Goal: Transaction & Acquisition: Purchase product/service

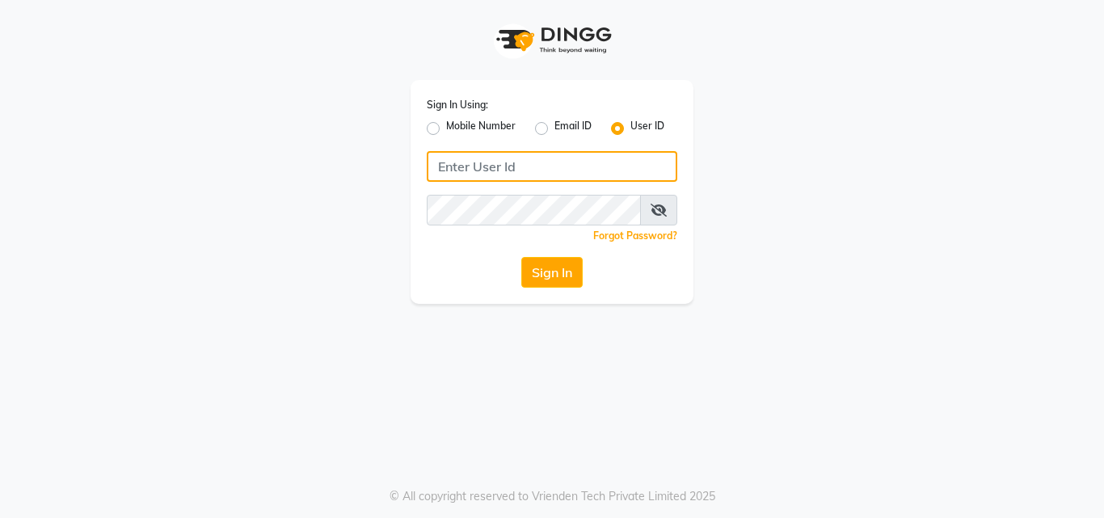
type input "e1932-26"
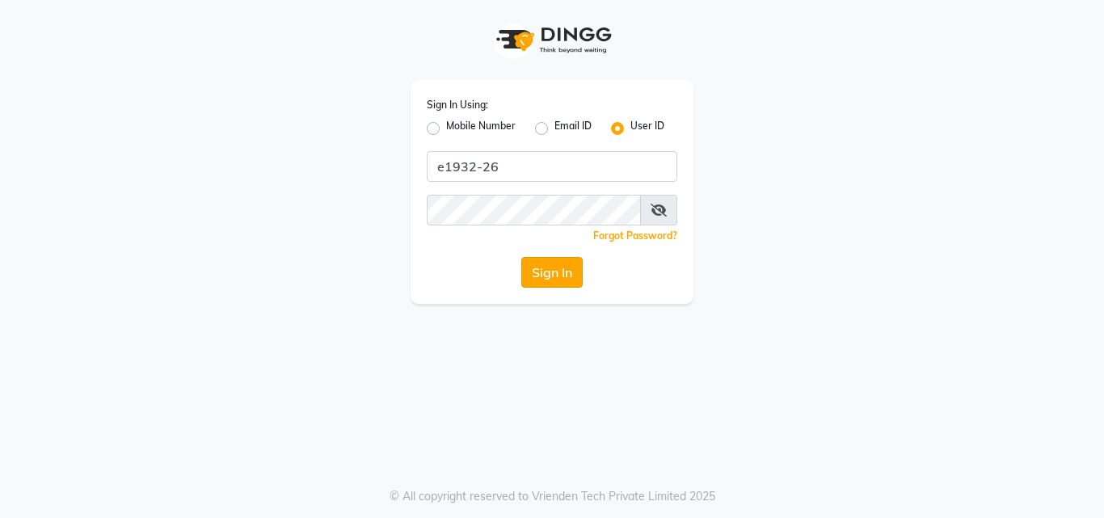
drag, startPoint x: 0, startPoint y: 0, endPoint x: 557, endPoint y: 263, distance: 615.6
click at [557, 263] on button "Sign In" at bounding box center [551, 272] width 61 height 31
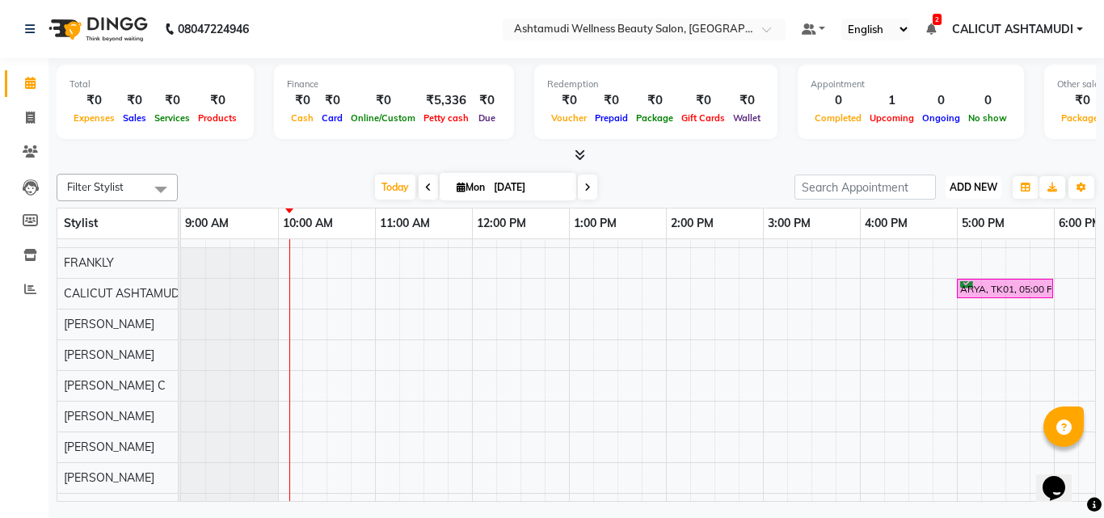
click at [983, 179] on button "ADD NEW Toggle Dropdown" at bounding box center [973, 187] width 56 height 23
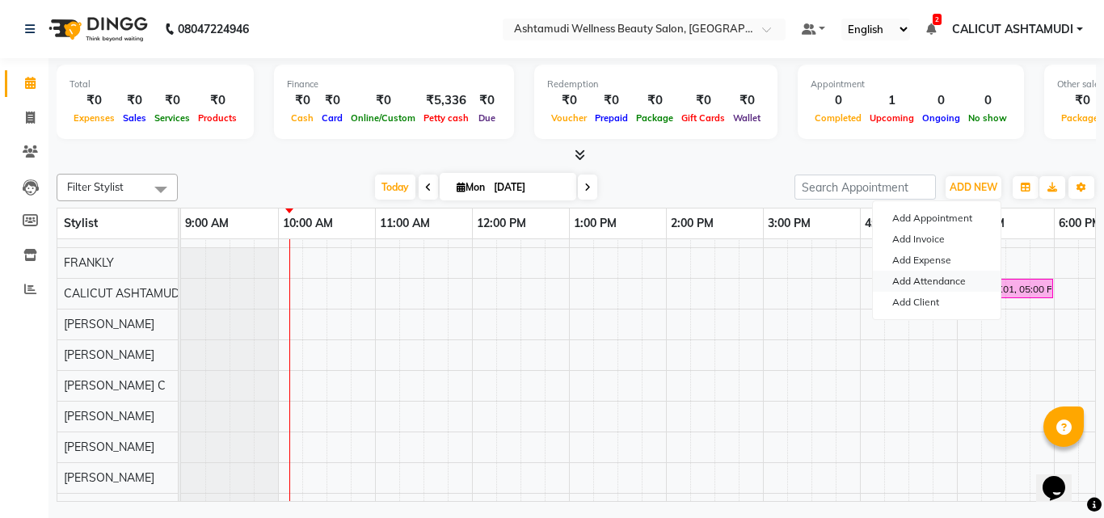
click at [935, 280] on link "Add Attendance" at bounding box center [937, 281] width 128 height 21
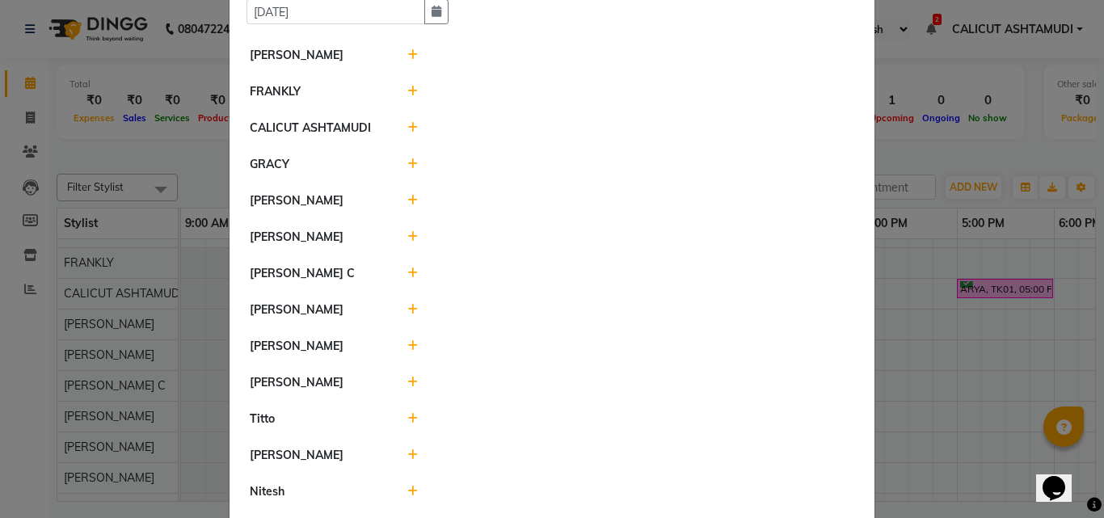
scroll to position [176, 0]
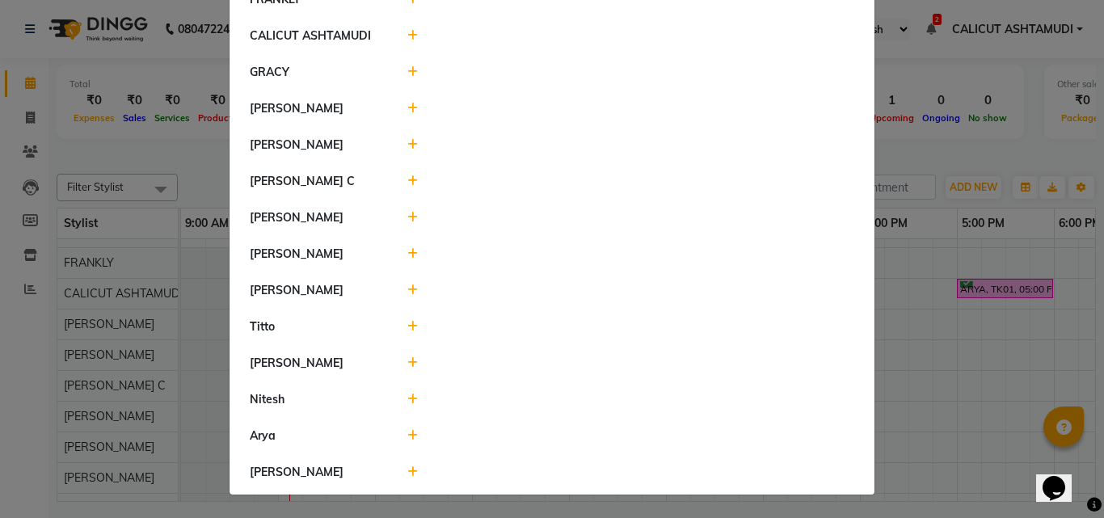
click at [408, 141] on icon at bounding box center [412, 144] width 11 height 11
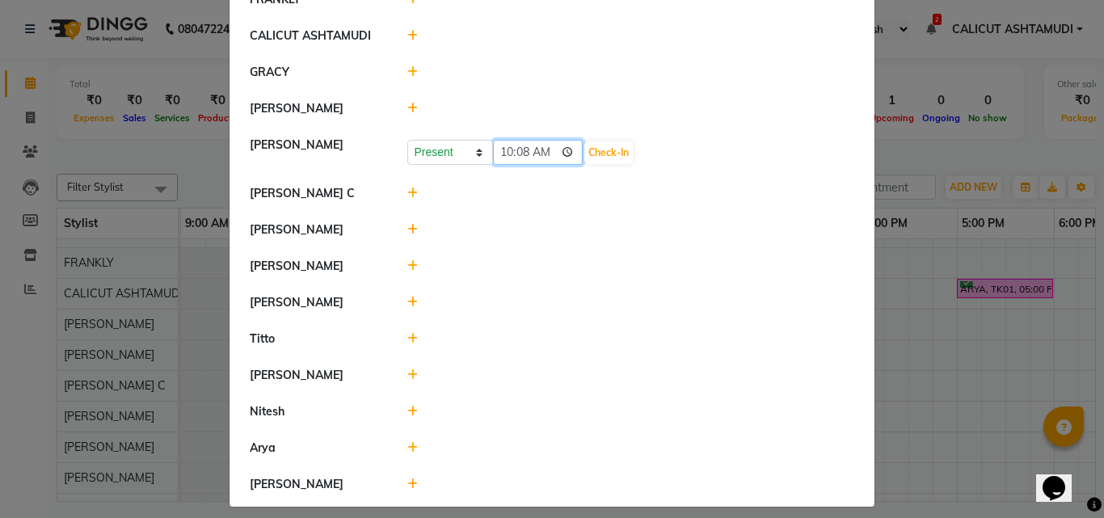
click at [517, 148] on input "10:08" at bounding box center [538, 152] width 90 height 25
type input "10:00"
click at [617, 149] on button "Check-In" at bounding box center [608, 152] width 48 height 23
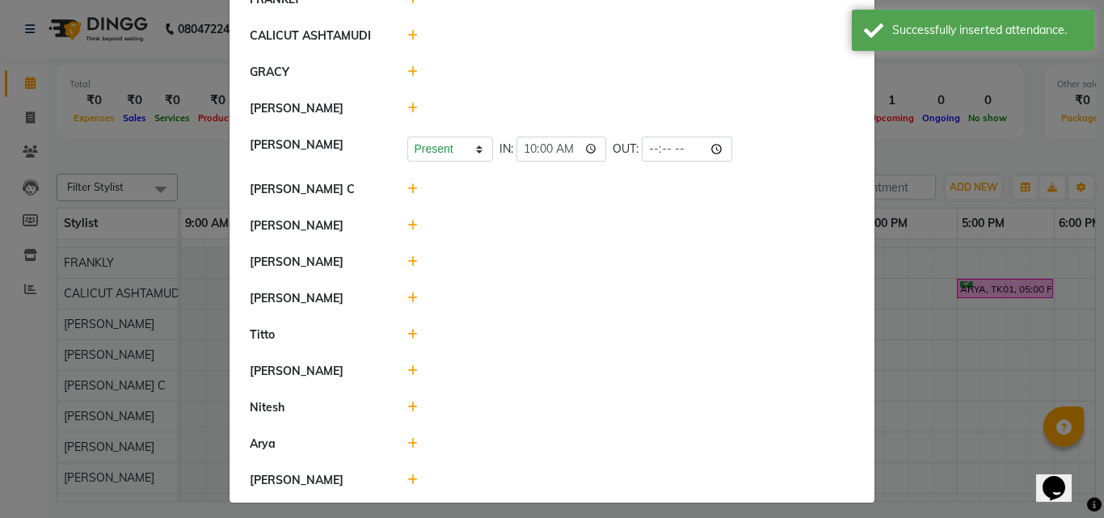
click at [407, 340] on span at bounding box center [412, 334] width 11 height 15
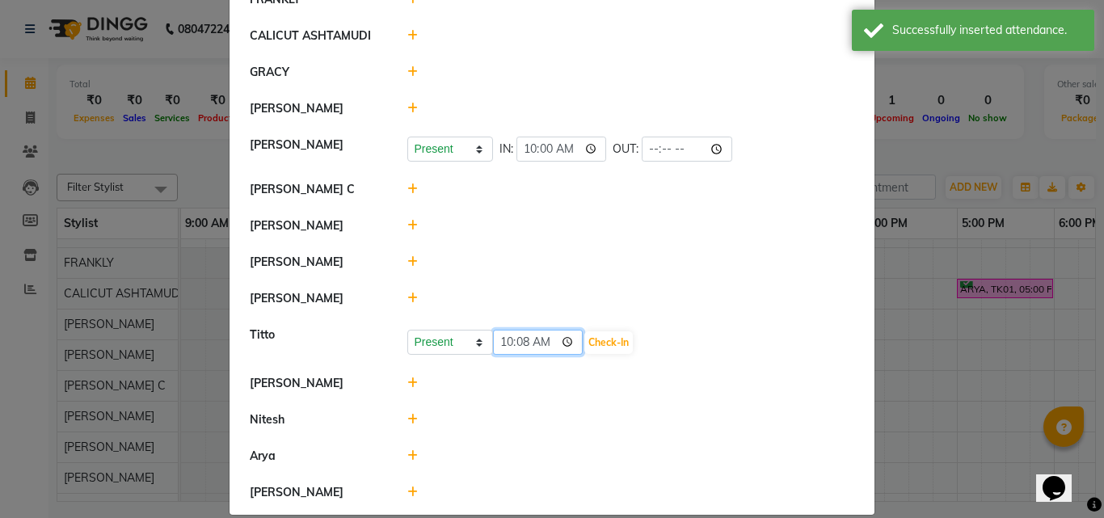
click at [498, 344] on input "10:08" at bounding box center [538, 342] width 90 height 25
type input "09:55"
click at [609, 343] on button "Check-In" at bounding box center [608, 342] width 48 height 23
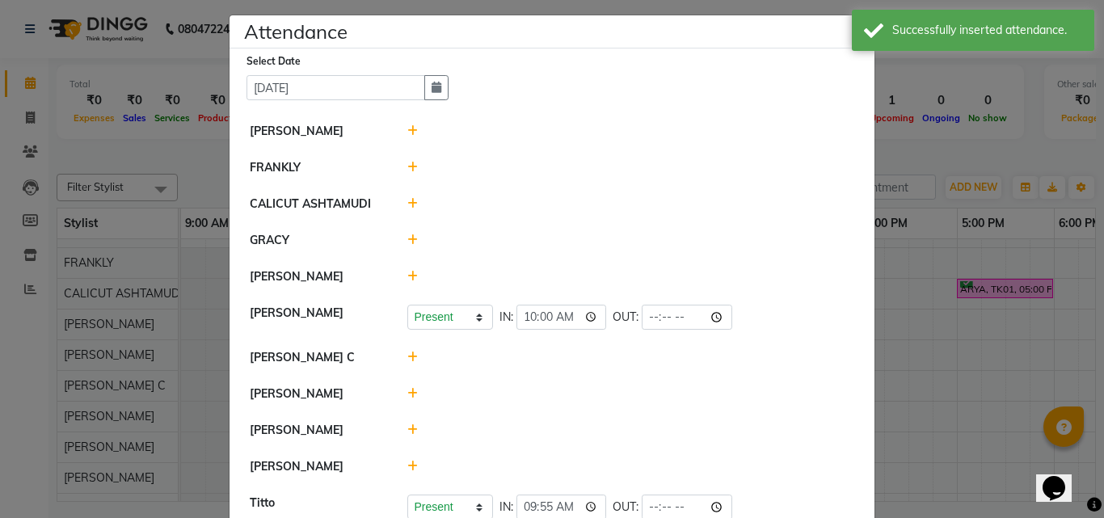
scroll to position [0, 0]
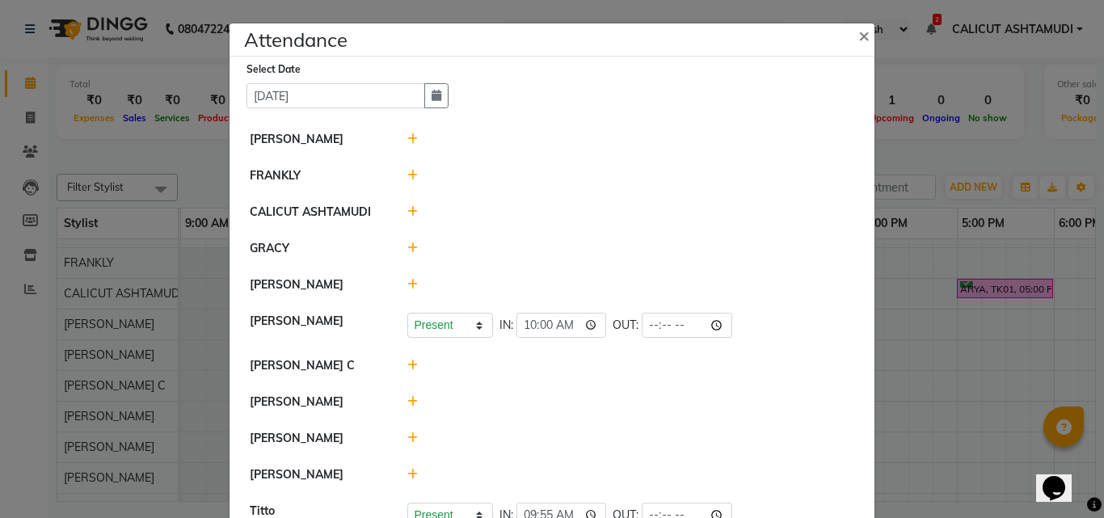
click at [408, 138] on icon at bounding box center [412, 138] width 11 height 11
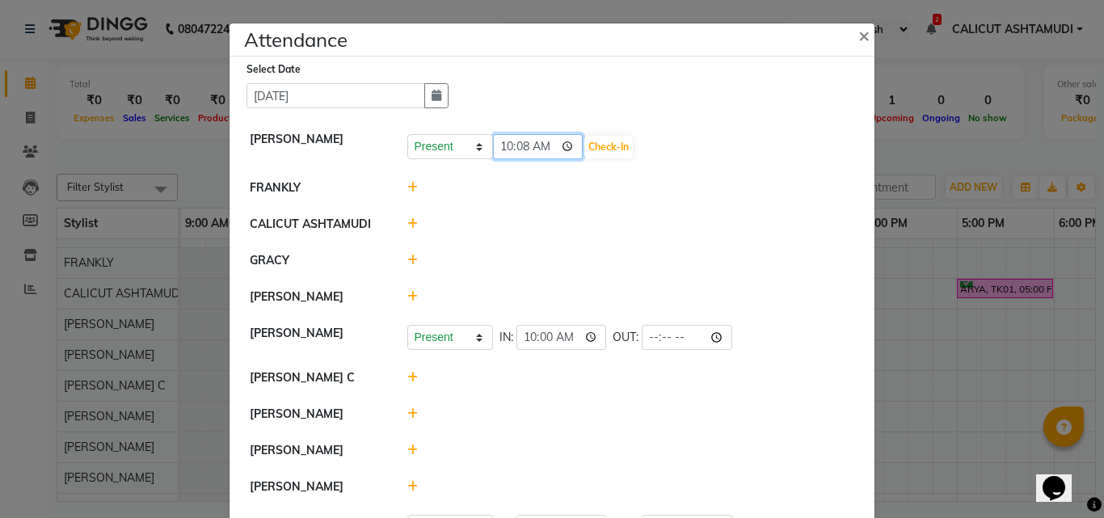
click at [520, 149] on input "10:08" at bounding box center [538, 146] width 90 height 25
type input "10:05"
click at [609, 143] on button "Check-In" at bounding box center [608, 147] width 48 height 23
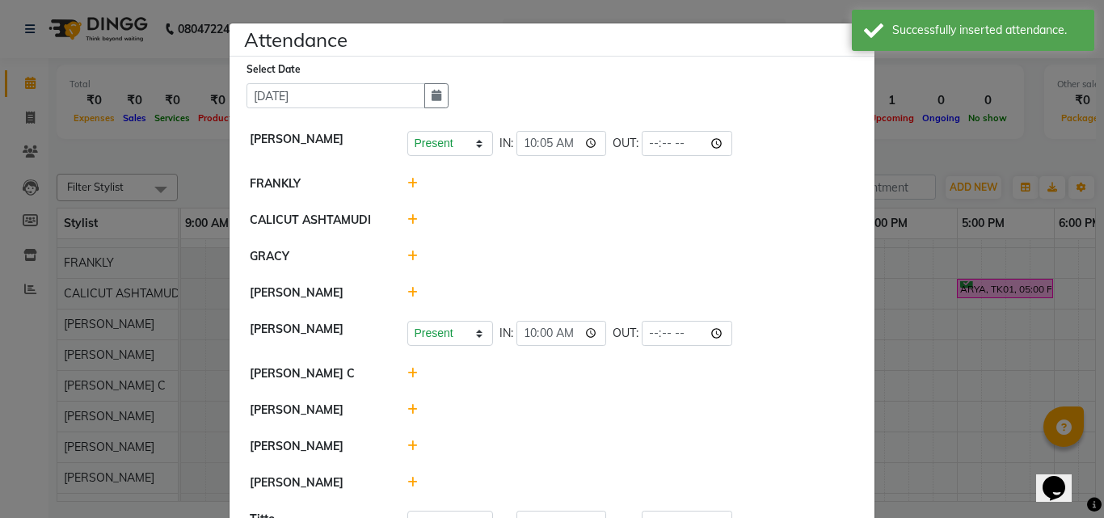
click at [407, 293] on icon at bounding box center [412, 292] width 11 height 11
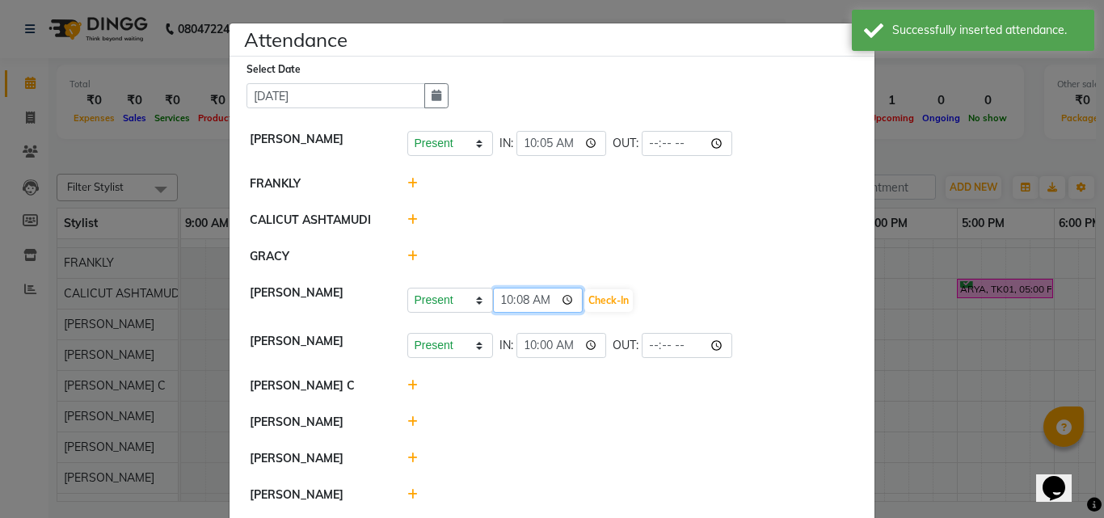
click at [497, 302] on input "10:08" at bounding box center [538, 300] width 90 height 25
type input "09:55"
click at [604, 302] on button "Check-In" at bounding box center [608, 300] width 48 height 23
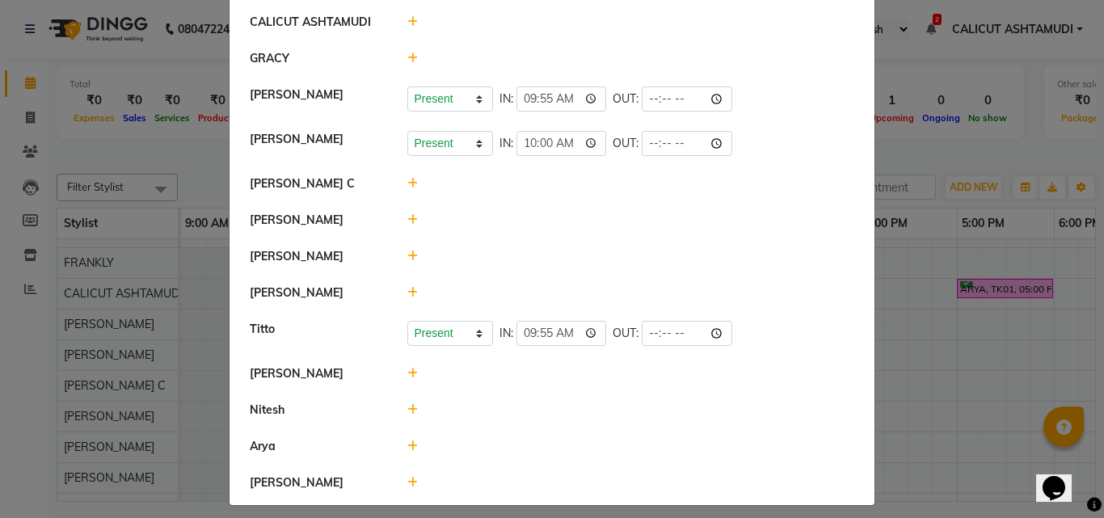
scroll to position [208, 0]
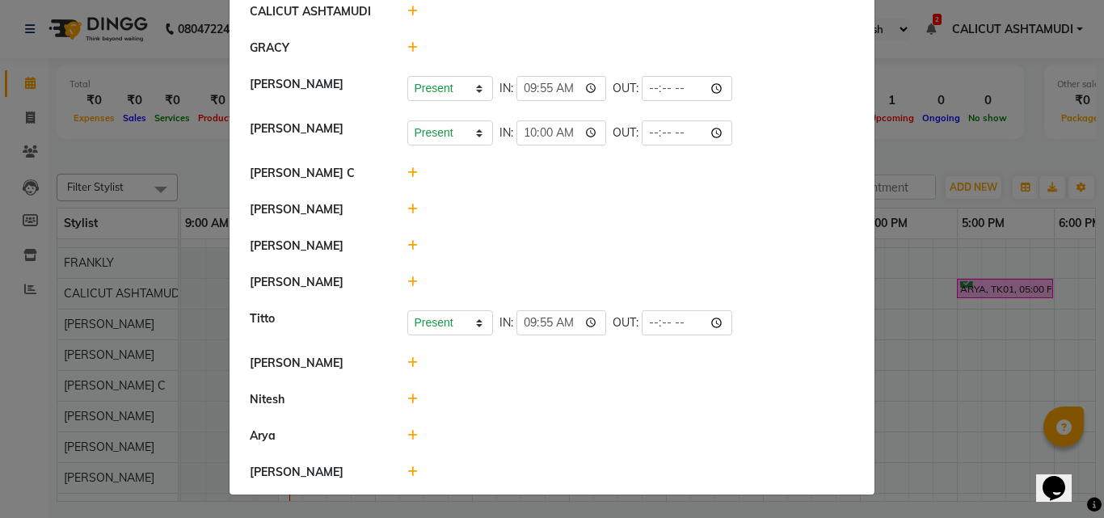
click at [407, 404] on icon at bounding box center [412, 399] width 11 height 11
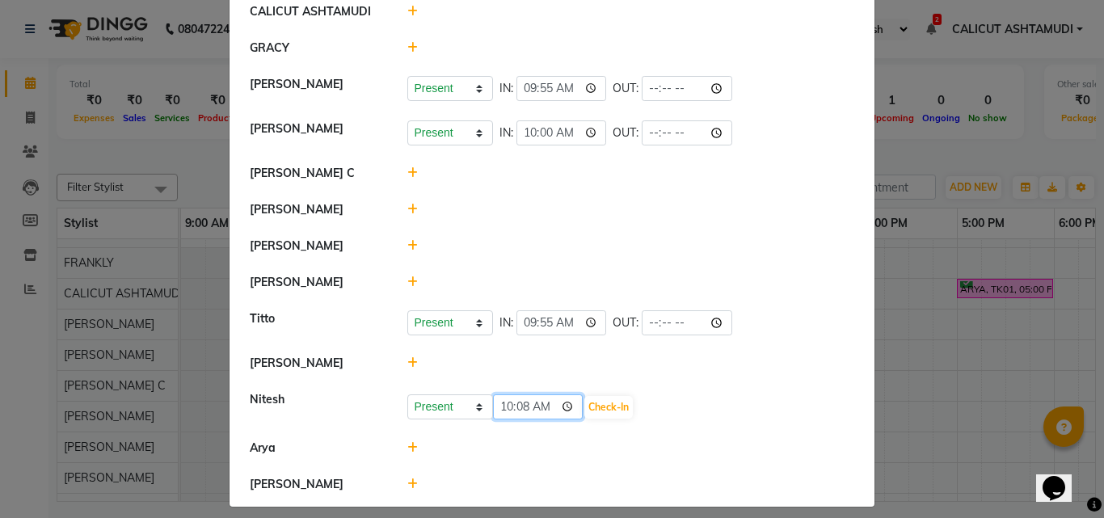
click at [516, 413] on input "10:08" at bounding box center [538, 406] width 90 height 25
type input "10:00"
click at [614, 404] on button "Check-In" at bounding box center [608, 407] width 48 height 23
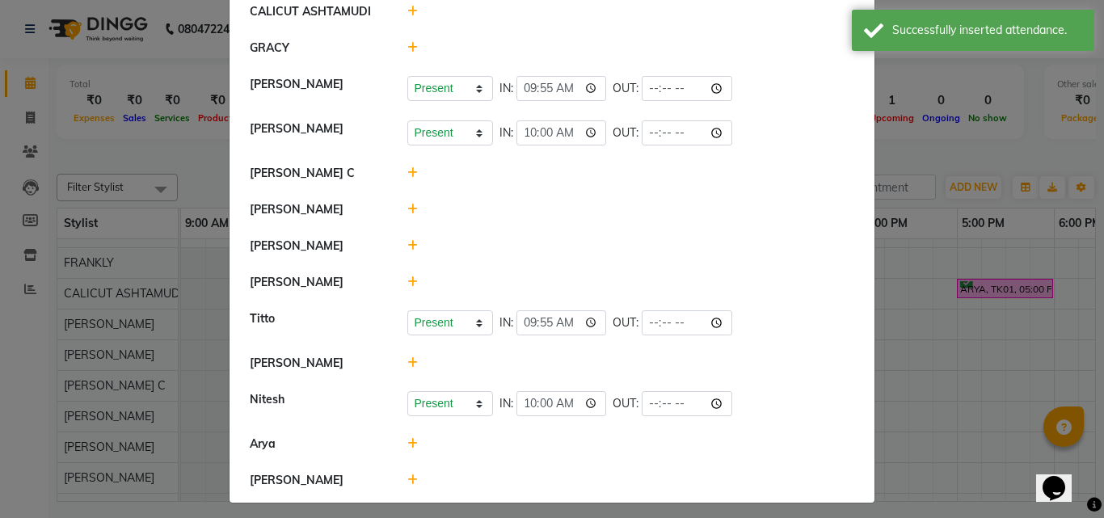
click at [407, 478] on icon at bounding box center [412, 479] width 11 height 11
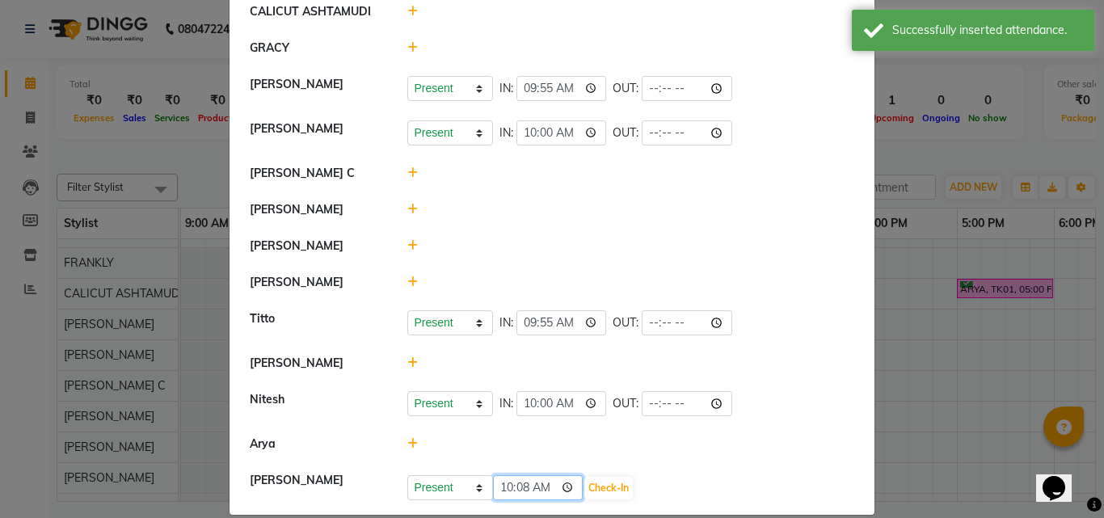
click at [511, 484] on input "10:08" at bounding box center [538, 487] width 90 height 25
type input "10:00"
click at [606, 485] on button "Check-In" at bounding box center [608, 488] width 48 height 23
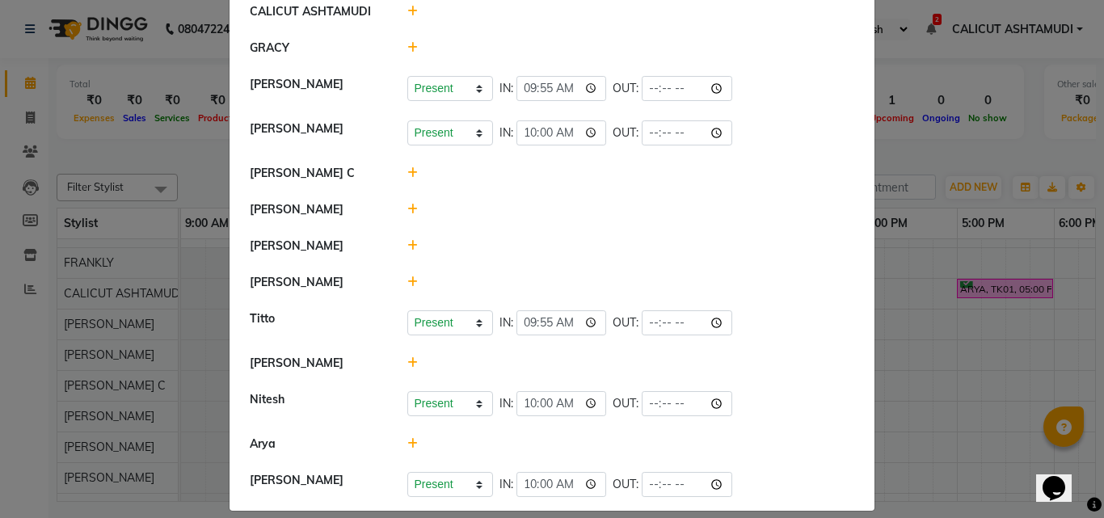
click at [408, 212] on icon at bounding box center [412, 209] width 11 height 11
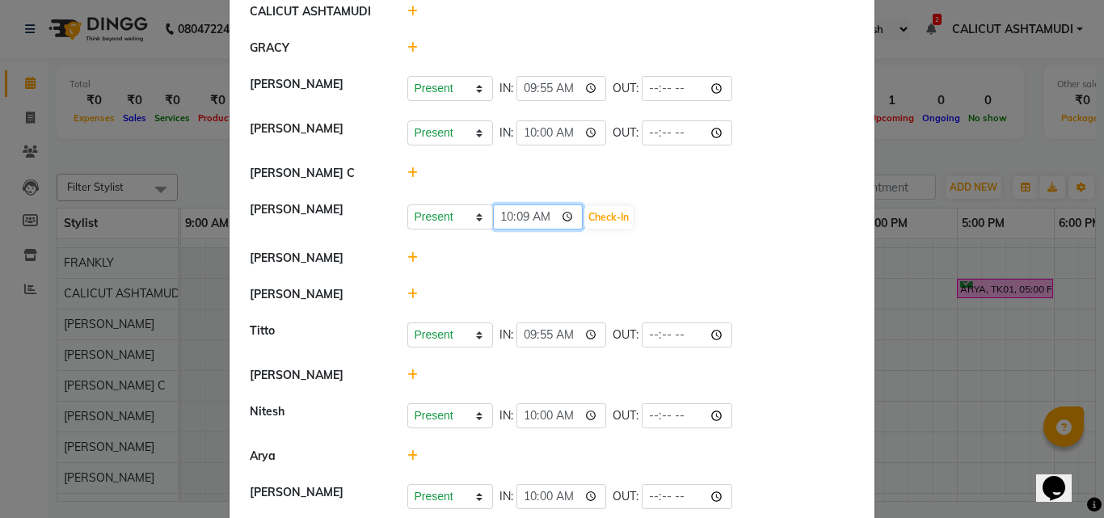
click at [518, 220] on input "10:09" at bounding box center [538, 216] width 90 height 25
type input "10:05"
click at [599, 215] on button "Check-In" at bounding box center [608, 217] width 48 height 23
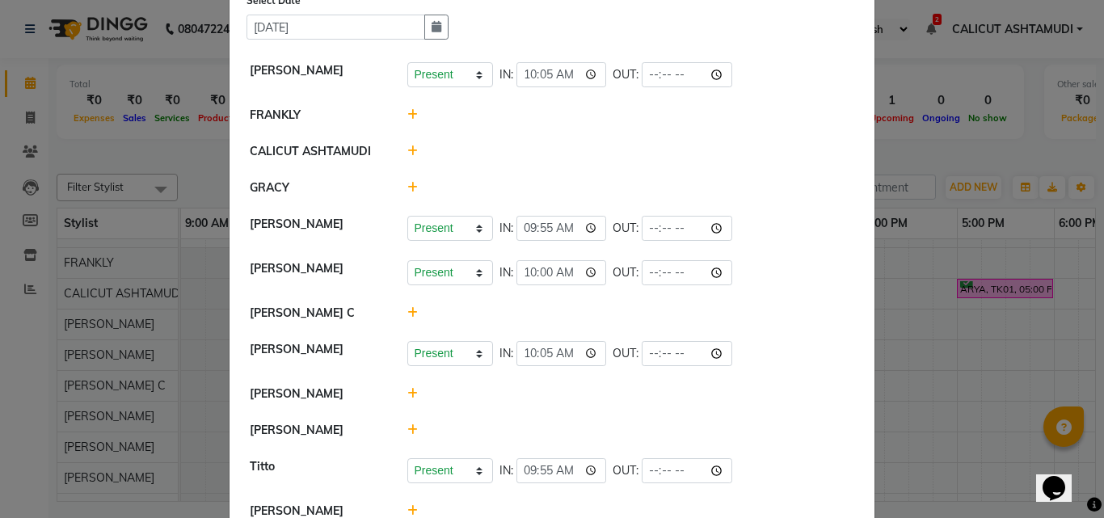
scroll to position [162, 0]
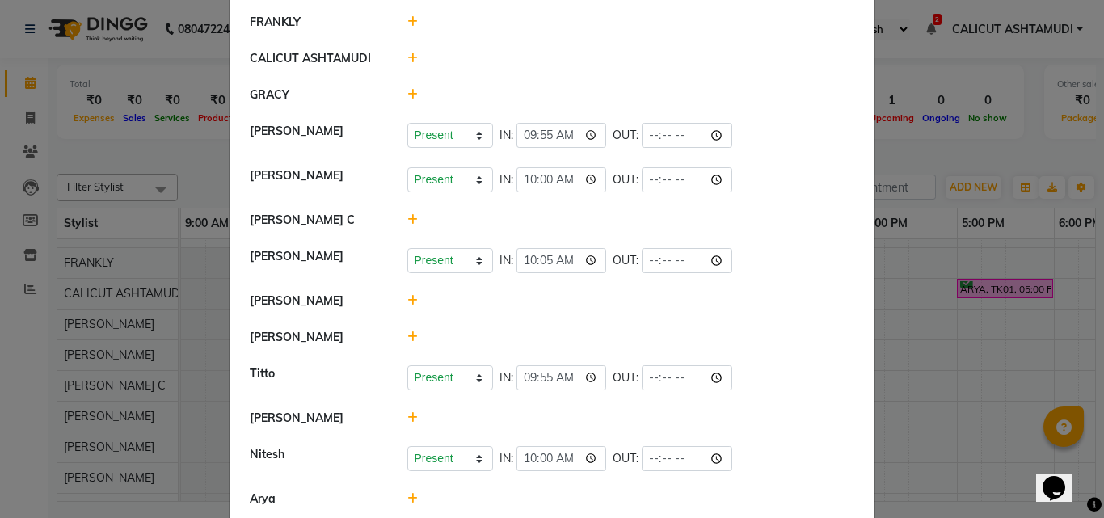
click at [932, 339] on ngb-modal-window "Attendance × Select Date [DATE] [PERSON_NAME] Present Absent Late Half Day Week…" at bounding box center [552, 259] width 1104 height 518
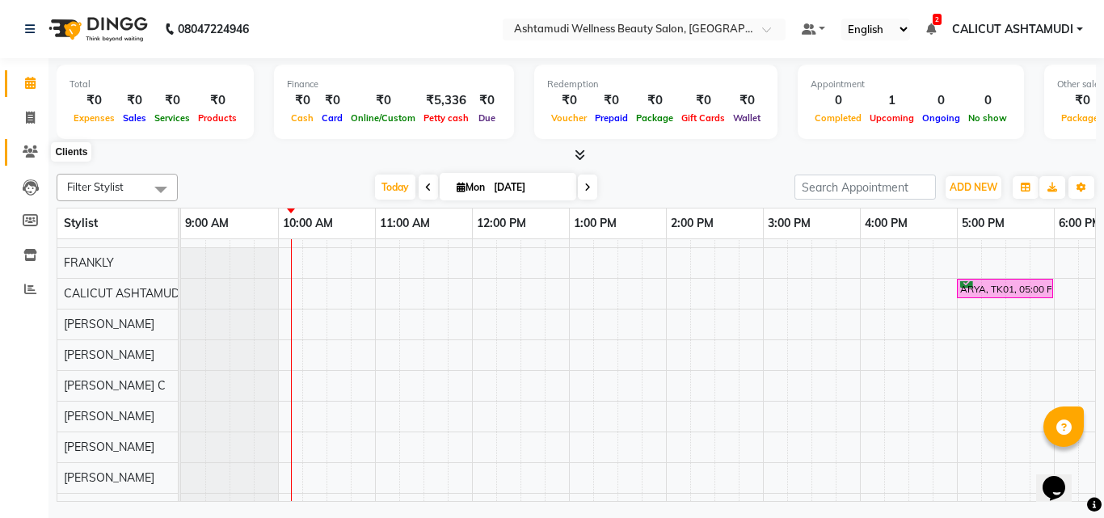
click at [30, 147] on icon at bounding box center [30, 151] width 15 height 12
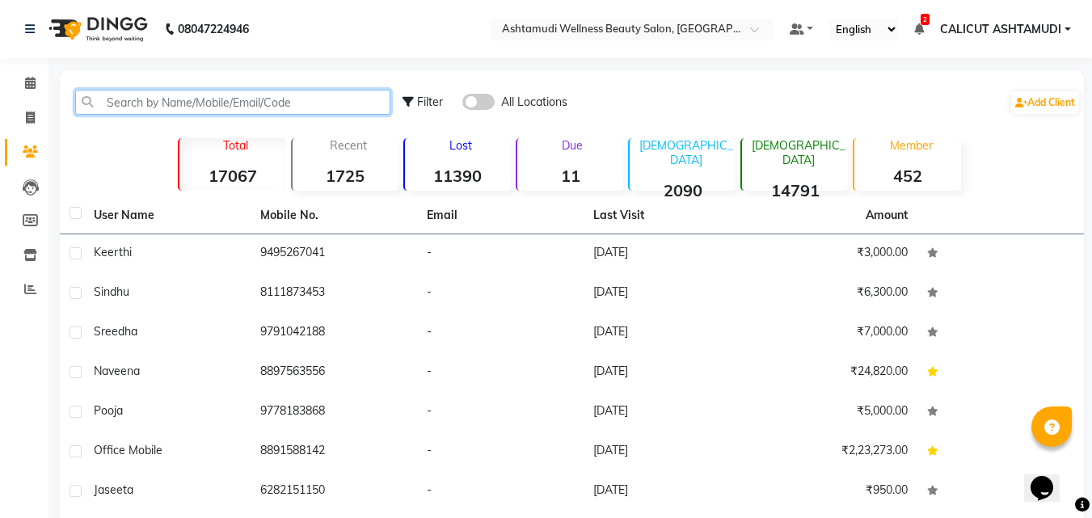
click at [147, 105] on input "text" at bounding box center [232, 102] width 315 height 25
click at [116, 100] on input "text" at bounding box center [232, 102] width 315 height 25
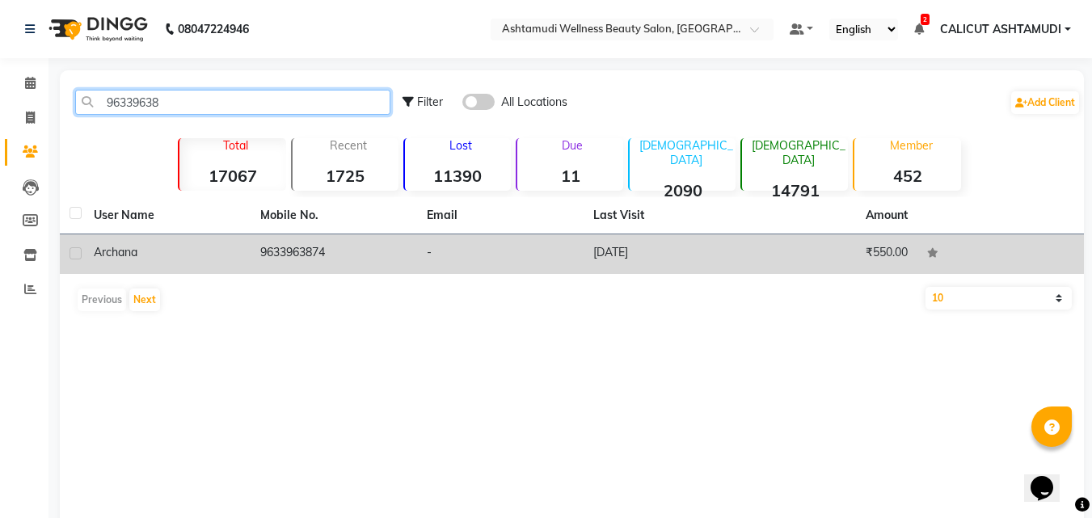
type input "96339638"
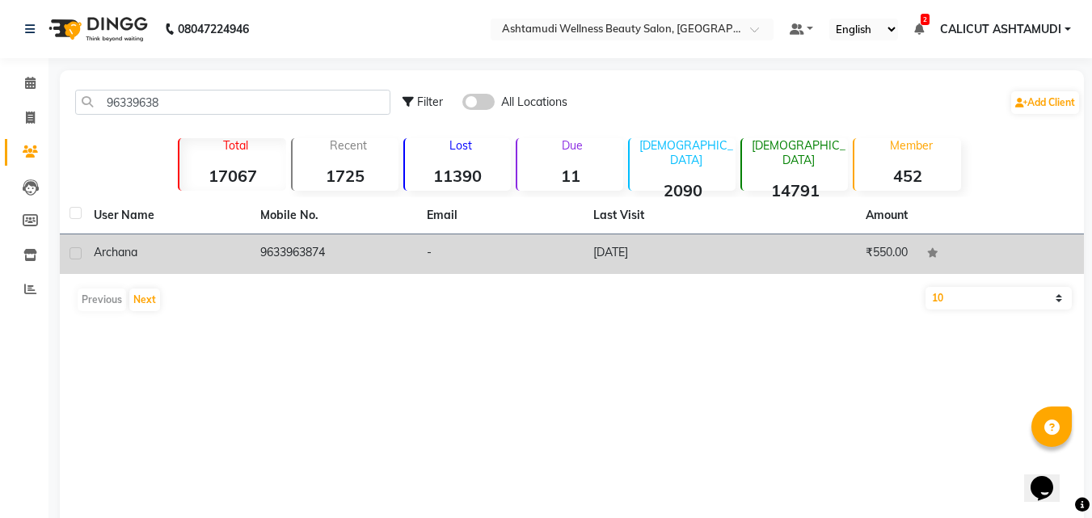
click at [192, 251] on div "archana" at bounding box center [167, 252] width 147 height 17
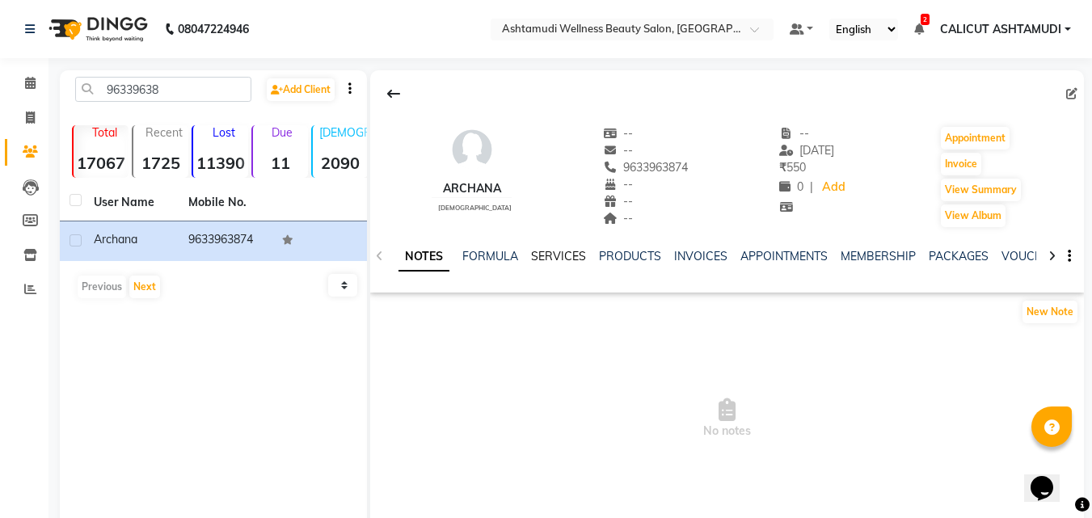
click at [563, 252] on link "SERVICES" at bounding box center [558, 256] width 55 height 15
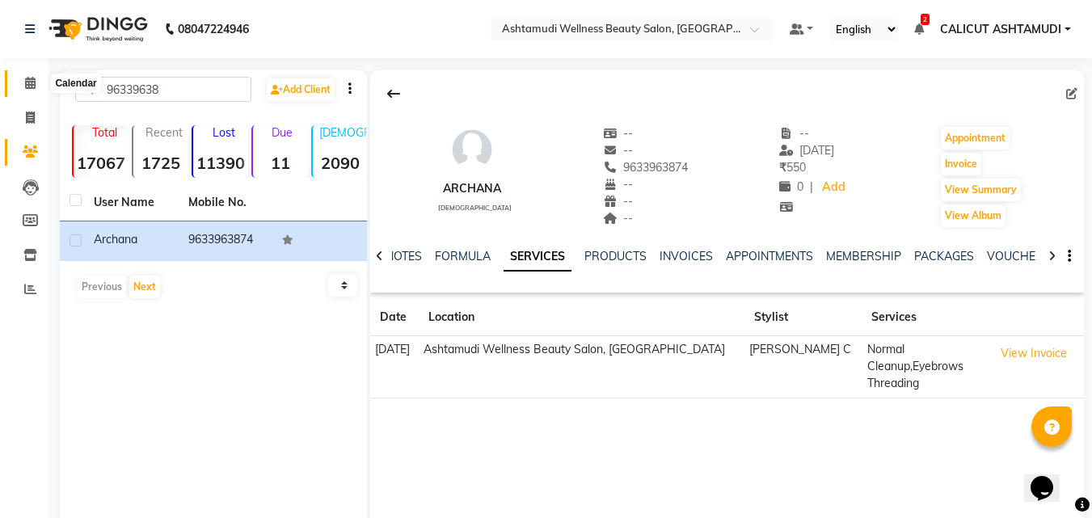
click at [33, 81] on icon at bounding box center [30, 83] width 11 height 12
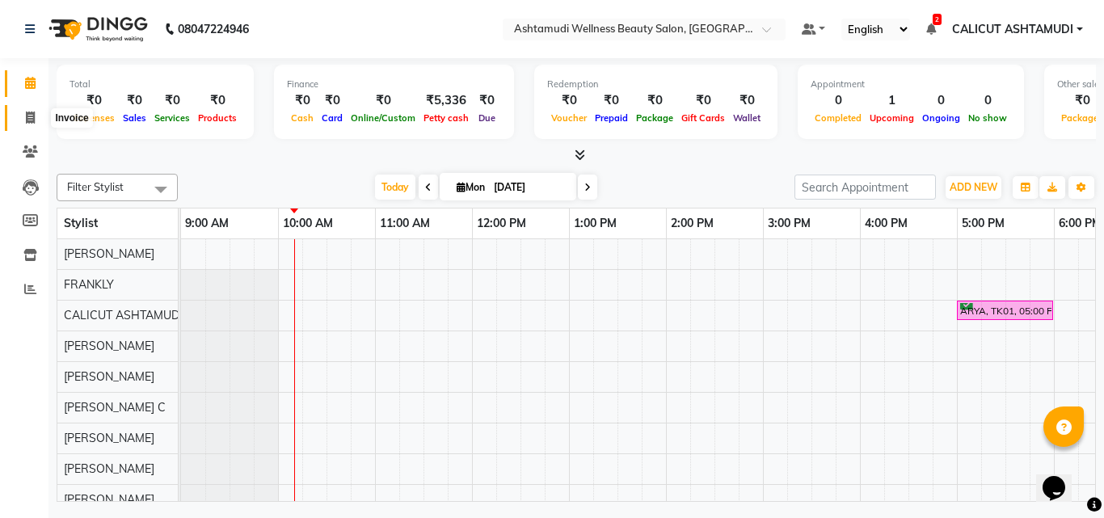
click at [33, 115] on icon at bounding box center [30, 118] width 9 height 12
select select "service"
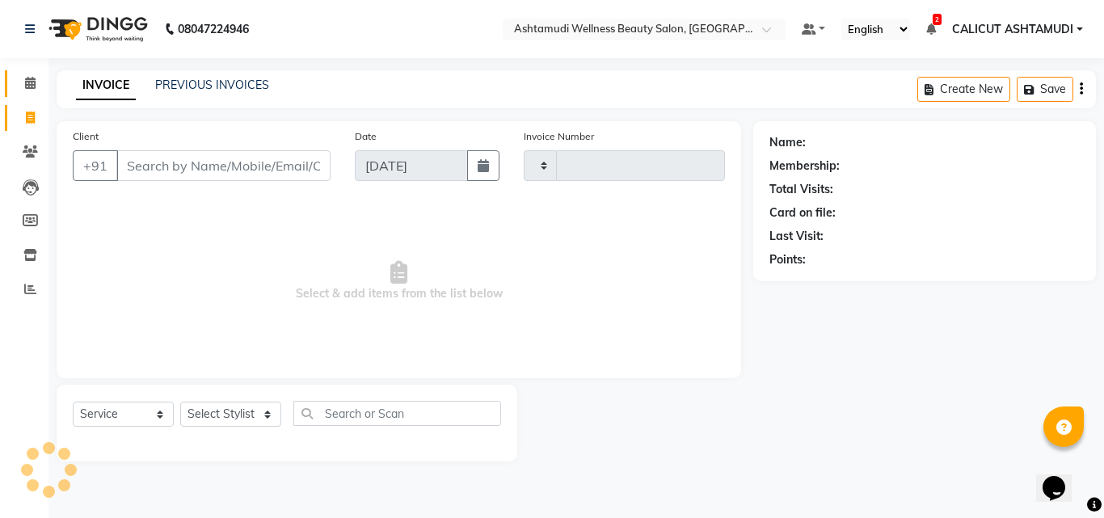
type input "4144"
select select "4630"
click at [34, 81] on icon at bounding box center [30, 83] width 11 height 12
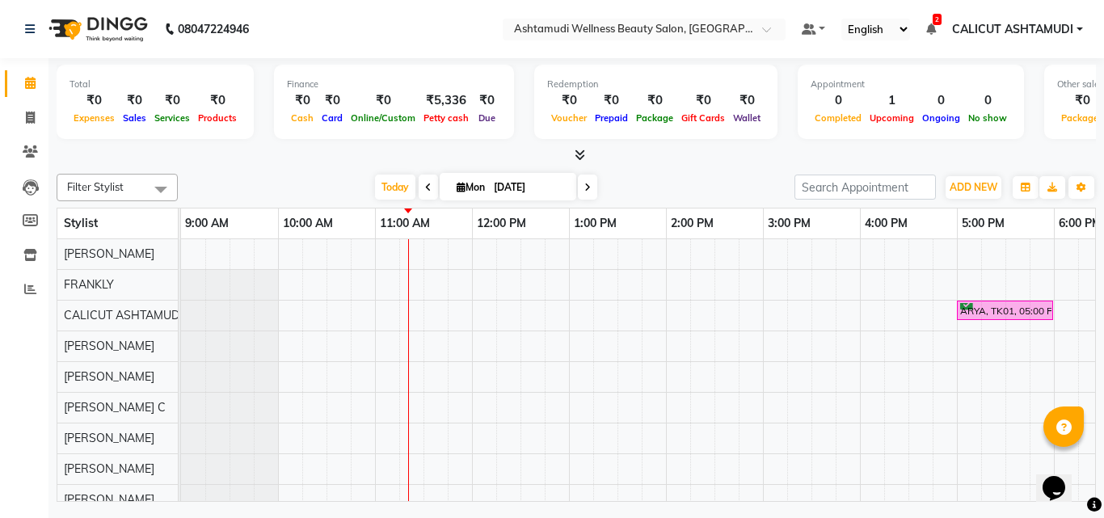
click at [425, 187] on icon at bounding box center [428, 188] width 6 height 10
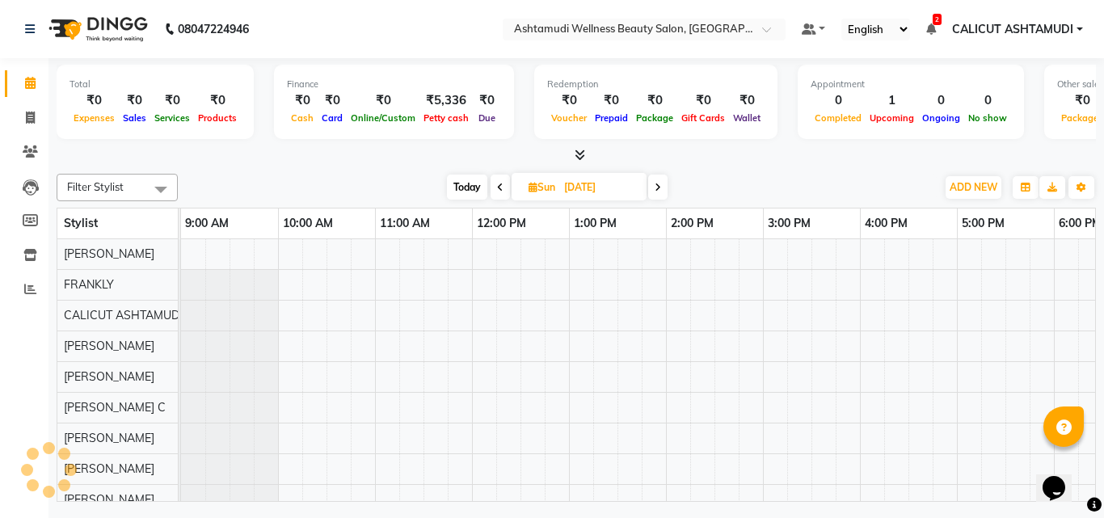
scroll to position [0, 195]
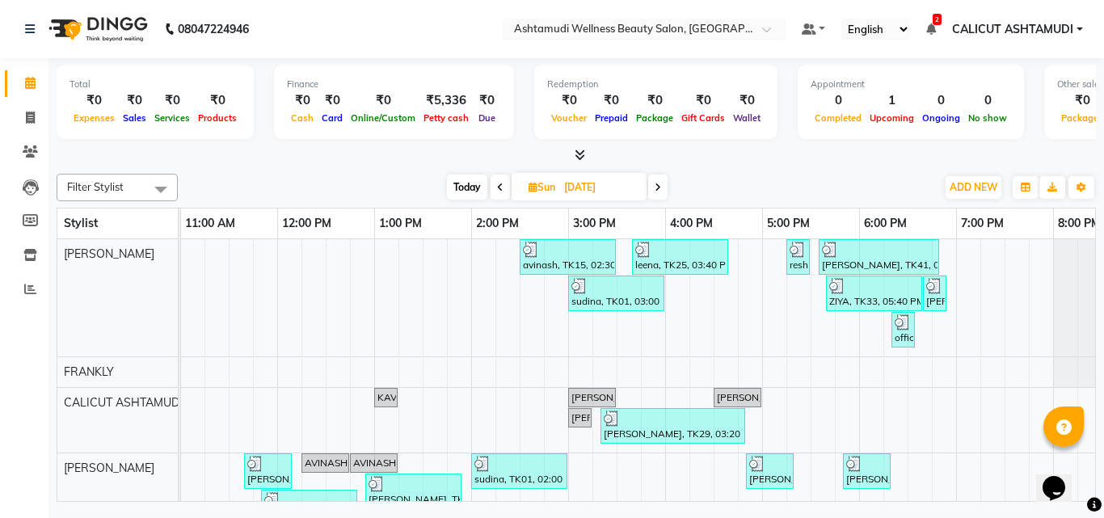
click at [503, 187] on span at bounding box center [499, 187] width 19 height 25
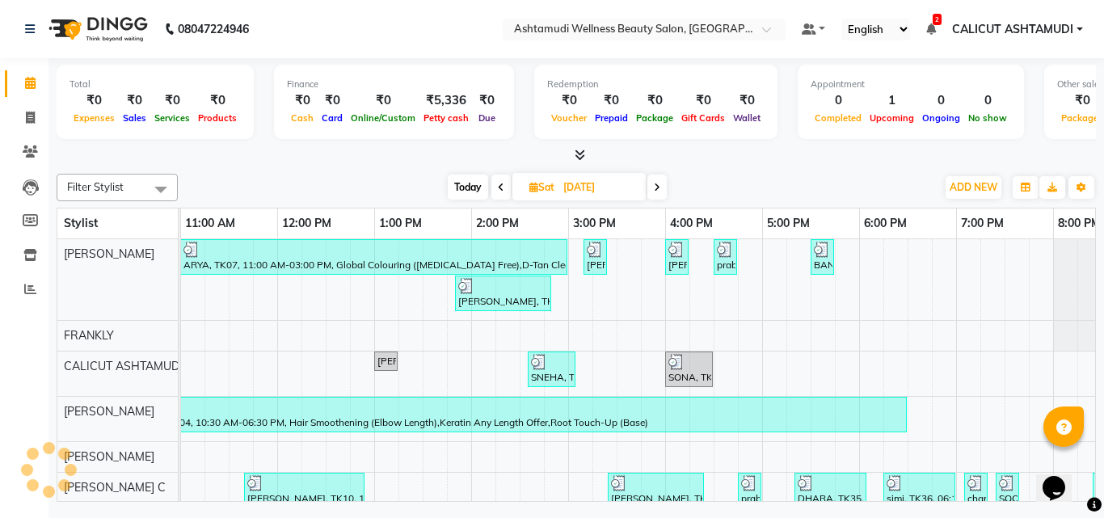
click at [506, 194] on span at bounding box center [500, 187] width 19 height 25
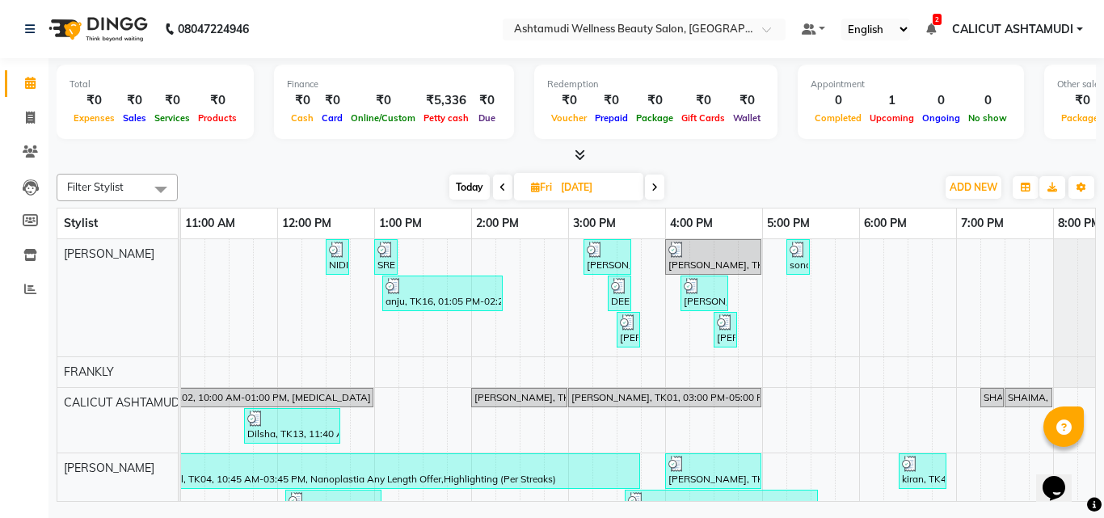
click at [499, 188] on icon at bounding box center [502, 188] width 6 height 10
type input "[DATE]"
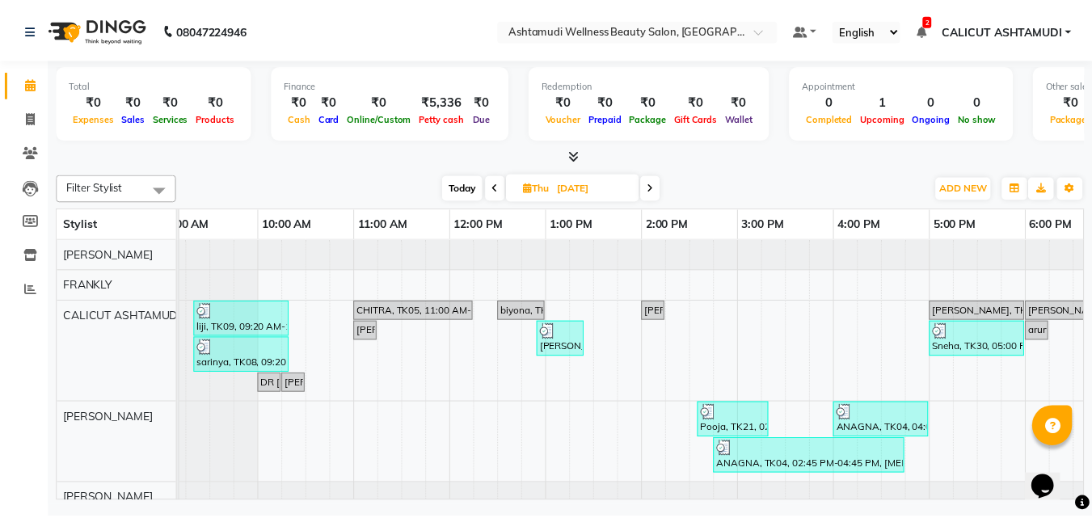
scroll to position [0, 0]
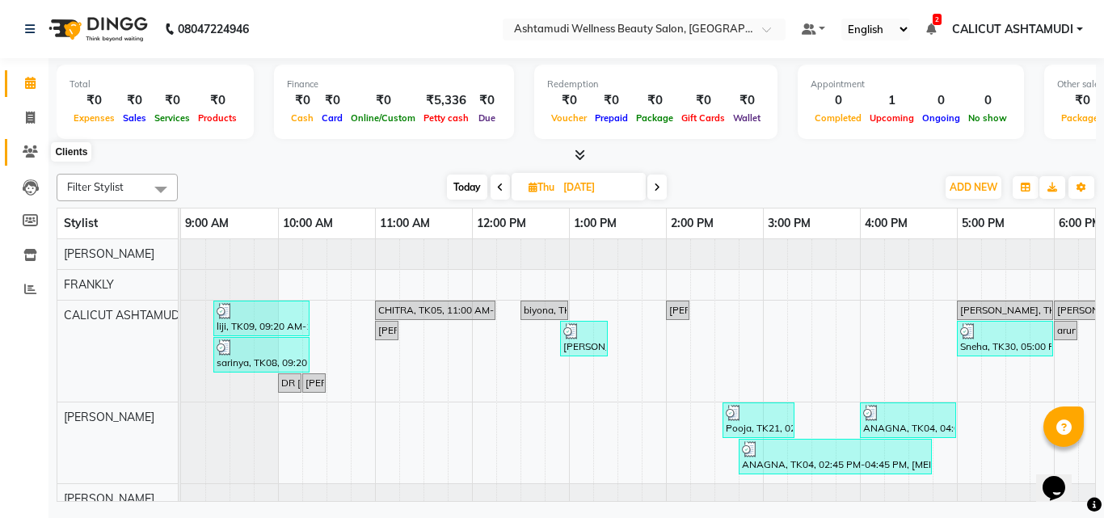
click at [19, 153] on span at bounding box center [30, 152] width 28 height 19
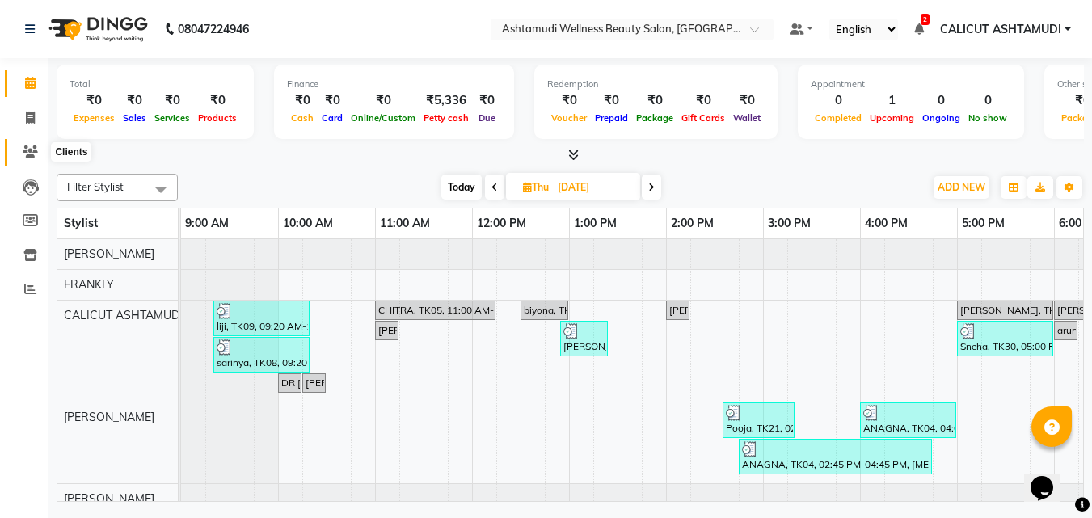
click at [19, 153] on span at bounding box center [30, 152] width 28 height 19
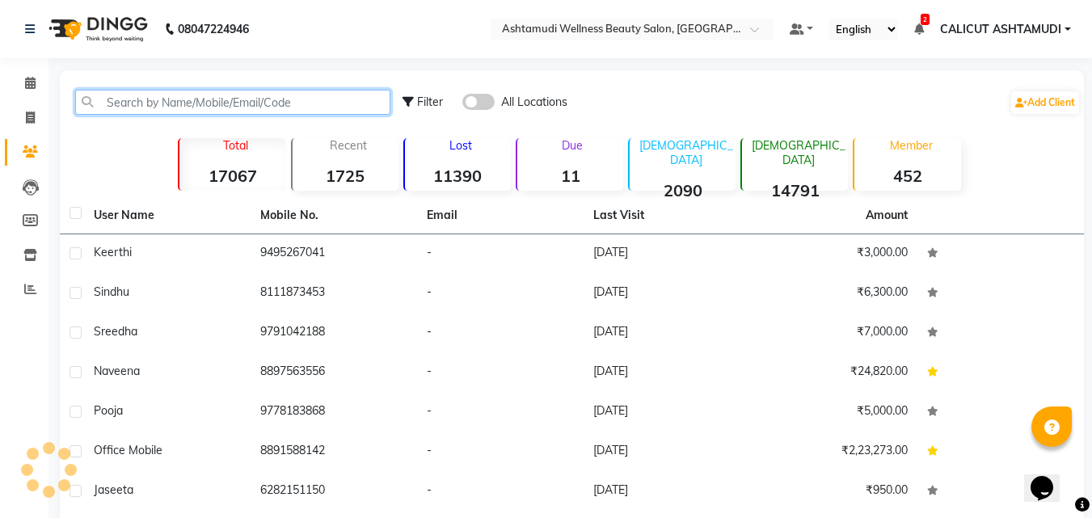
click at [141, 107] on input "text" at bounding box center [232, 102] width 315 height 25
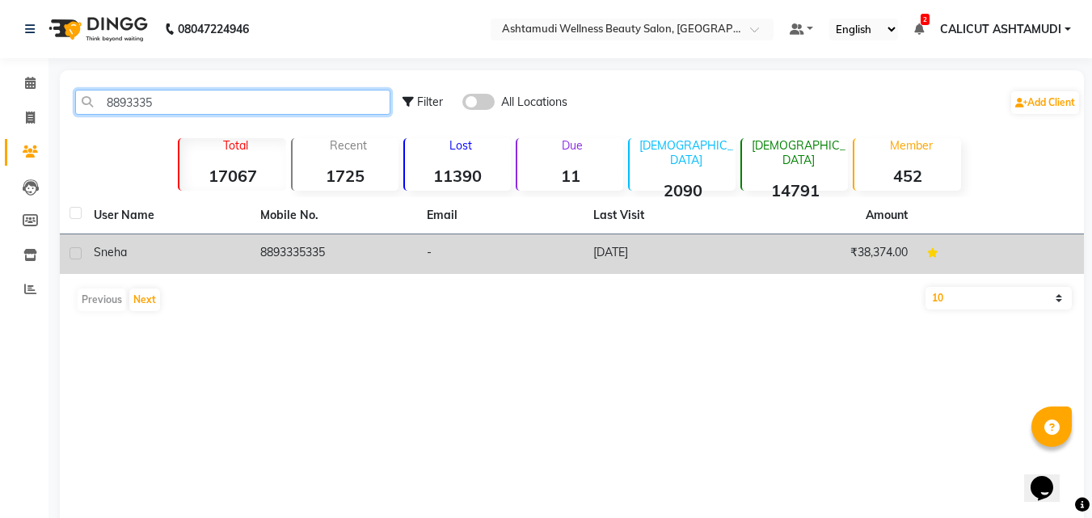
type input "8893335"
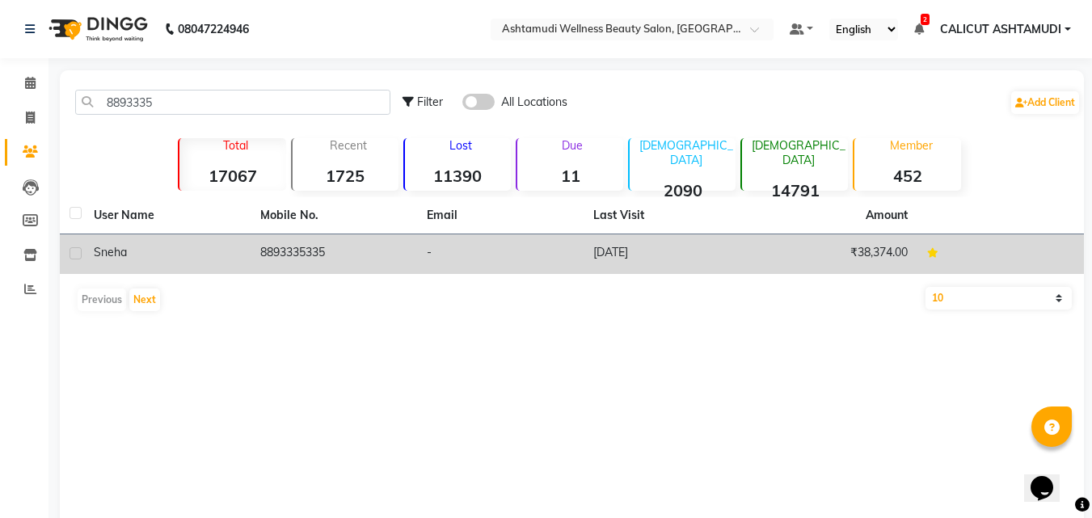
click at [333, 255] on td "8893335335" at bounding box center [333, 254] width 166 height 40
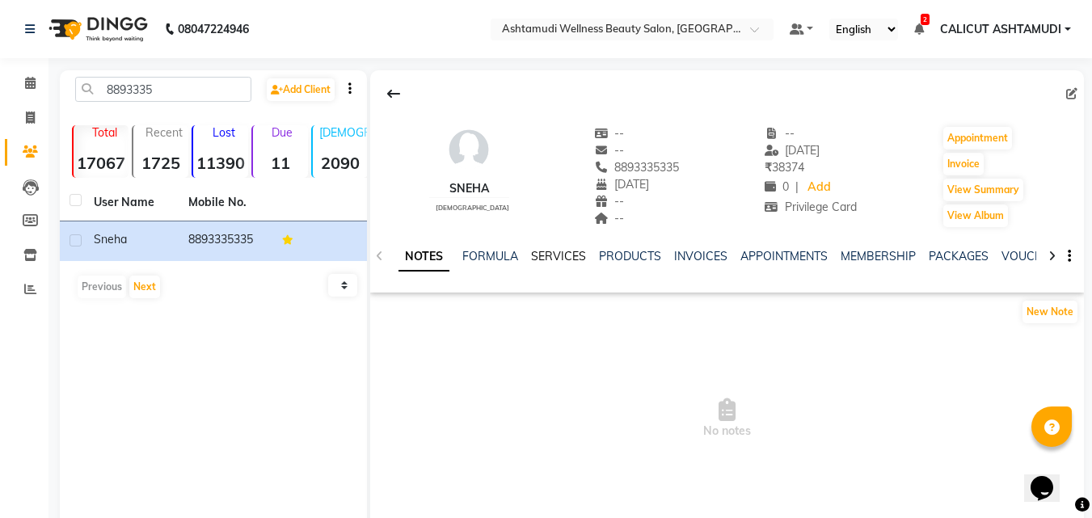
click at [545, 255] on link "SERVICES" at bounding box center [558, 256] width 55 height 15
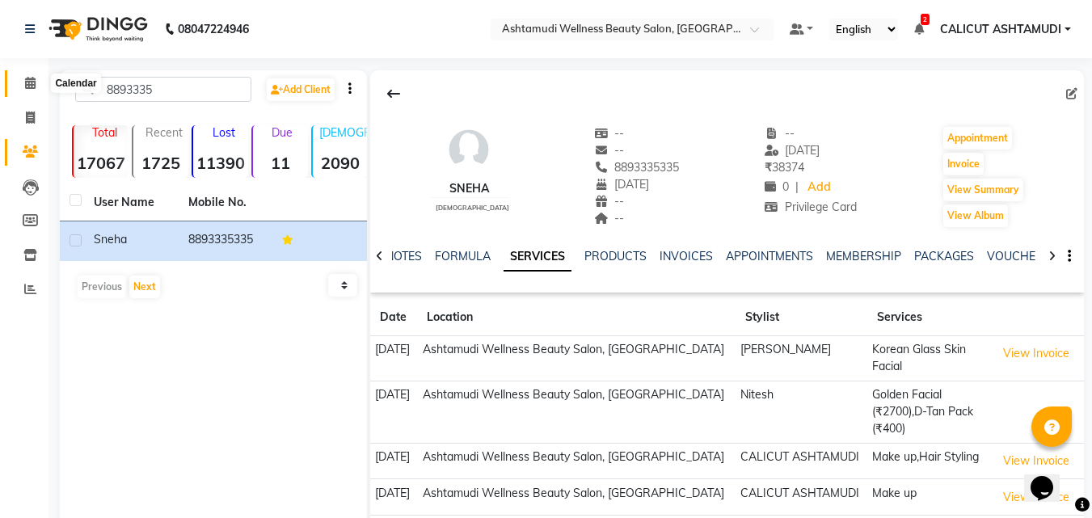
click at [35, 89] on span at bounding box center [30, 83] width 28 height 19
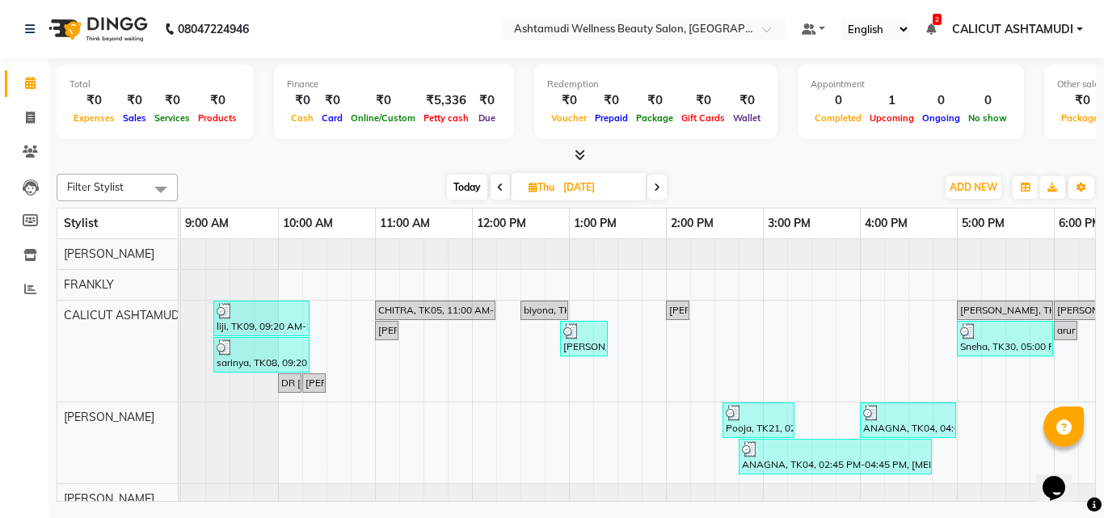
click at [472, 182] on span "Today" at bounding box center [467, 187] width 40 height 25
type input "[DATE]"
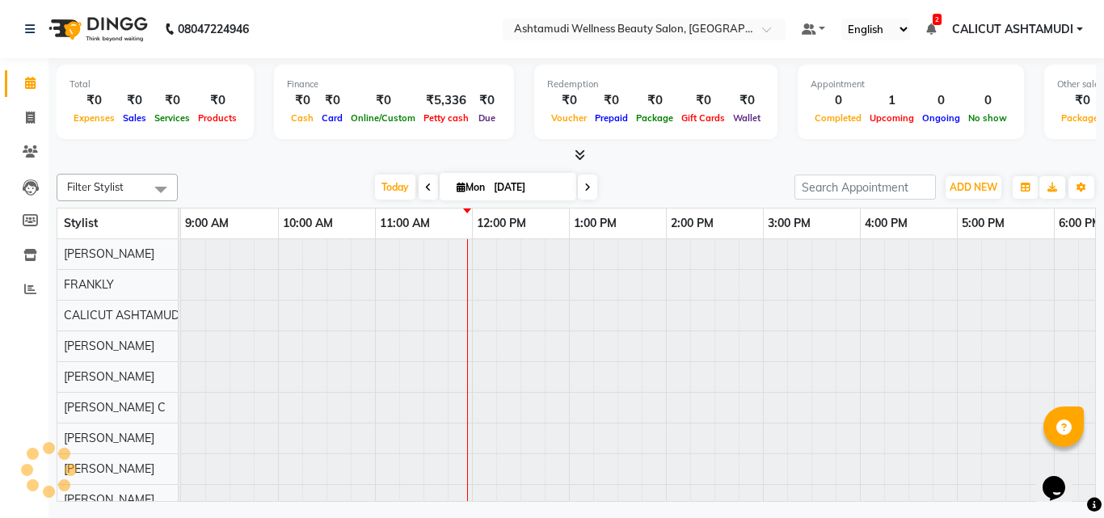
scroll to position [0, 195]
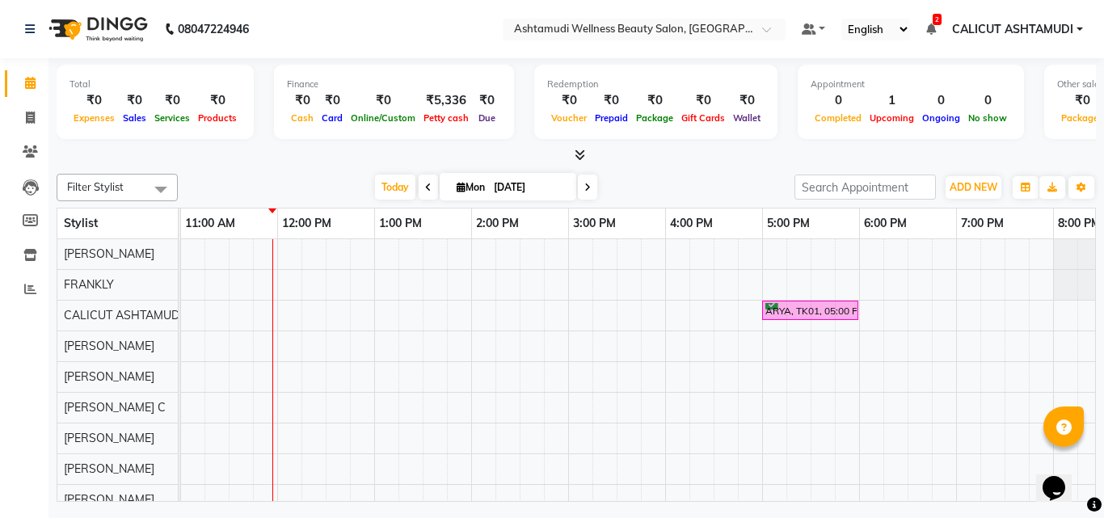
click at [280, 256] on div "ARYA, TK01, 05:00 PM-06:00 PM, Hair Spa" at bounding box center [713, 453] width 1454 height 429
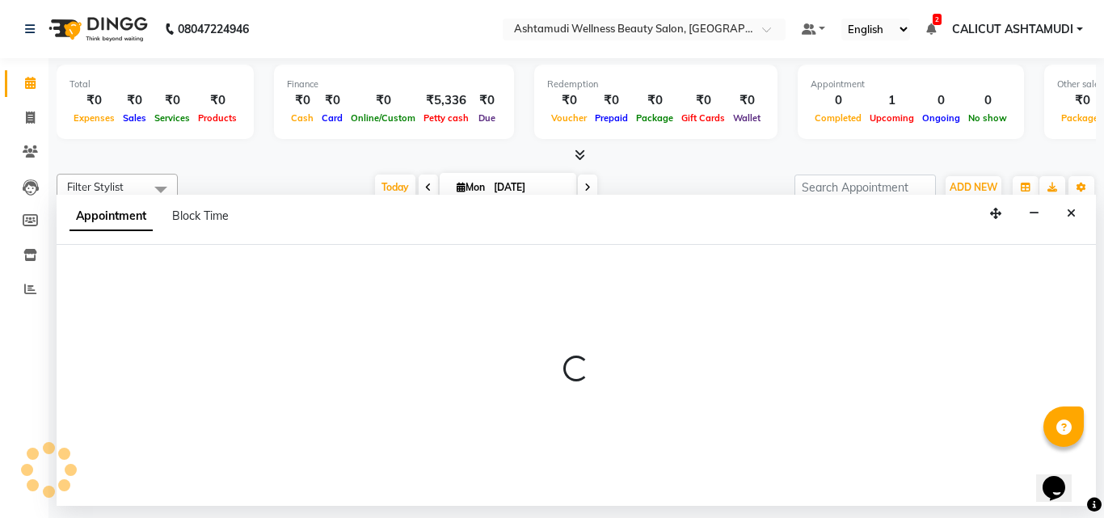
select select "26964"
select select "720"
select select "tentative"
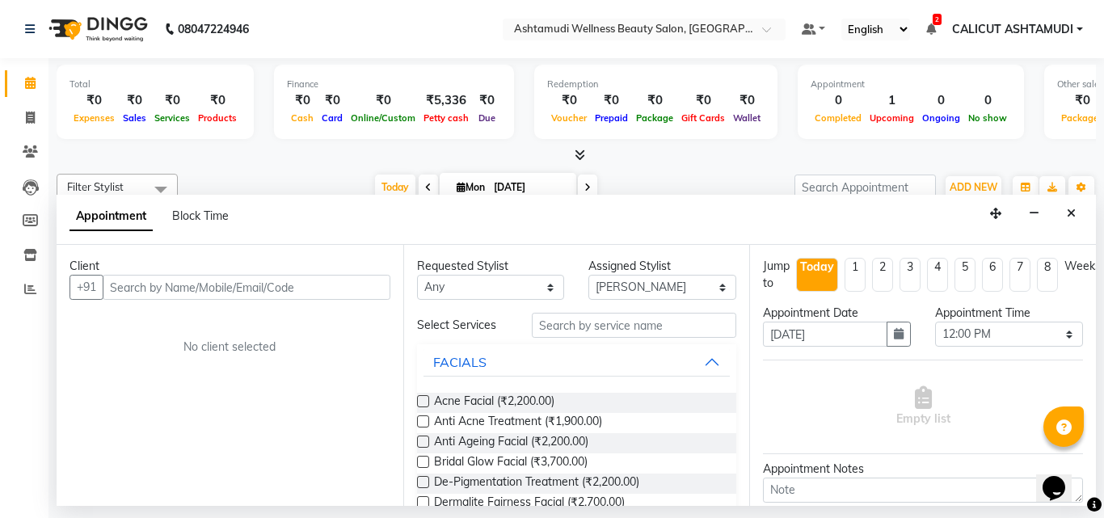
click at [213, 285] on input "text" at bounding box center [247, 287] width 288 height 25
type input "9495455142"
click at [346, 289] on span "Add Client" at bounding box center [357, 287] width 54 height 15
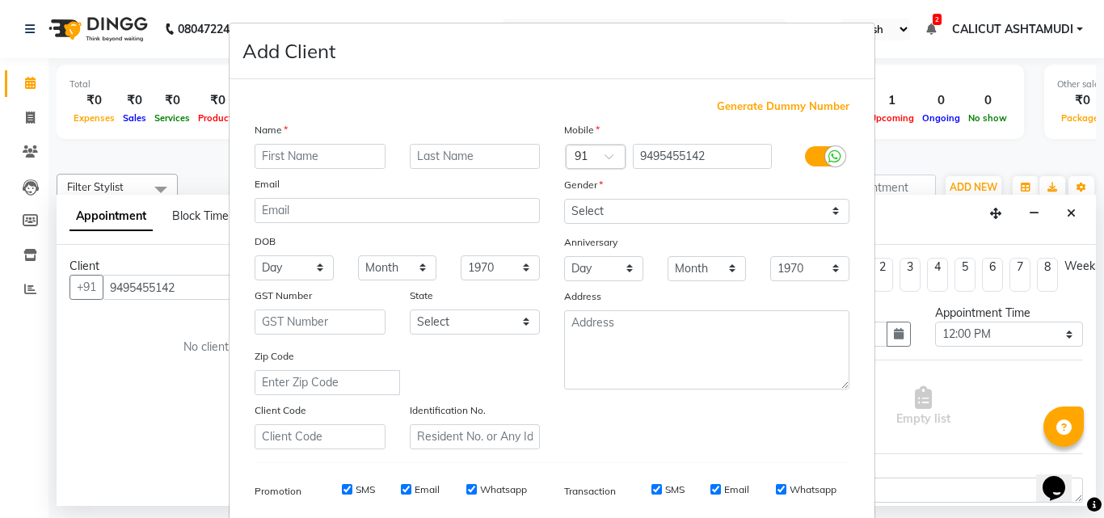
click at [317, 163] on input "text" at bounding box center [320, 156] width 131 height 25
type input "[PERSON_NAME]"
click at [592, 213] on select "Select [DEMOGRAPHIC_DATA] [DEMOGRAPHIC_DATA] Other Prefer Not To Say" at bounding box center [706, 211] width 285 height 25
select select "[DEMOGRAPHIC_DATA]"
click at [564, 199] on select "Select [DEMOGRAPHIC_DATA] [DEMOGRAPHIC_DATA] Other Prefer Not To Say" at bounding box center [706, 211] width 285 height 25
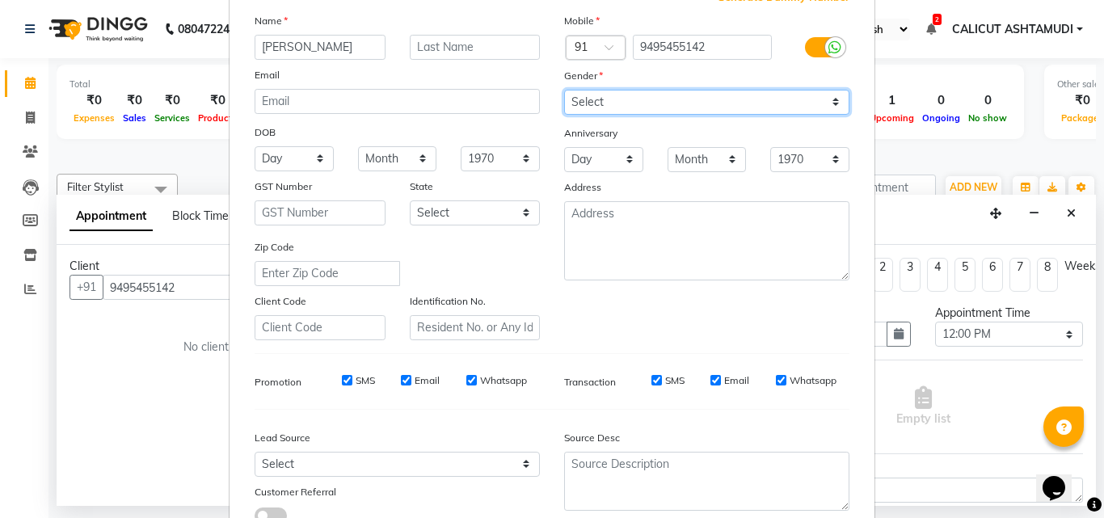
scroll to position [228, 0]
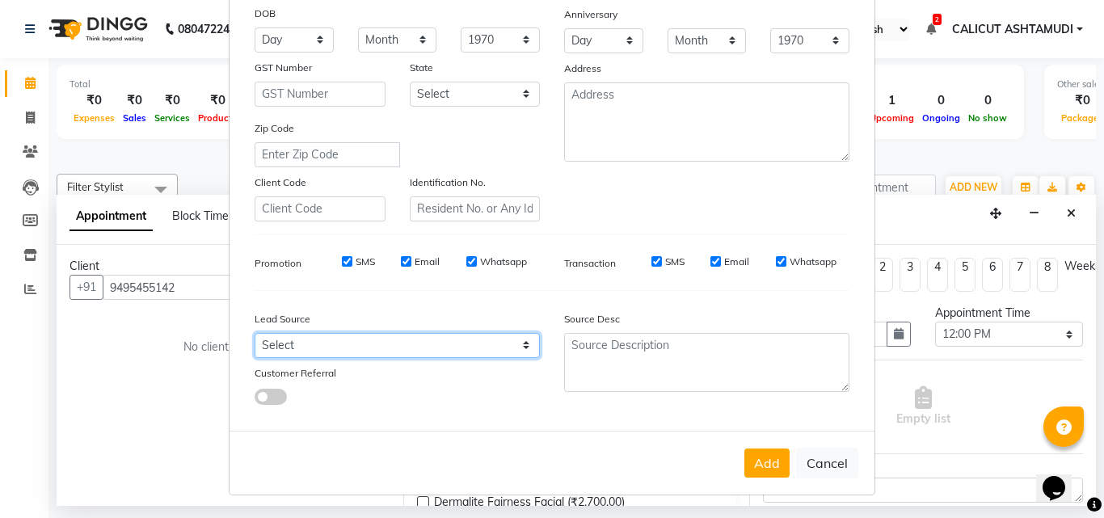
click at [454, 342] on select "Select Walk-in Referral Internet Friend Word of Mouth Advertisement Facebook Ju…" at bounding box center [397, 345] width 285 height 25
select select "31336"
click at [255, 333] on select "Select Walk-in Referral Internet Friend Word of Mouth Advertisement Facebook Ju…" at bounding box center [397, 345] width 285 height 25
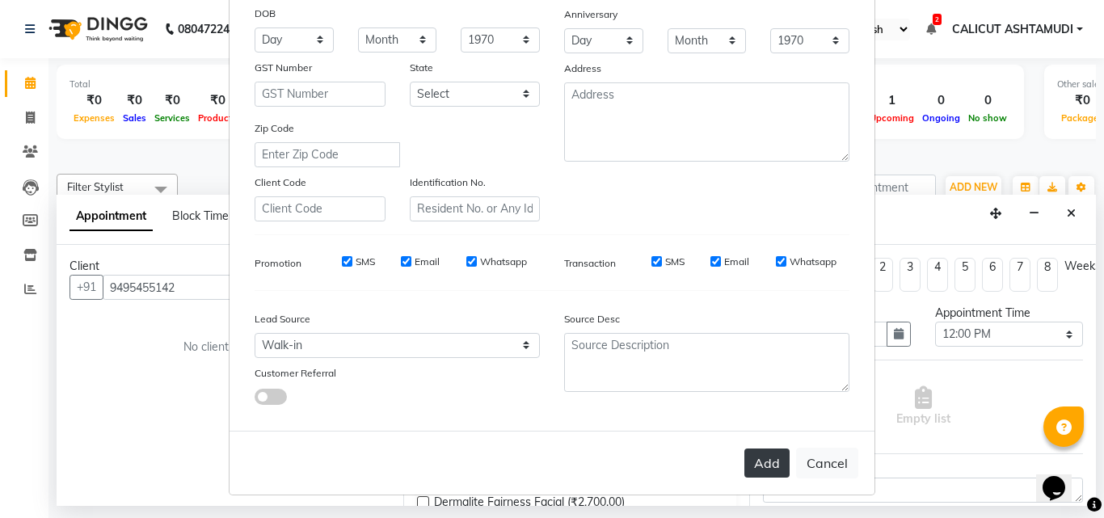
click at [753, 453] on button "Add" at bounding box center [766, 462] width 45 height 29
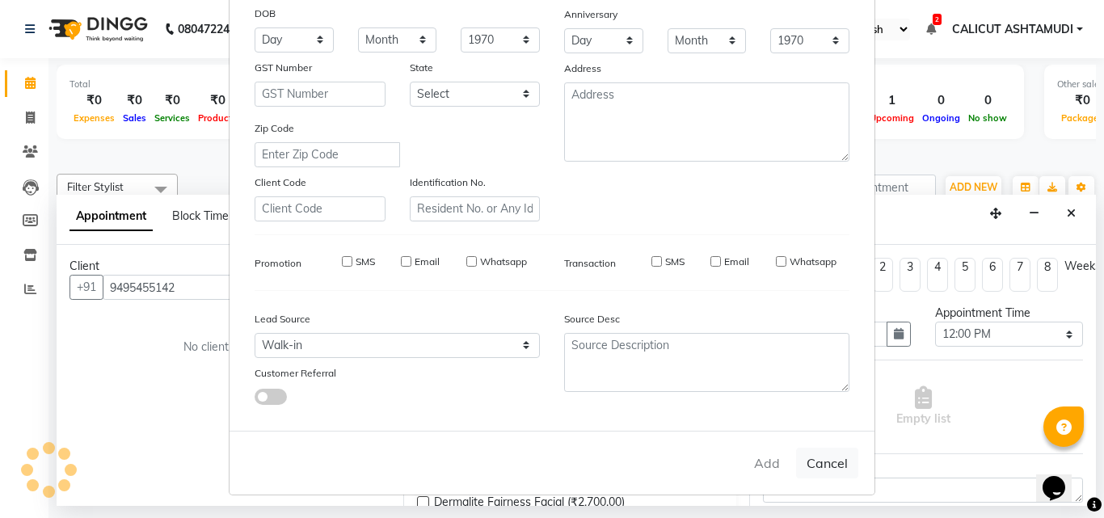
select select
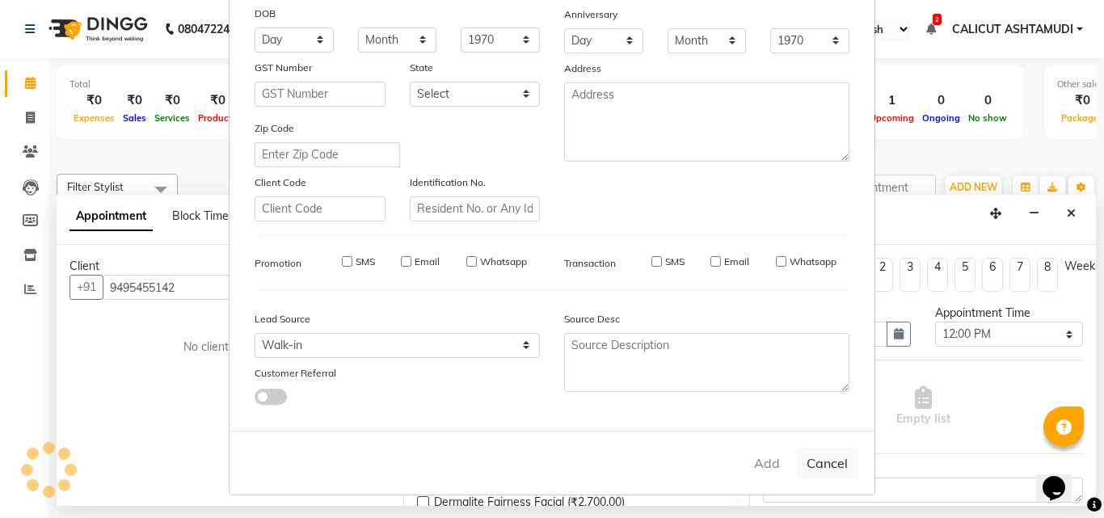
select select
checkbox input "false"
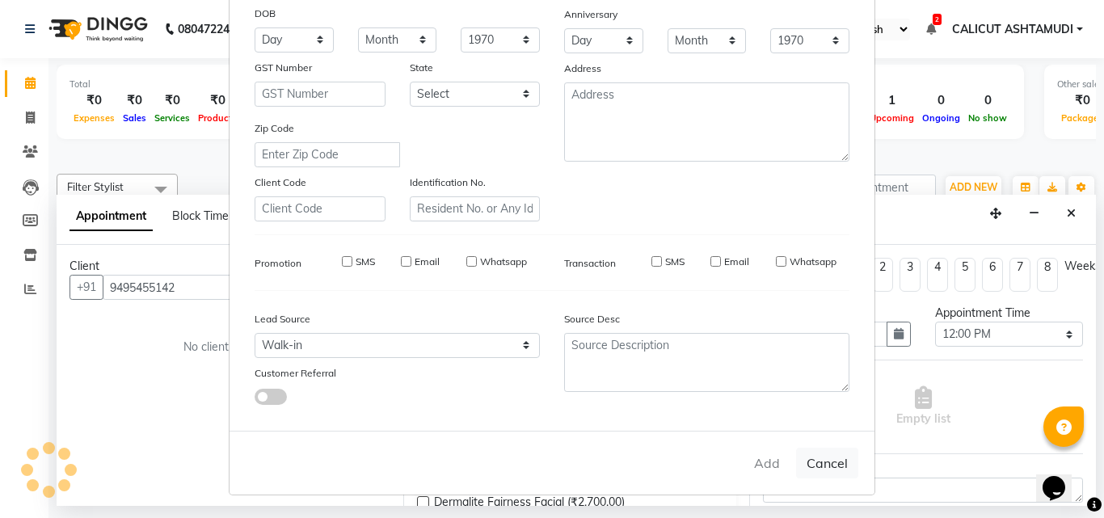
checkbox input "false"
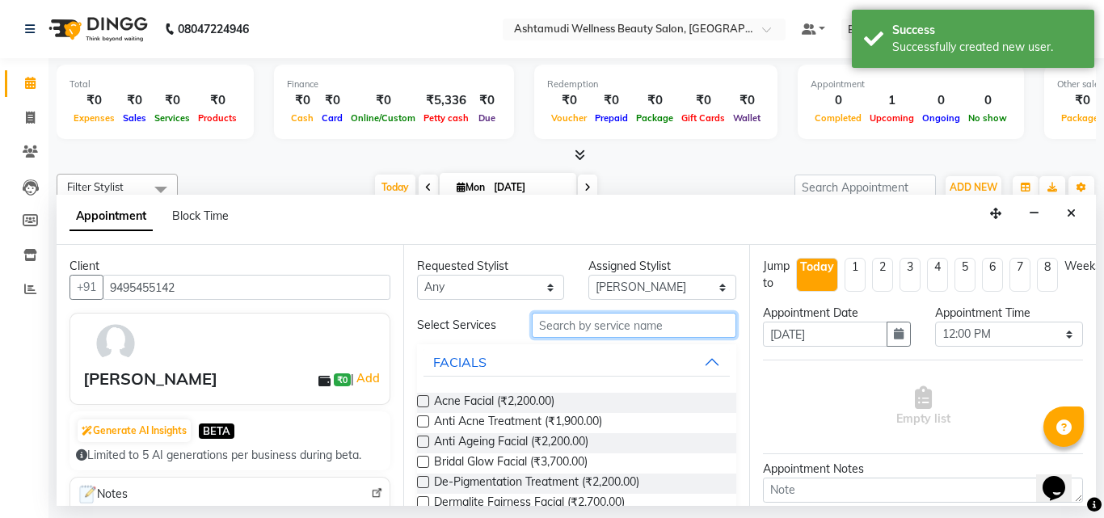
click at [621, 317] on input "text" at bounding box center [634, 325] width 205 height 25
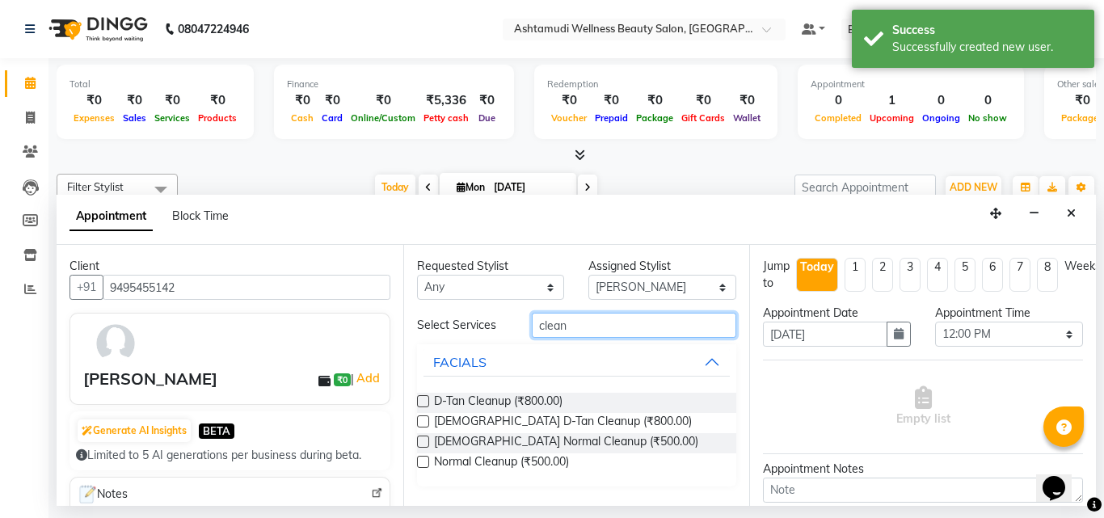
type input "clean"
click at [425, 400] on label at bounding box center [423, 401] width 12 height 12
click at [425, 400] on input "checkbox" at bounding box center [422, 403] width 11 height 11
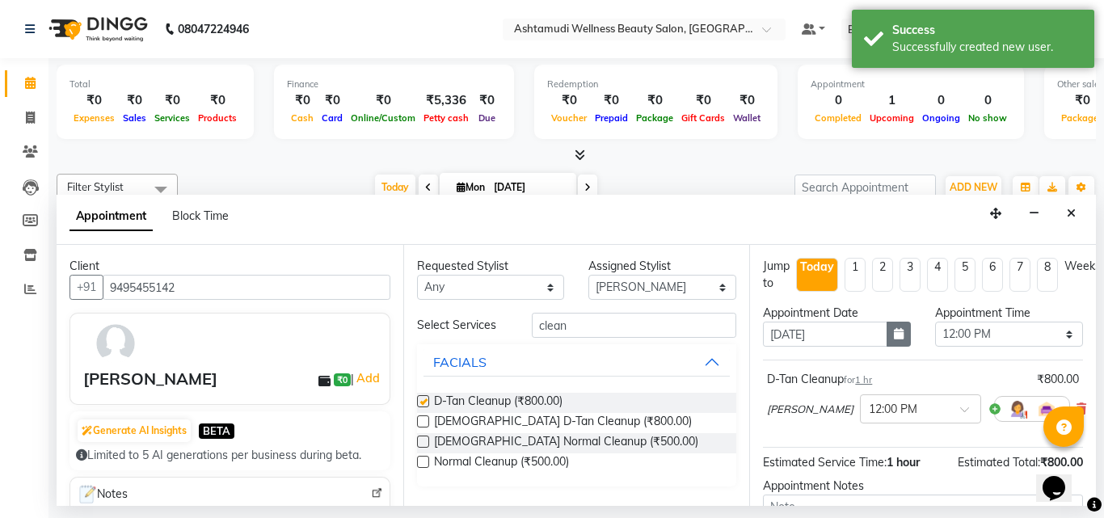
checkbox input "false"
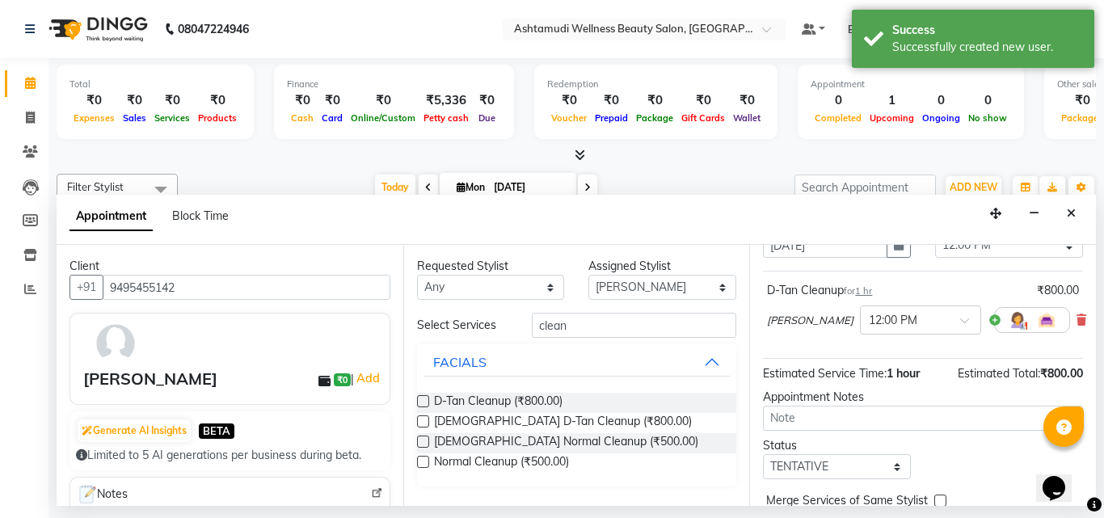
scroll to position [176, 0]
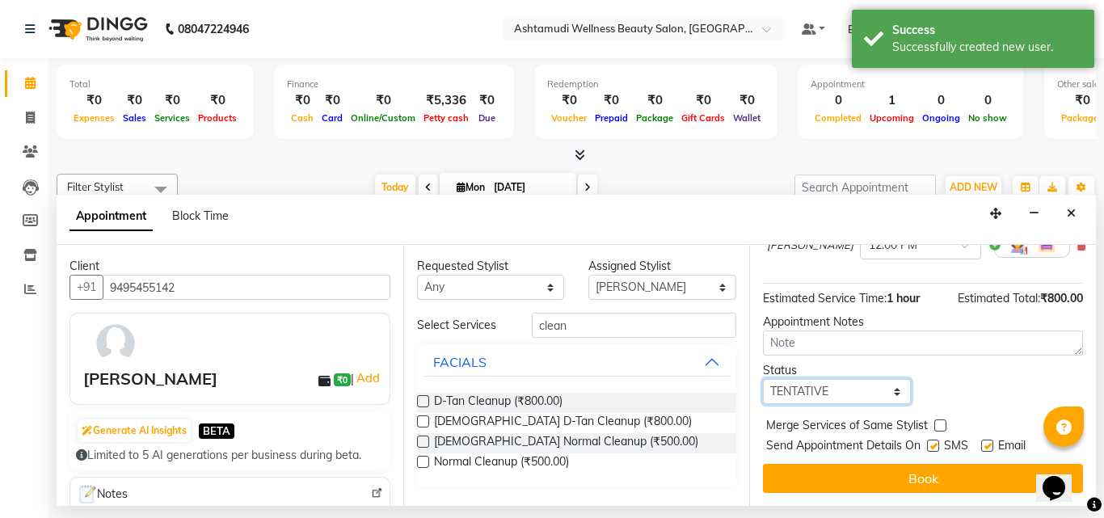
click at [810, 385] on select "Select TENTATIVE CONFIRM CHECK-IN UPCOMING" at bounding box center [837, 391] width 148 height 25
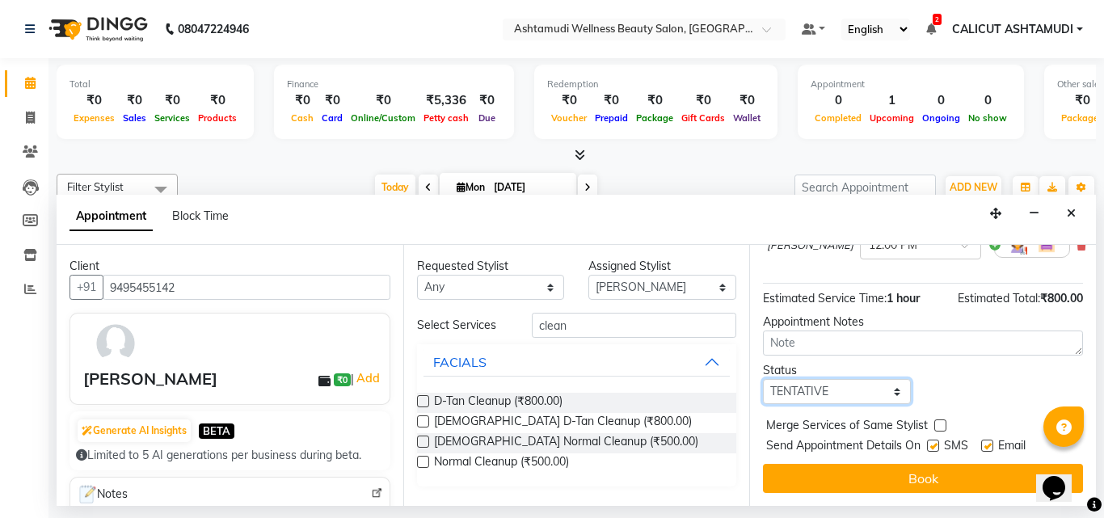
select select "check-in"
click at [763, 379] on select "Select TENTATIVE CONFIRM CHECK-IN UPCOMING" at bounding box center [837, 391] width 148 height 25
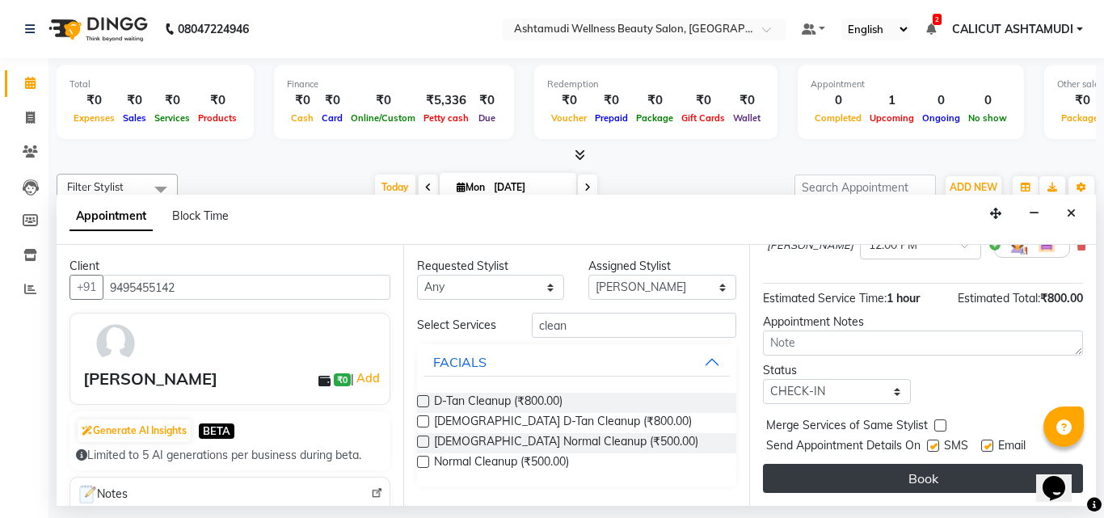
click at [799, 464] on button "Book" at bounding box center [923, 478] width 320 height 29
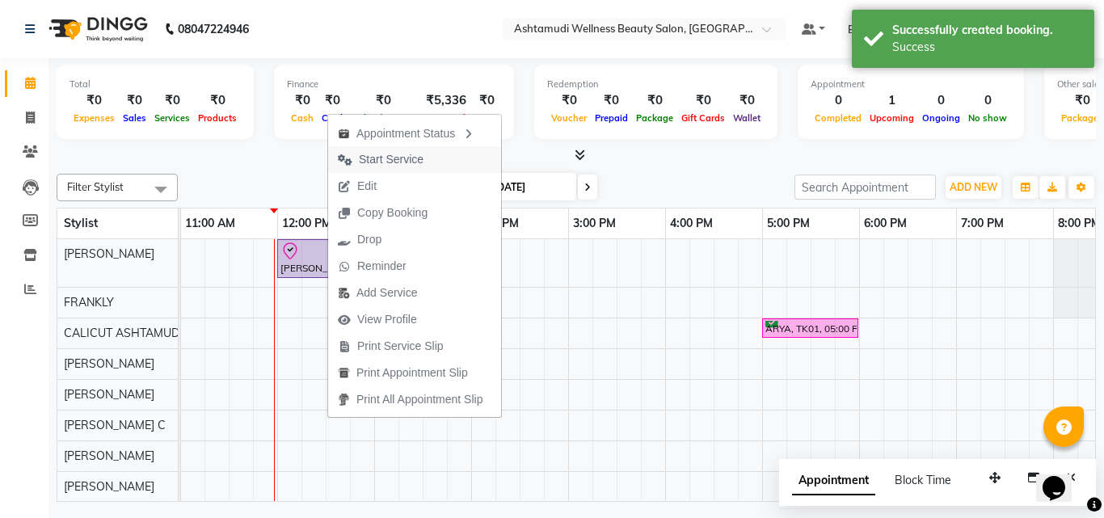
click at [380, 153] on span "Start Service" at bounding box center [391, 159] width 65 height 17
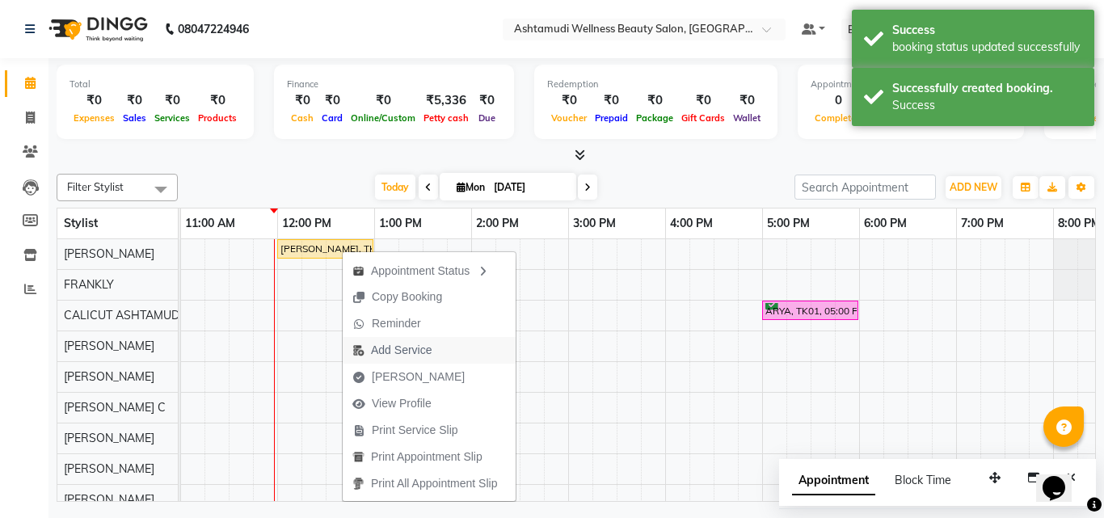
click at [402, 347] on span "Add Service" at bounding box center [401, 350] width 61 height 17
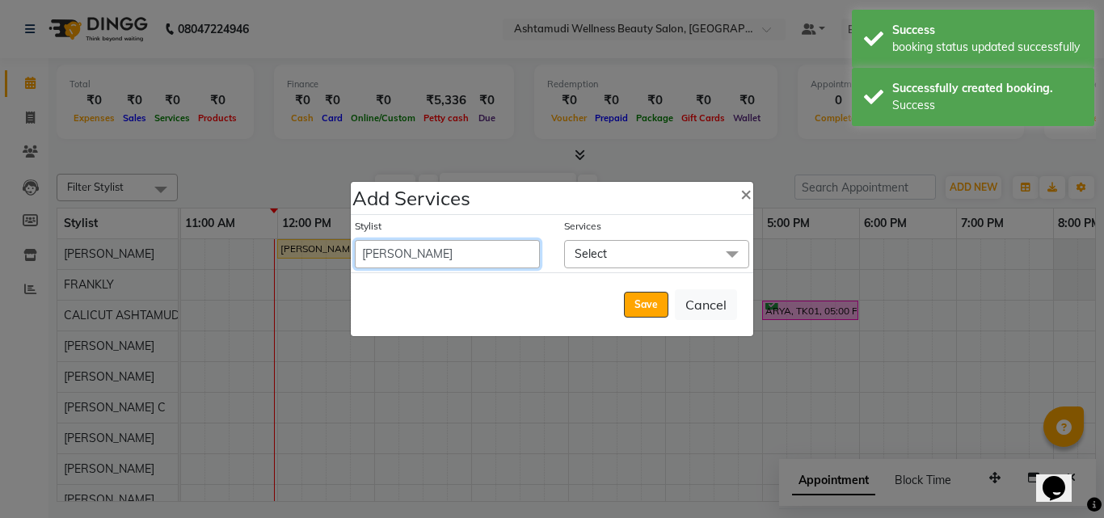
click at [400, 251] on select "[PERSON_NAME] C [PERSON_NAME] [PERSON_NAME] CALICUT ASHTAMUDI FRANKLY [PERSON_N…" at bounding box center [447, 254] width 185 height 28
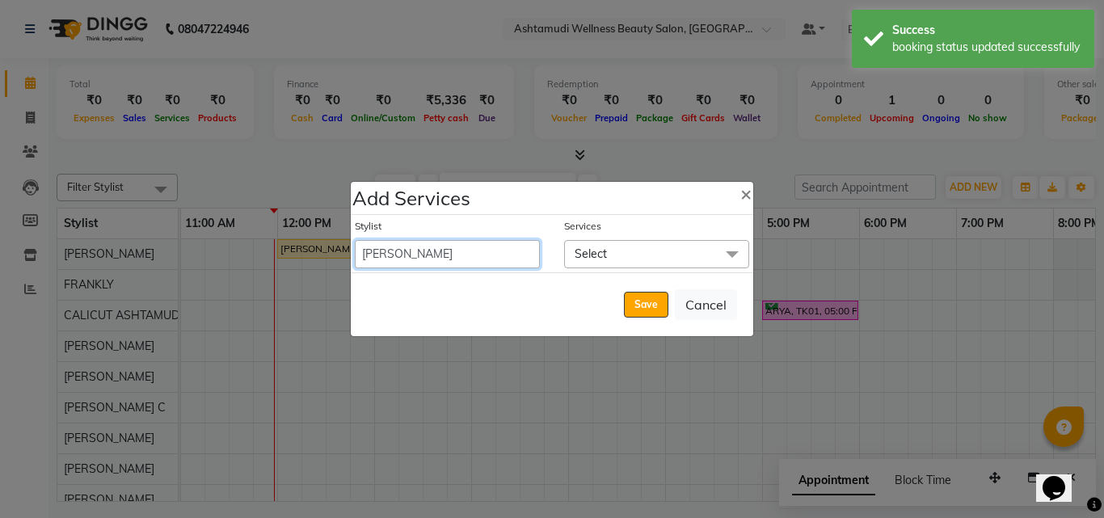
select select "54081"
click at [355, 240] on select "[PERSON_NAME] C [PERSON_NAME] [PERSON_NAME] CALICUT ASHTAMUDI FRANKLY [PERSON_N…" at bounding box center [447, 254] width 185 height 28
select select "780"
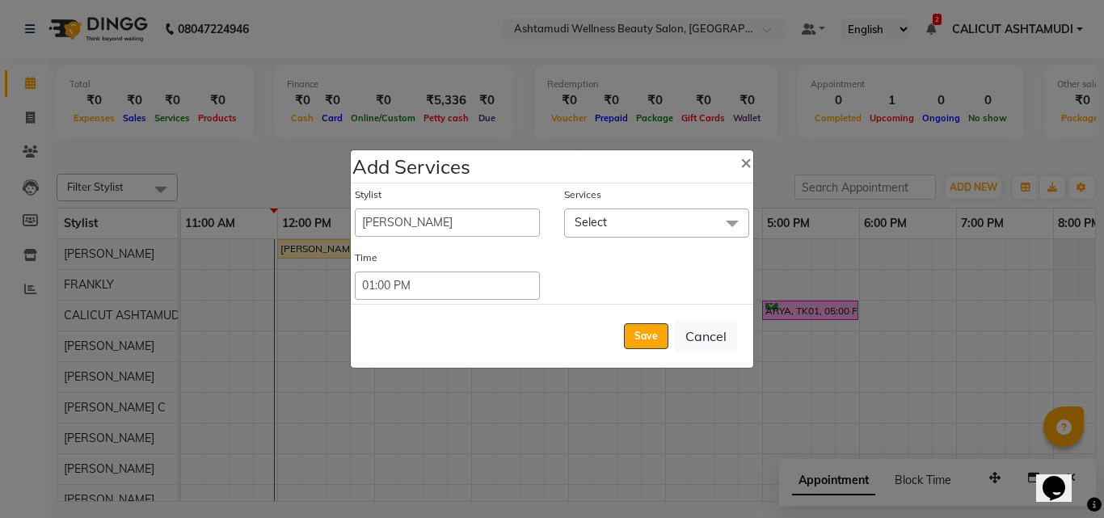
click at [627, 217] on span "Select" at bounding box center [656, 222] width 185 height 28
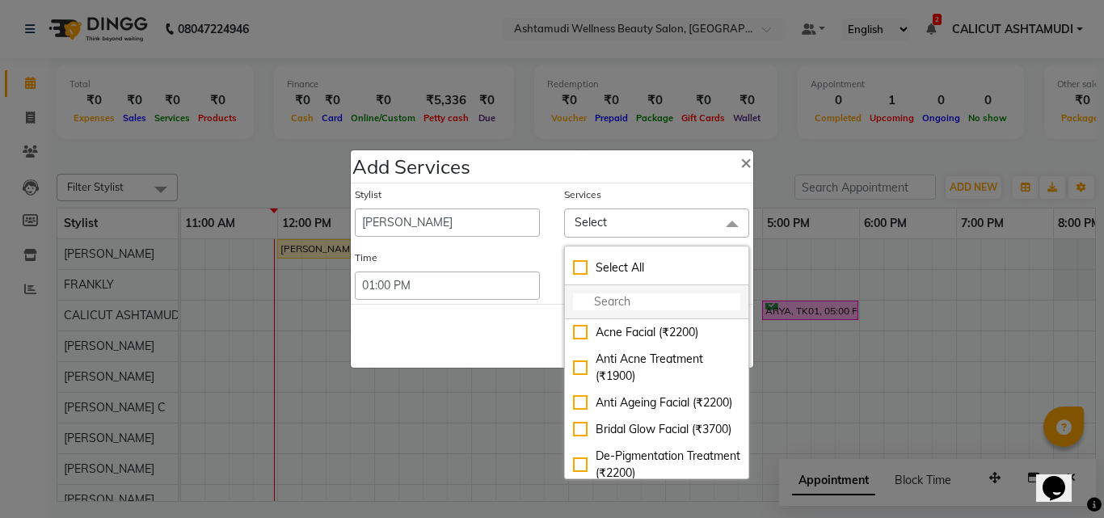
click at [619, 301] on input "multiselect-search" at bounding box center [656, 301] width 167 height 17
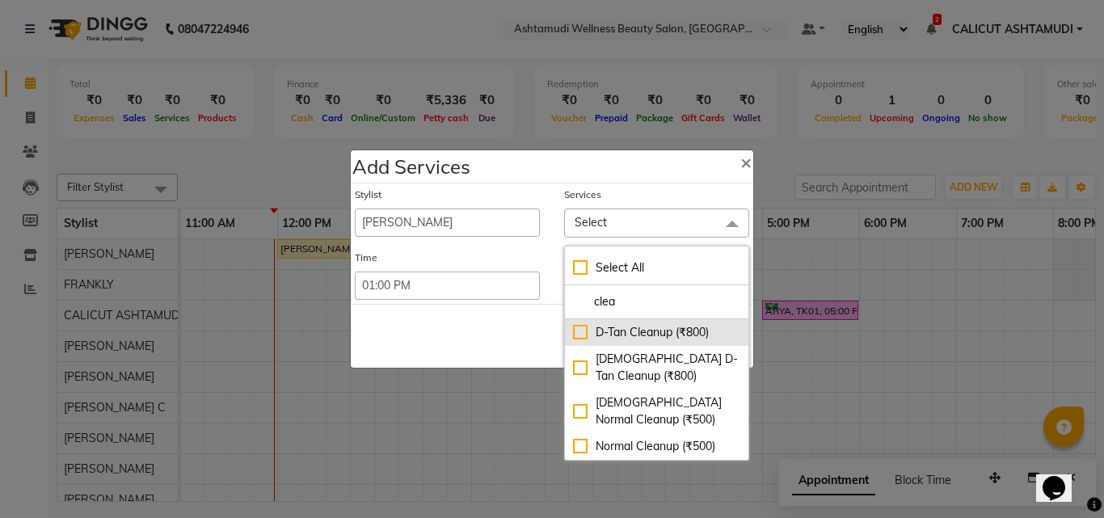
type input "clea"
click at [578, 330] on div "D-Tan Cleanup (₹800)" at bounding box center [656, 332] width 167 height 17
checkbox input "true"
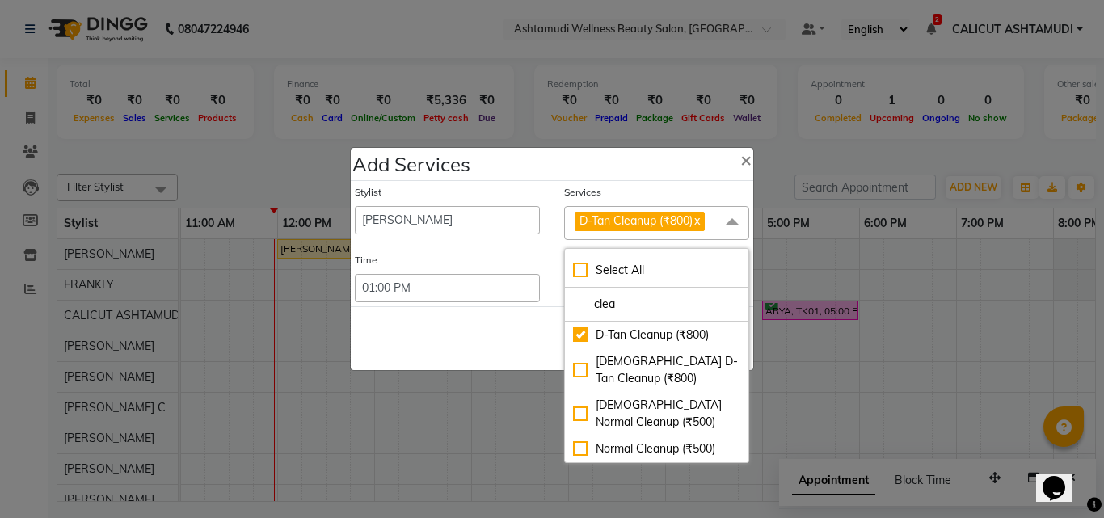
click at [500, 322] on div "Save Cancel" at bounding box center [552, 338] width 402 height 64
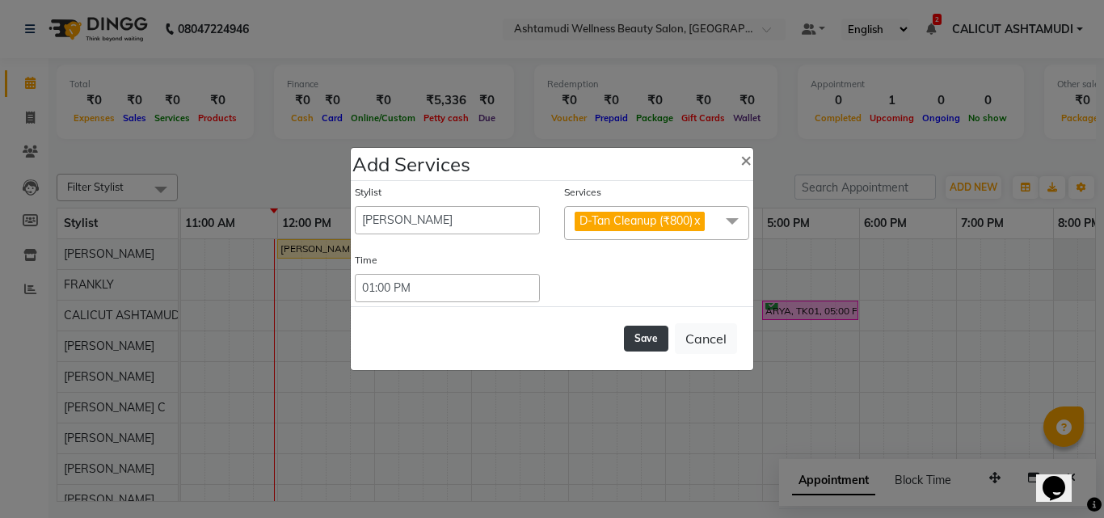
click at [637, 334] on button "Save" at bounding box center [646, 339] width 44 height 26
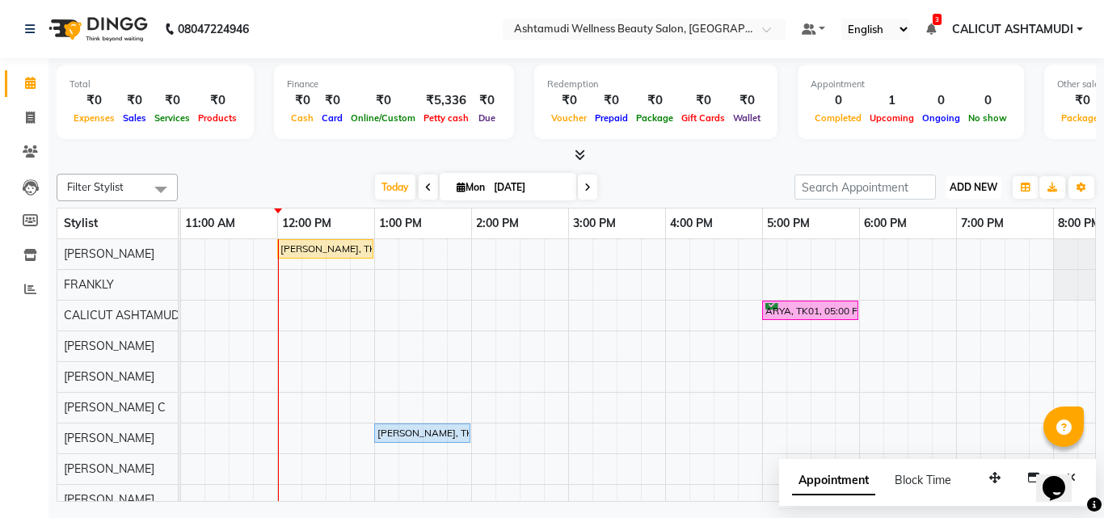
click at [966, 183] on span "ADD NEW" at bounding box center [973, 187] width 48 height 12
click at [906, 283] on link "Add Attendance" at bounding box center [937, 281] width 128 height 21
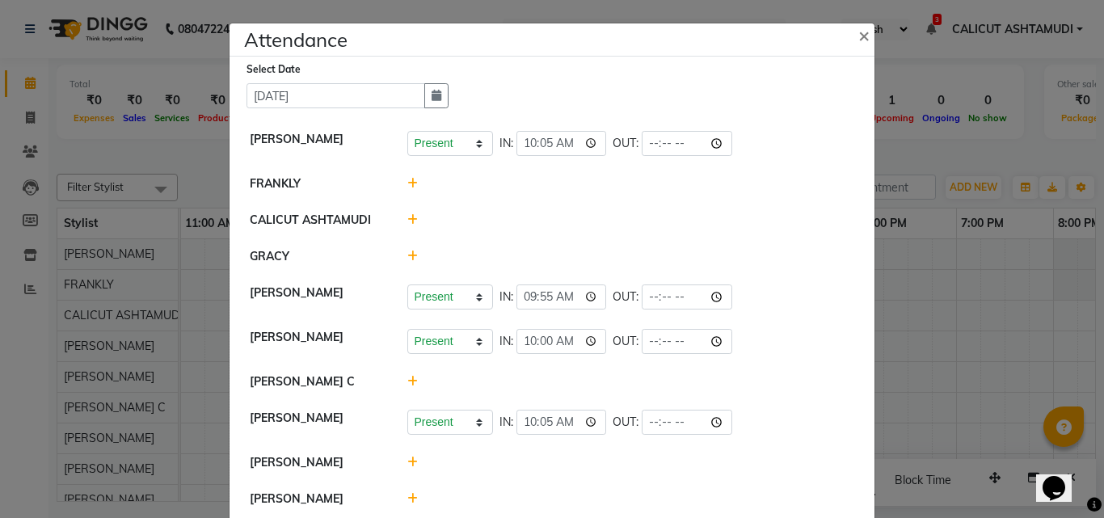
click at [410, 181] on icon at bounding box center [412, 183] width 11 height 11
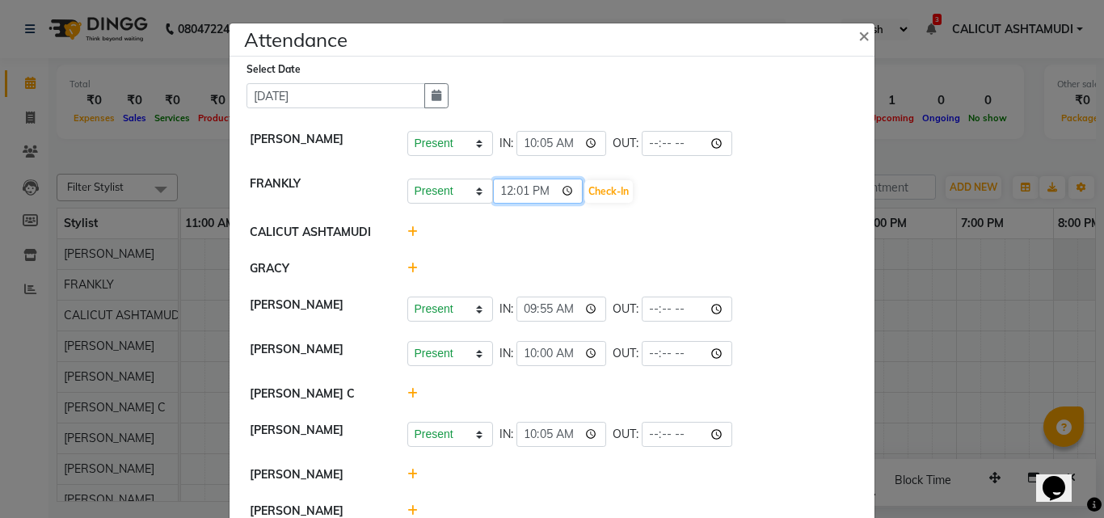
click at [503, 194] on input "12:01" at bounding box center [538, 191] width 90 height 25
click at [538, 192] on input "23:00" at bounding box center [538, 191] width 90 height 25
type input "11:00"
click at [596, 180] on button "Check-In" at bounding box center [608, 191] width 48 height 23
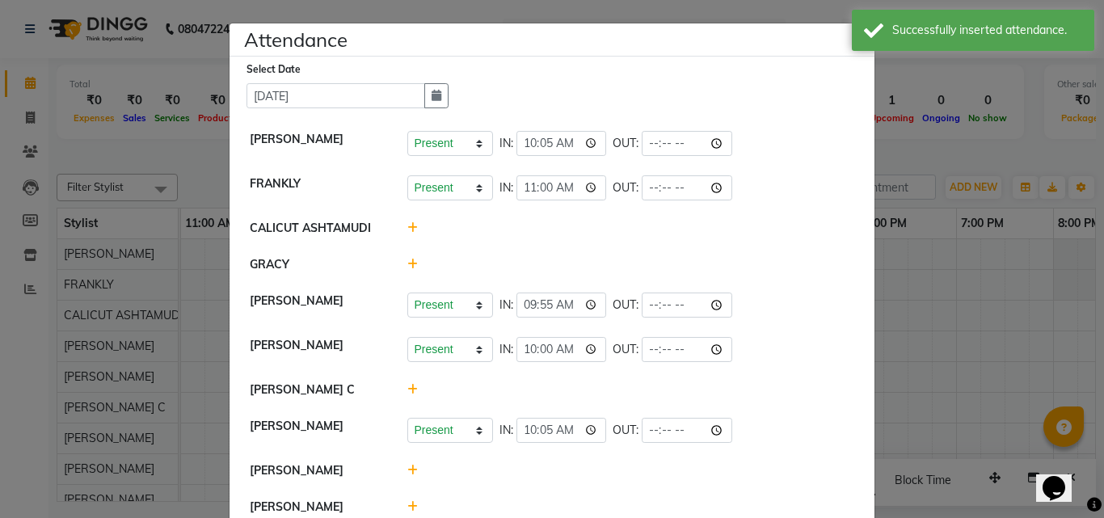
click at [407, 266] on icon at bounding box center [412, 264] width 11 height 11
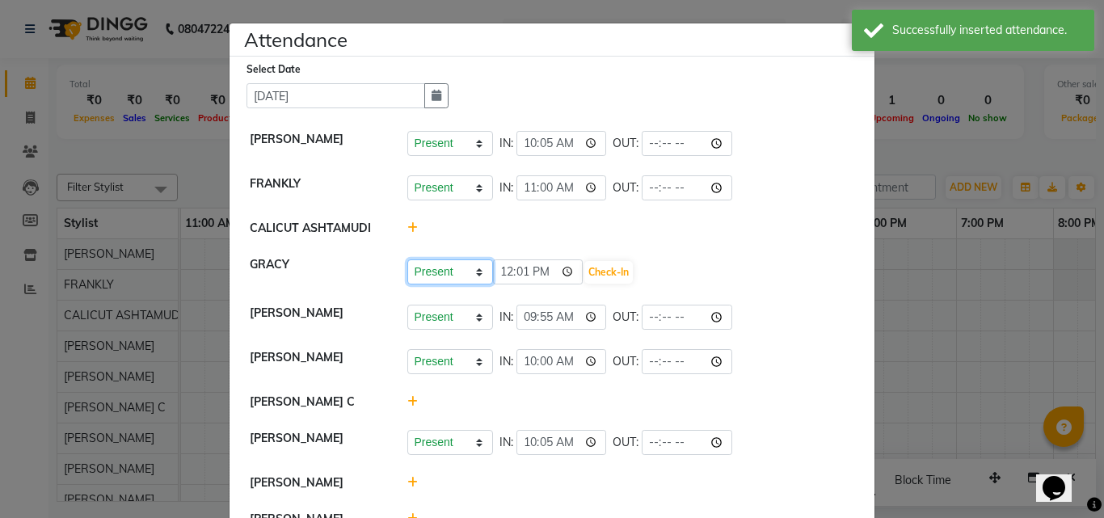
click at [444, 269] on select "Present Absent Late Half Day Weekly Off" at bounding box center [450, 271] width 86 height 25
select select "A"
click at [407, 259] on select "Present Absent Late Half Day Weekly Off" at bounding box center [450, 271] width 86 height 25
click at [500, 272] on button "Save" at bounding box center [511, 272] width 32 height 23
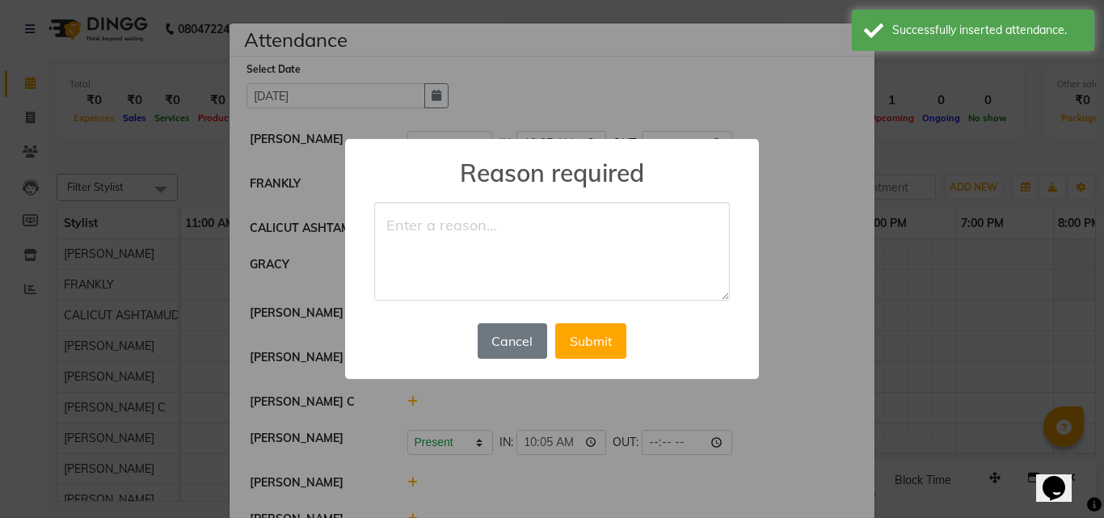
click at [406, 236] on textarea at bounding box center [552, 251] width 356 height 99
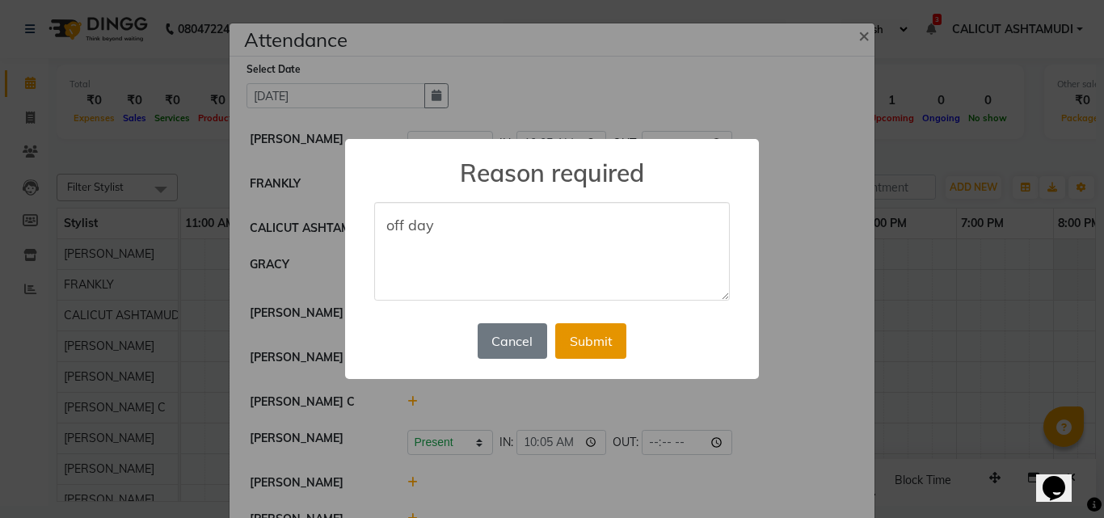
type textarea "off day"
click at [593, 341] on button "Submit" at bounding box center [590, 341] width 71 height 36
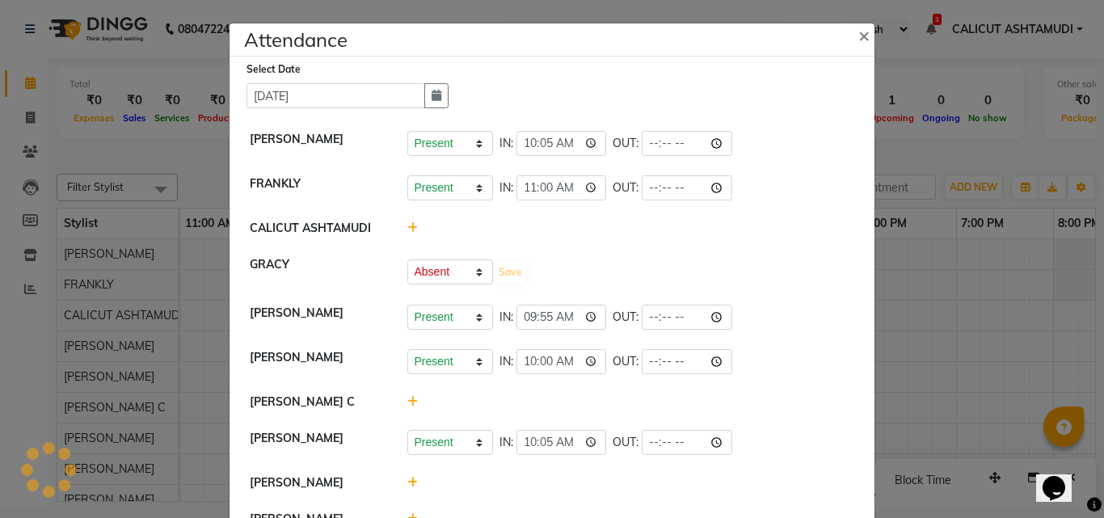
select select "A"
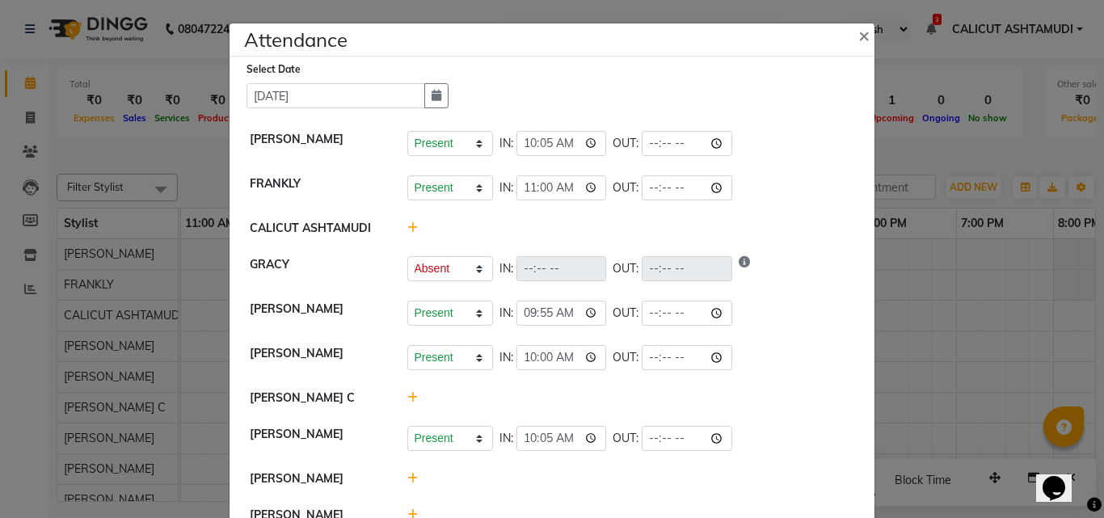
click at [407, 399] on icon at bounding box center [412, 397] width 11 height 11
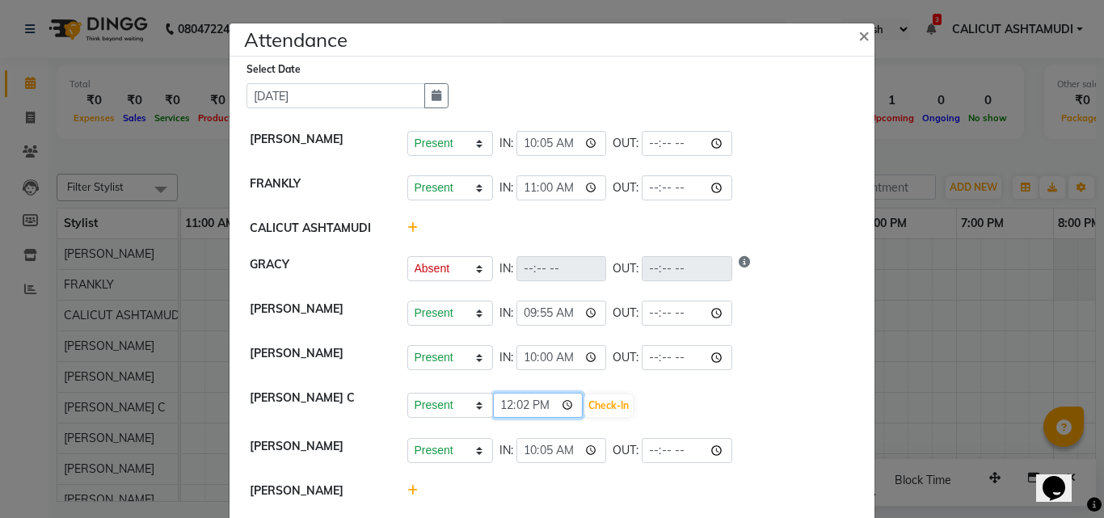
click at [502, 409] on input "12:02" at bounding box center [538, 405] width 90 height 25
type input "23:00"
click at [603, 408] on button "Check-In" at bounding box center [608, 405] width 48 height 23
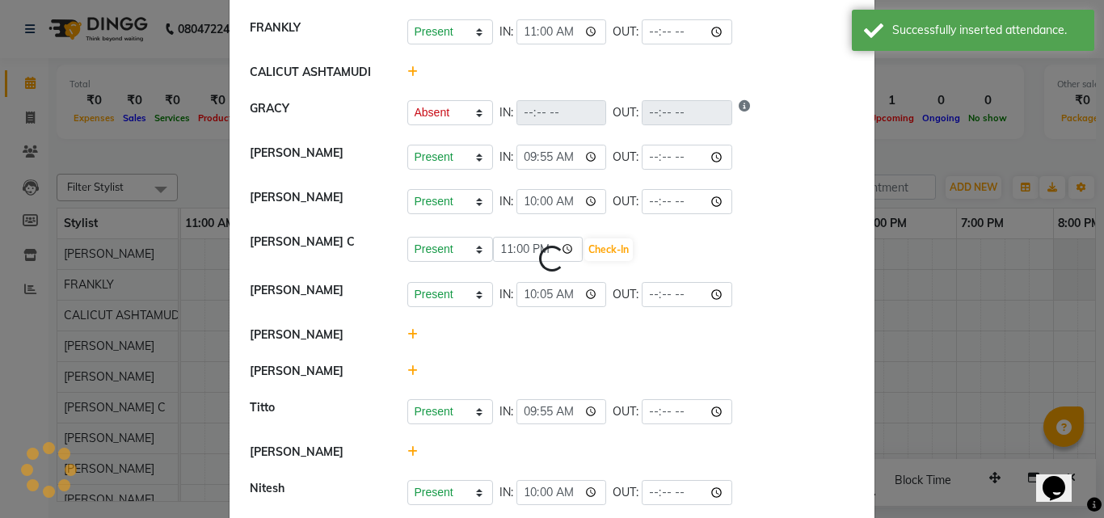
select select "A"
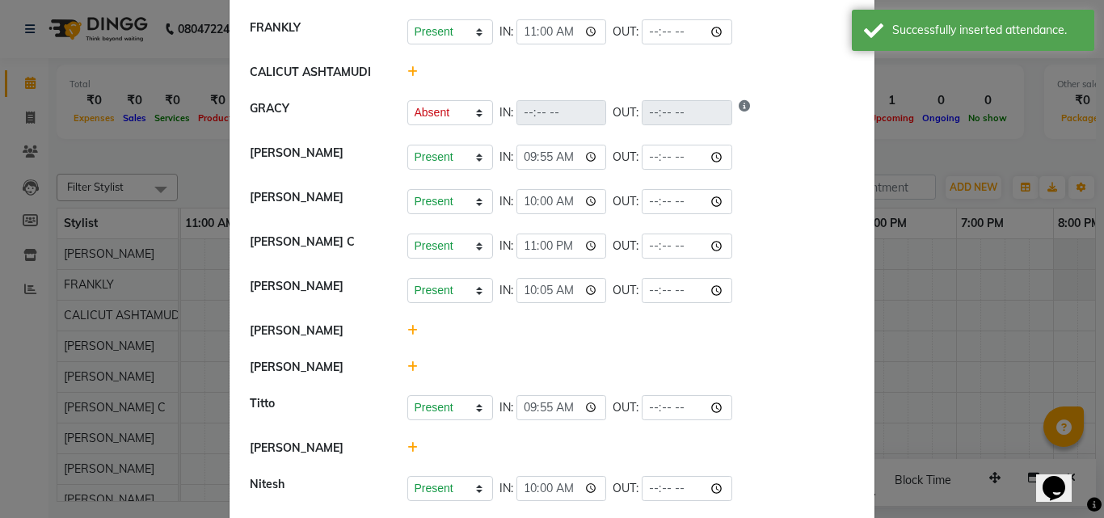
scroll to position [162, 0]
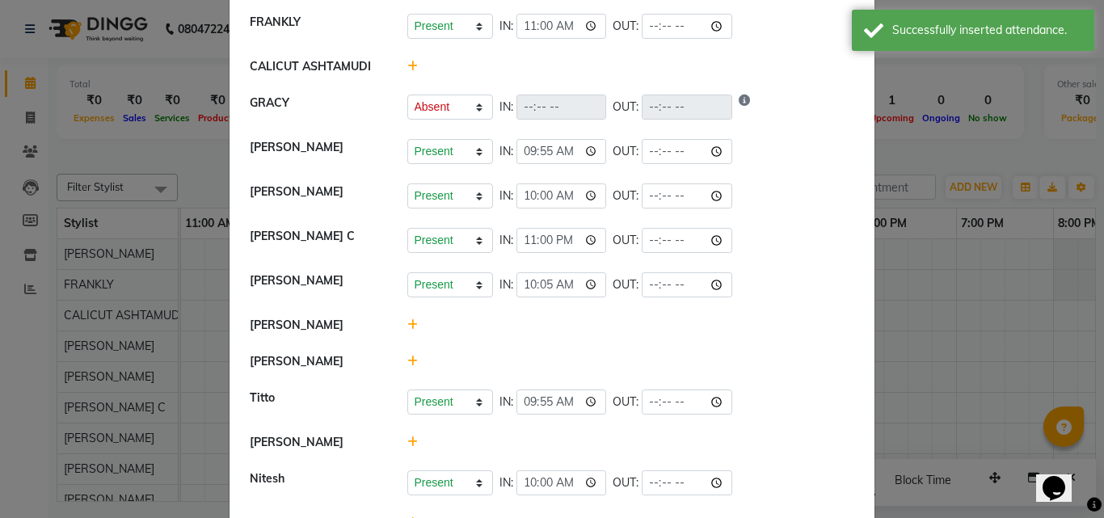
click at [407, 325] on icon at bounding box center [412, 324] width 11 height 11
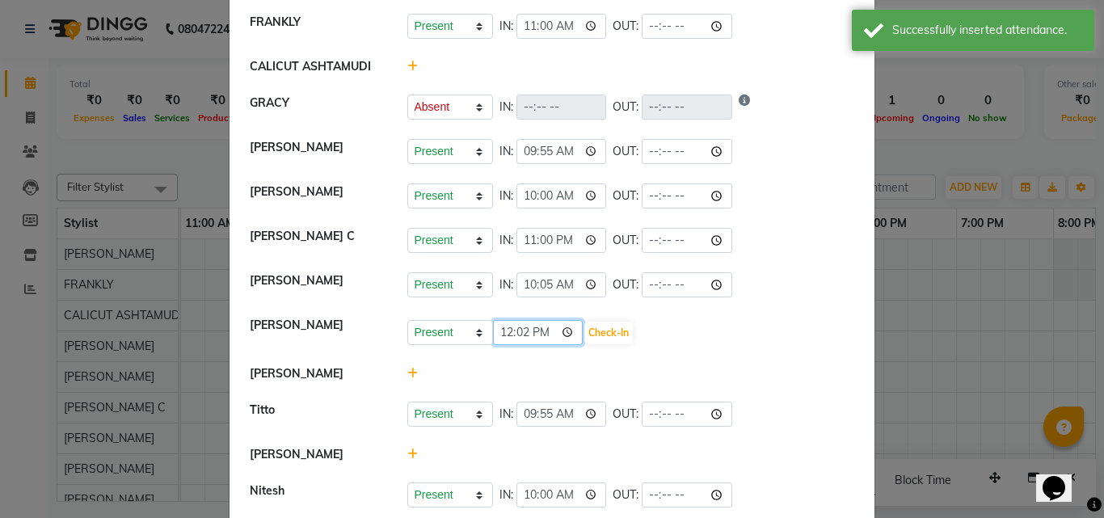
click at [501, 331] on input "12:02" at bounding box center [538, 332] width 90 height 25
type input "23:00"
click at [615, 338] on button "Check-In" at bounding box center [608, 333] width 48 height 23
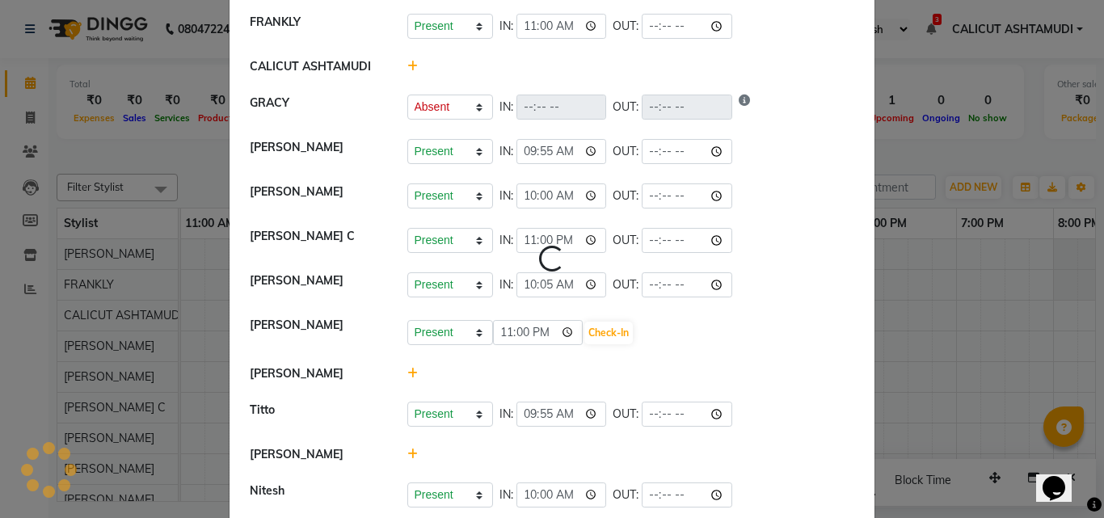
select select "A"
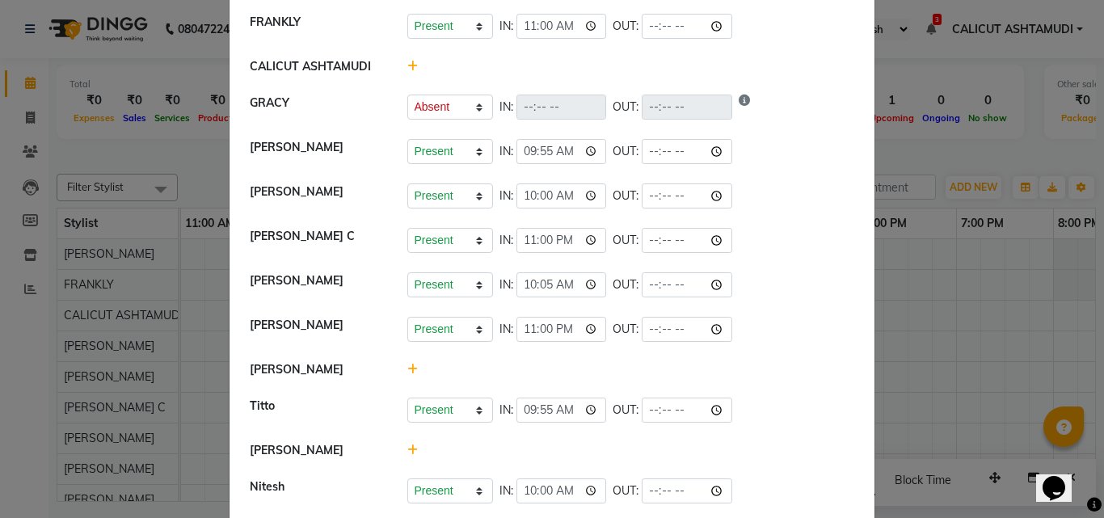
scroll to position [242, 0]
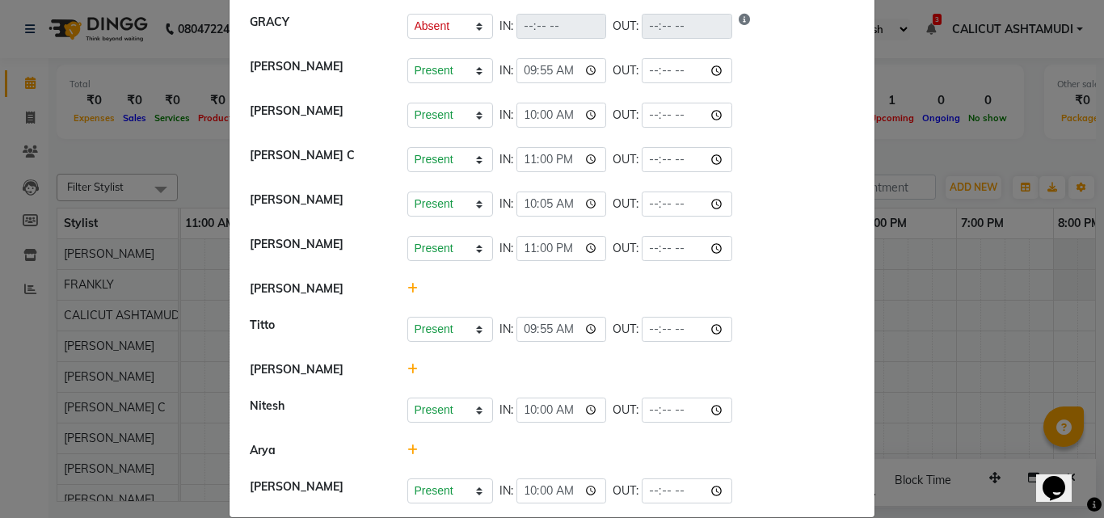
click at [407, 364] on icon at bounding box center [412, 369] width 11 height 11
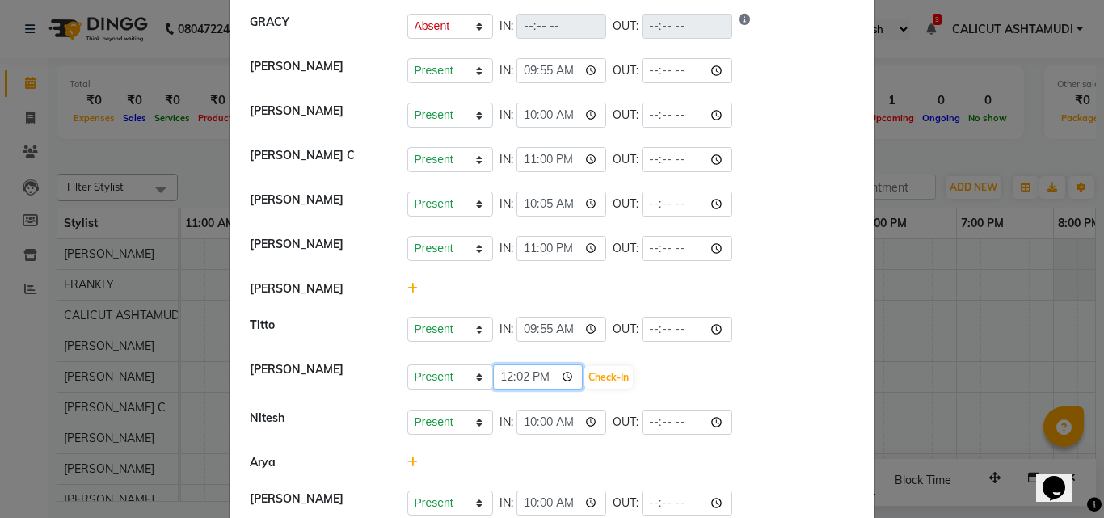
click at [502, 372] on input "12:02" at bounding box center [538, 376] width 90 height 25
type input "23:00"
click at [613, 377] on button "Check-In" at bounding box center [608, 377] width 48 height 23
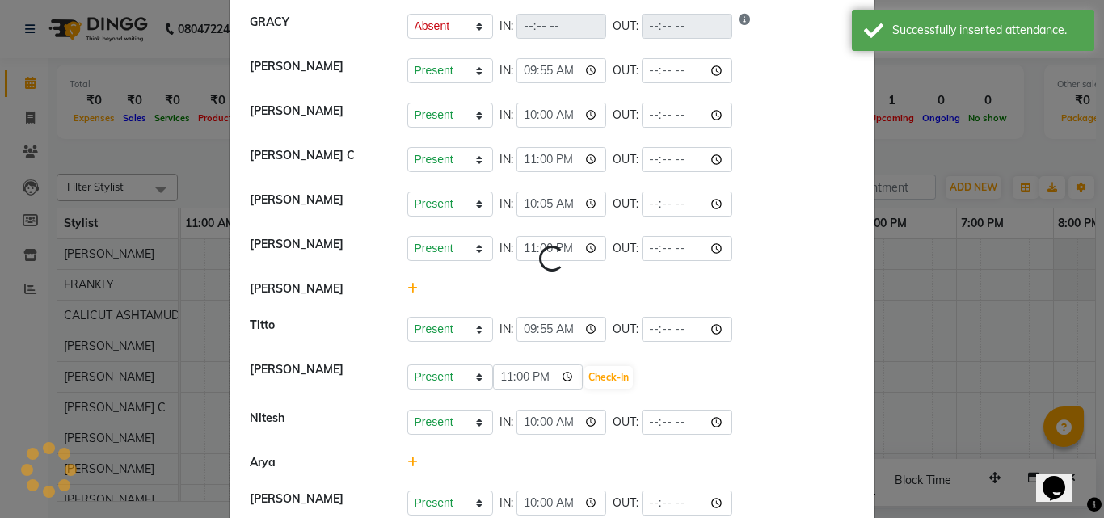
select select "A"
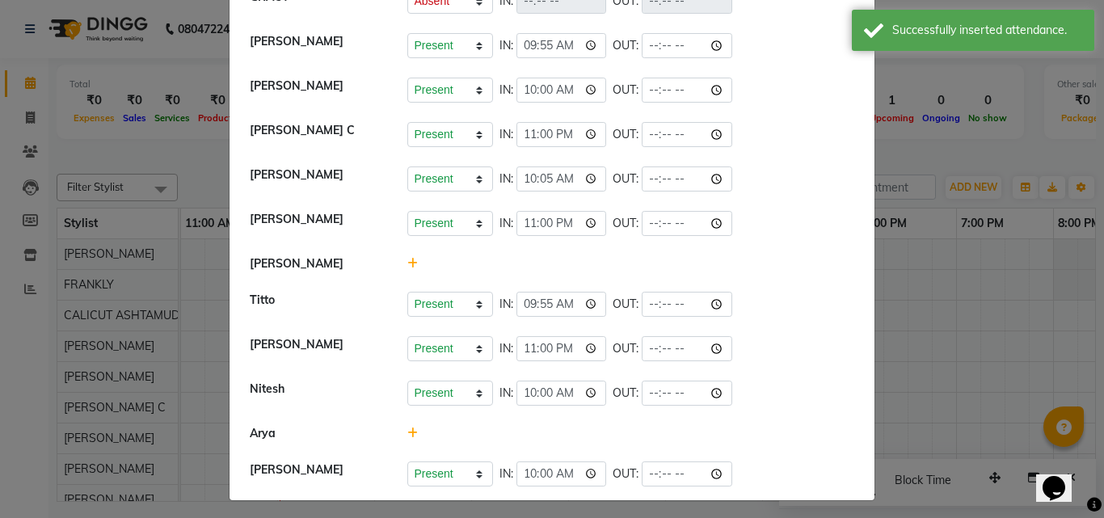
scroll to position [273, 0]
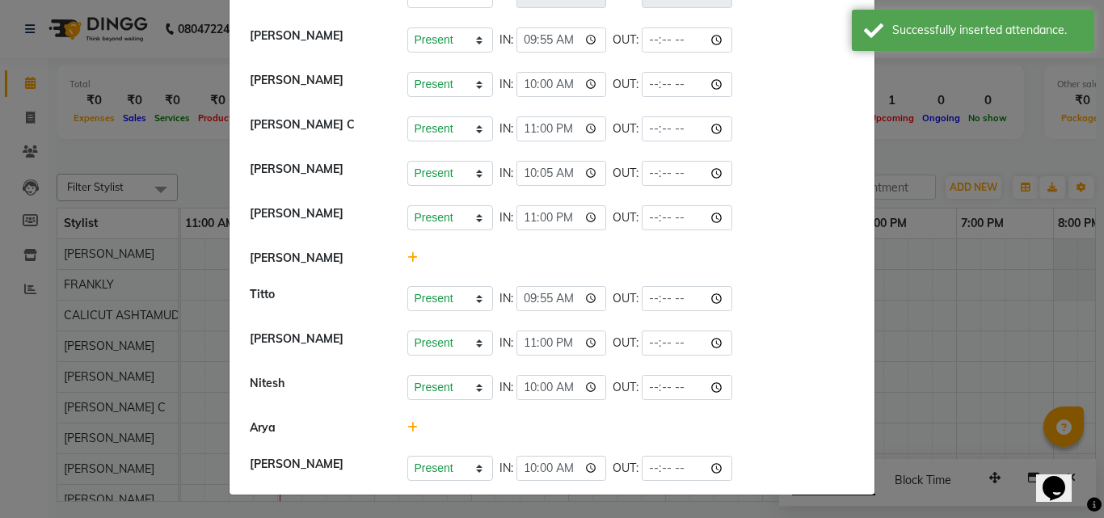
click at [398, 427] on div at bounding box center [631, 427] width 472 height 17
click at [407, 430] on icon at bounding box center [412, 427] width 11 height 11
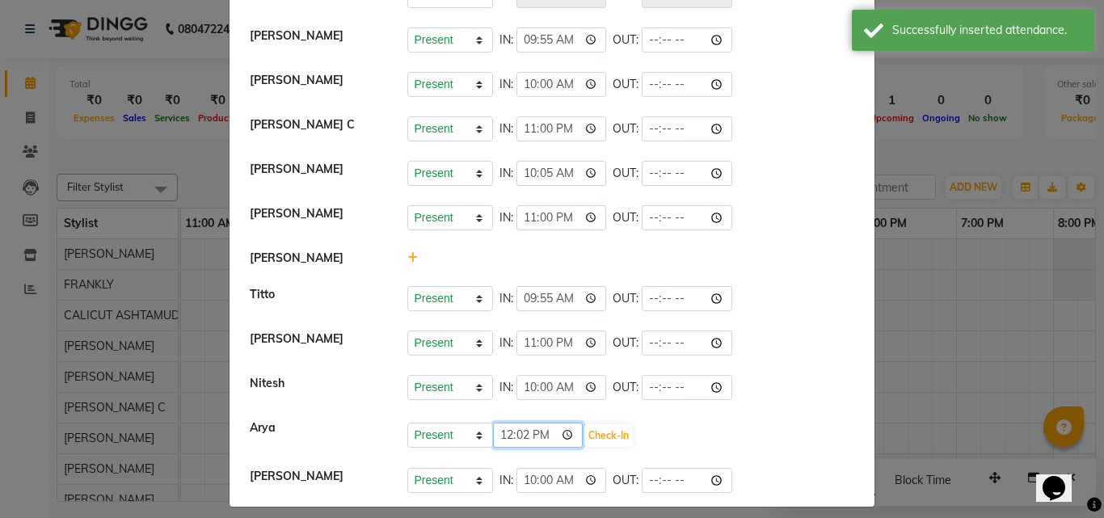
click at [504, 436] on input "12:02" at bounding box center [538, 435] width 90 height 25
type input "23:00"
click at [617, 439] on button "Check-In" at bounding box center [608, 435] width 48 height 23
select select "A"
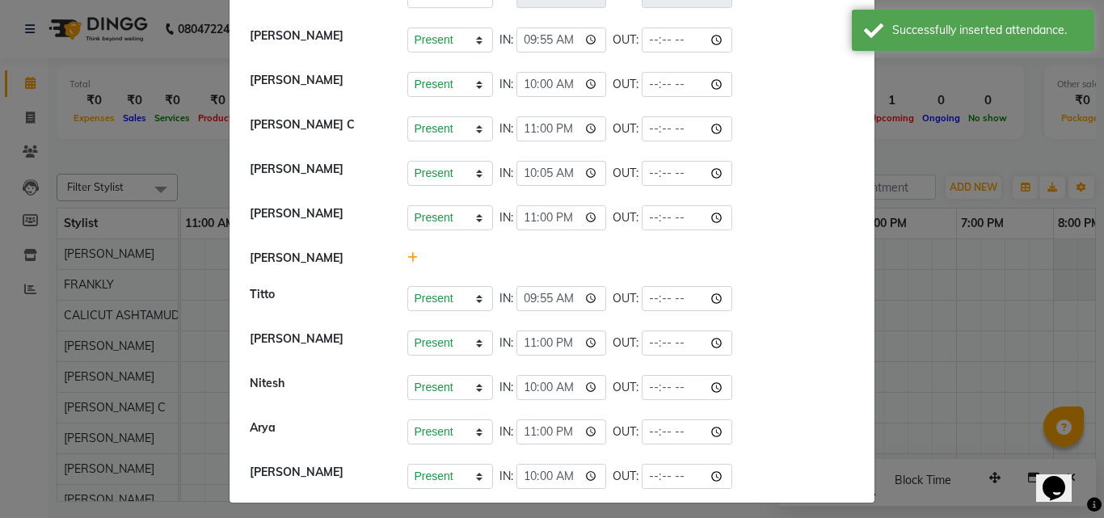
click at [950, 350] on ngb-modal-window "Attendance × Select Date [DATE] [PERSON_NAME] Present Absent Late Half Day Week…" at bounding box center [552, 259] width 1104 height 518
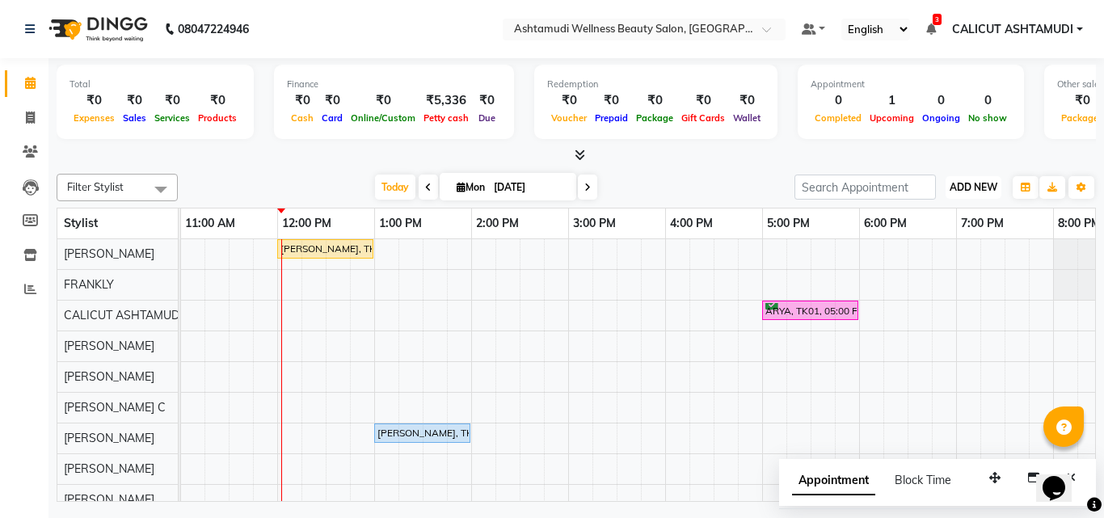
click at [966, 185] on span "ADD NEW" at bounding box center [973, 187] width 48 height 12
click at [926, 259] on link "Add Expense" at bounding box center [937, 260] width 128 height 21
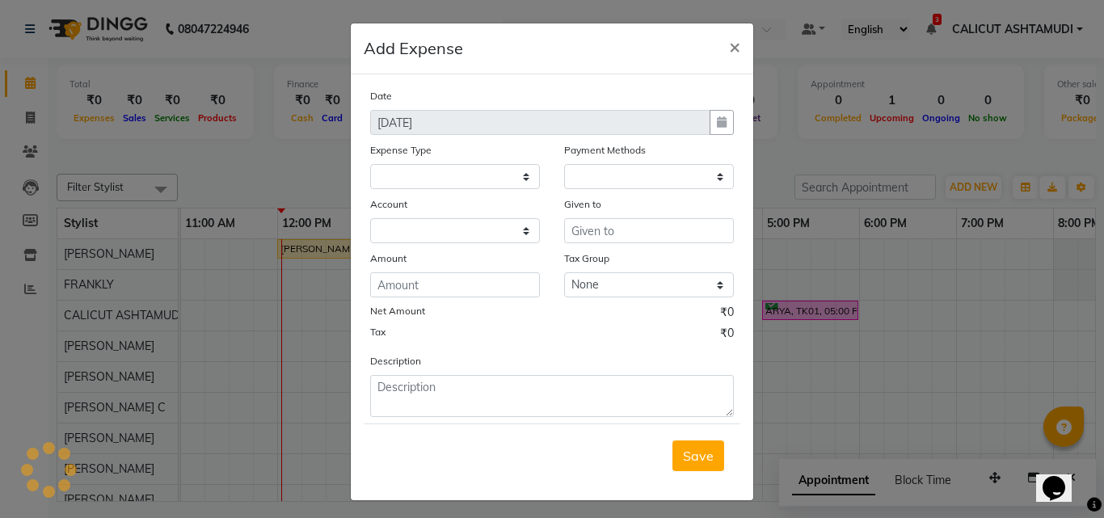
select select "1"
select select "3461"
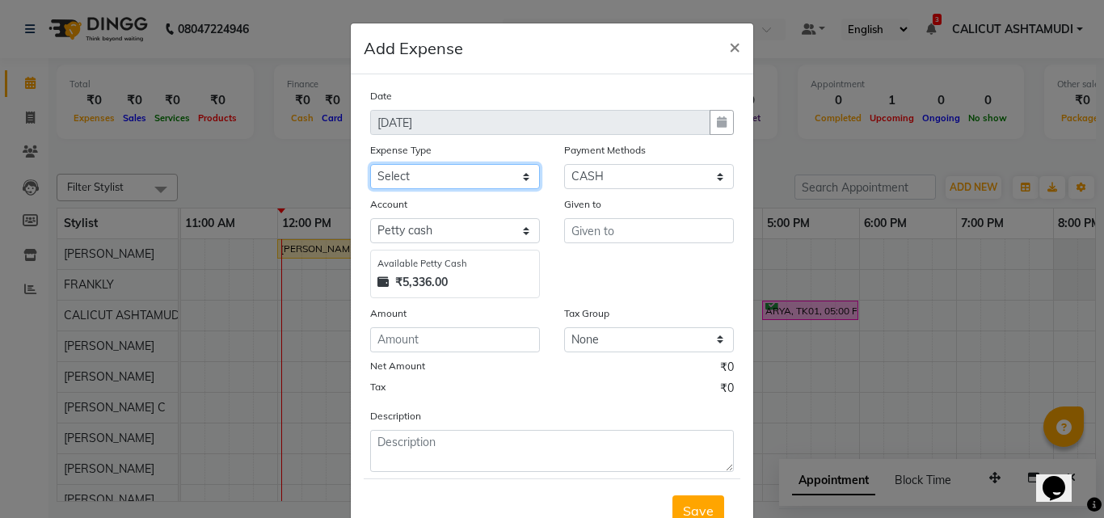
drag, startPoint x: 406, startPoint y: 176, endPoint x: 406, endPoint y: 186, distance: 9.7
click at [406, 176] on select "Select ACCOMODATION EXPENSES ADVERTISEMENT SALES PROMOTIONAL EXPENSES Bonus BRI…" at bounding box center [455, 176] width 170 height 25
select select "6226"
click at [370, 164] on select "Select ACCOMODATION EXPENSES ADVERTISEMENT SALES PROMOTIONAL EXPENSES Bonus BRI…" at bounding box center [455, 176] width 170 height 25
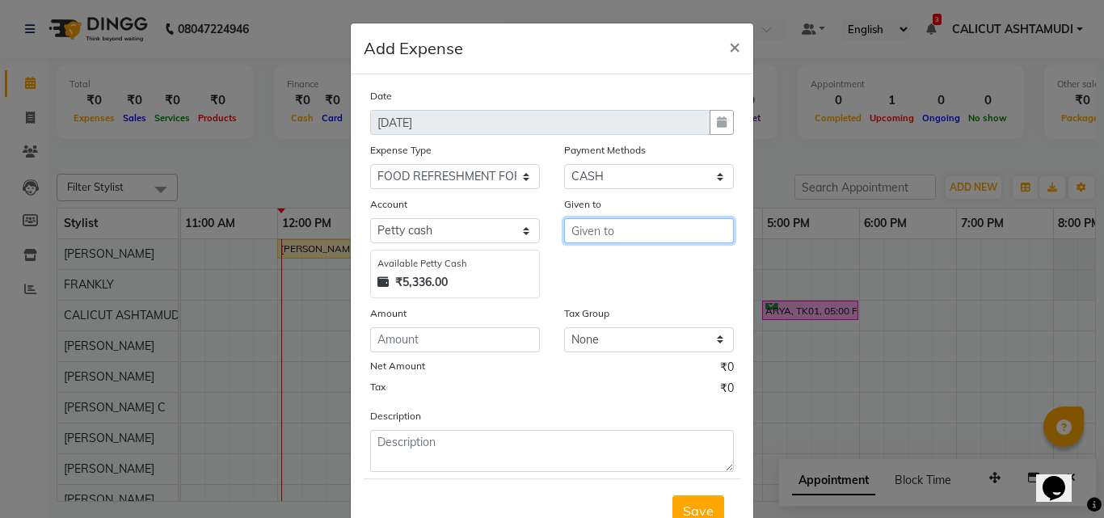
click at [638, 225] on input "text" at bounding box center [649, 230] width 170 height 25
click at [627, 261] on button "Ti tto" at bounding box center [629, 265] width 128 height 26
type input "Titto"
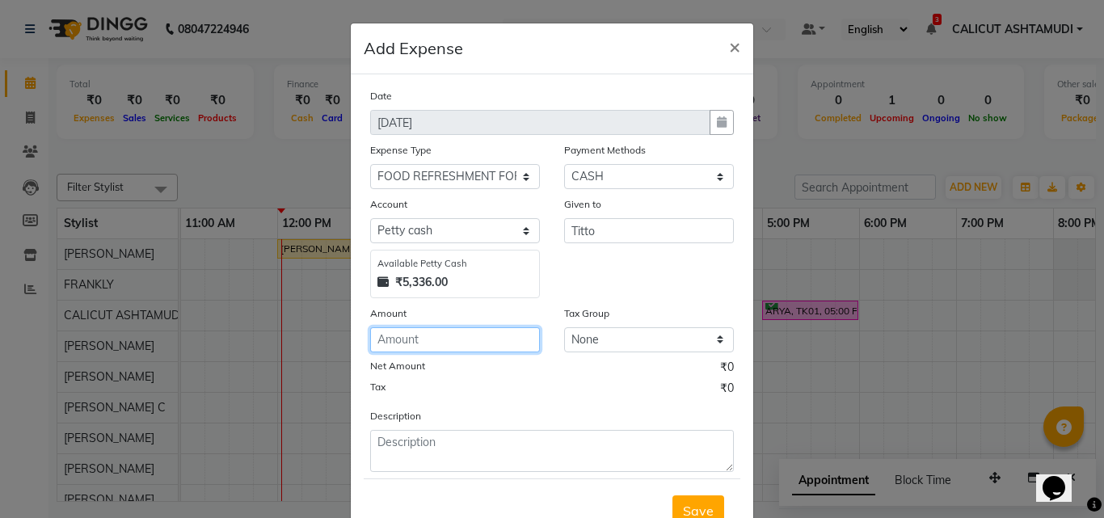
click at [469, 335] on input "number" at bounding box center [455, 339] width 170 height 25
type input "112"
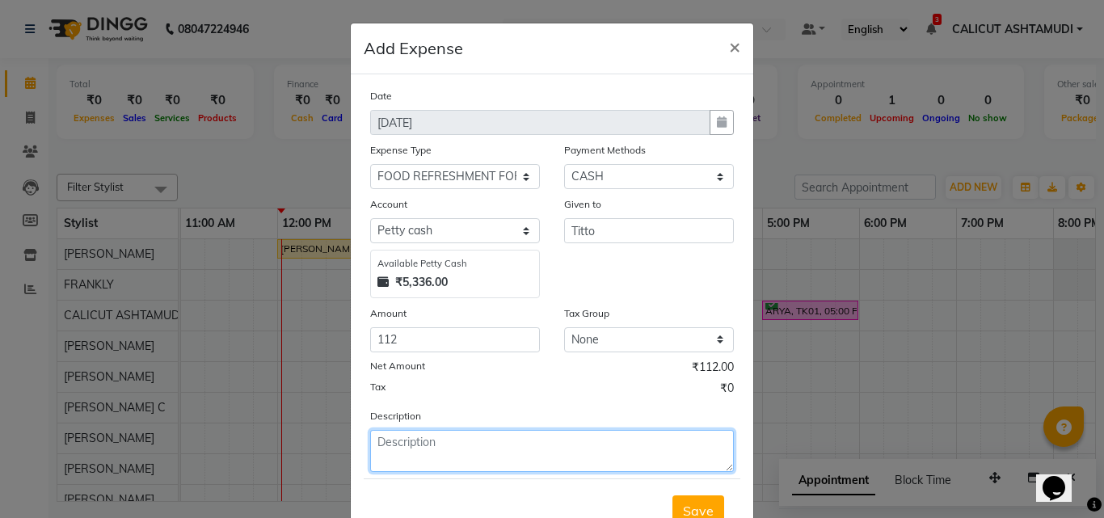
click at [484, 457] on textarea at bounding box center [552, 451] width 364 height 42
type textarea "milk"
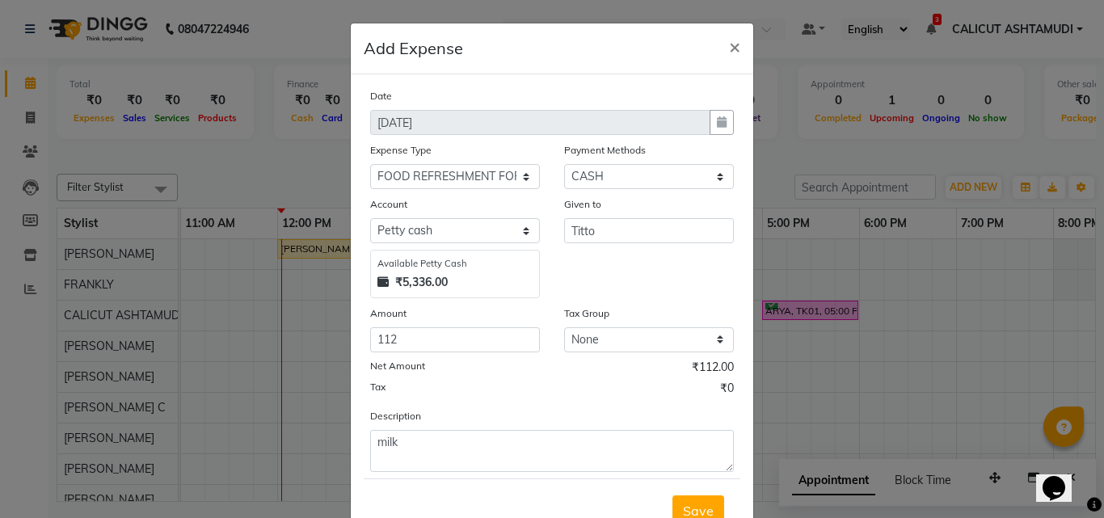
click at [684, 499] on button "Save" at bounding box center [698, 510] width 52 height 31
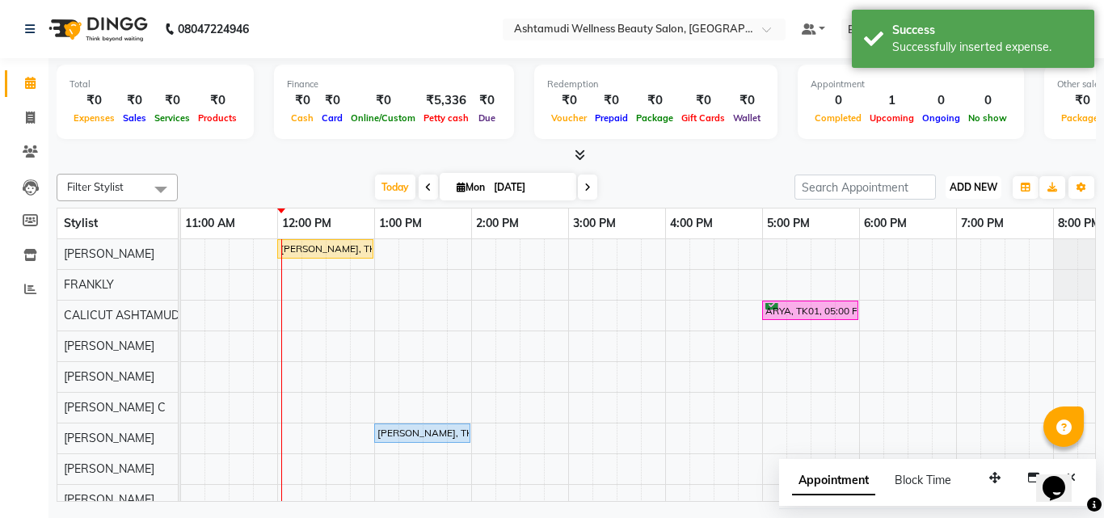
click at [967, 179] on button "ADD NEW Toggle Dropdown" at bounding box center [973, 187] width 56 height 23
click at [969, 277] on link "Add Attendance" at bounding box center [937, 281] width 128 height 21
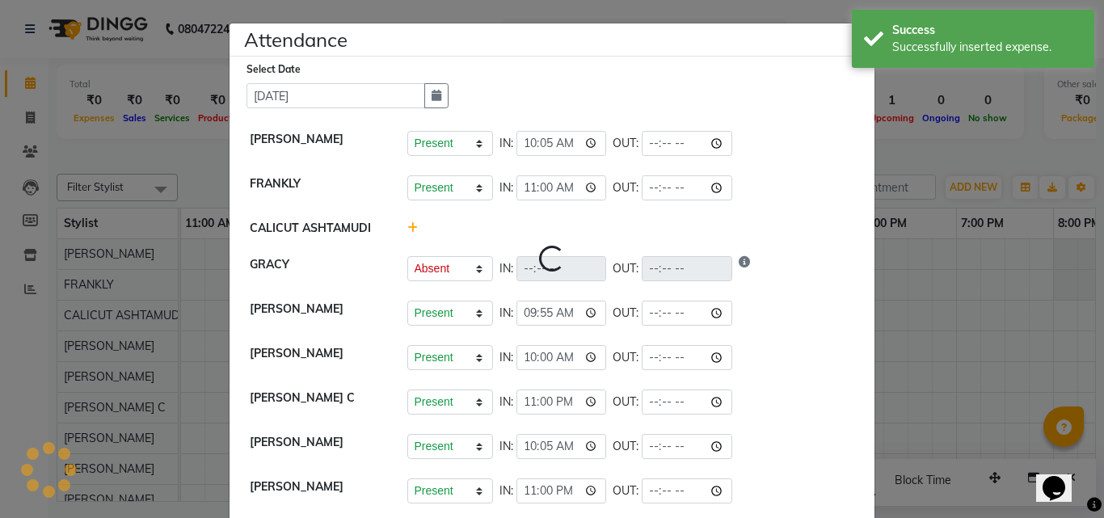
select select "A"
click at [979, 319] on ngb-modal-window "Attendance × Select Date [DATE] [PERSON_NAME] Present Absent Late Half Day Week…" at bounding box center [552, 259] width 1104 height 518
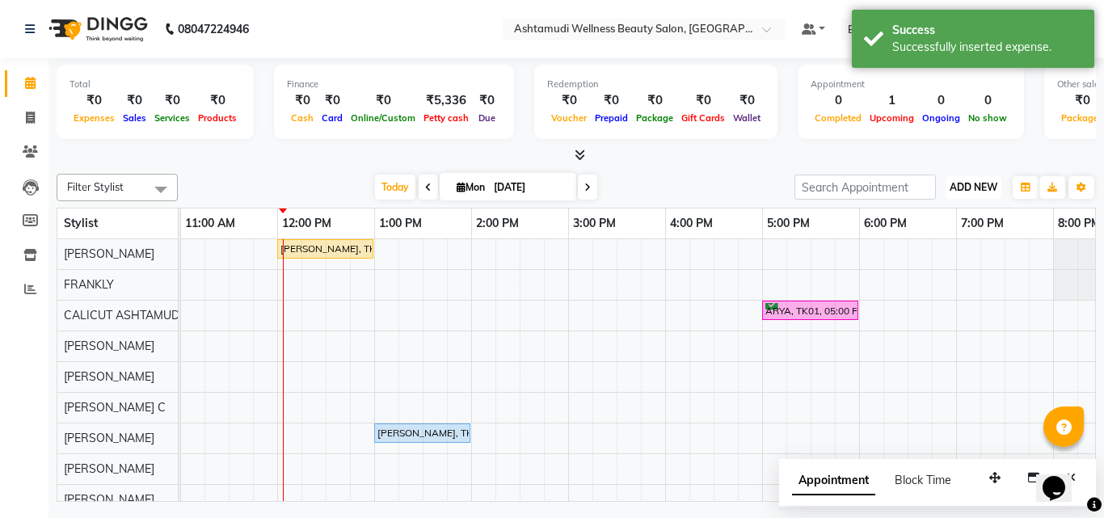
click at [968, 184] on span "ADD NEW" at bounding box center [973, 187] width 48 height 12
click at [940, 261] on link "Add Expense" at bounding box center [937, 260] width 128 height 21
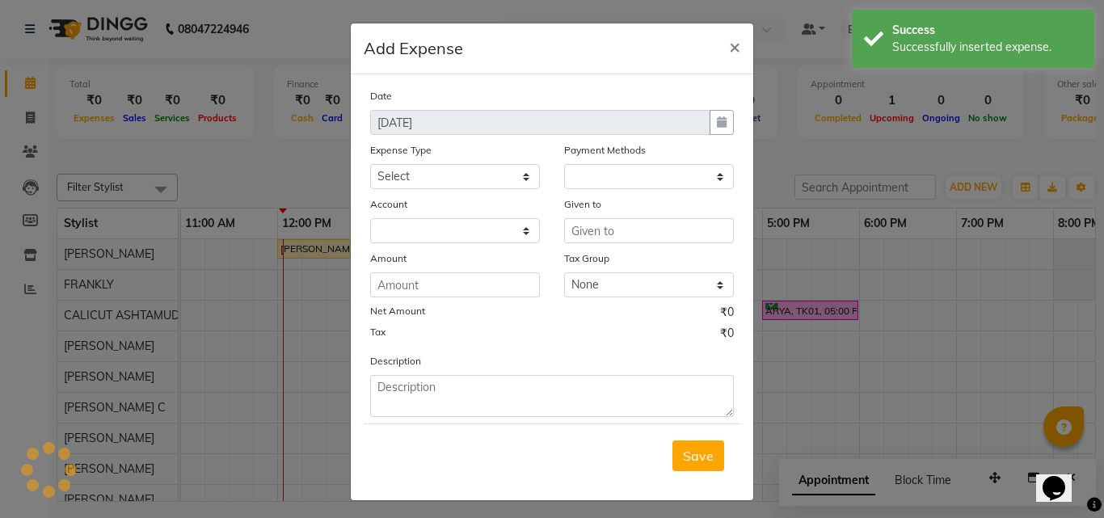
select select "1"
select select "3461"
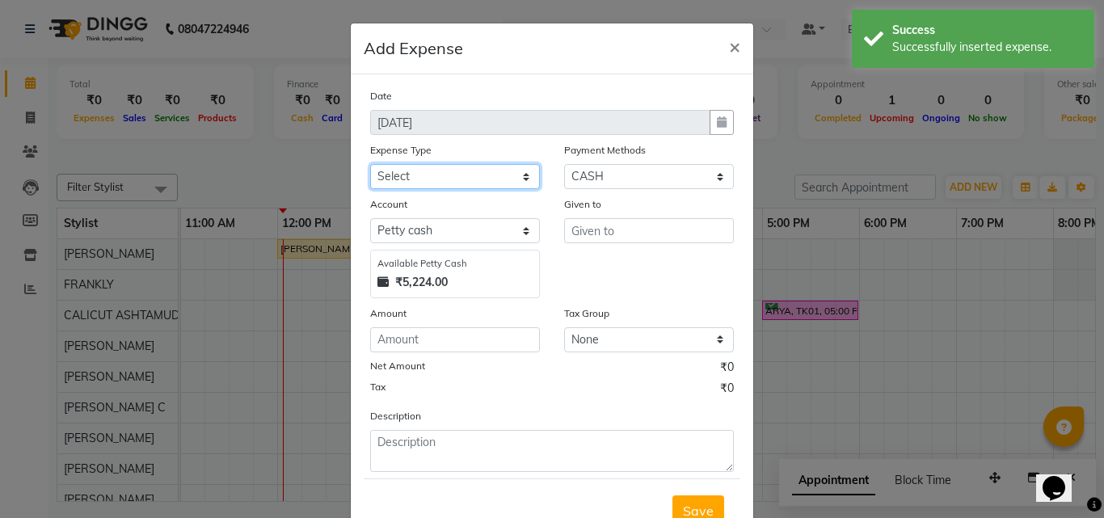
click at [440, 166] on select "Select ACCOMODATION EXPENSES ADVERTISEMENT SALES PROMOTIONAL EXPENSES Bonus BRI…" at bounding box center [455, 176] width 170 height 25
click at [455, 168] on select "Select ACCOMODATION EXPENSES ADVERTISEMENT SALES PROMOTIONAL EXPENSES Bonus BRI…" at bounding box center [455, 176] width 170 height 25
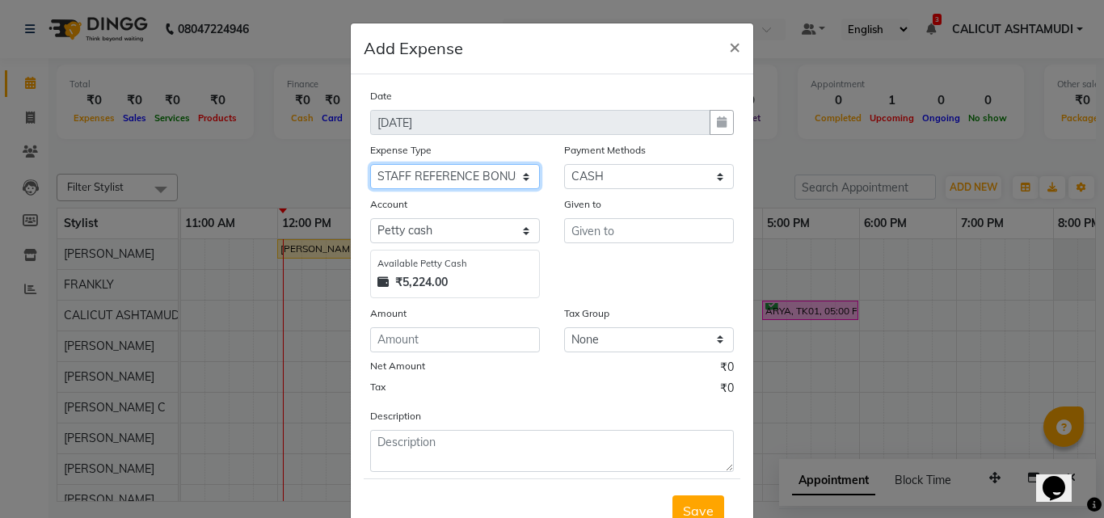
select select "6236"
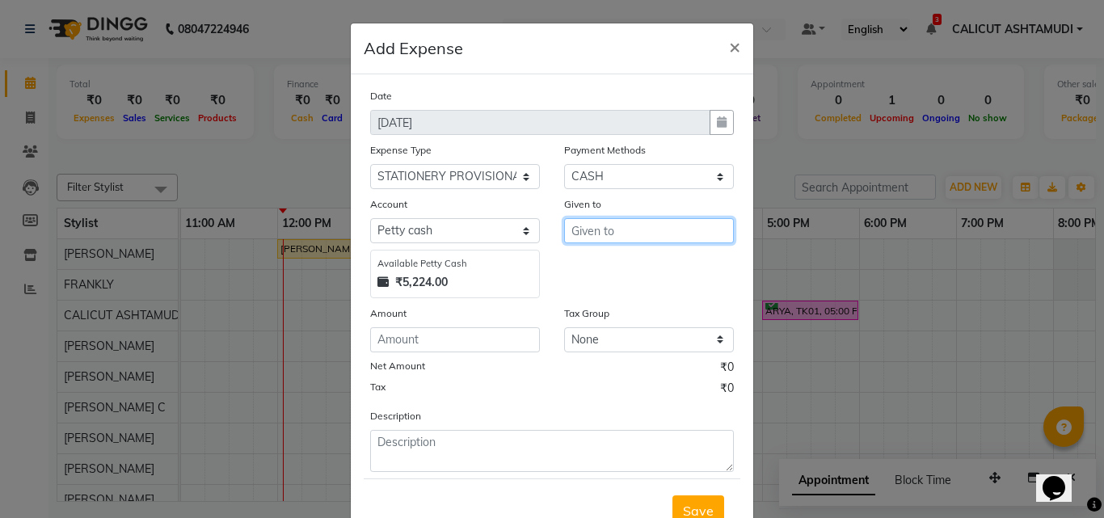
click at [610, 235] on input "text" at bounding box center [649, 230] width 170 height 25
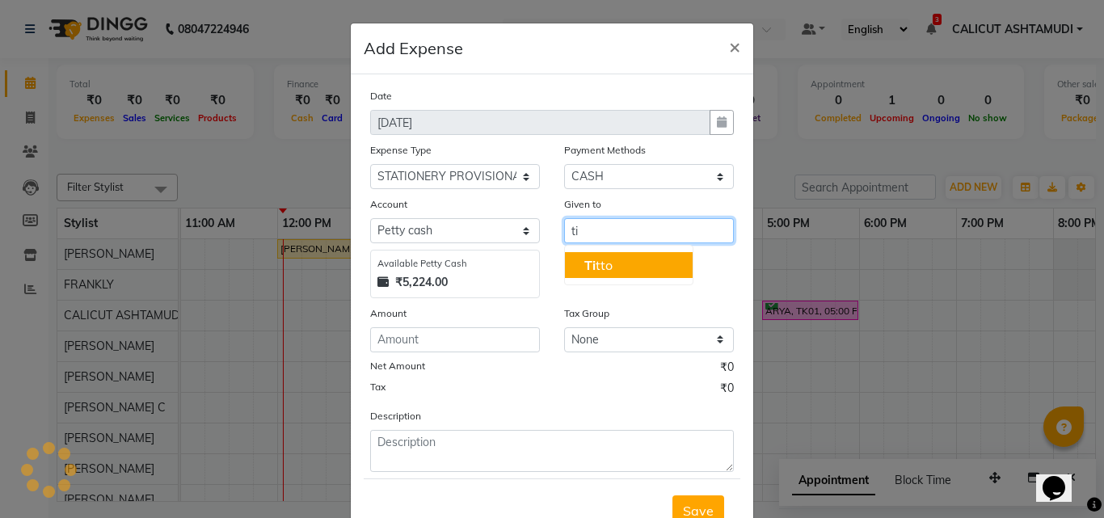
click at [583, 276] on button "Ti tto" at bounding box center [629, 265] width 128 height 26
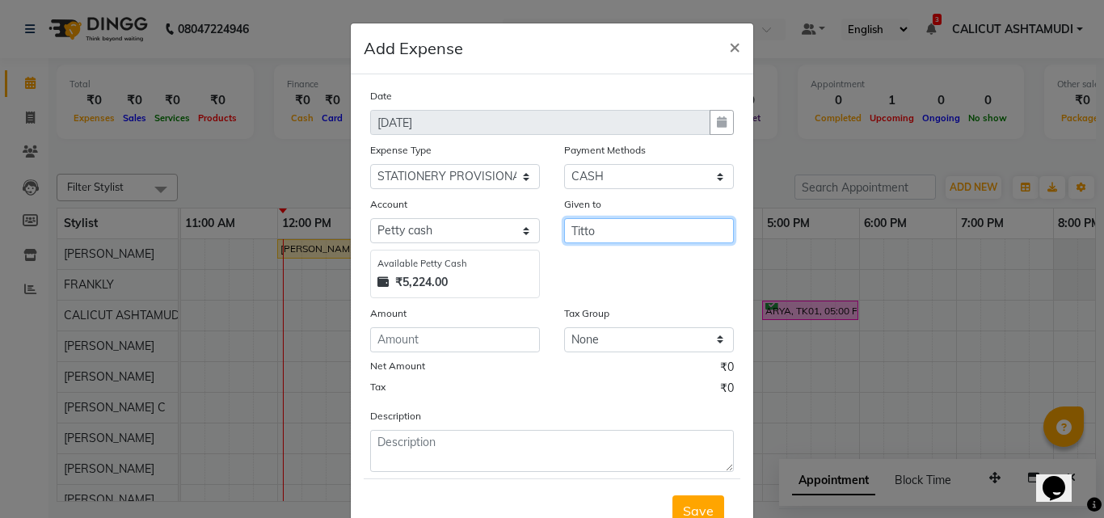
type input "Titto"
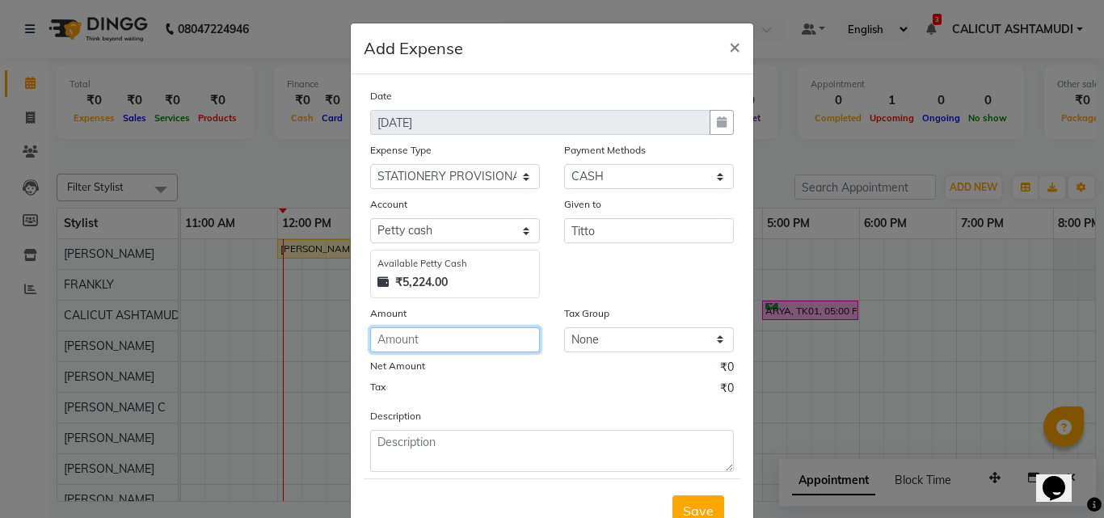
click at [440, 332] on input "number" at bounding box center [455, 339] width 170 height 25
type input "30"
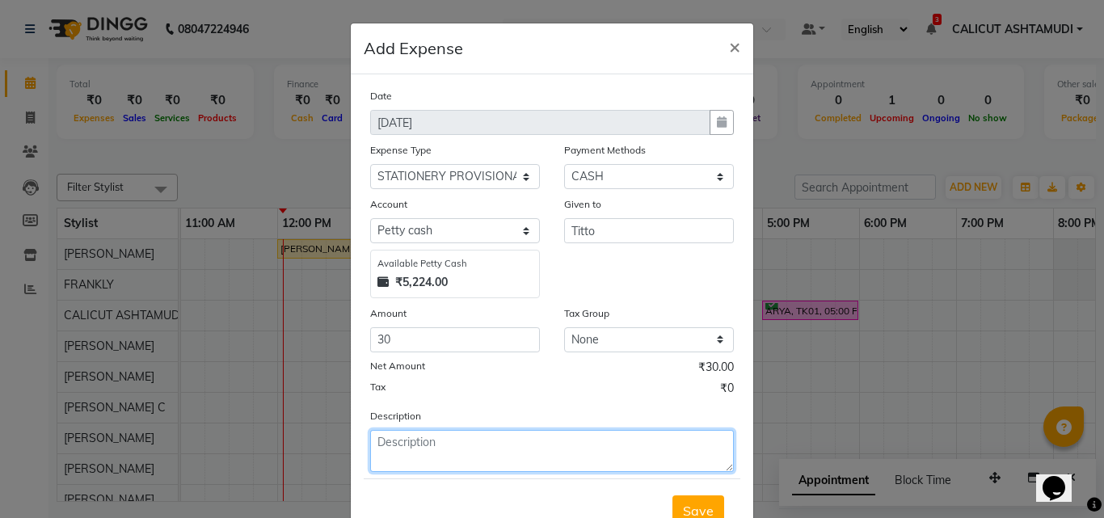
click at [416, 447] on textarea at bounding box center [552, 451] width 364 height 42
type textarea "pens"
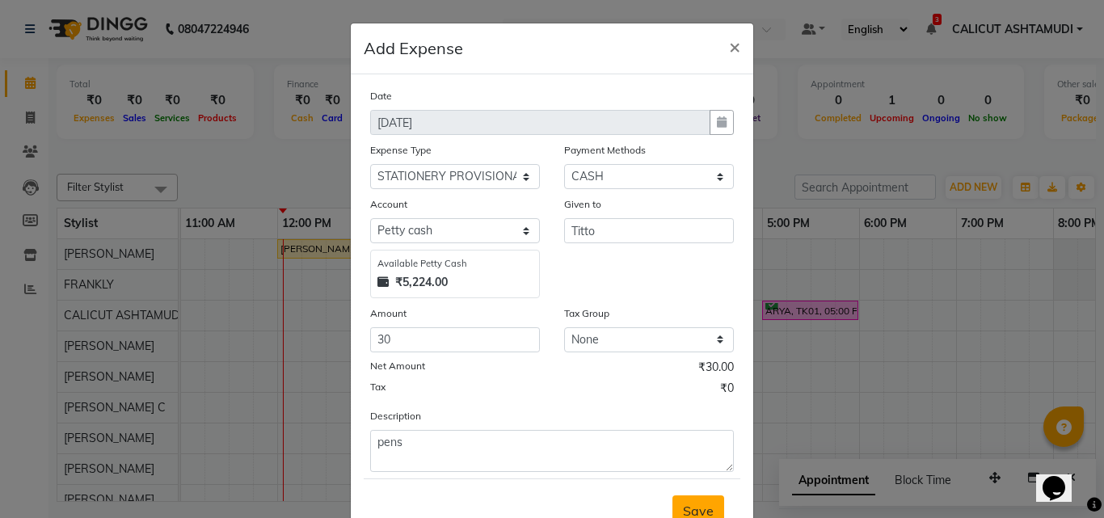
click at [675, 502] on button "Save" at bounding box center [698, 510] width 52 height 31
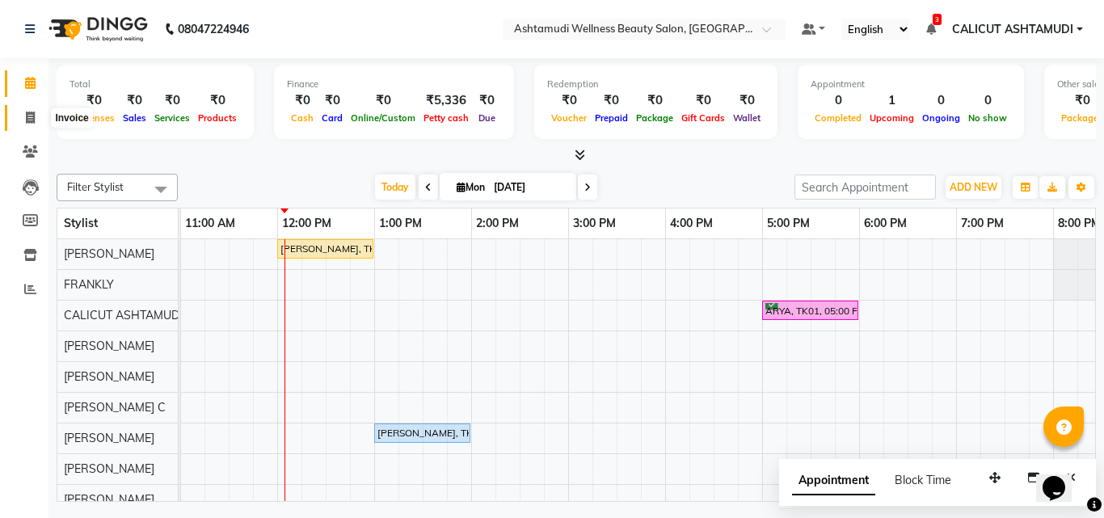
click at [22, 120] on span at bounding box center [30, 118] width 28 height 19
select select "4630"
select select "service"
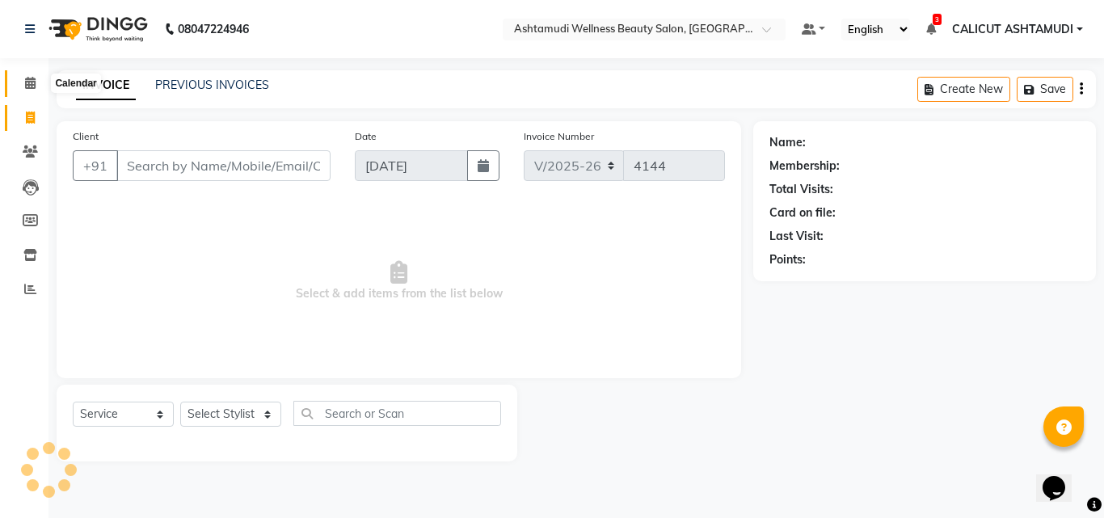
click at [20, 79] on span at bounding box center [30, 83] width 28 height 19
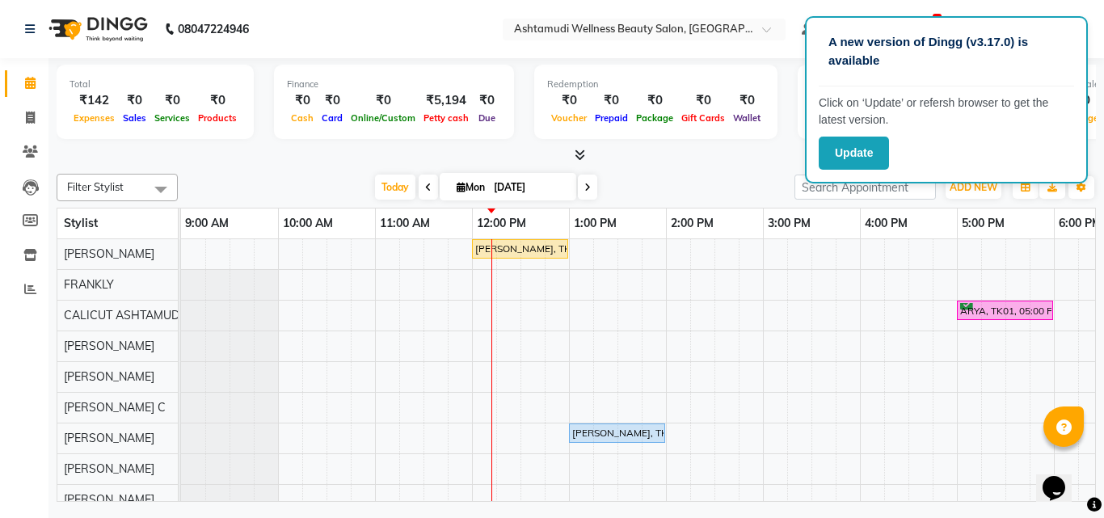
click at [726, 163] on div at bounding box center [576, 155] width 1039 height 17
click at [728, 177] on div "[DATE] [DATE]" at bounding box center [486, 187] width 600 height 24
click at [35, 246] on span at bounding box center [30, 255] width 28 height 19
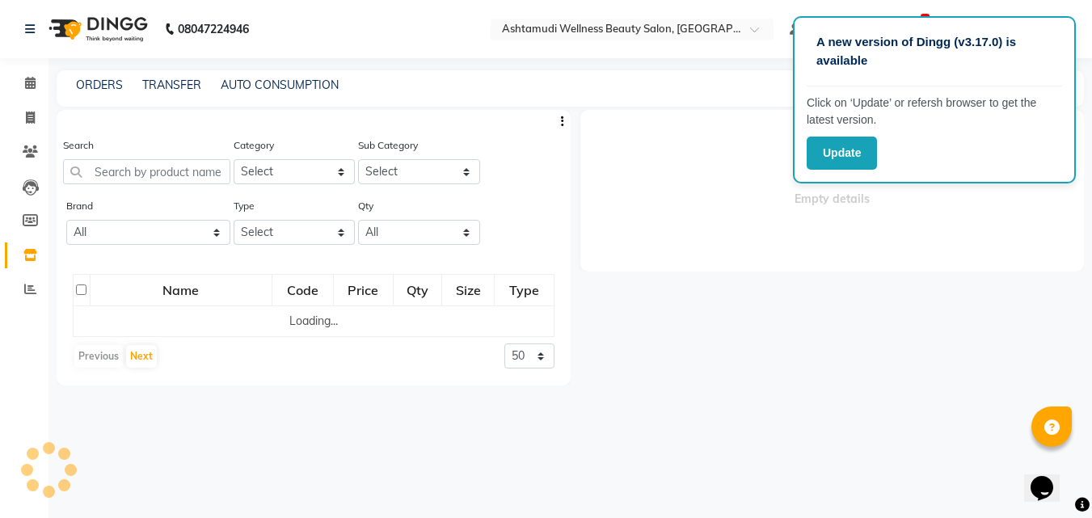
select select
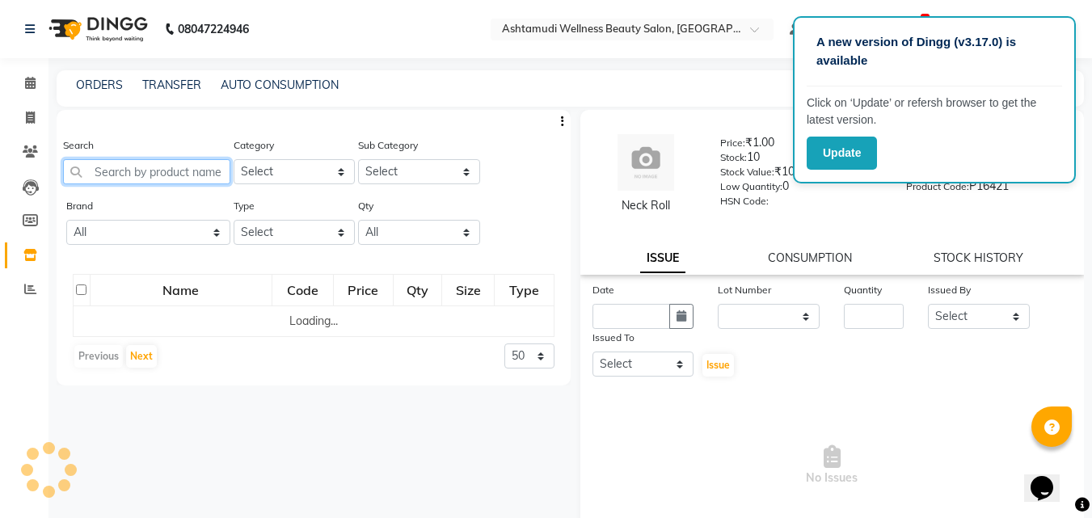
click at [141, 172] on input "text" at bounding box center [146, 171] width 167 height 25
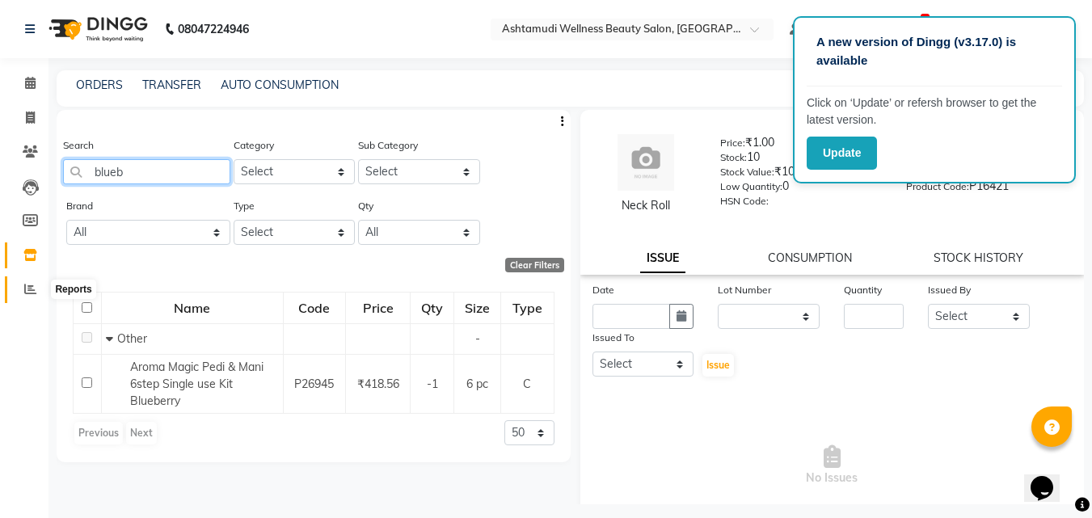
type input "blueb"
click at [30, 291] on icon at bounding box center [30, 289] width 12 height 12
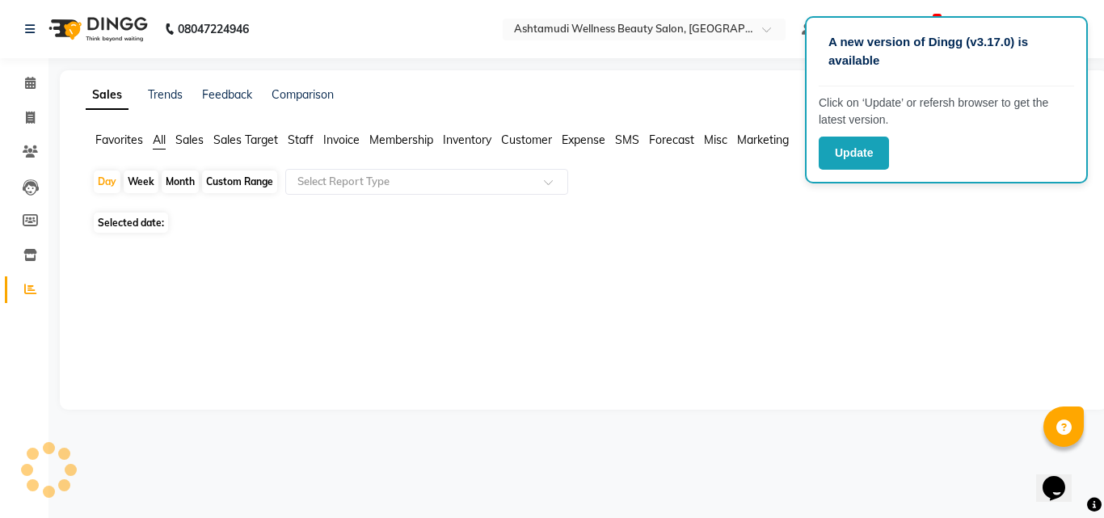
click at [30, 291] on icon at bounding box center [30, 289] width 12 height 12
click at [27, 249] on icon at bounding box center [30, 255] width 14 height 12
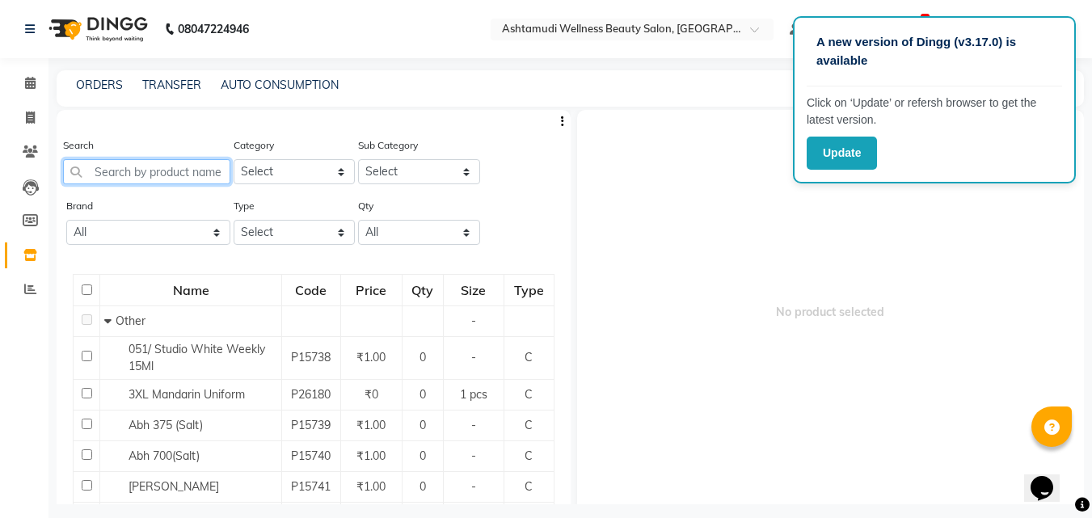
click at [137, 173] on input "text" at bounding box center [146, 171] width 167 height 25
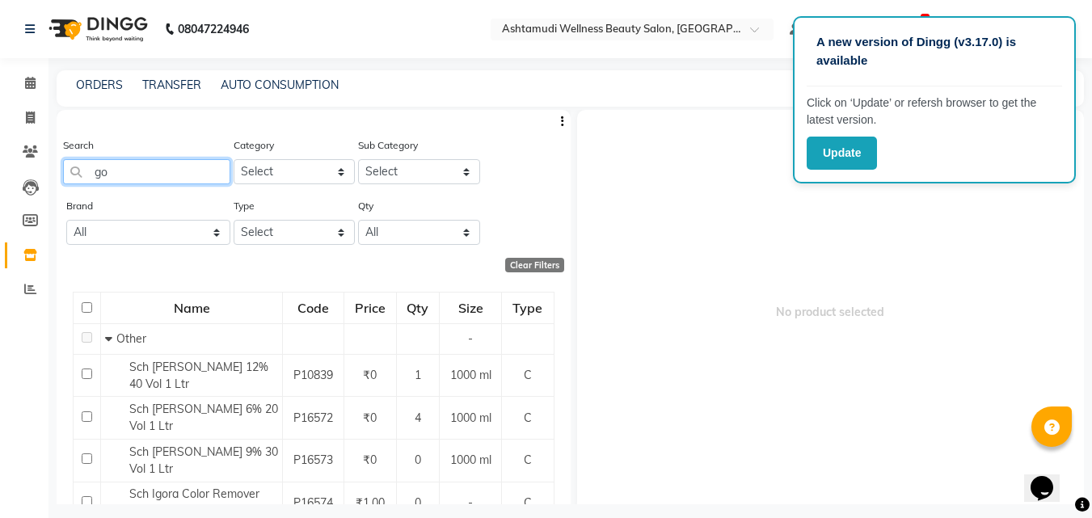
type input "g"
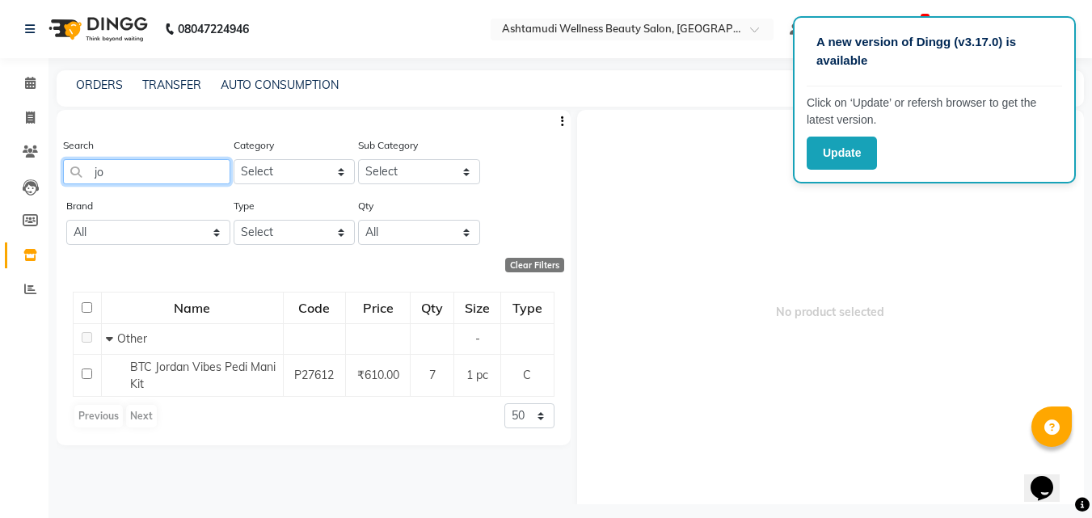
type input "j"
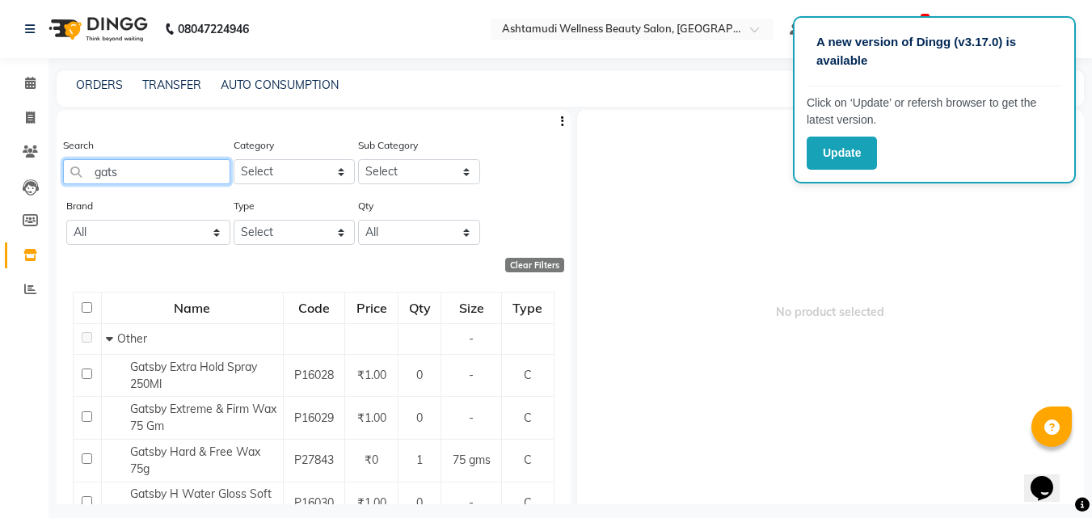
click at [137, 175] on input "gats" at bounding box center [146, 171] width 167 height 25
type input "g"
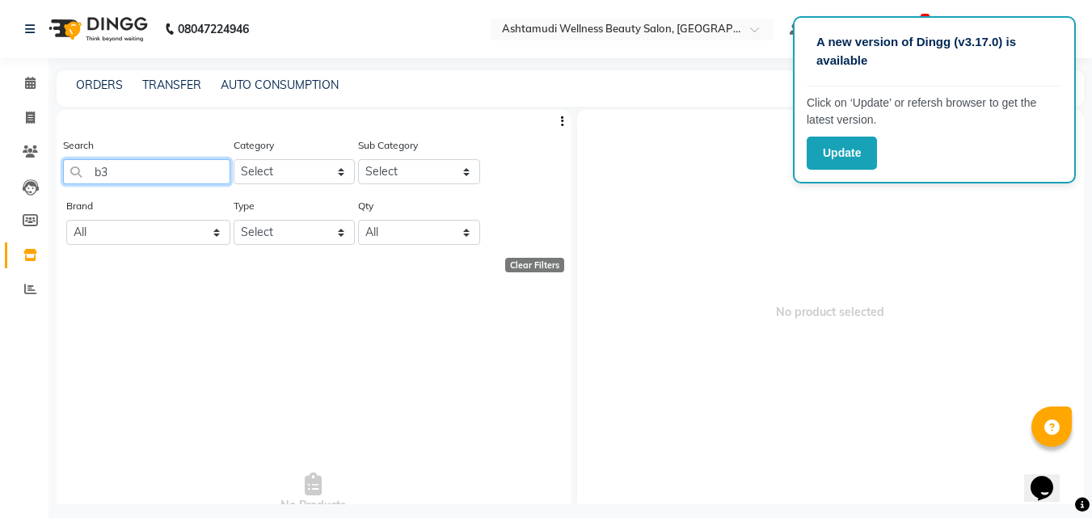
type input "b"
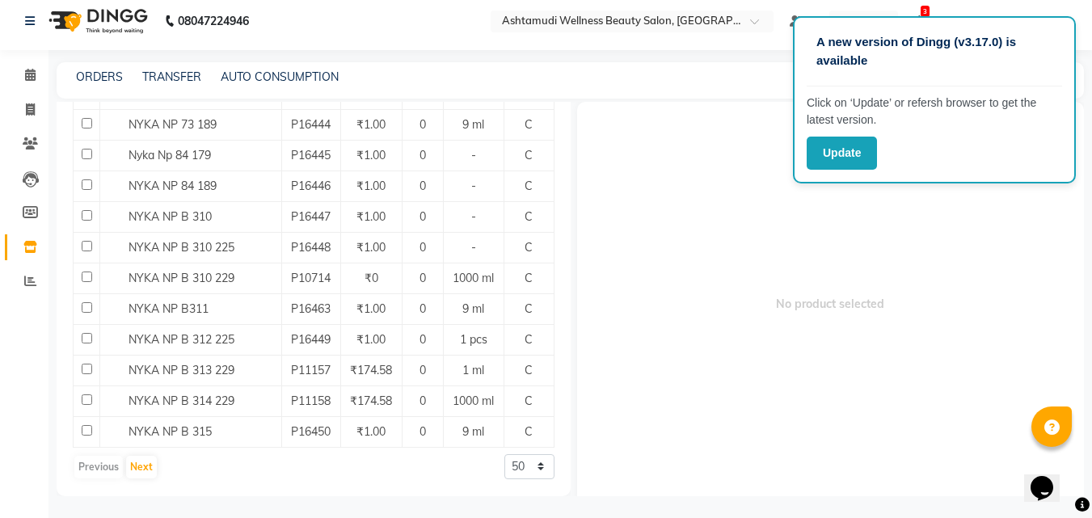
scroll to position [11, 0]
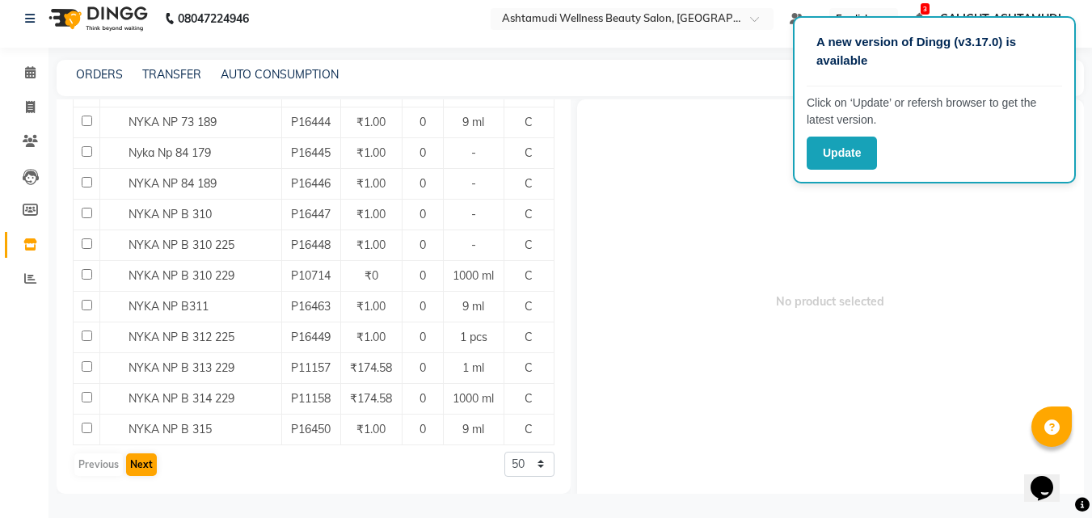
type input "nyka"
click at [146, 476] on div "Previous Next" at bounding box center [116, 465] width 86 height 26
click at [135, 465] on button "Next" at bounding box center [141, 464] width 31 height 23
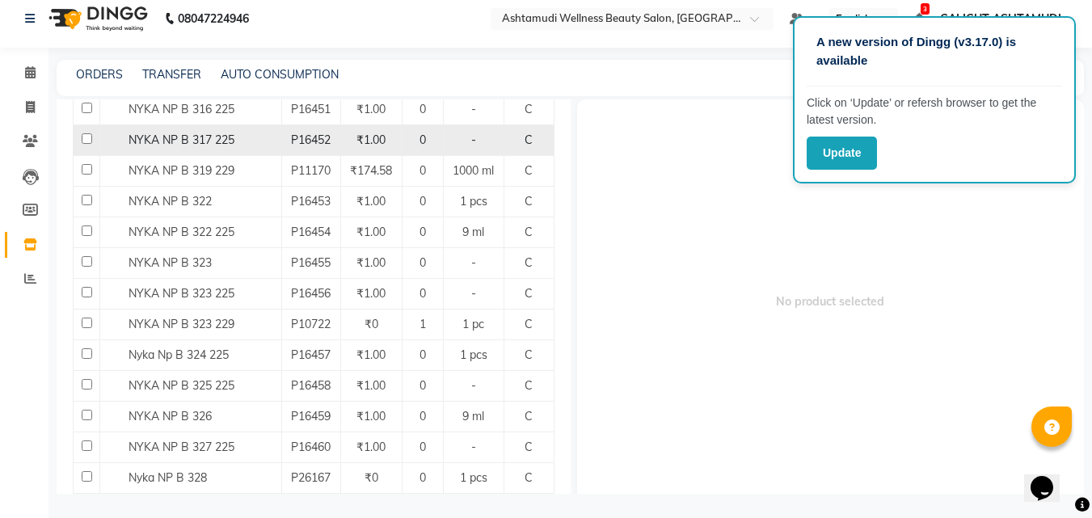
scroll to position [323, 0]
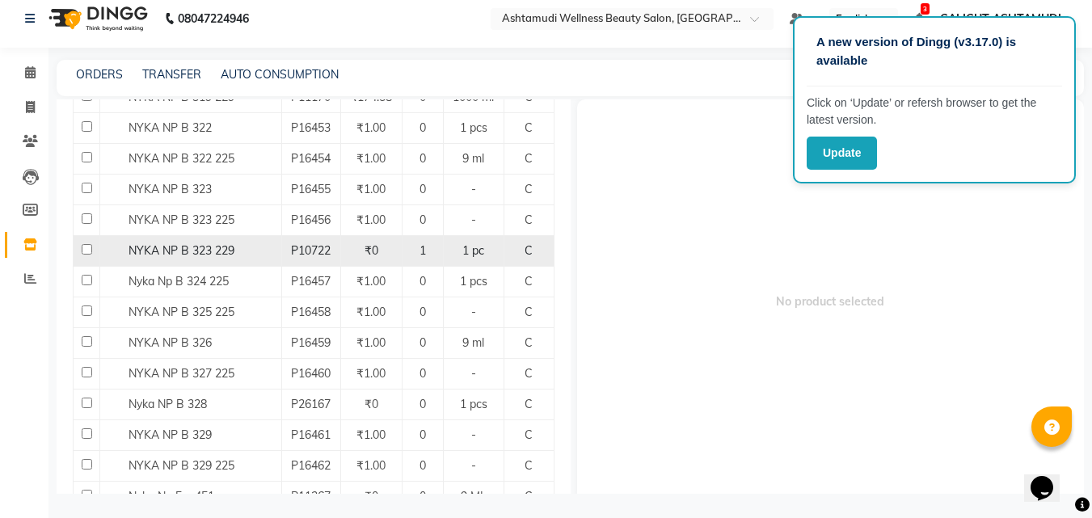
click at [82, 250] on input "checkbox" at bounding box center [87, 249] width 11 height 11
checkbox input "true"
select select
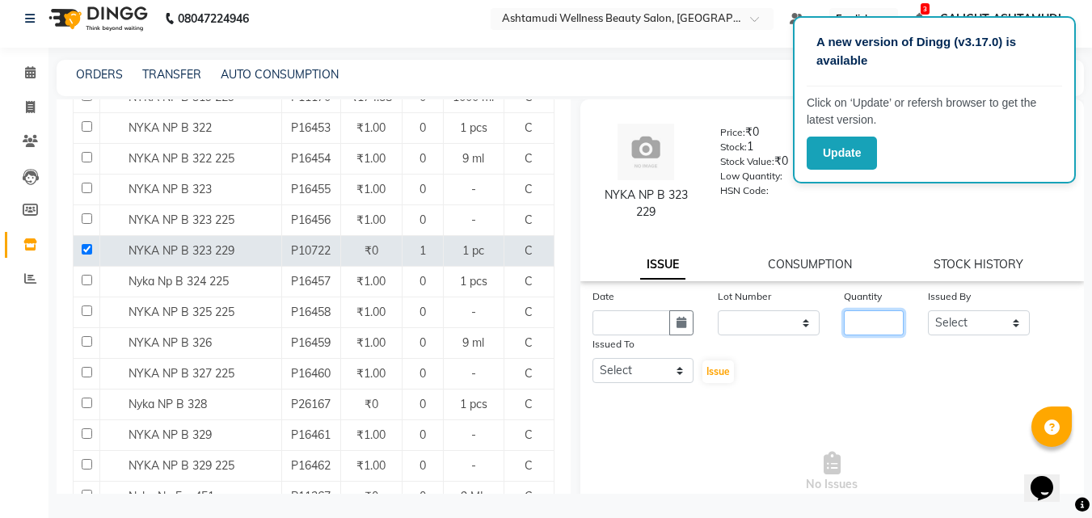
click at [855, 326] on input "number" at bounding box center [874, 322] width 60 height 25
type input "1"
click at [981, 318] on select "Select [PERSON_NAME] C [PERSON_NAME] [PERSON_NAME] CALICUT ASHTAMUDI FRANKLY [P…" at bounding box center [979, 322] width 102 height 25
select select "27314"
click at [928, 310] on select "Select [PERSON_NAME] C [PERSON_NAME] [PERSON_NAME] CALICUT ASHTAMUDI FRANKLY [P…" at bounding box center [979, 322] width 102 height 25
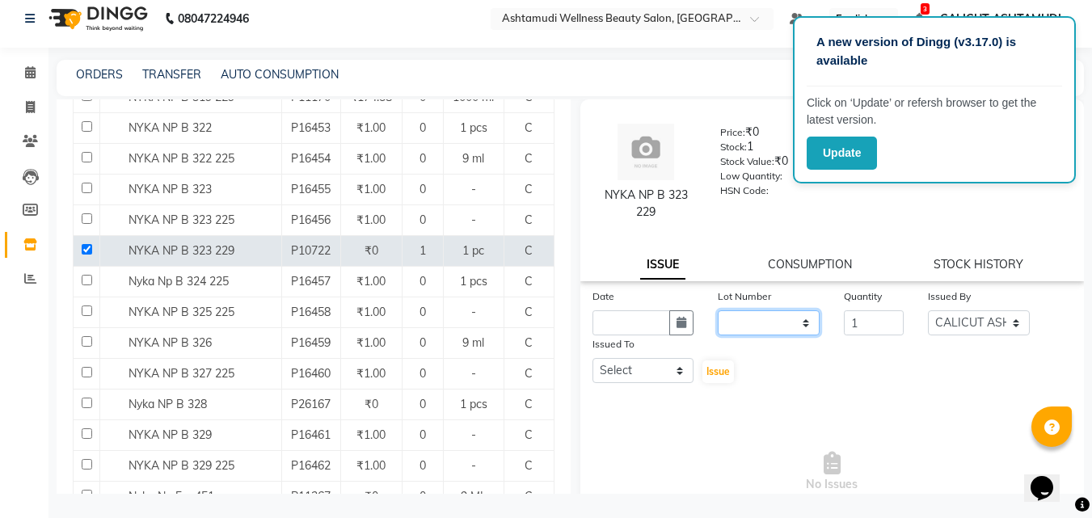
click at [772, 314] on select "None" at bounding box center [769, 322] width 102 height 25
select select "0: null"
click at [718, 310] on select "None" at bounding box center [769, 322] width 102 height 25
click at [677, 314] on button "button" at bounding box center [681, 322] width 24 height 25
select select "9"
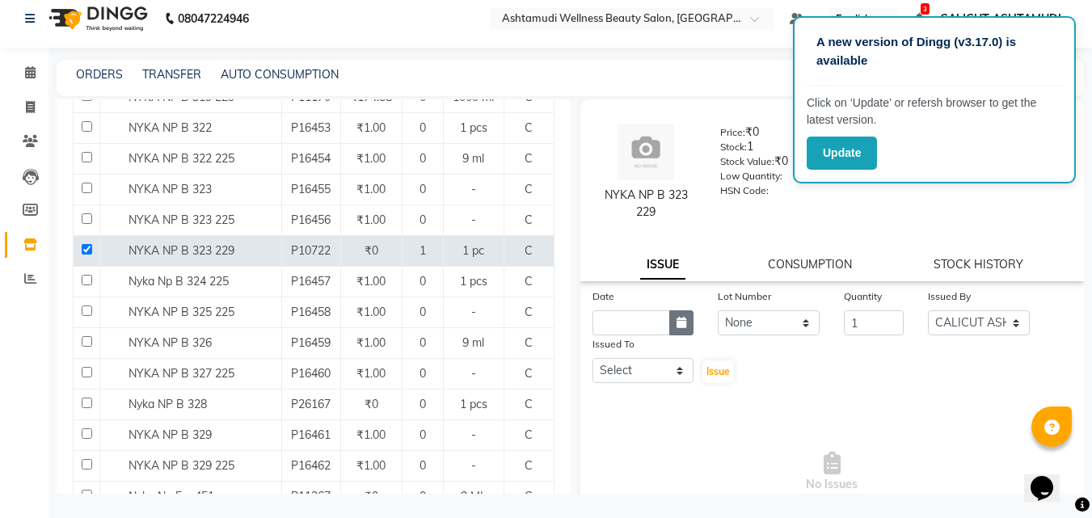
select select "2025"
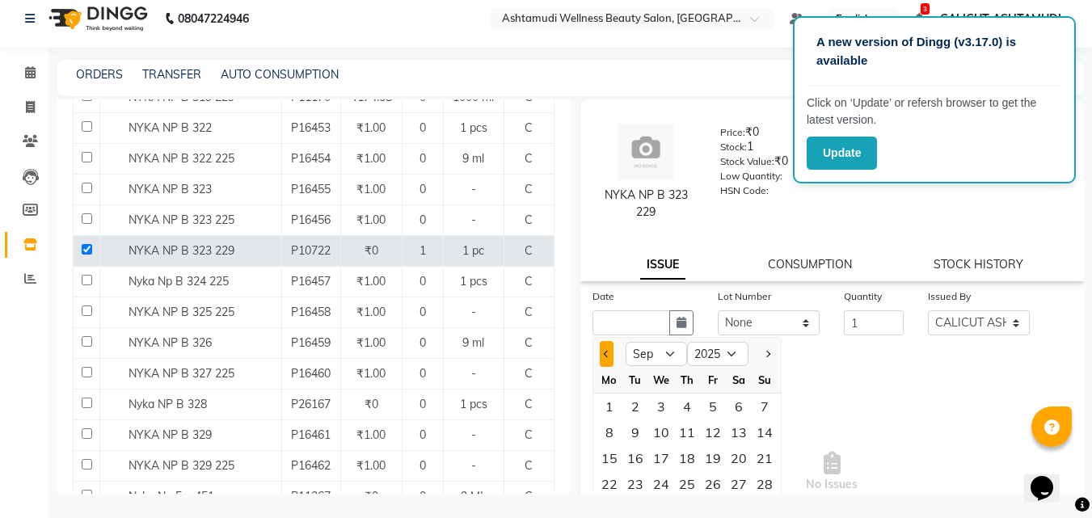
click at [604, 360] on button "Previous month" at bounding box center [607, 354] width 14 height 26
select select "8"
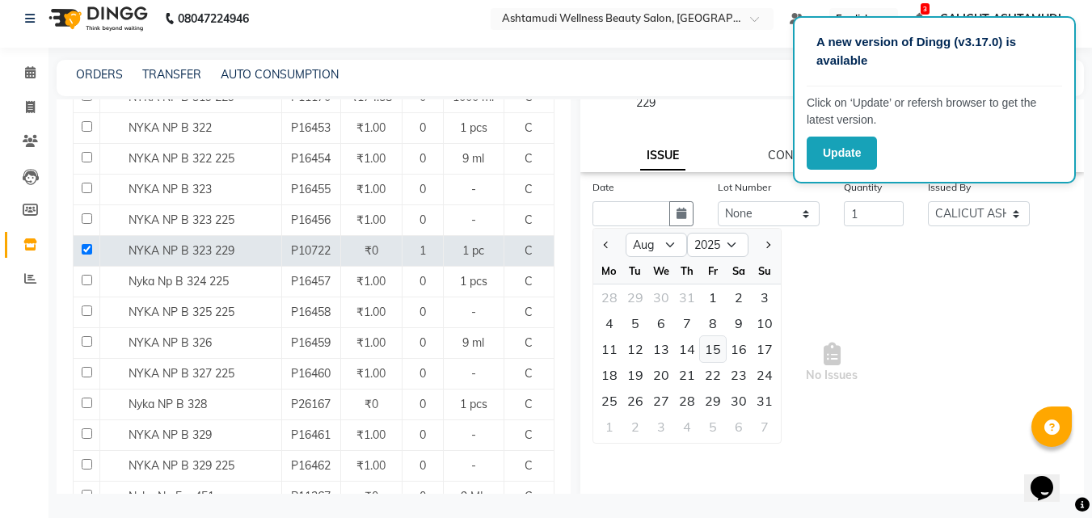
scroll to position [117, 0]
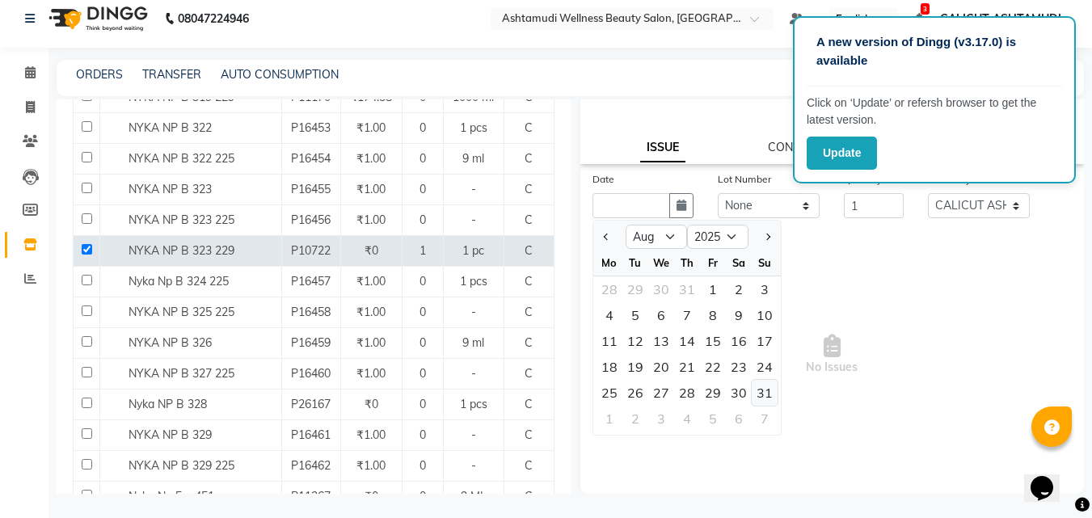
click at [759, 391] on div "31" at bounding box center [764, 393] width 26 height 26
type input "[DATE]"
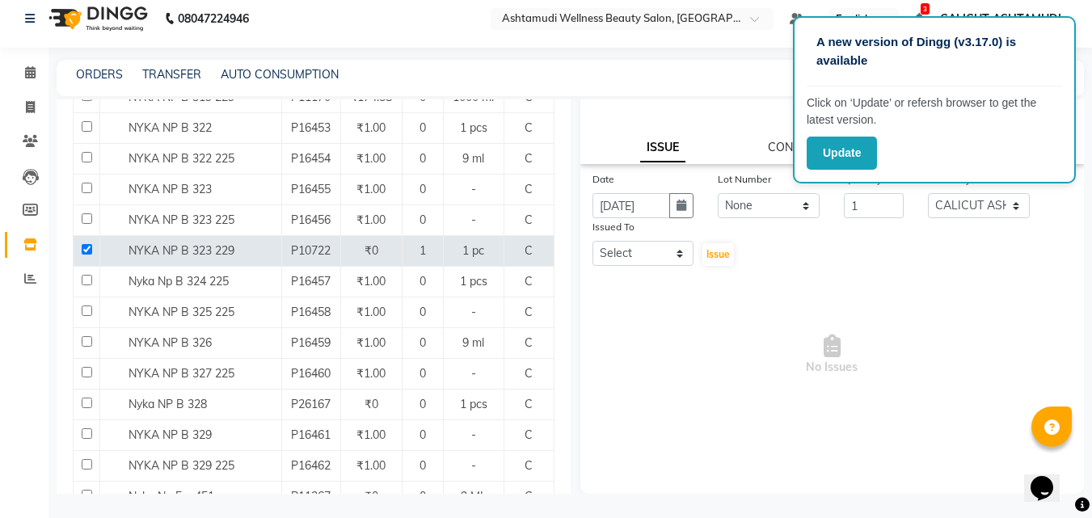
click at [663, 268] on div "Date [DATE] Lot Number None Quantity 1 Issued By Select [PERSON_NAME] C [PERSON…" at bounding box center [832, 302] width 504 height 265
click at [655, 250] on select "Select [PERSON_NAME] C [PERSON_NAME] [PERSON_NAME] CALICUT ASHTAMUDI FRANKLY [P…" at bounding box center [643, 253] width 102 height 25
select select "27314"
click at [592, 241] on select "Select [PERSON_NAME] C [PERSON_NAME] [PERSON_NAME] CALICUT ASHTAMUDI FRANKLY [P…" at bounding box center [643, 253] width 102 height 25
click at [706, 249] on span "Issue" at bounding box center [717, 254] width 23 height 12
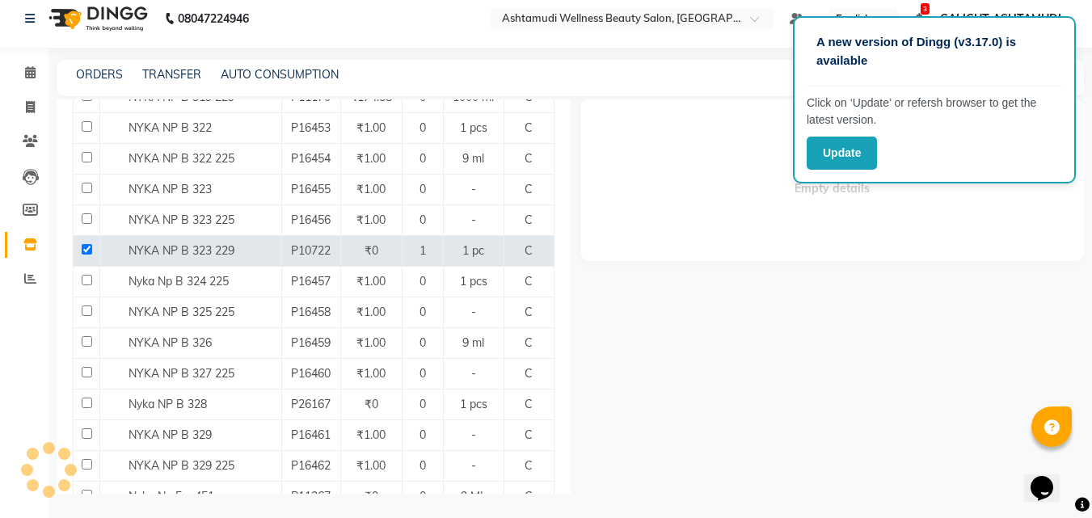
scroll to position [0, 0]
select select
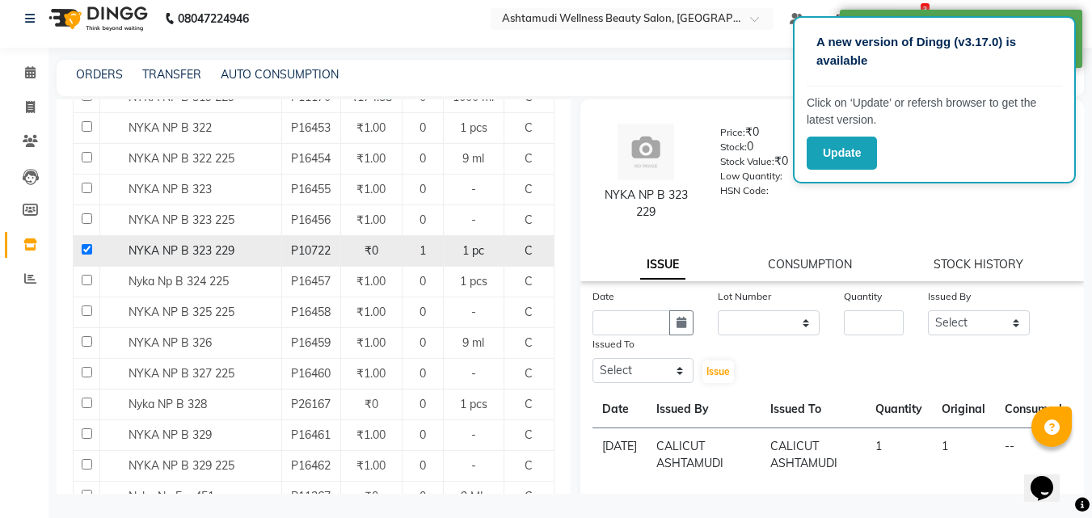
click at [88, 248] on input "checkbox" at bounding box center [87, 249] width 11 height 11
checkbox input "false"
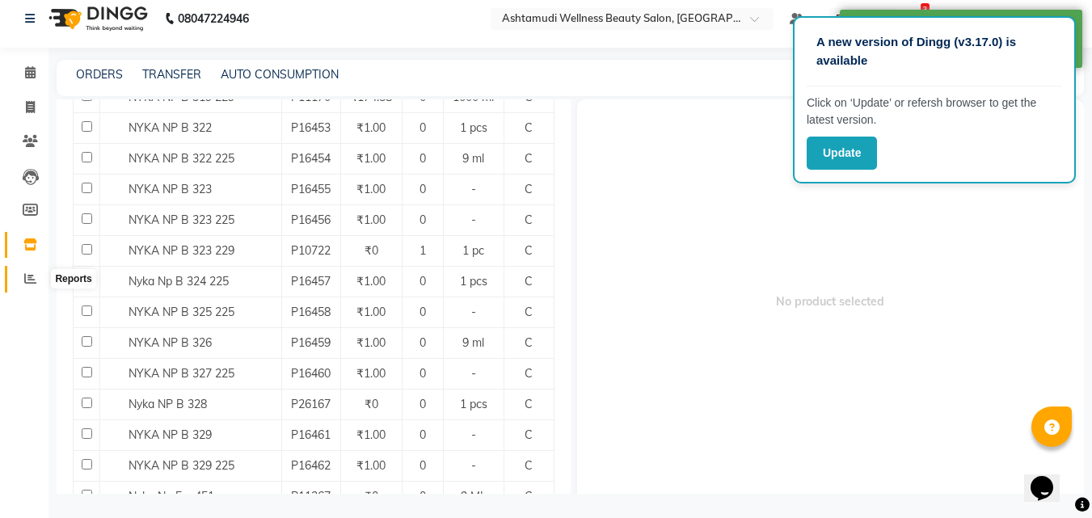
click at [26, 275] on icon at bounding box center [30, 278] width 12 height 12
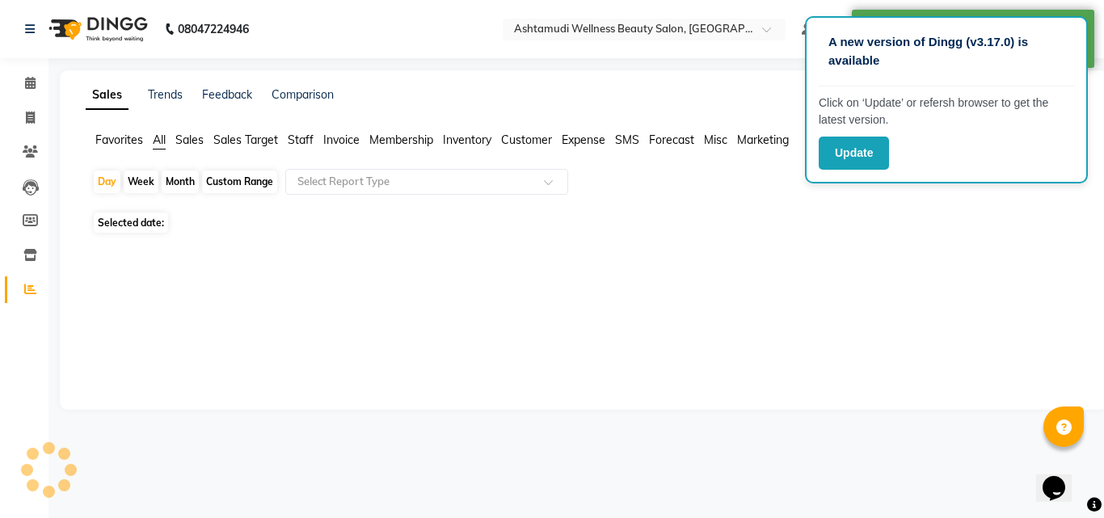
click at [26, 276] on li "Reports" at bounding box center [24, 289] width 48 height 35
click at [23, 257] on icon at bounding box center [30, 255] width 14 height 12
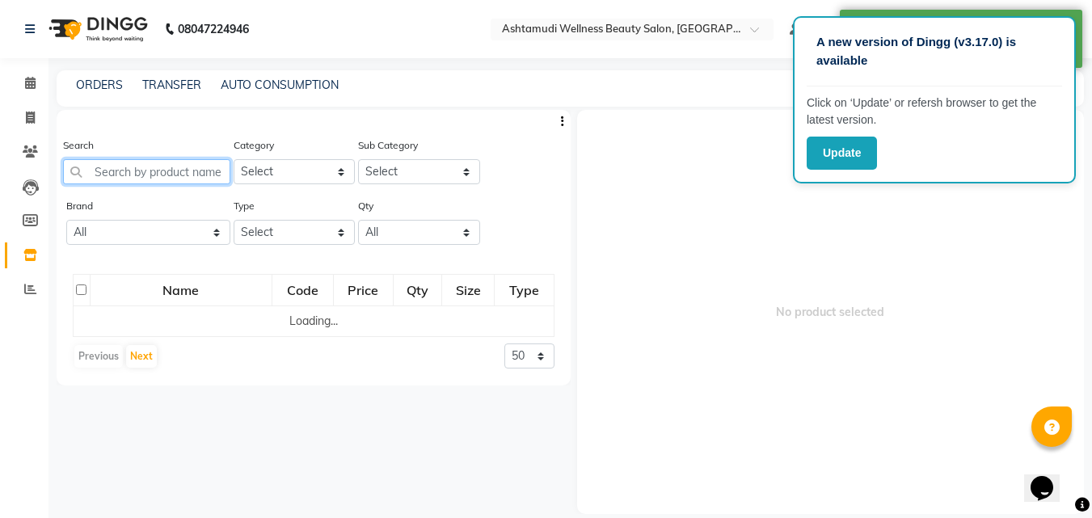
click at [124, 167] on input "text" at bounding box center [146, 171] width 167 height 25
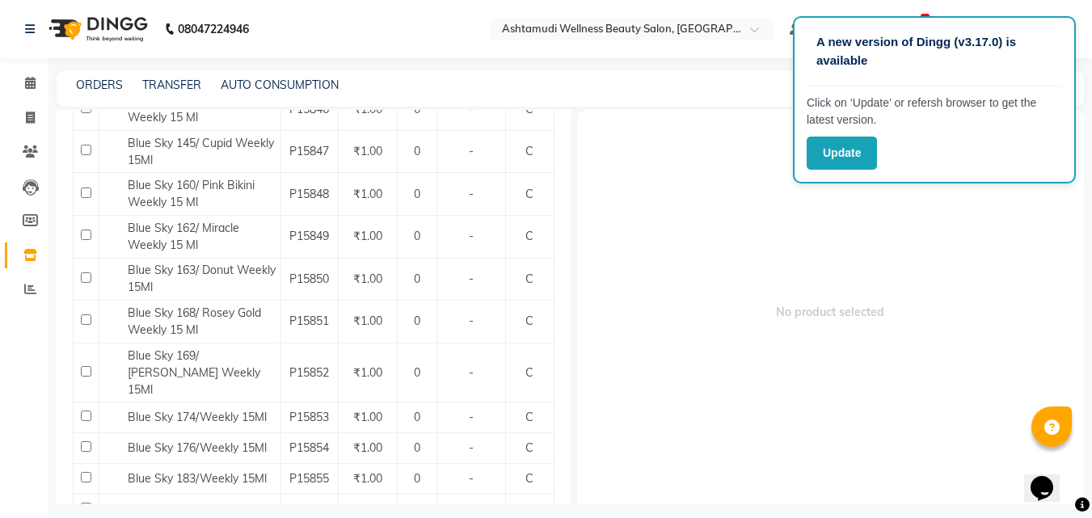
scroll to position [1927, 0]
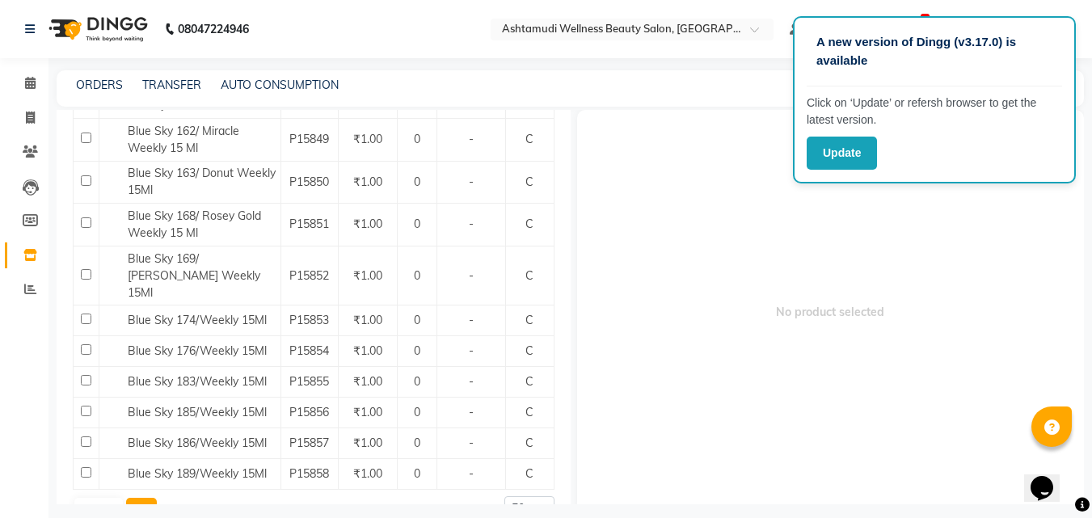
click at [139, 498] on button "Next" at bounding box center [141, 509] width 31 height 23
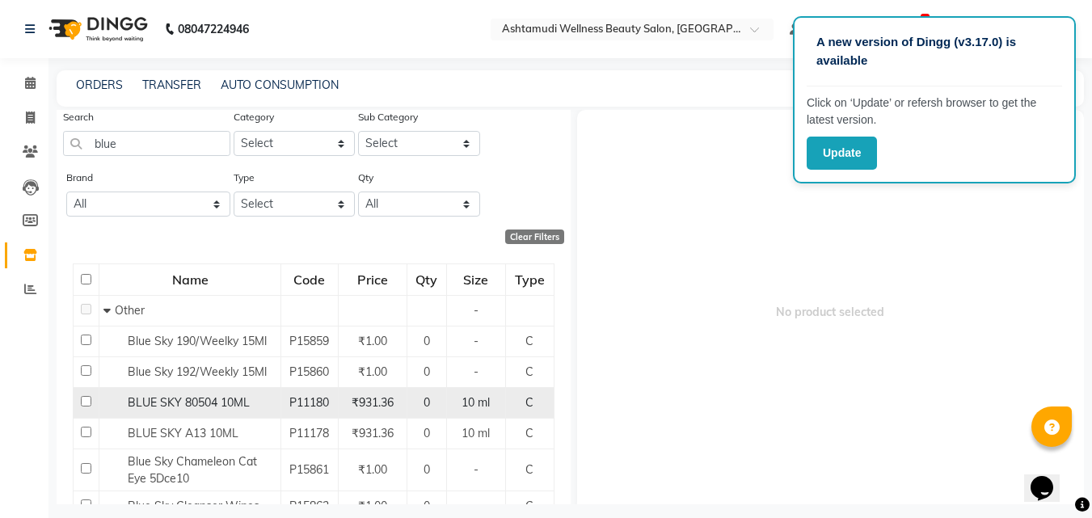
scroll to position [0, 0]
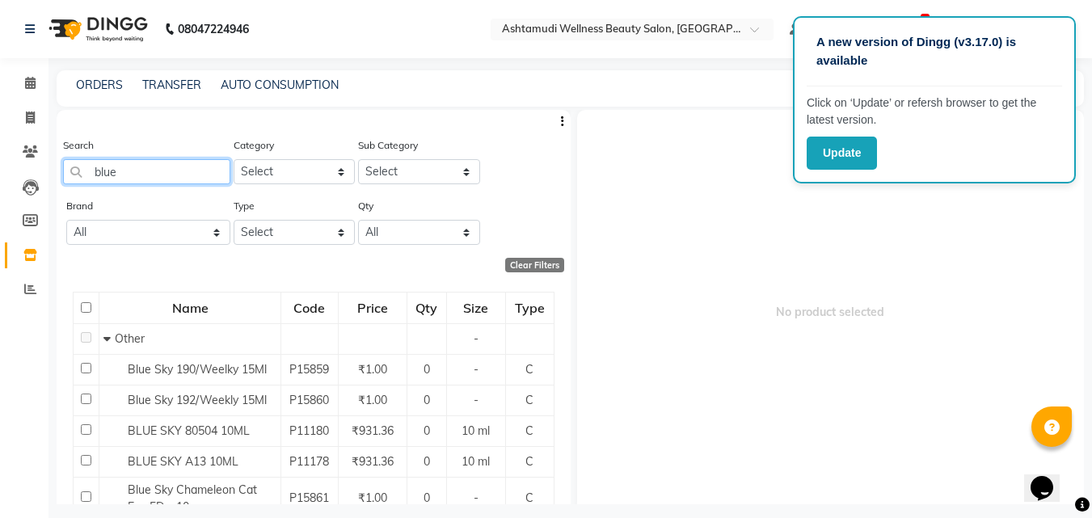
click at [183, 175] on input "blue" at bounding box center [146, 171] width 167 height 25
type input "b"
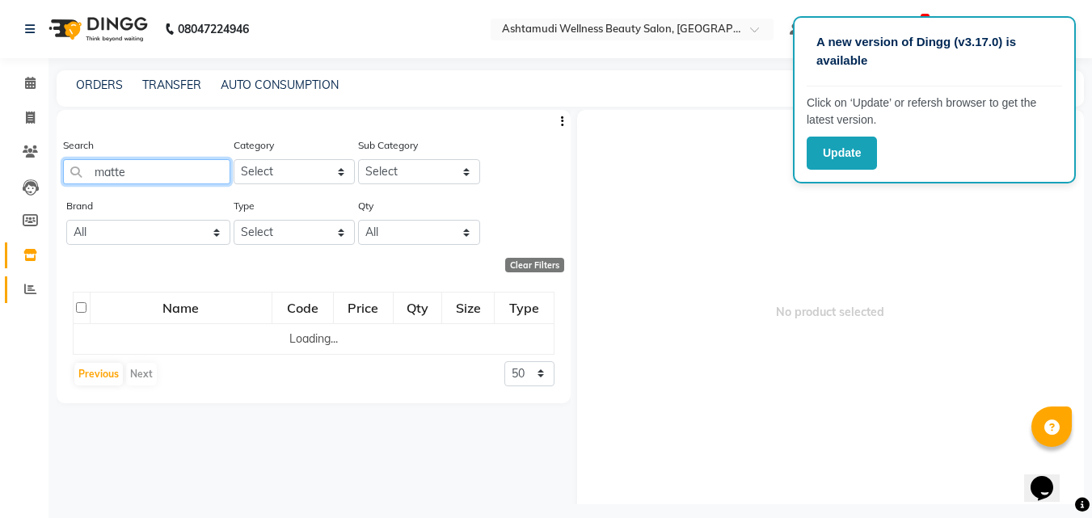
type input "matte"
click at [23, 296] on span at bounding box center [30, 289] width 28 height 19
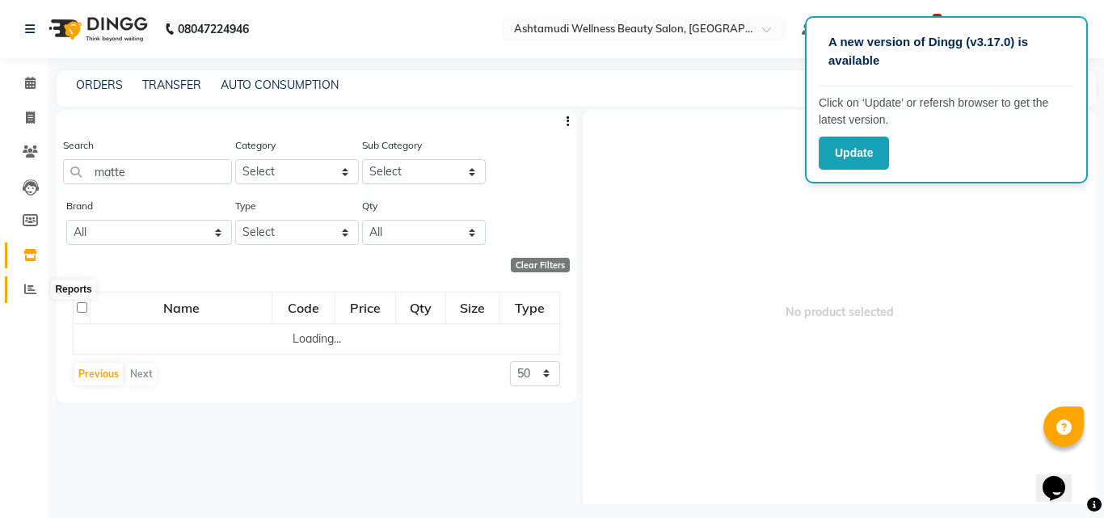
click at [22, 296] on span at bounding box center [30, 289] width 28 height 19
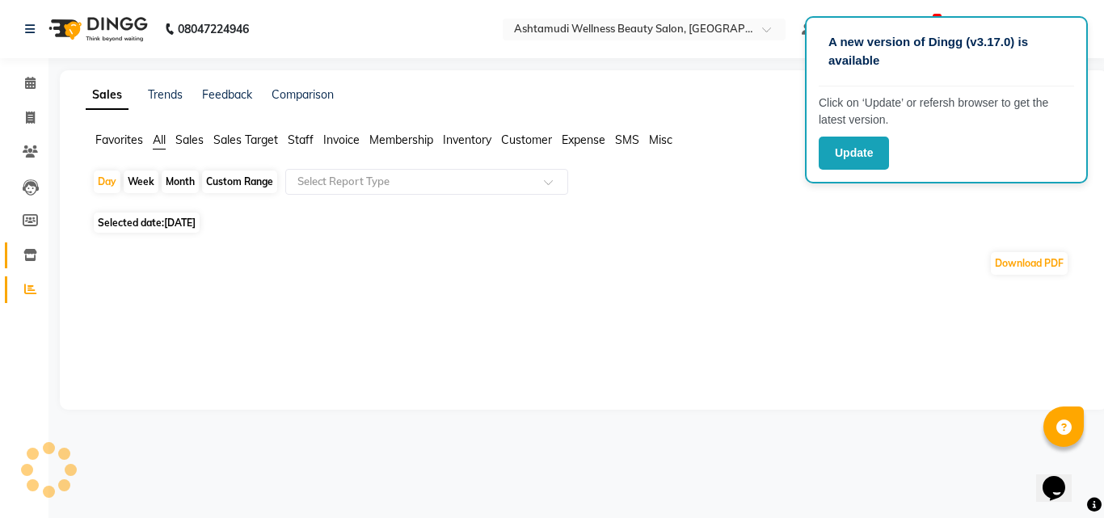
drag, startPoint x: 22, startPoint y: 296, endPoint x: 22, endPoint y: 257, distance: 38.8
click at [22, 279] on link "Reports" at bounding box center [24, 289] width 39 height 27
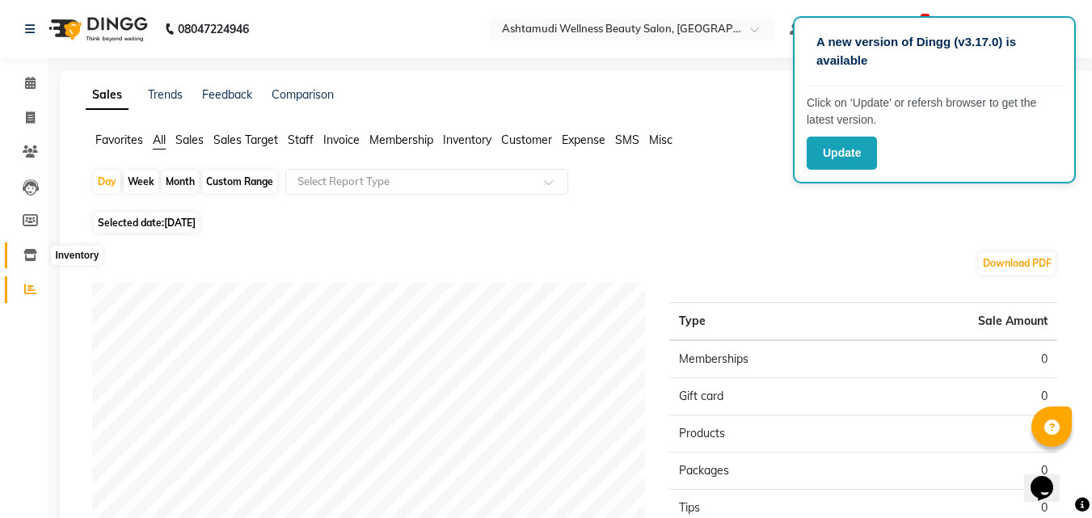
click at [24, 255] on icon at bounding box center [30, 255] width 14 height 12
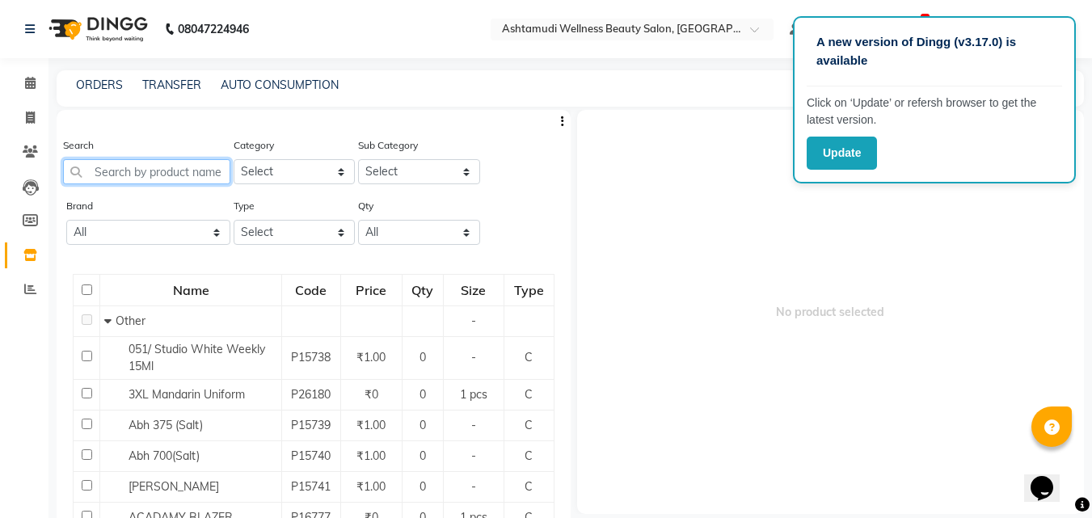
click at [141, 160] on input "text" at bounding box center [146, 171] width 167 height 25
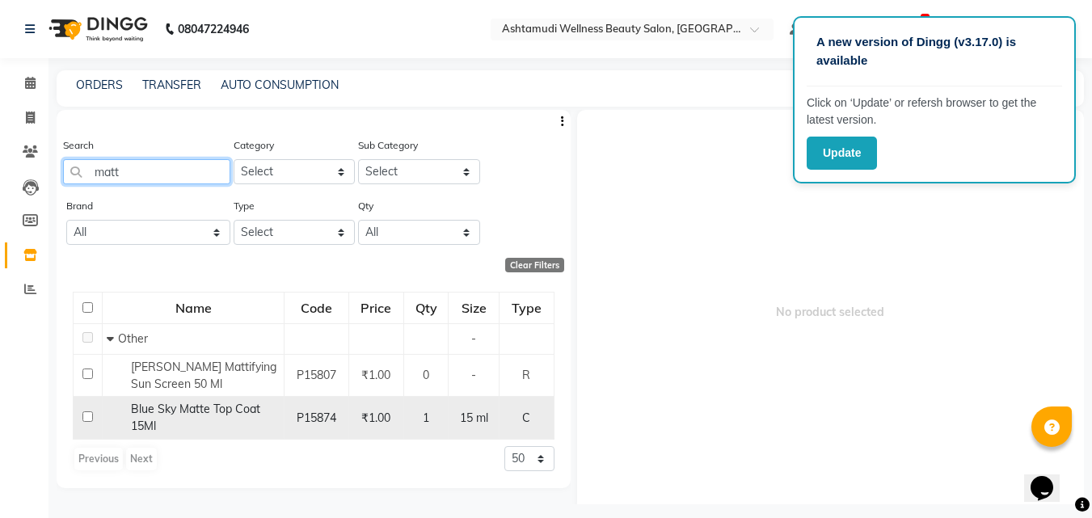
type input "matt"
click at [86, 417] on input "checkbox" at bounding box center [87, 416] width 11 height 11
checkbox input "true"
select select
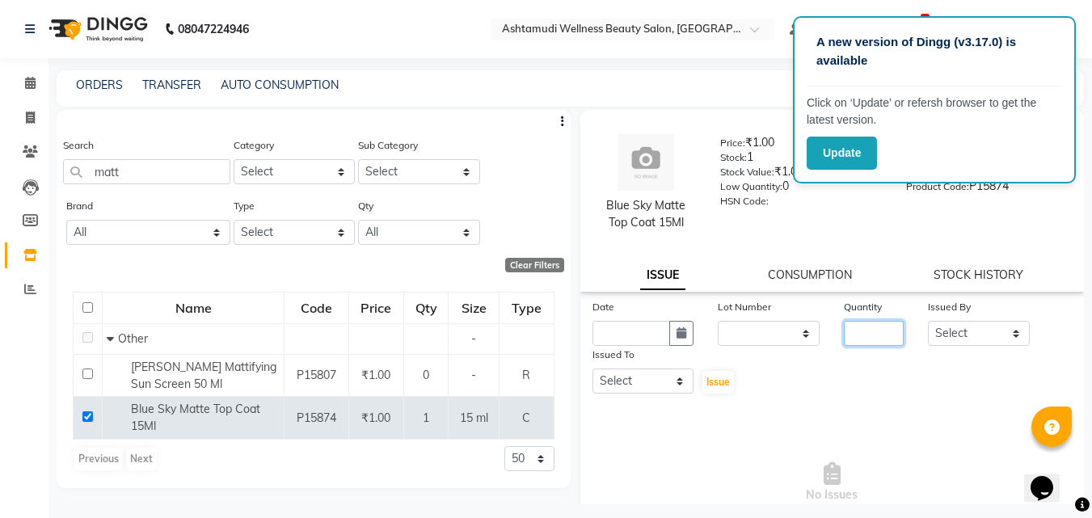
click at [844, 332] on input "number" at bounding box center [874, 333] width 60 height 25
type input "1"
click at [939, 344] on select "Select [PERSON_NAME] C [PERSON_NAME] [PERSON_NAME] CALICUT ASHTAMUDI FRANKLY [P…" at bounding box center [979, 333] width 102 height 25
select select "27314"
click at [928, 321] on select "Select [PERSON_NAME] C [PERSON_NAME] [PERSON_NAME] CALICUT ASHTAMUDI FRANKLY [P…" at bounding box center [979, 333] width 102 height 25
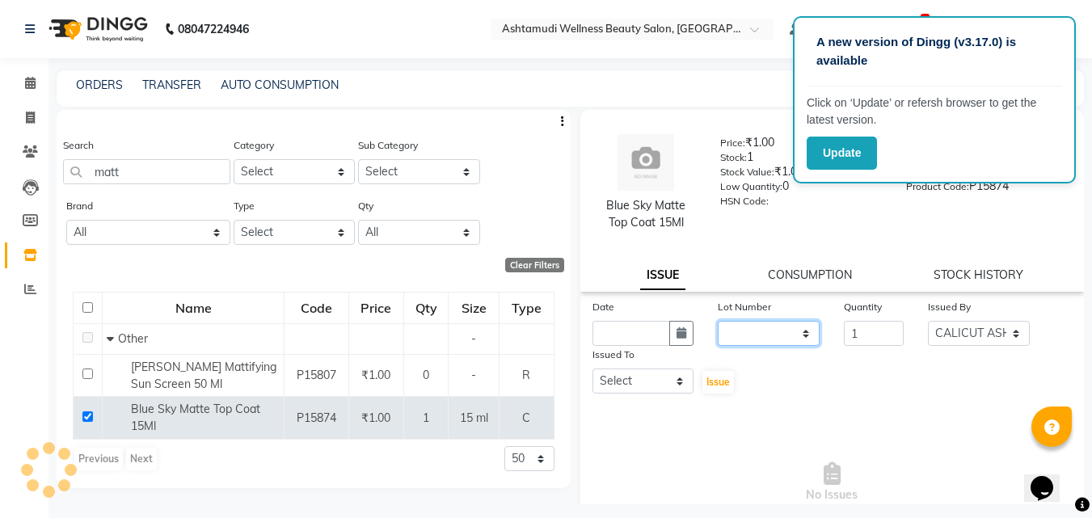
click at [784, 344] on select "None" at bounding box center [769, 333] width 102 height 25
select select "0: null"
click at [718, 321] on select "None" at bounding box center [769, 333] width 102 height 25
click at [686, 335] on button "button" at bounding box center [681, 333] width 24 height 25
select select "9"
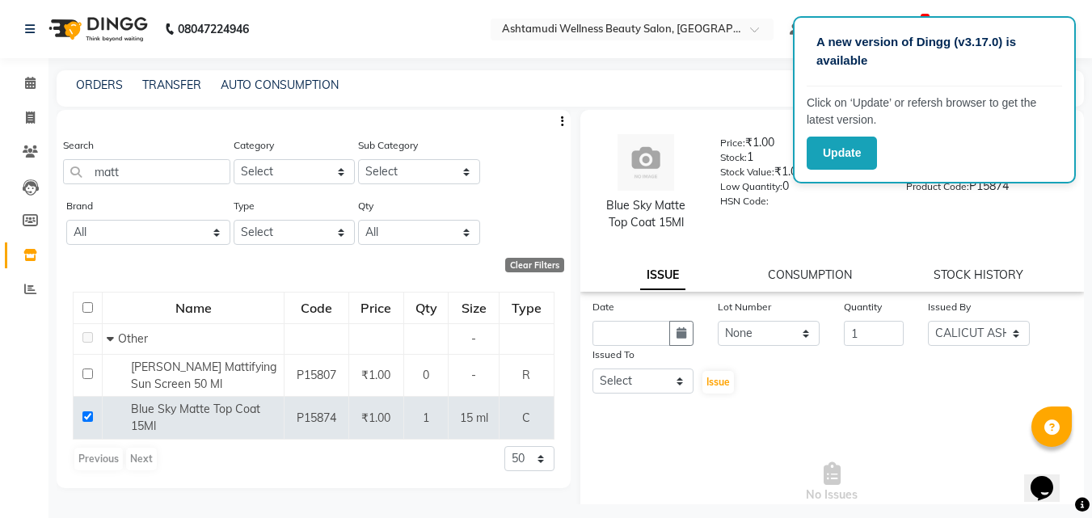
select select "2025"
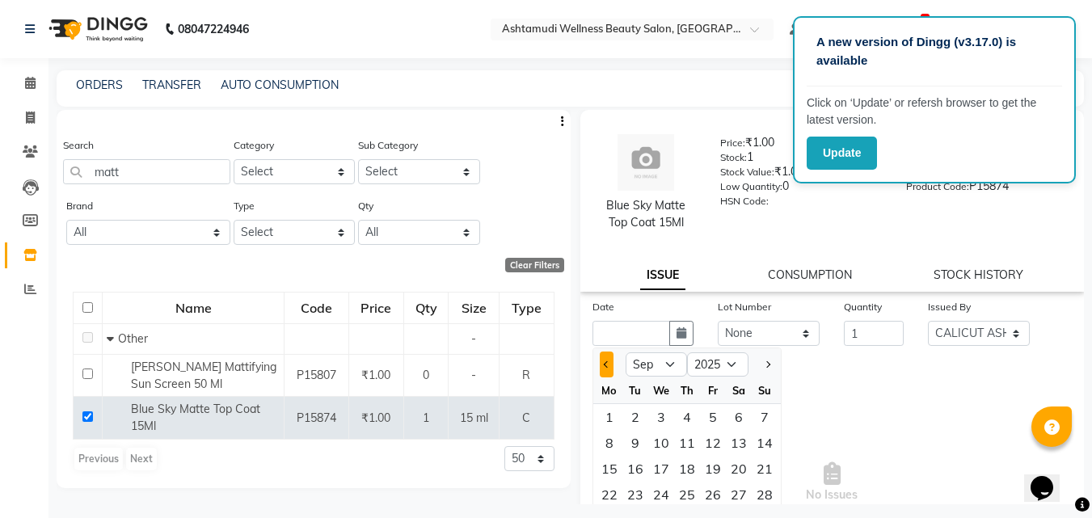
click at [606, 368] on span "Previous month" at bounding box center [606, 364] width 6 height 6
select select "8"
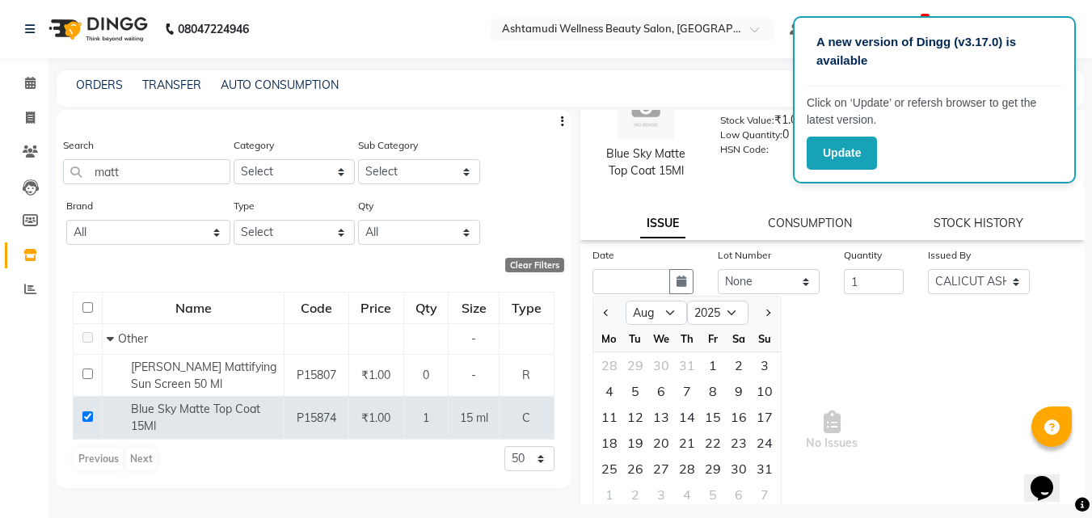
scroll to position [117, 0]
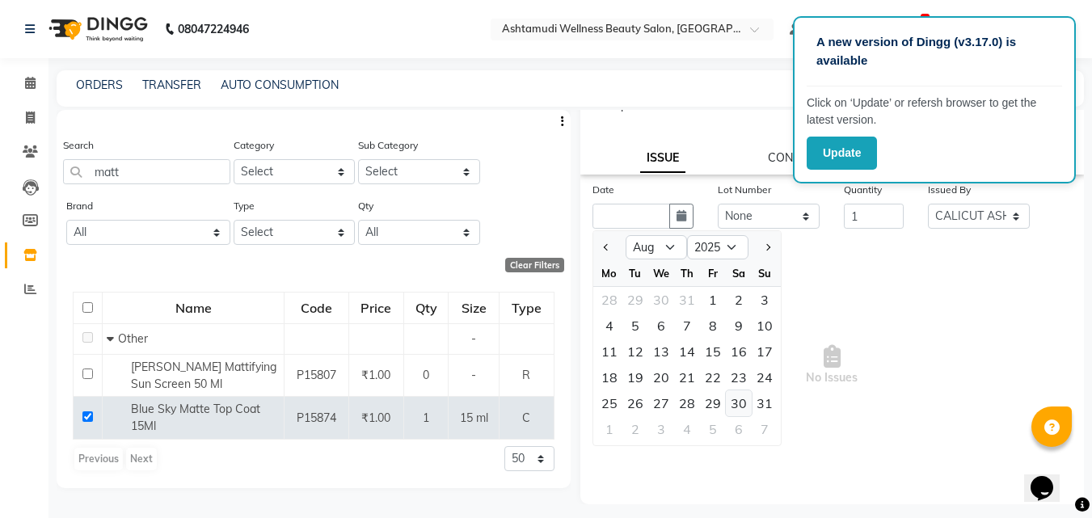
click at [741, 403] on div "30" at bounding box center [739, 403] width 26 height 26
type input "[DATE]"
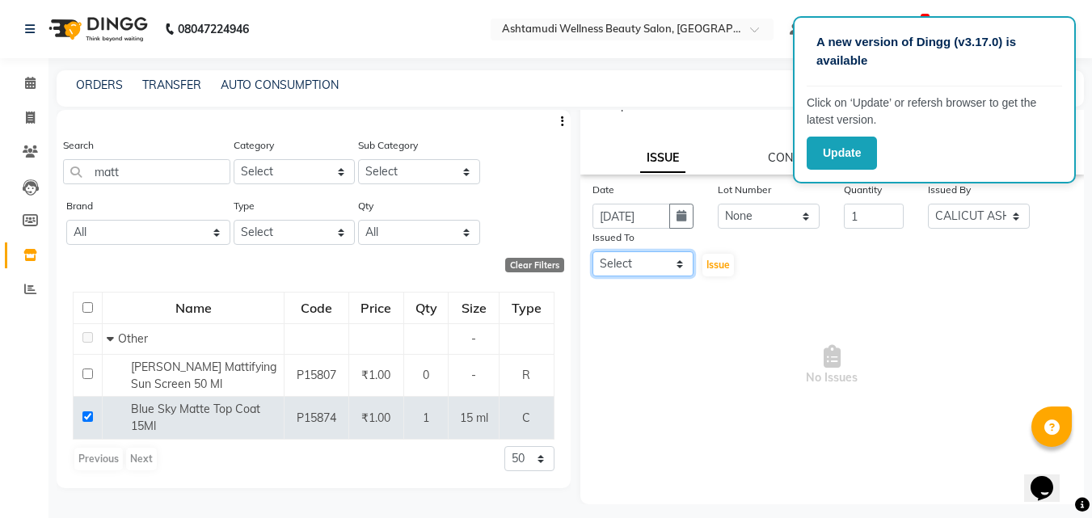
click at [655, 263] on select "Select [PERSON_NAME] C [PERSON_NAME] [PERSON_NAME] CALICUT ASHTAMUDI FRANKLY [P…" at bounding box center [643, 263] width 102 height 25
select select "27314"
click at [592, 251] on select "Select [PERSON_NAME] C [PERSON_NAME] [PERSON_NAME] CALICUT ASHTAMUDI FRANKLY [P…" at bounding box center [643, 263] width 102 height 25
click at [717, 266] on span "Issue" at bounding box center [717, 265] width 23 height 12
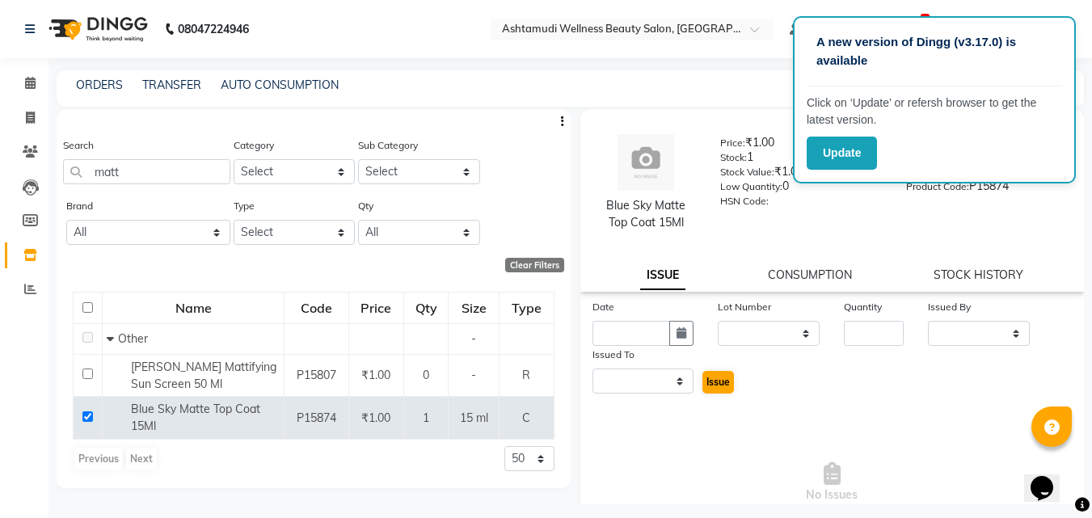
select select
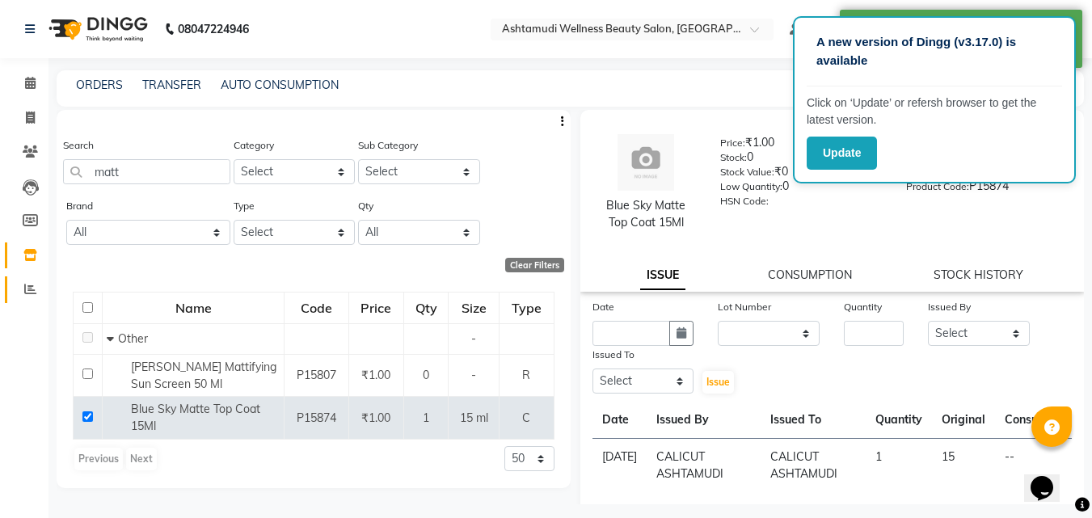
click at [11, 293] on link "Reports" at bounding box center [24, 289] width 39 height 27
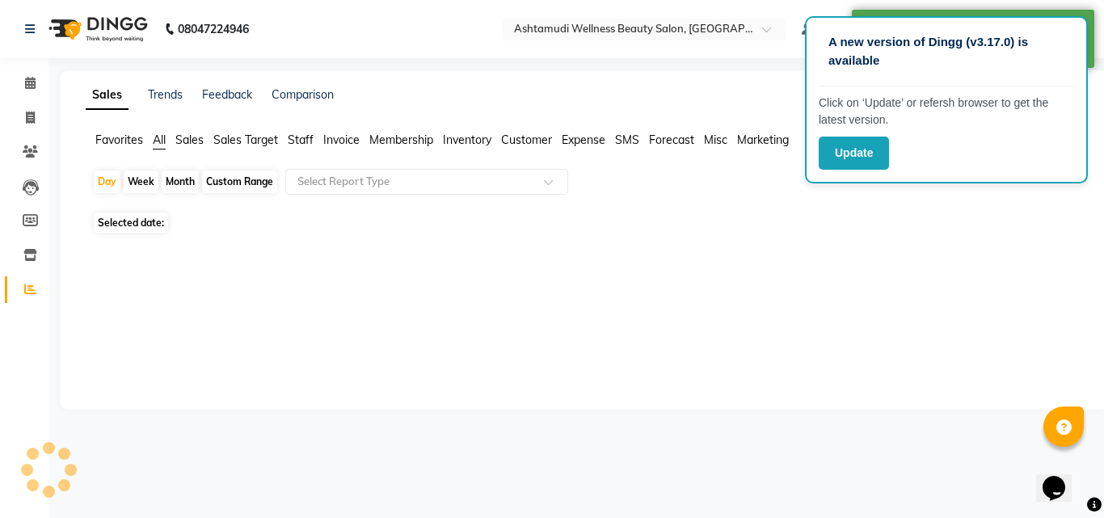
click at [11, 293] on link "Reports" at bounding box center [24, 289] width 39 height 27
drag, startPoint x: 11, startPoint y: 293, endPoint x: 16, endPoint y: 267, distance: 25.5
click at [13, 284] on link "Reports" at bounding box center [24, 289] width 39 height 27
click at [21, 245] on link "Inventory" at bounding box center [24, 255] width 39 height 27
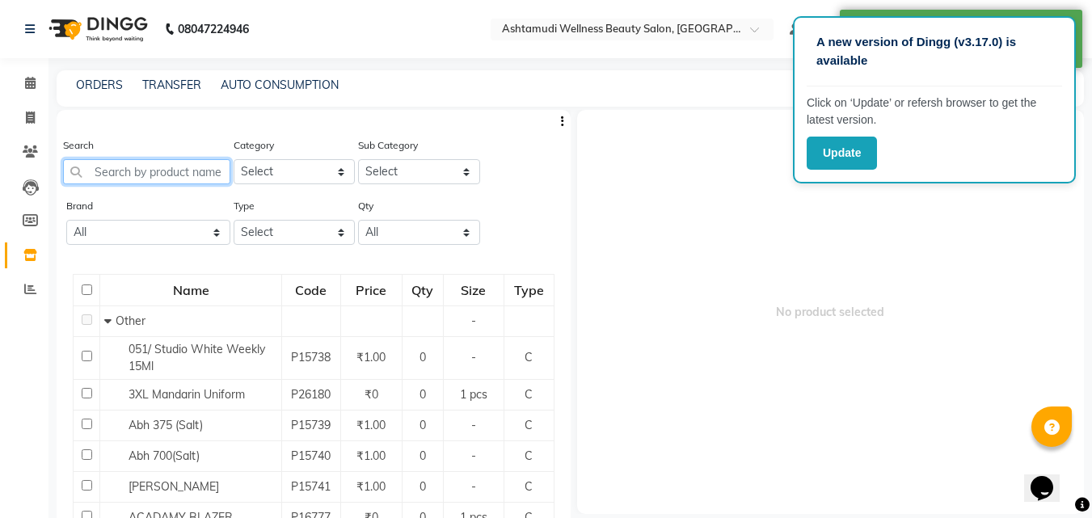
click at [128, 175] on input "text" at bounding box center [146, 171] width 167 height 25
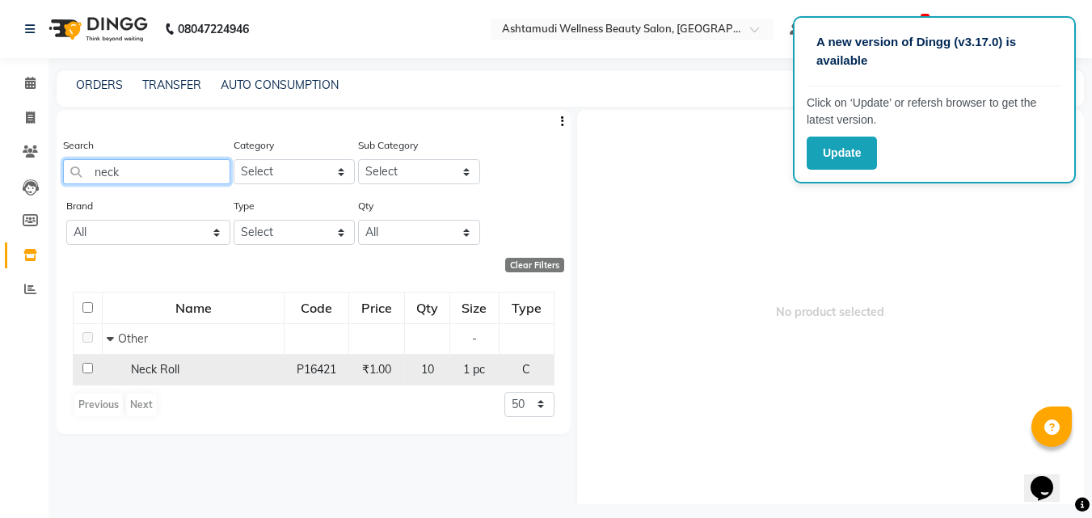
type input "neck"
click at [90, 368] on input "checkbox" at bounding box center [87, 368] width 11 height 11
checkbox input "true"
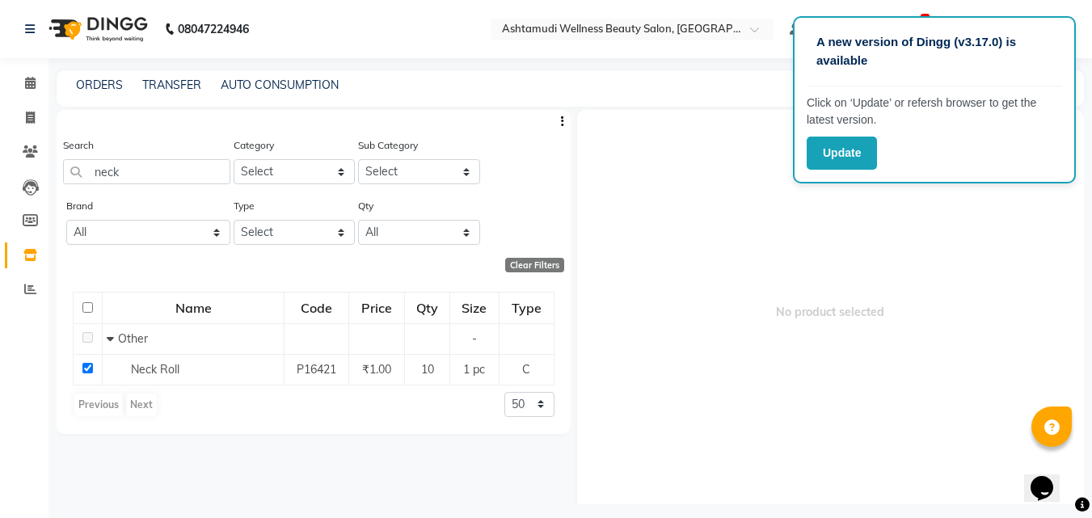
select select
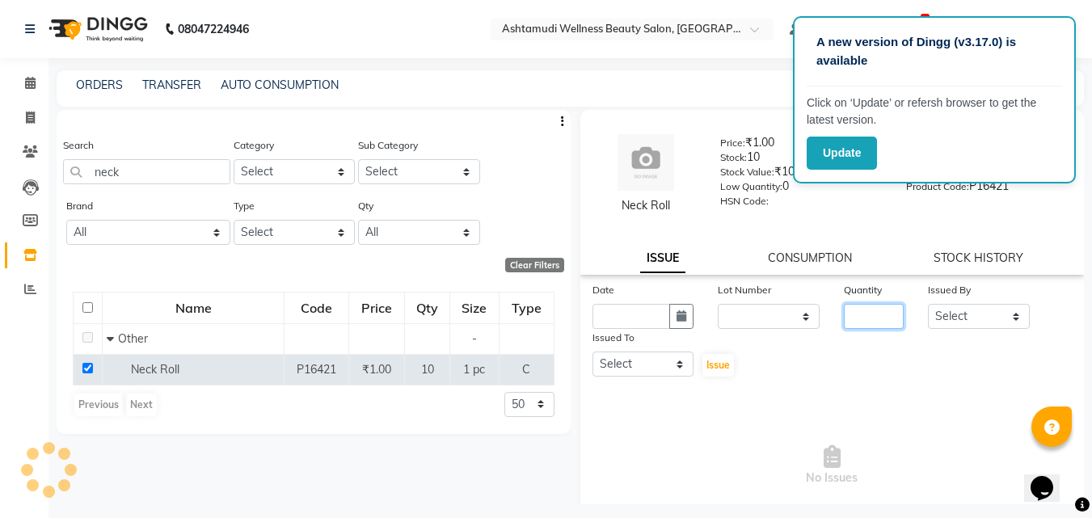
click at [869, 322] on input "number" at bounding box center [874, 316] width 60 height 25
type input "2"
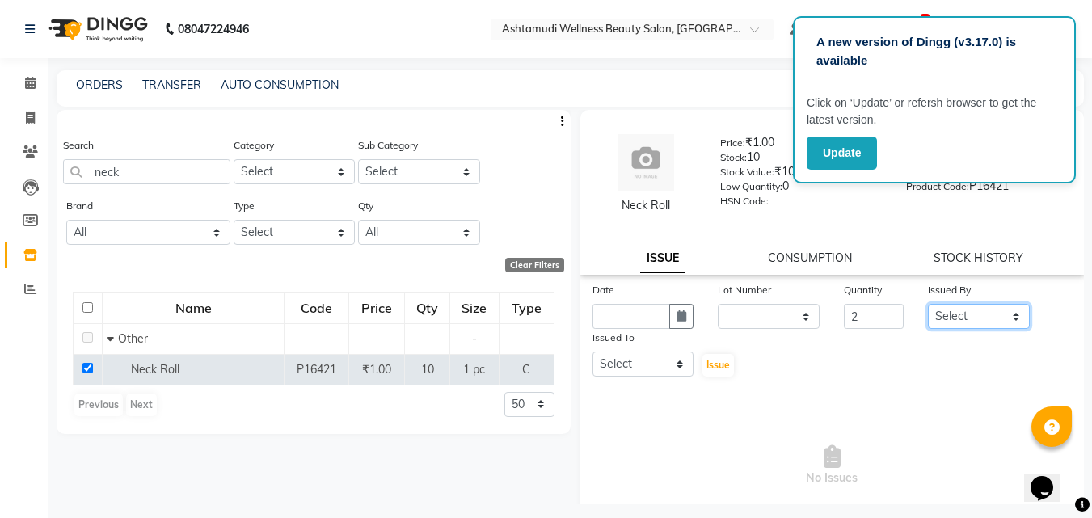
click at [992, 317] on select "Select [PERSON_NAME] C [PERSON_NAME] [PERSON_NAME] CALICUT ASHTAMUDI FRANKLY [P…" at bounding box center [979, 316] width 102 height 25
select select "27314"
click at [928, 304] on select "Select [PERSON_NAME] C [PERSON_NAME] [PERSON_NAME] CALICUT ASHTAMUDI FRANKLY [P…" at bounding box center [979, 316] width 102 height 25
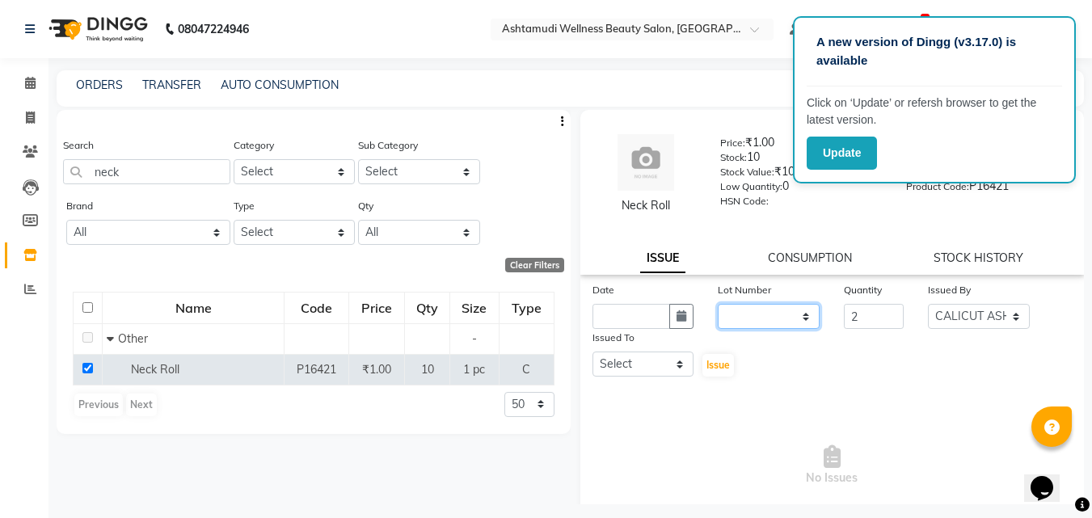
click at [764, 319] on select "None" at bounding box center [769, 316] width 102 height 25
select select "0: null"
click at [718, 304] on select "None" at bounding box center [769, 316] width 102 height 25
click at [669, 320] on button "button" at bounding box center [681, 316] width 24 height 25
select select "9"
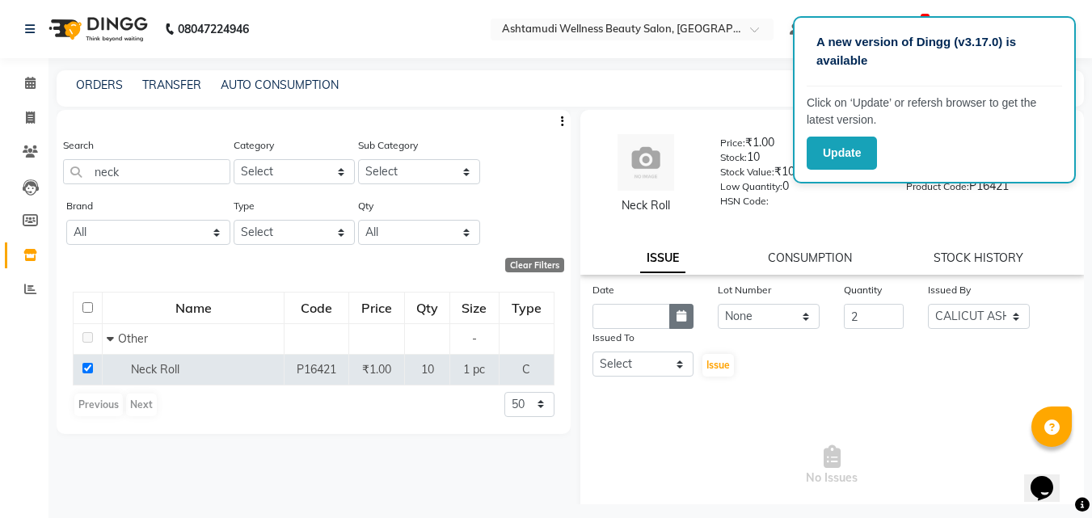
select select "2025"
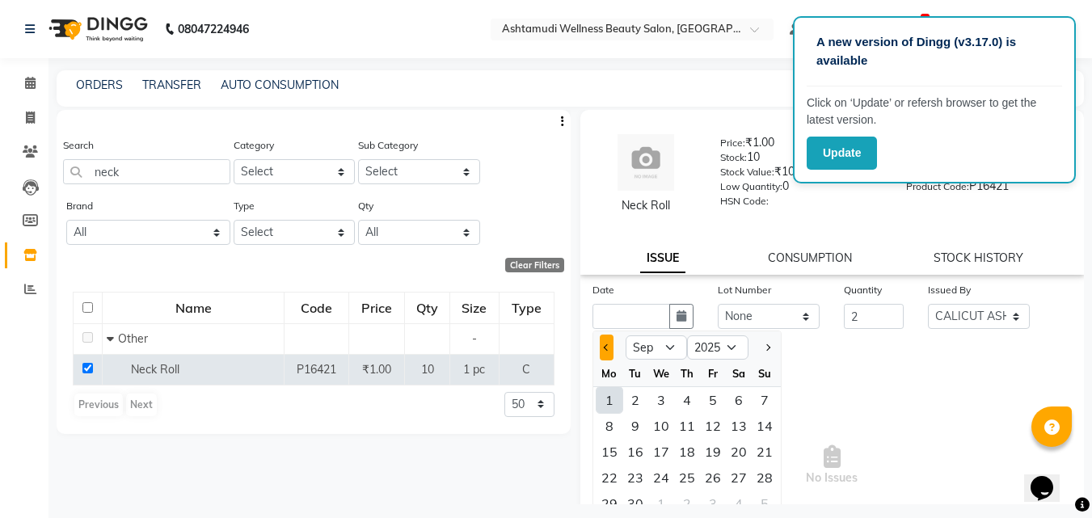
click at [602, 348] on button "Previous month" at bounding box center [607, 348] width 14 height 26
select select "8"
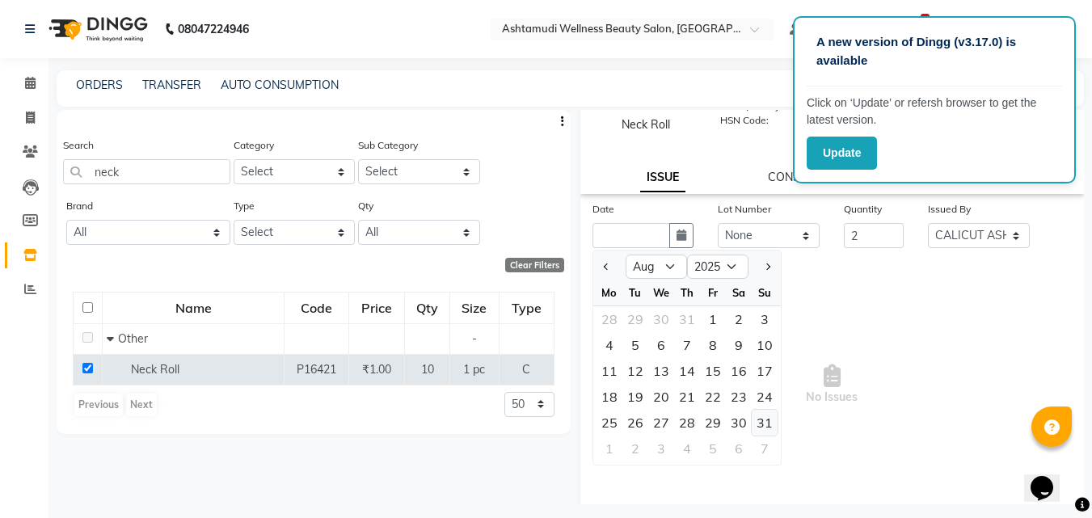
click at [765, 419] on div "31" at bounding box center [764, 423] width 26 height 26
type input "[DATE]"
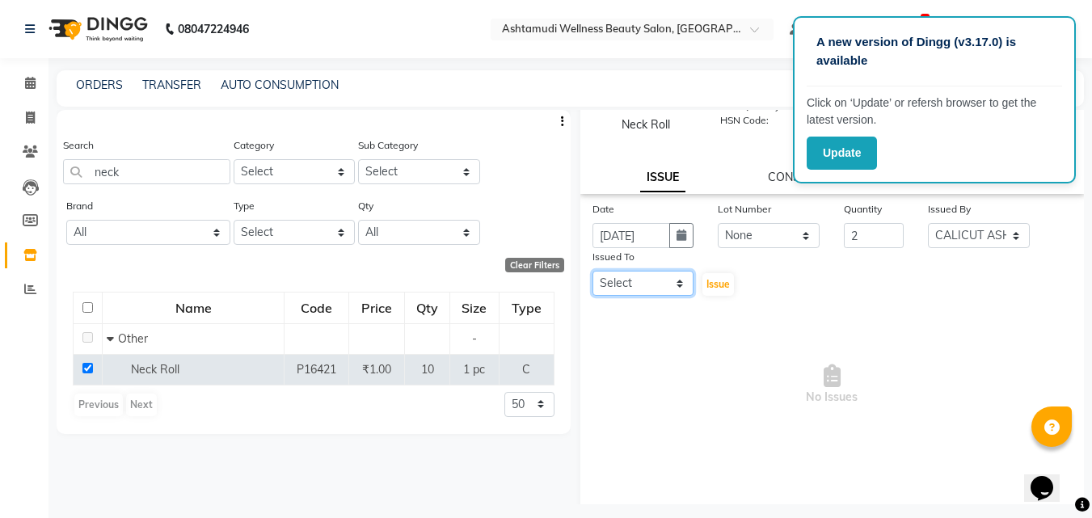
click at [634, 280] on select "Select [PERSON_NAME] C [PERSON_NAME] [PERSON_NAME] CALICUT ASHTAMUDI FRANKLY [P…" at bounding box center [643, 283] width 102 height 25
select select "27314"
click at [592, 271] on select "Select [PERSON_NAME] C [PERSON_NAME] [PERSON_NAME] CALICUT ASHTAMUDI FRANKLY [P…" at bounding box center [643, 283] width 102 height 25
click at [718, 275] on button "Issue" at bounding box center [718, 284] width 32 height 23
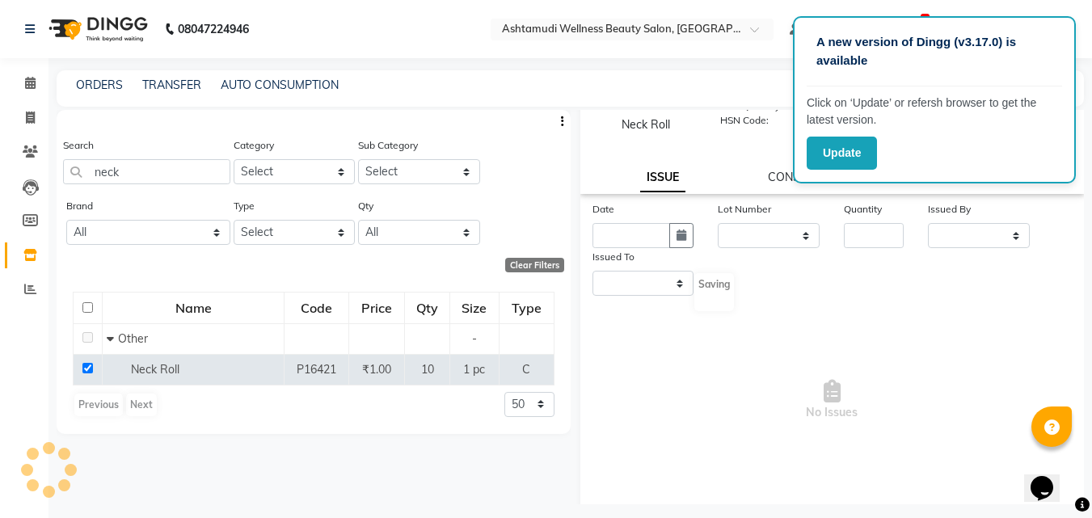
scroll to position [0, 0]
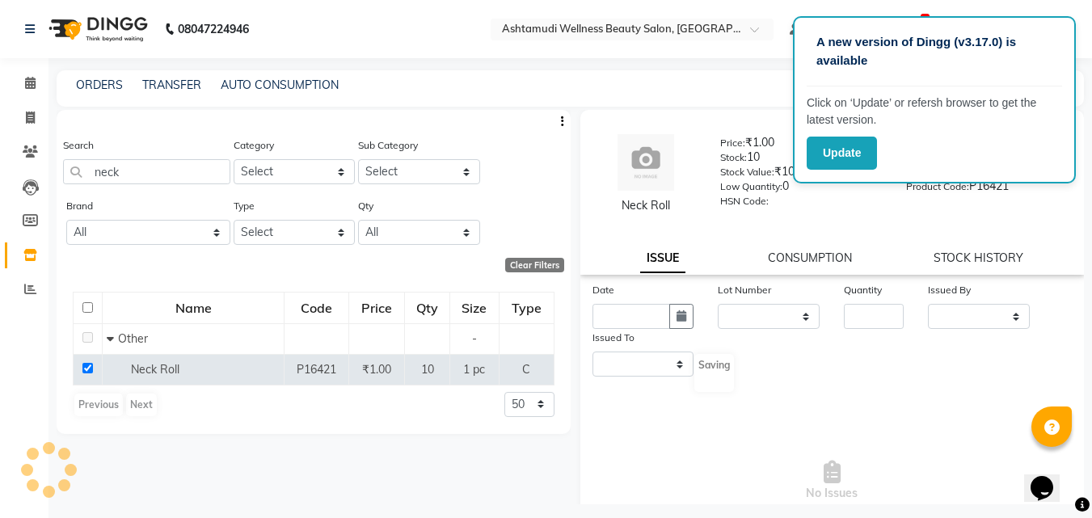
select select
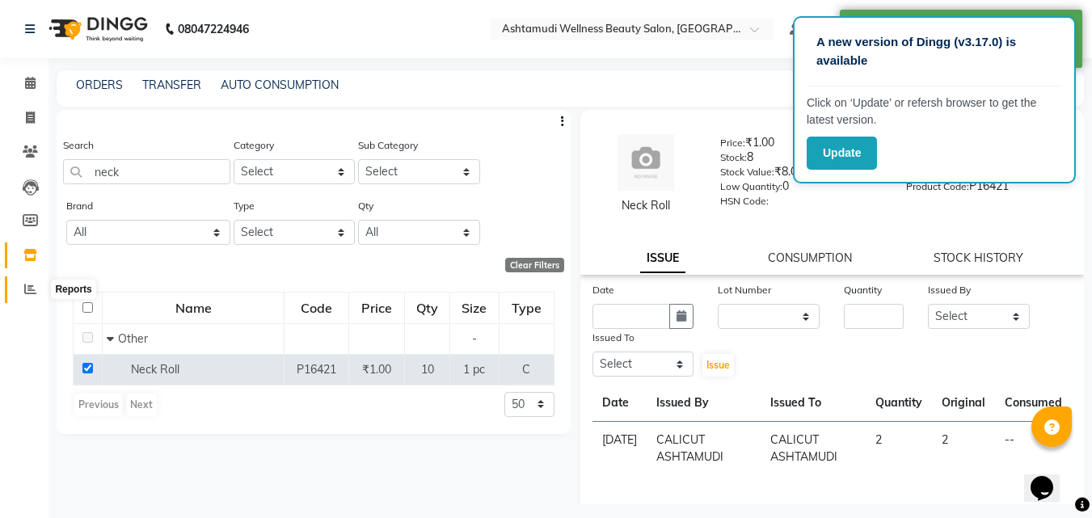
click at [37, 287] on span at bounding box center [30, 289] width 28 height 19
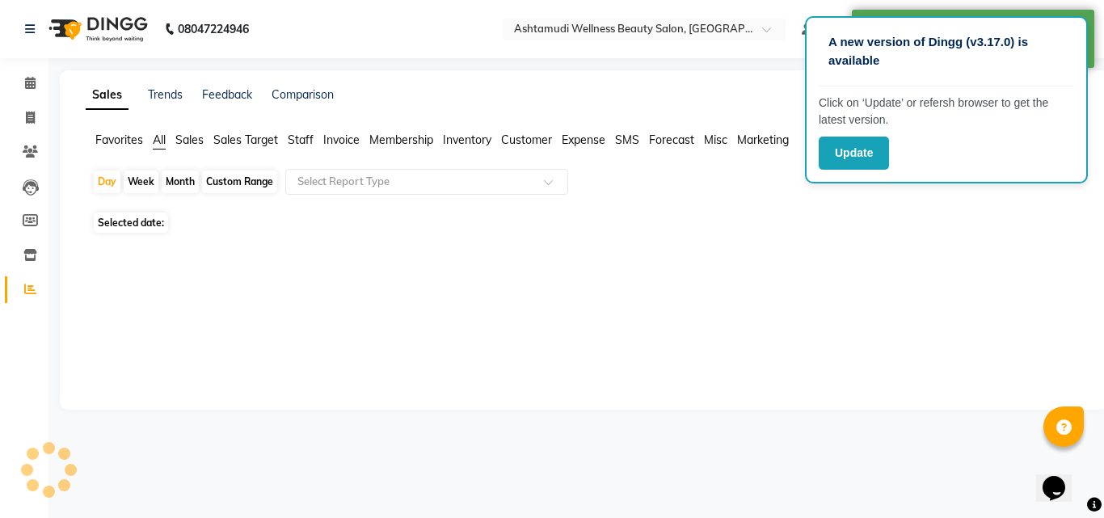
click at [37, 287] on span at bounding box center [30, 289] width 28 height 19
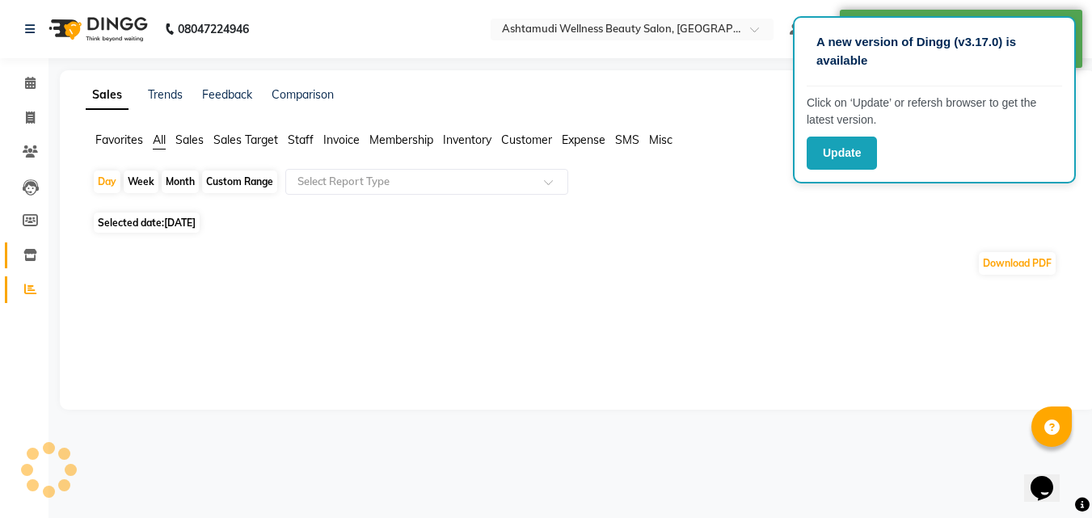
click at [29, 259] on icon at bounding box center [30, 255] width 14 height 12
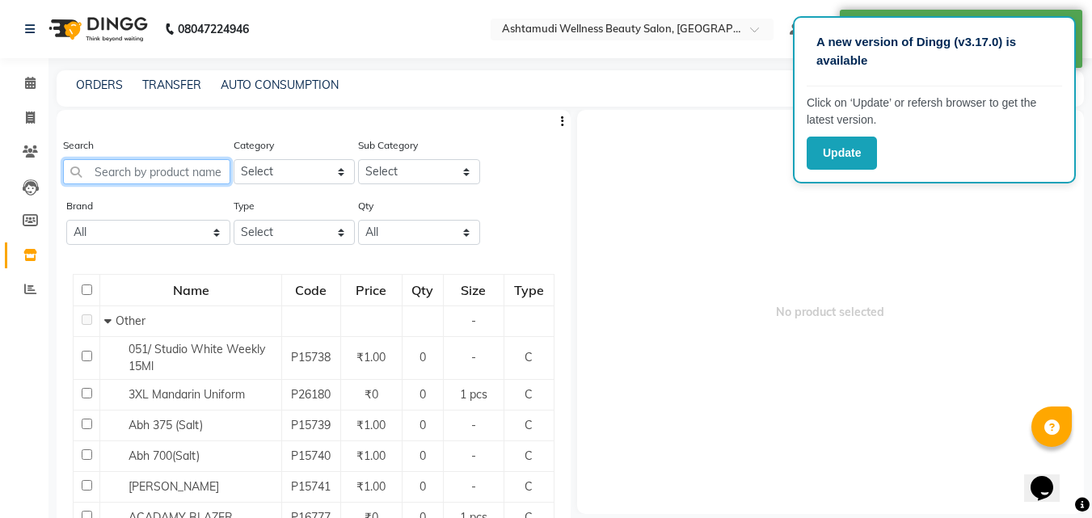
click at [141, 183] on input "text" at bounding box center [146, 171] width 167 height 25
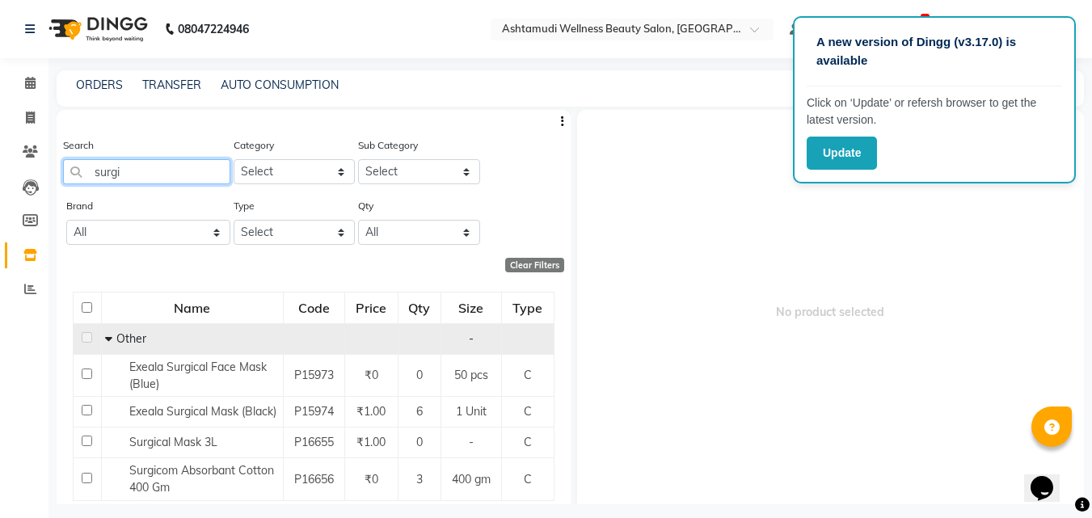
scroll to position [57, 0]
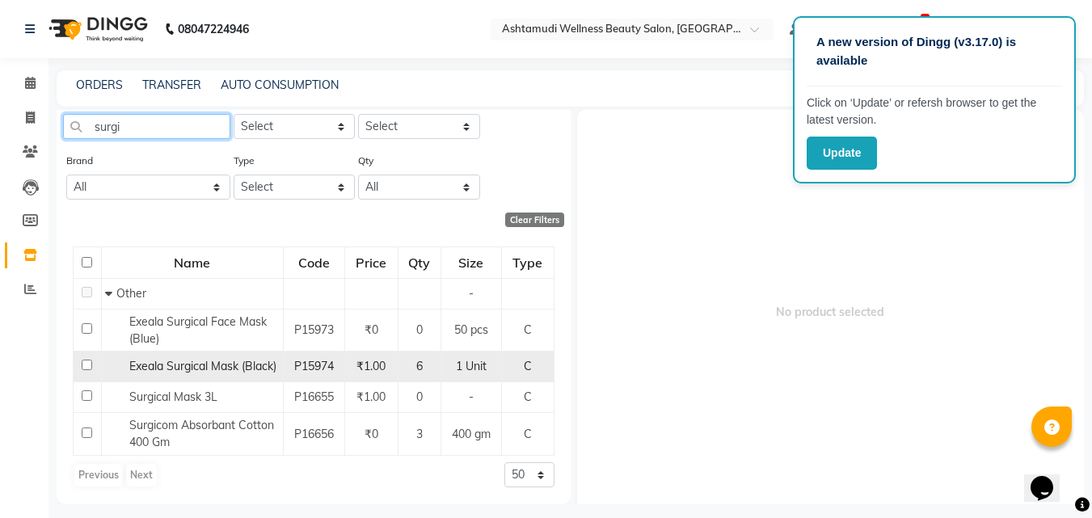
type input "surgi"
click at [88, 360] on input "checkbox" at bounding box center [87, 365] width 11 height 11
checkbox input "true"
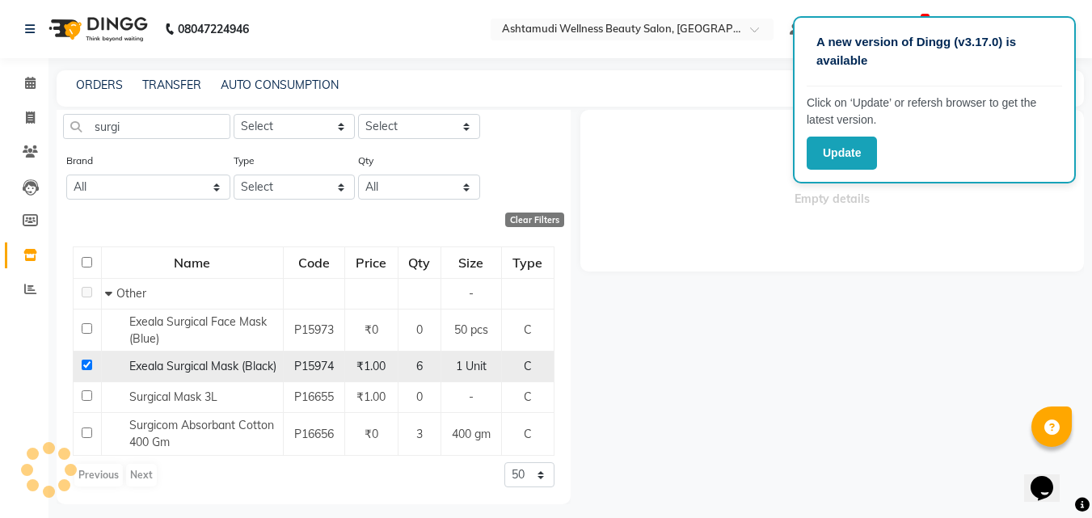
select select
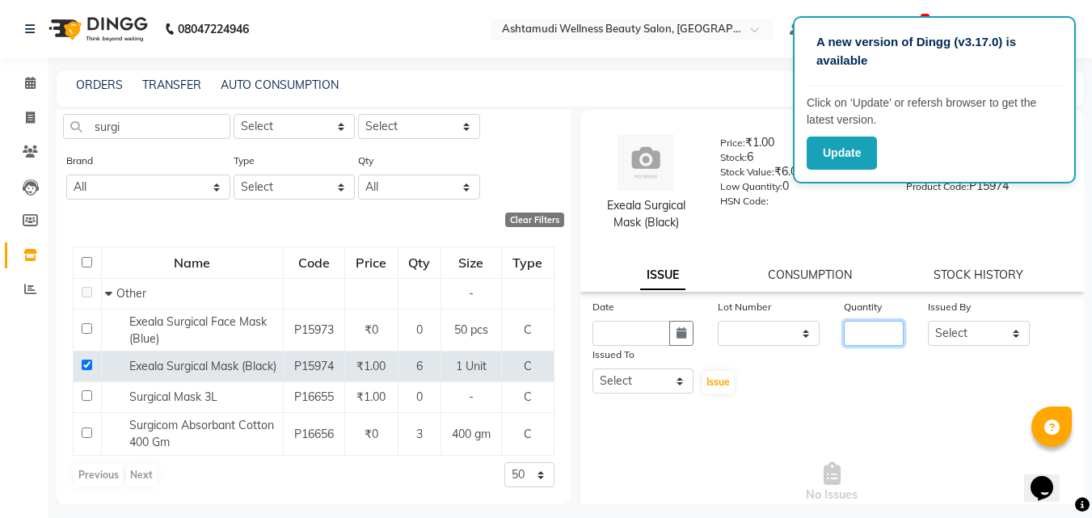
click at [872, 331] on input "number" at bounding box center [874, 333] width 60 height 25
type input "2"
click at [983, 336] on select "Select [PERSON_NAME] C [PERSON_NAME] [PERSON_NAME] CALICUT ASHTAMUDI FRANKLY [P…" at bounding box center [979, 333] width 102 height 25
select select "27314"
click at [928, 321] on select "Select [PERSON_NAME] C [PERSON_NAME] [PERSON_NAME] CALICUT ASHTAMUDI FRANKLY [P…" at bounding box center [979, 333] width 102 height 25
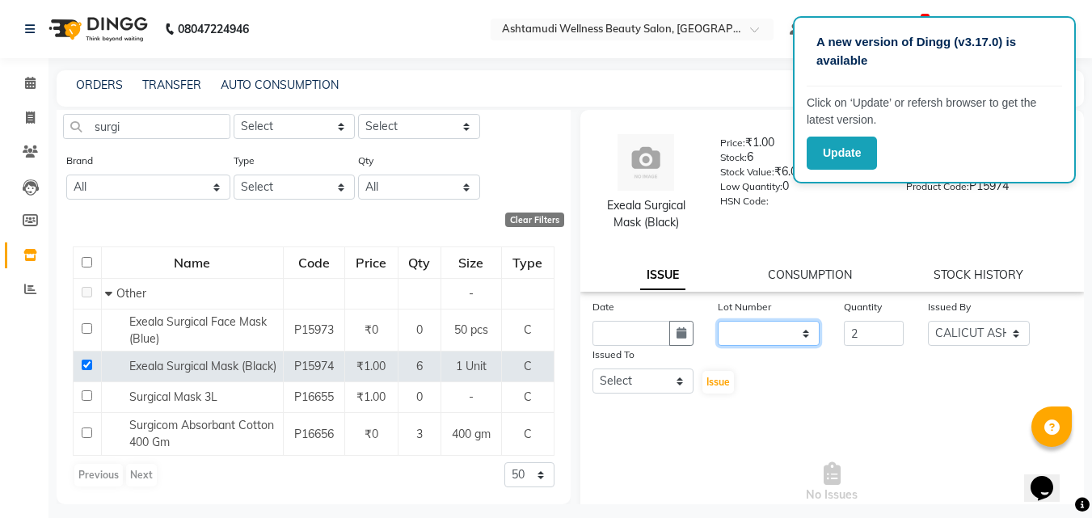
click at [791, 326] on select "None" at bounding box center [769, 333] width 102 height 25
select select "0: null"
click at [718, 321] on select "None" at bounding box center [769, 333] width 102 height 25
click at [680, 320] on div "Date" at bounding box center [643, 309] width 102 height 23
click at [680, 333] on icon "button" at bounding box center [681, 332] width 10 height 11
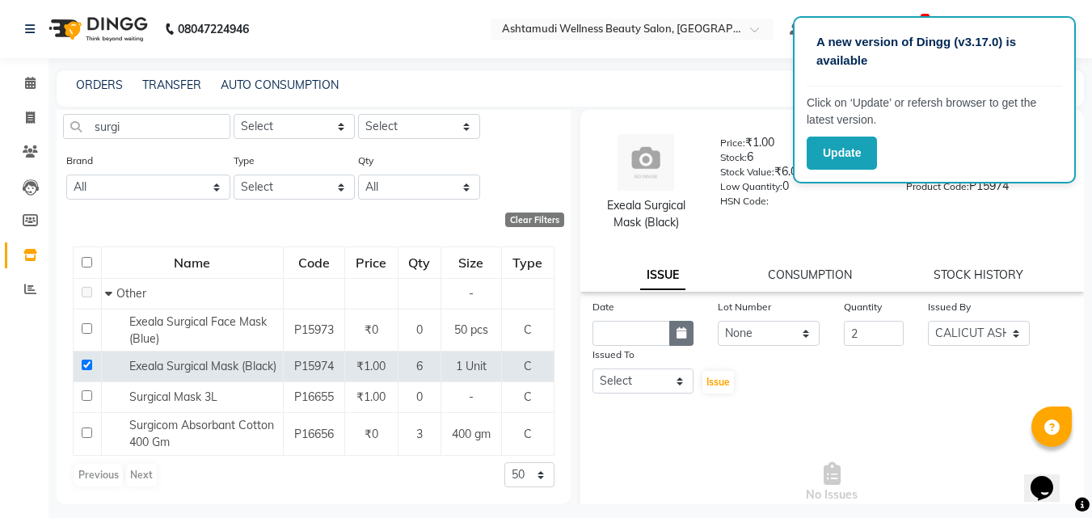
select select "9"
select select "2025"
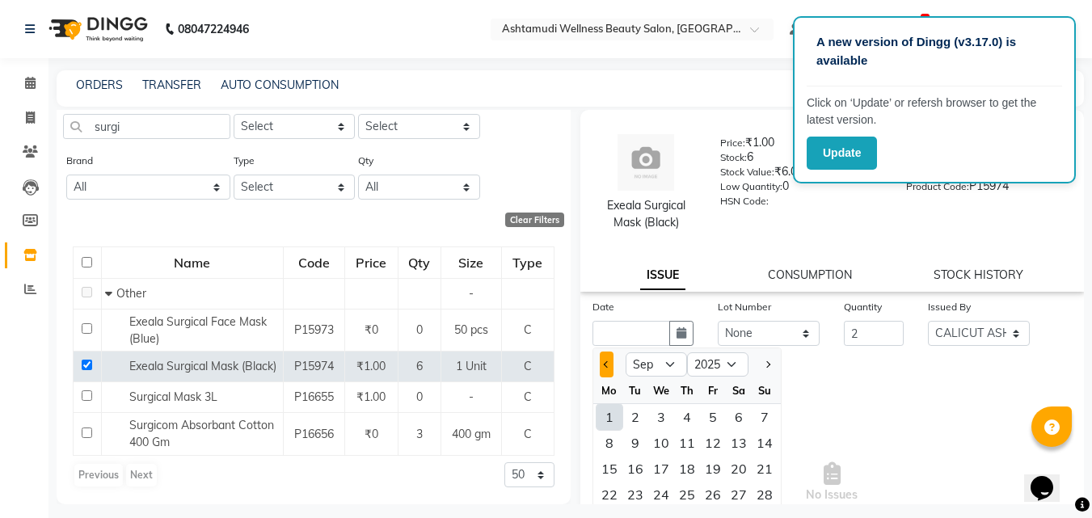
click at [607, 367] on span "Previous month" at bounding box center [606, 364] width 6 height 6
select select "8"
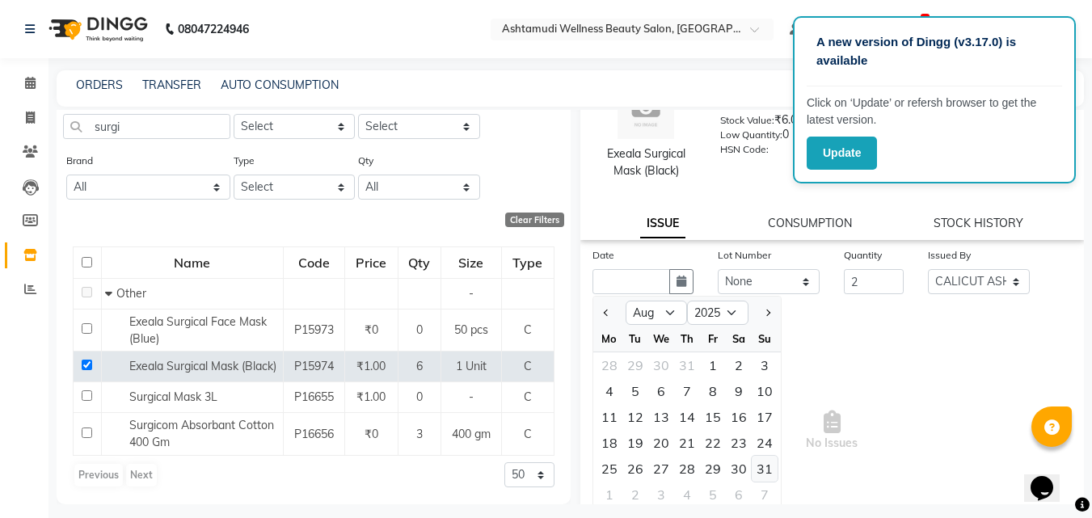
scroll to position [117, 0]
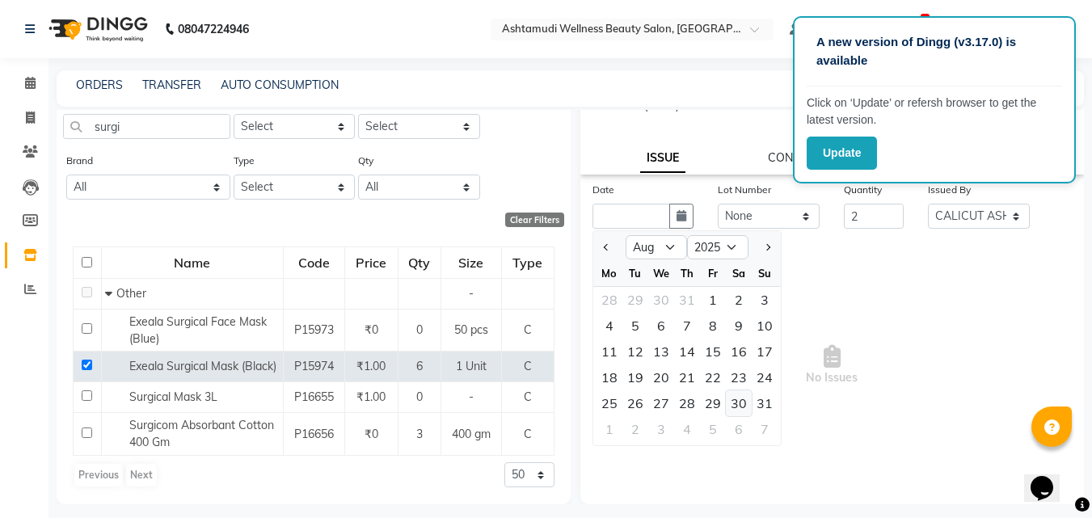
click at [734, 396] on div "30" at bounding box center [739, 403] width 26 height 26
type input "[DATE]"
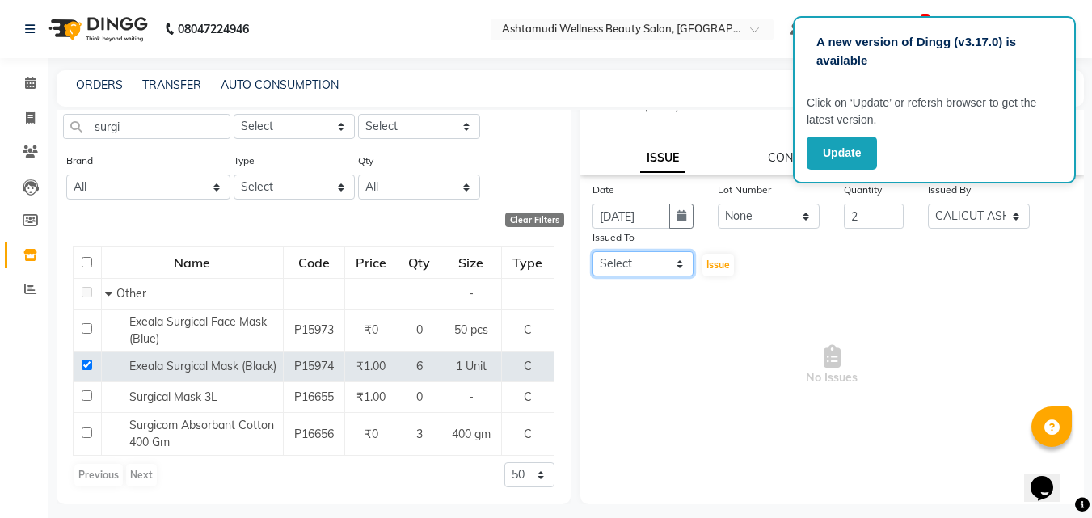
click at [651, 256] on select "Select [PERSON_NAME] C [PERSON_NAME] [PERSON_NAME] CALICUT ASHTAMUDI FRANKLY [P…" at bounding box center [643, 263] width 102 height 25
select select "27314"
click at [592, 251] on select "Select [PERSON_NAME] C [PERSON_NAME] [PERSON_NAME] CALICUT ASHTAMUDI FRANKLY [P…" at bounding box center [643, 263] width 102 height 25
click at [710, 267] on span "Issue" at bounding box center [717, 265] width 23 height 12
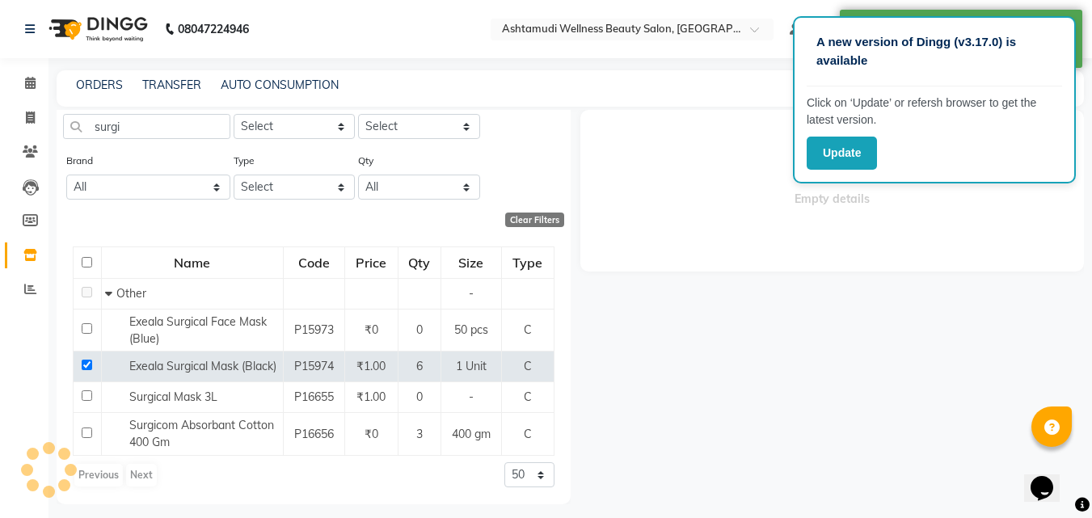
scroll to position [0, 0]
select select
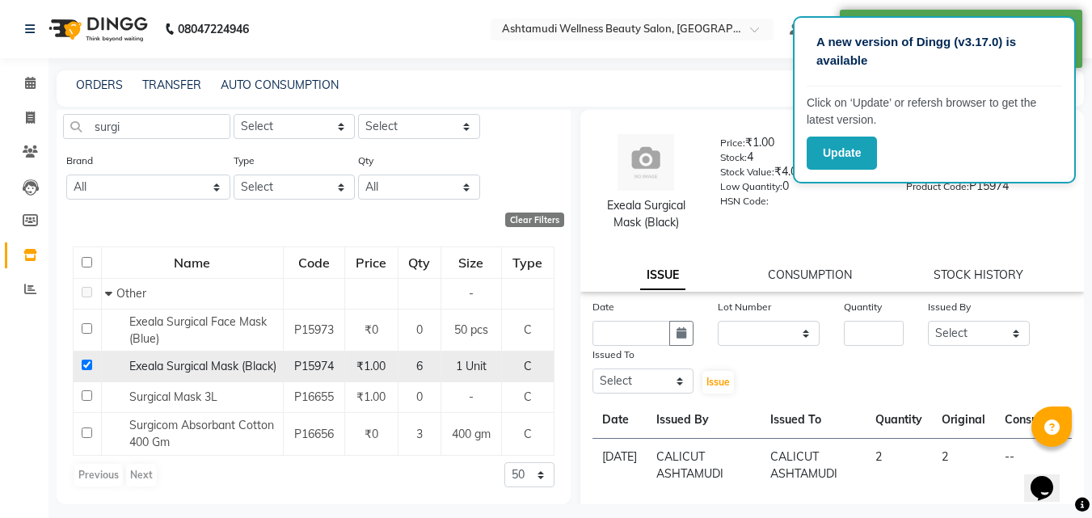
click at [86, 360] on input "checkbox" at bounding box center [87, 365] width 11 height 11
checkbox input "false"
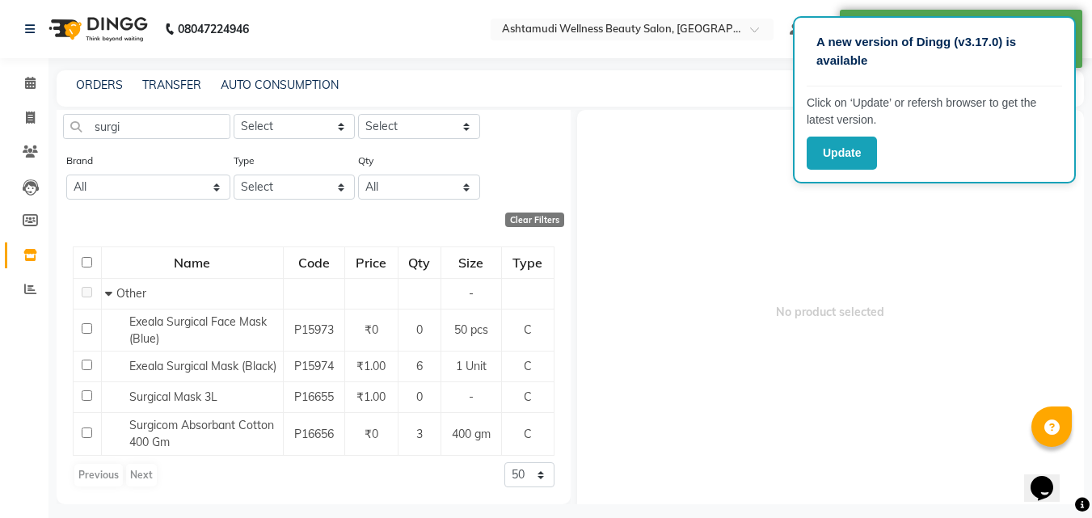
click at [17, 273] on li "Reports" at bounding box center [24, 289] width 48 height 35
click at [31, 293] on icon at bounding box center [30, 289] width 12 height 12
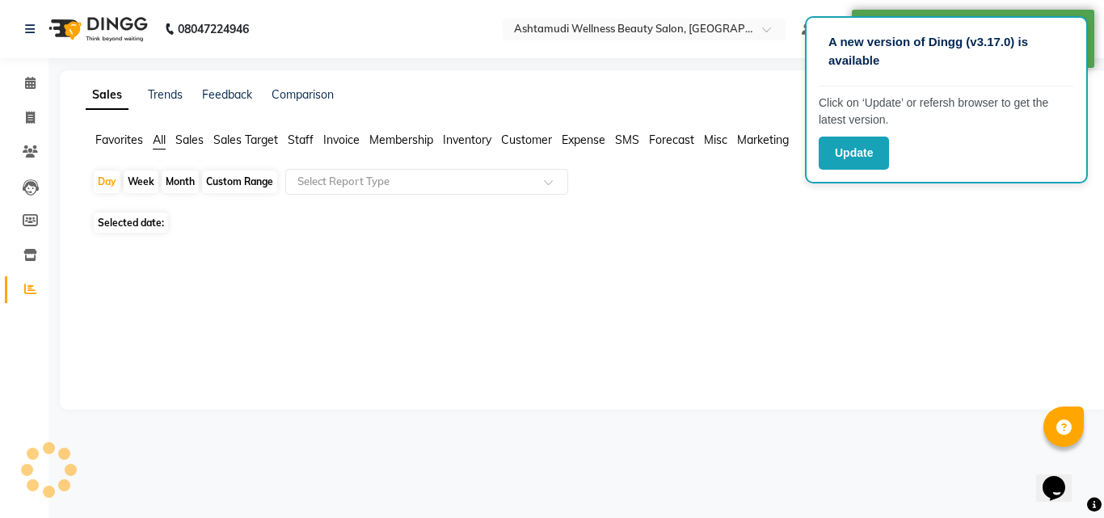
click at [31, 293] on icon at bounding box center [30, 289] width 12 height 12
click at [25, 261] on span at bounding box center [30, 255] width 28 height 19
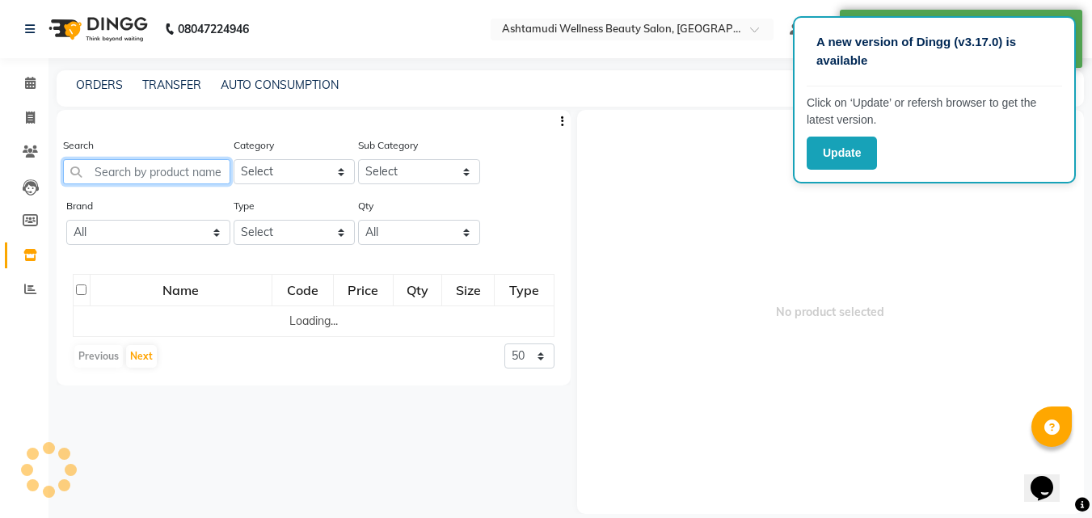
click at [162, 165] on input "text" at bounding box center [146, 171] width 167 height 25
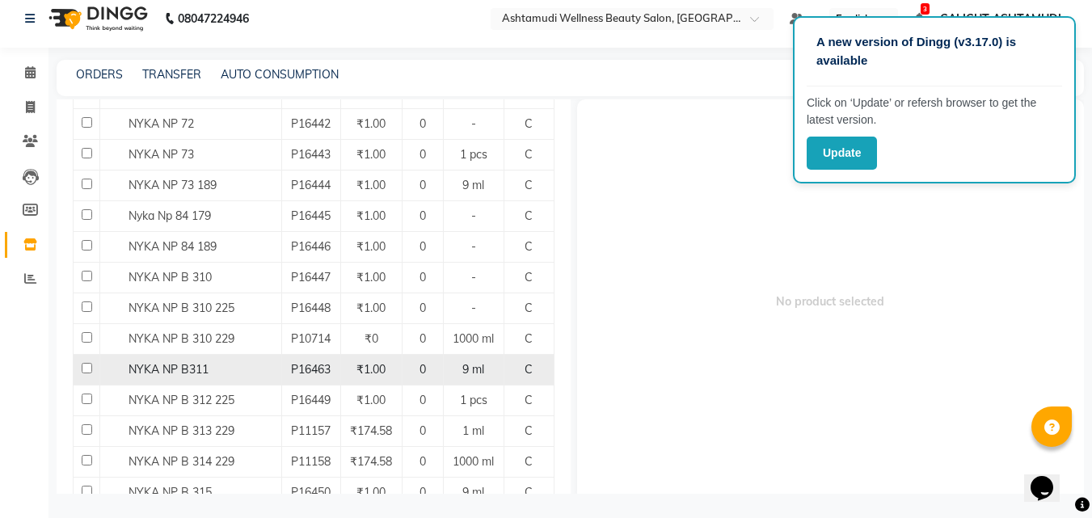
scroll to position [1404, 0]
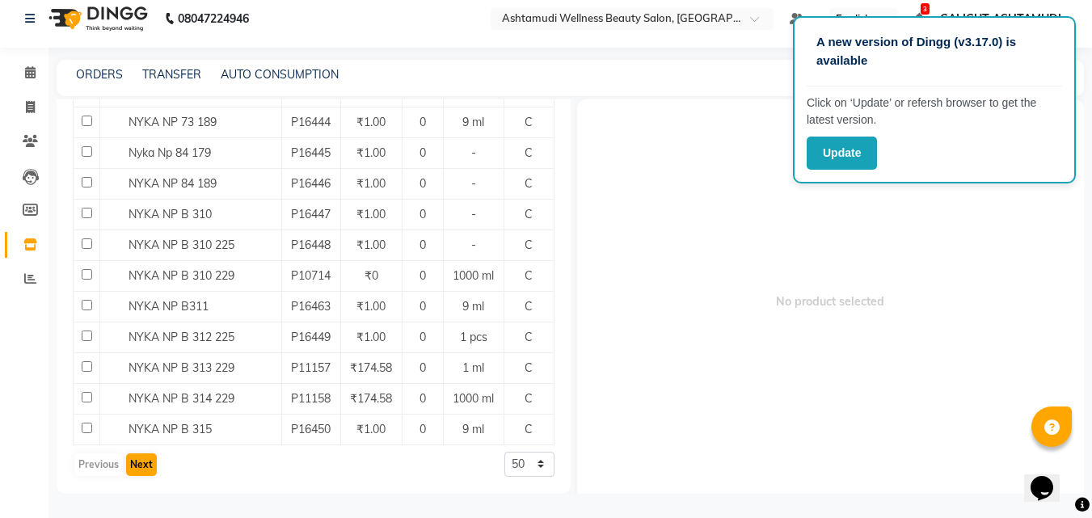
type input "nyka"
click at [140, 462] on button "Next" at bounding box center [141, 464] width 31 height 23
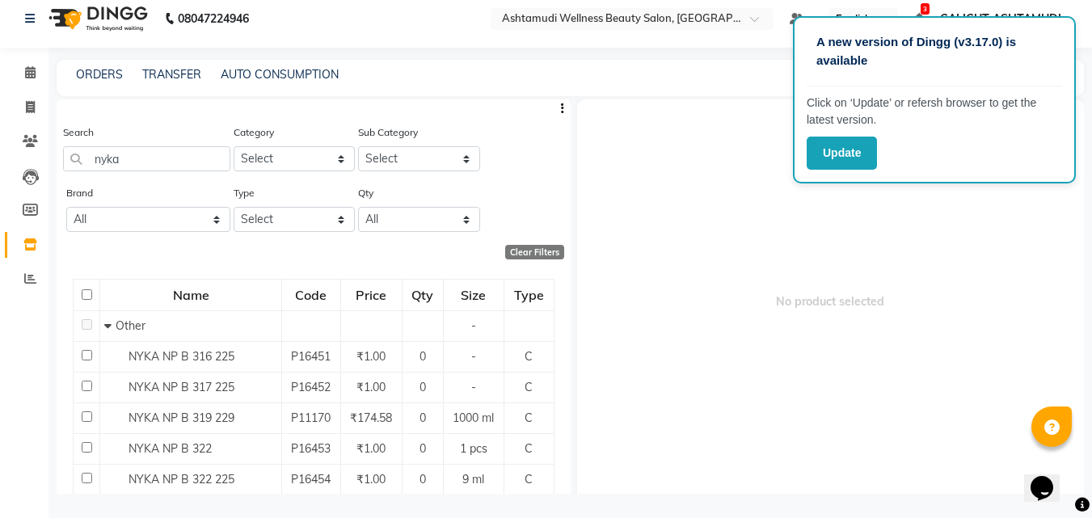
scroll to position [0, 0]
click at [32, 69] on icon at bounding box center [30, 72] width 11 height 12
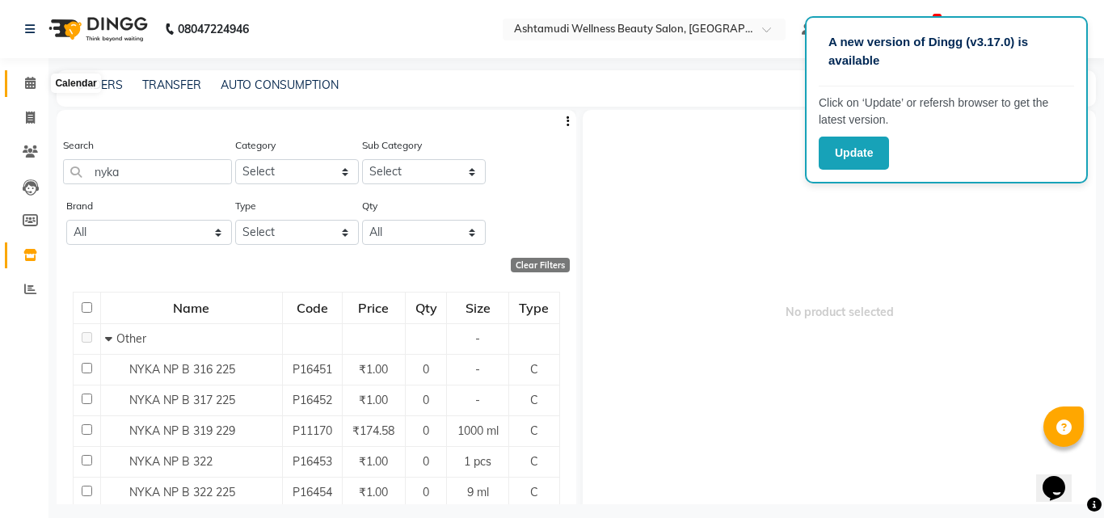
click at [32, 69] on li "Calendar" at bounding box center [24, 83] width 48 height 35
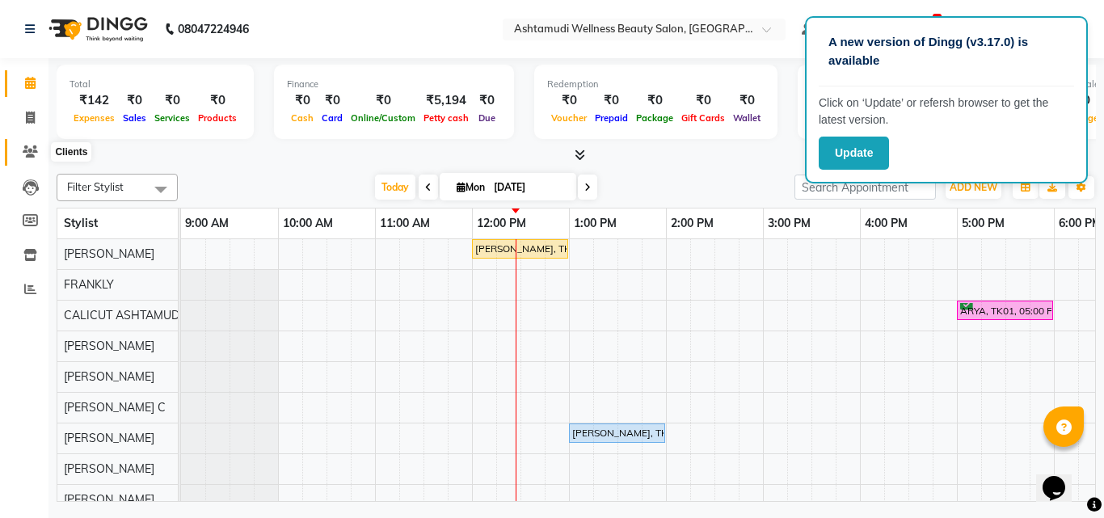
click at [36, 149] on icon at bounding box center [30, 151] width 15 height 12
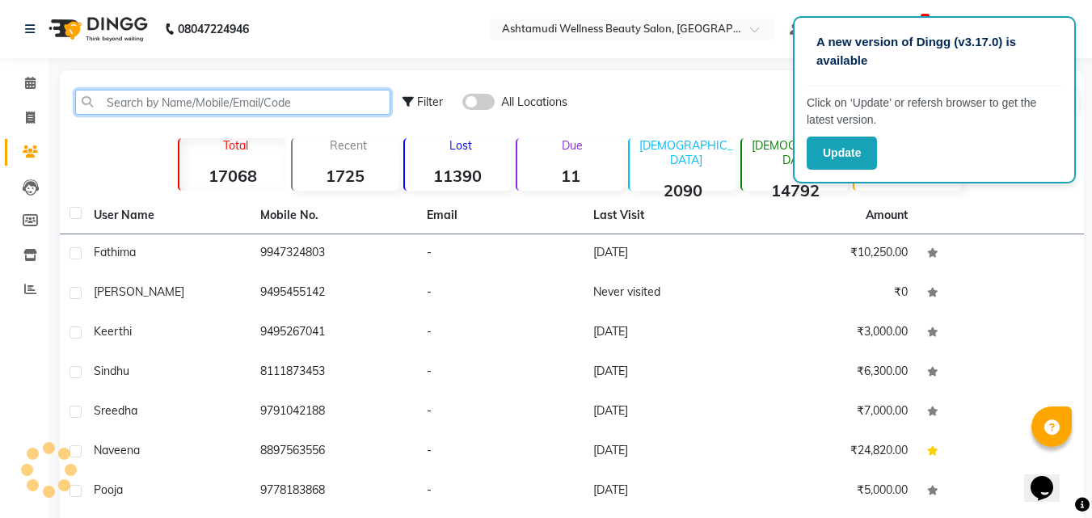
click at [134, 108] on input "text" at bounding box center [232, 102] width 315 height 25
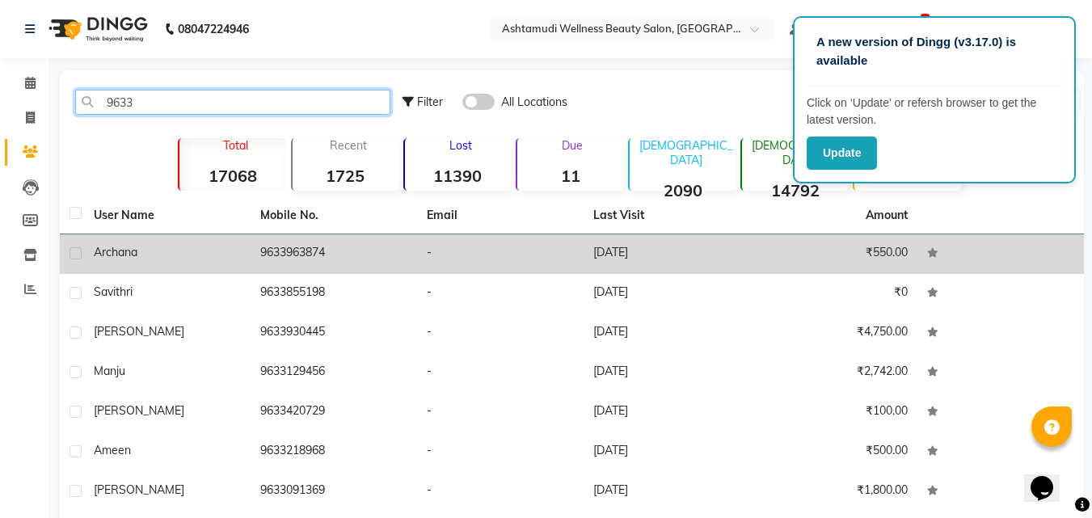
type input "9633"
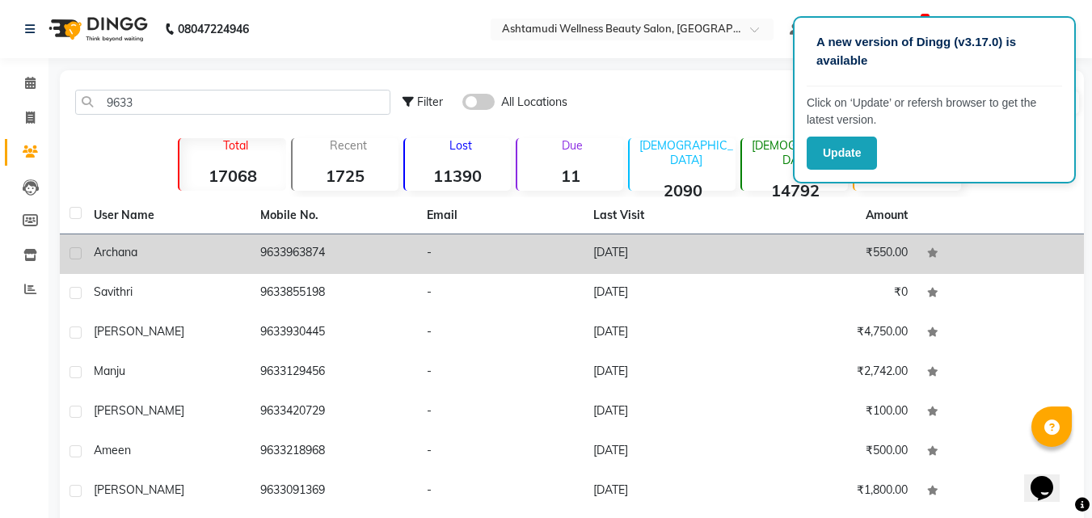
click at [297, 256] on td "9633963874" at bounding box center [333, 254] width 166 height 40
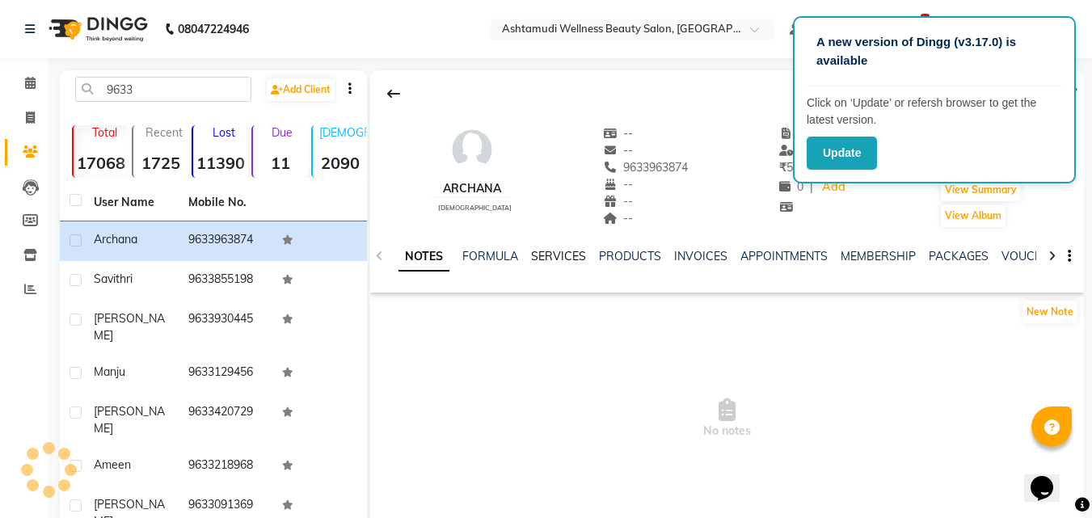
click at [542, 250] on link "SERVICES" at bounding box center [558, 256] width 55 height 15
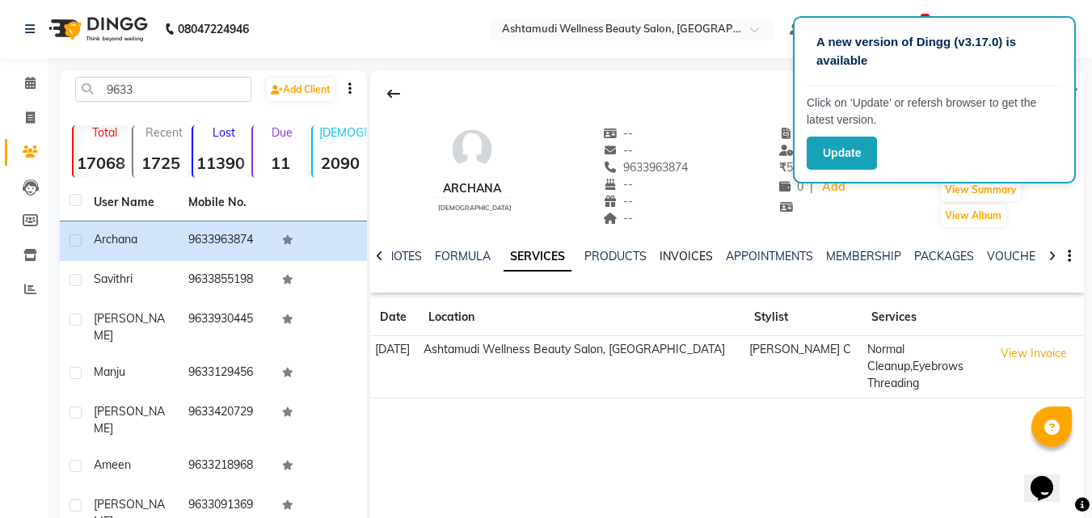
click at [677, 254] on link "INVOICES" at bounding box center [685, 256] width 53 height 15
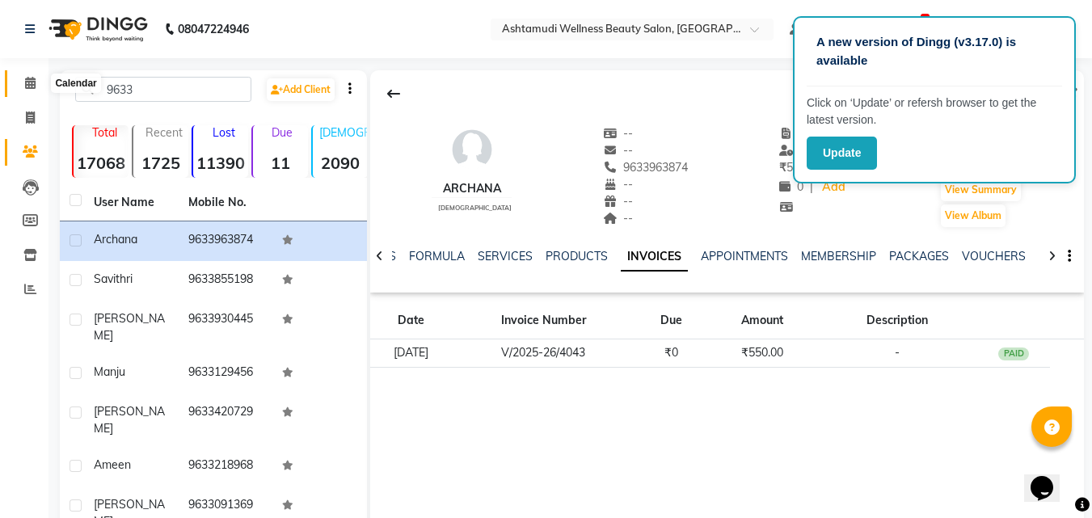
click at [25, 90] on span at bounding box center [30, 83] width 28 height 19
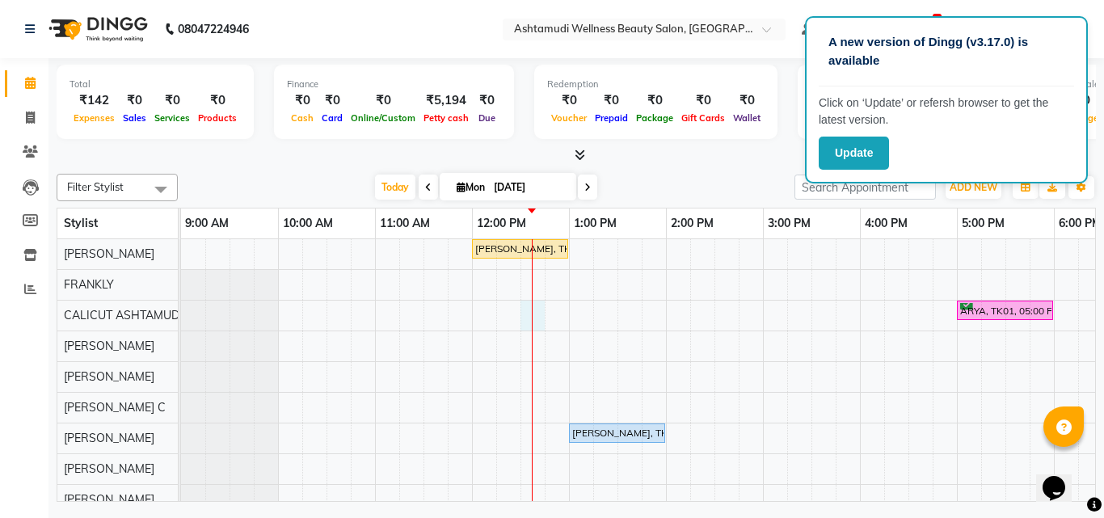
click at [532, 320] on div at bounding box center [532, 453] width 1 height 429
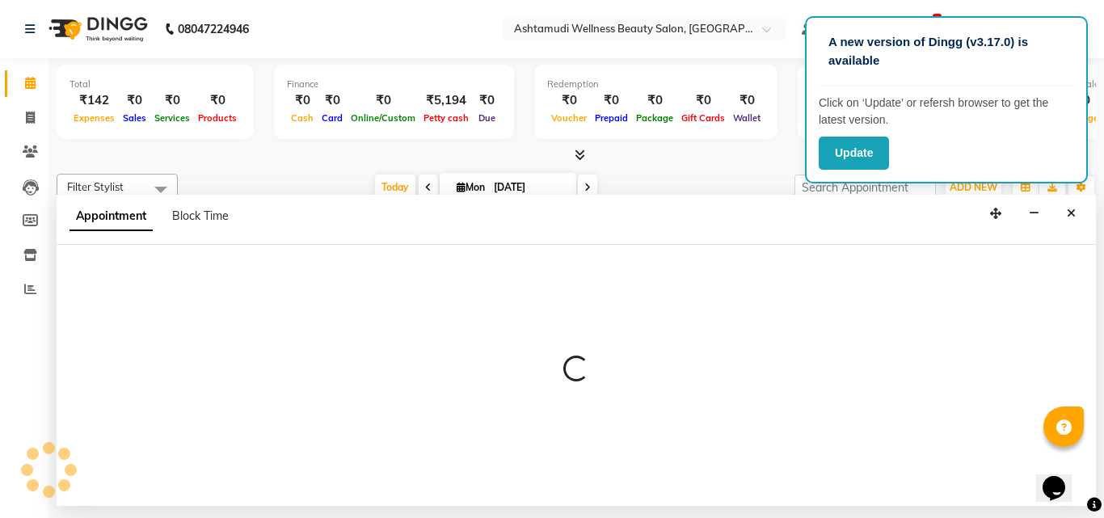
select select "27314"
select select "750"
select select "tentative"
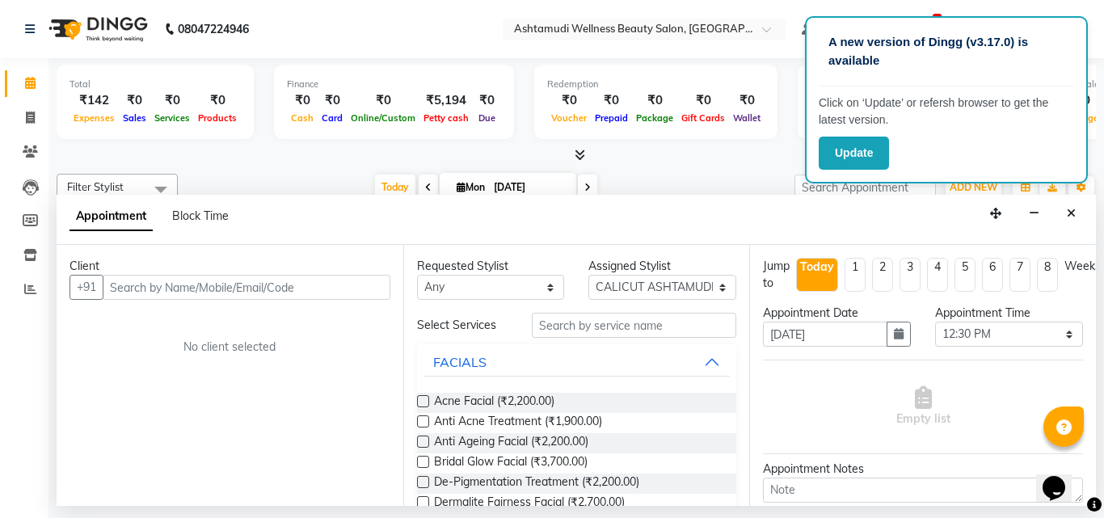
click at [255, 287] on input "text" at bounding box center [247, 287] width 288 height 25
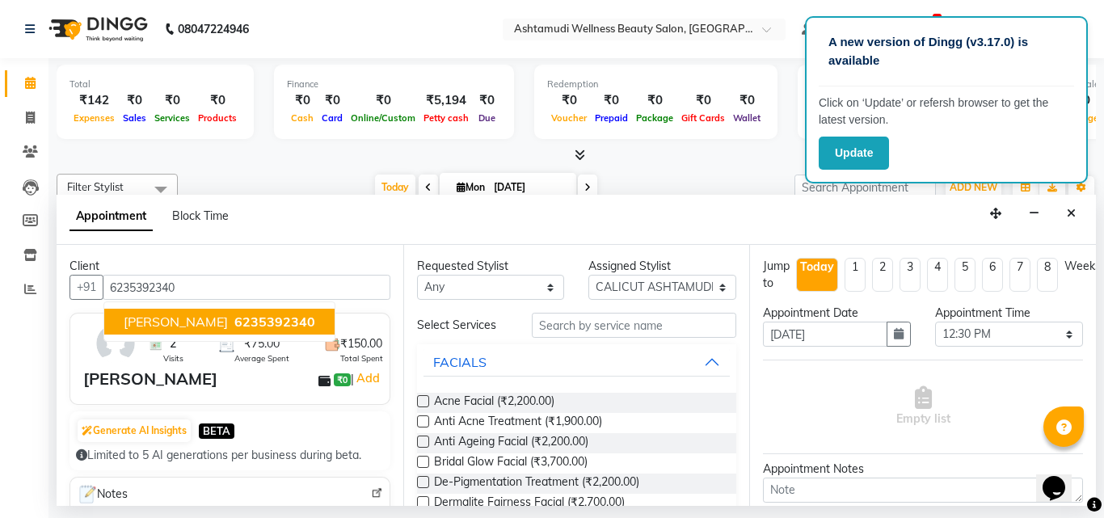
type input "6235392340"
click at [312, 312] on div "Client [PHONE_NUMBER] [PERSON_NAME] 6235392340 2 Visits ₹75.00 Average Spent ₹1…" at bounding box center [230, 375] width 347 height 261
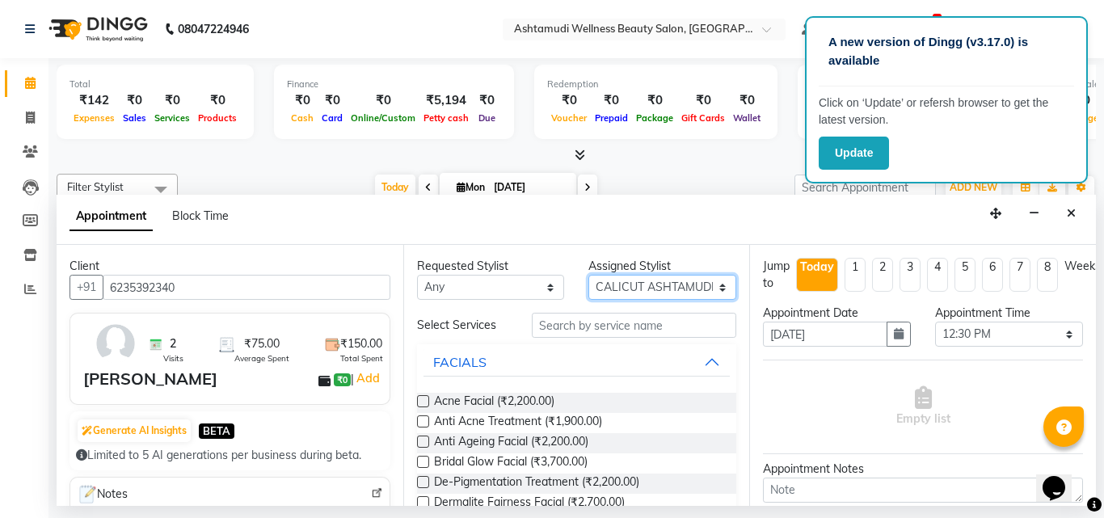
click at [621, 280] on select "Select [PERSON_NAME] C [PERSON_NAME] [PERSON_NAME] CALICUT ASHTAMUDI FRANKLY KR…" at bounding box center [662, 287] width 148 height 25
select select "85193"
click at [588, 275] on select "Select [PERSON_NAME] C [PERSON_NAME] [PERSON_NAME] CALICUT ASHTAMUDI FRANKLY KR…" at bounding box center [662, 287] width 148 height 25
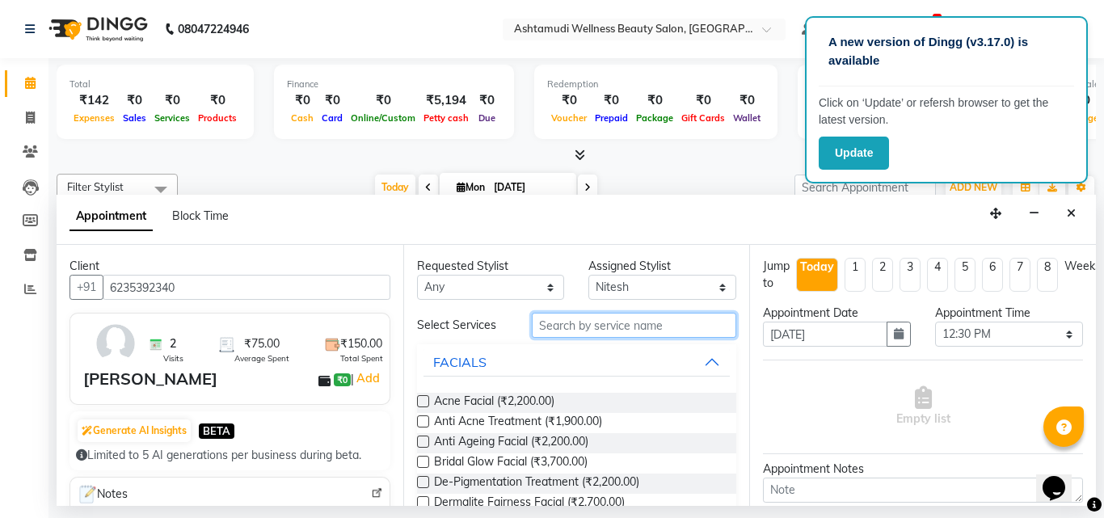
click at [598, 323] on input "text" at bounding box center [634, 325] width 205 height 25
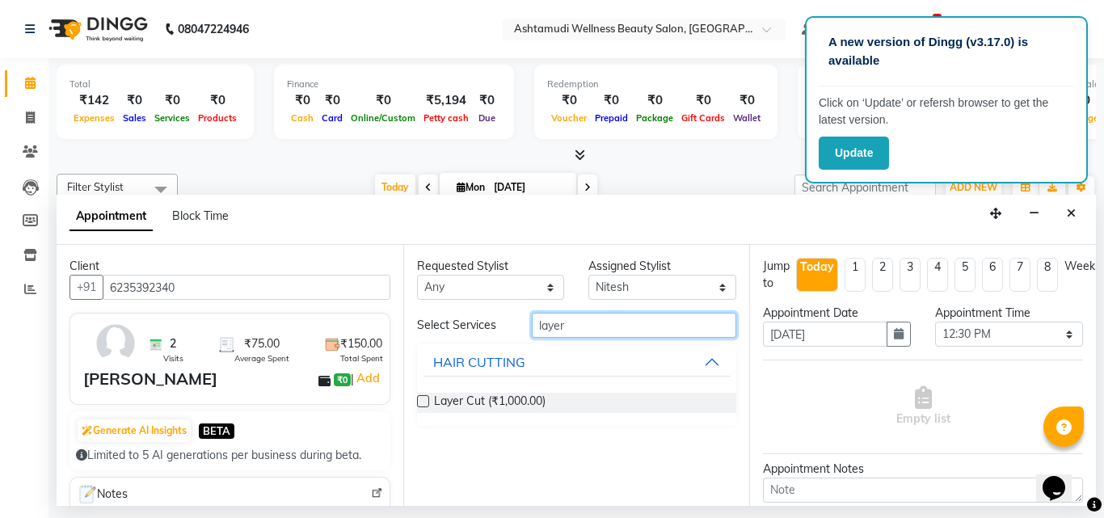
type input "layer"
click at [423, 402] on label at bounding box center [423, 401] width 12 height 12
click at [423, 402] on input "checkbox" at bounding box center [422, 403] width 11 height 11
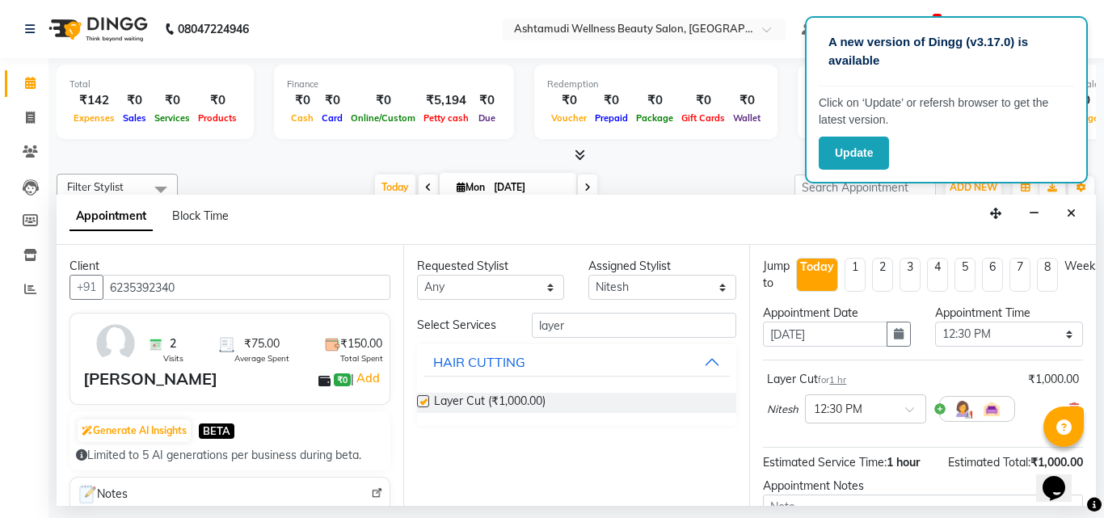
checkbox input "false"
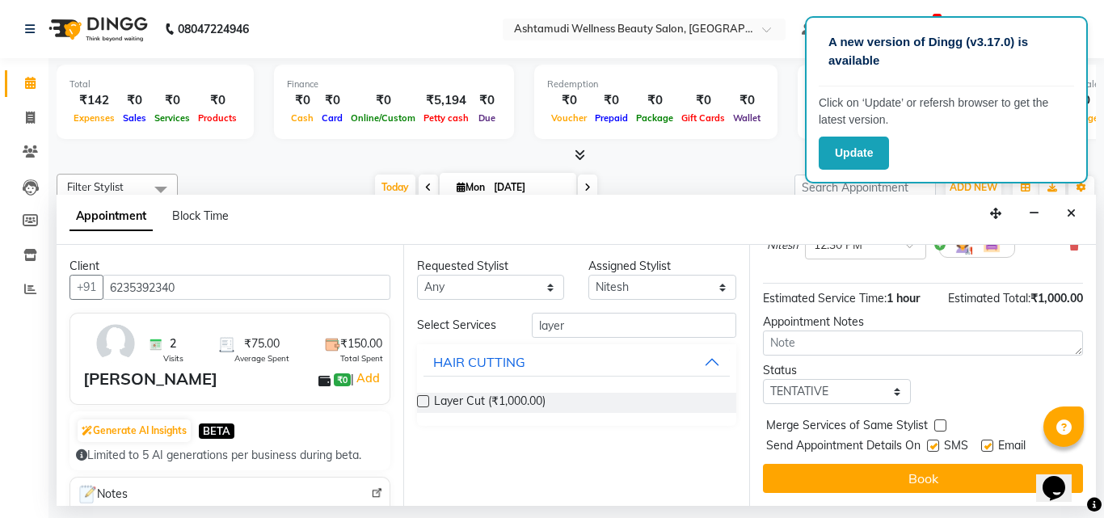
scroll to position [176, 0]
click at [850, 381] on select "Select TENTATIVE CONFIRM CHECK-IN UPCOMING" at bounding box center [837, 391] width 148 height 25
select select "check-in"
click at [763, 379] on select "Select TENTATIVE CONFIRM CHECK-IN UPCOMING" at bounding box center [837, 391] width 148 height 25
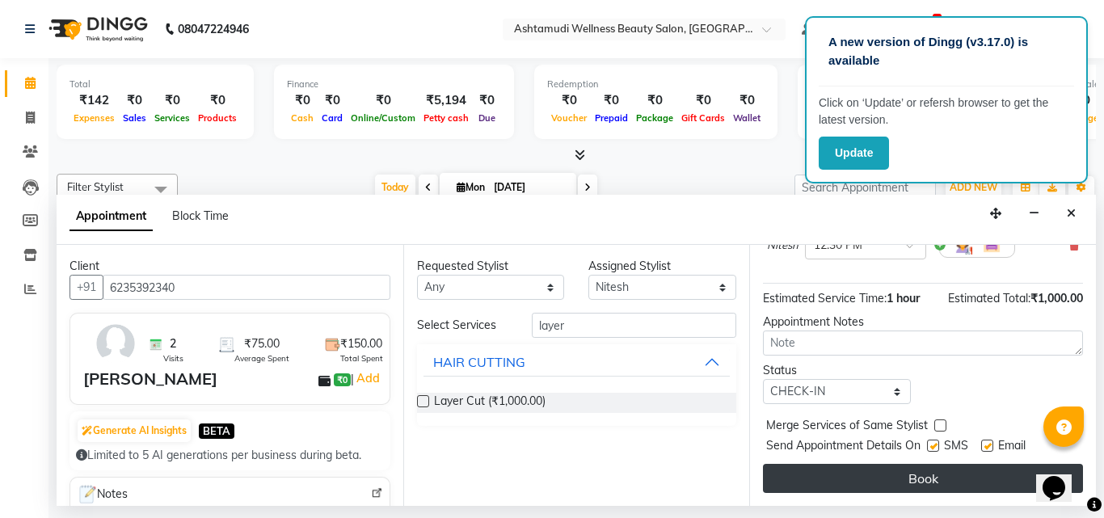
click at [842, 464] on button "Book" at bounding box center [923, 478] width 320 height 29
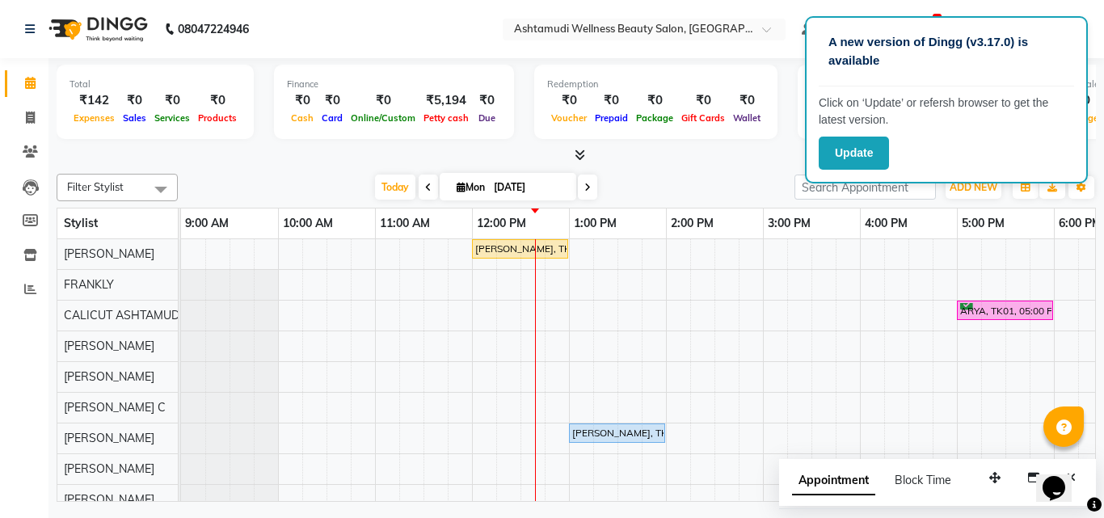
click at [538, 333] on div "[PERSON_NAME], TK02, 12:00 PM-01:00 PM, D-Tan Cleanup ARYA, TK01, 05:00 PM-06:0…" at bounding box center [908, 462] width 1454 height 447
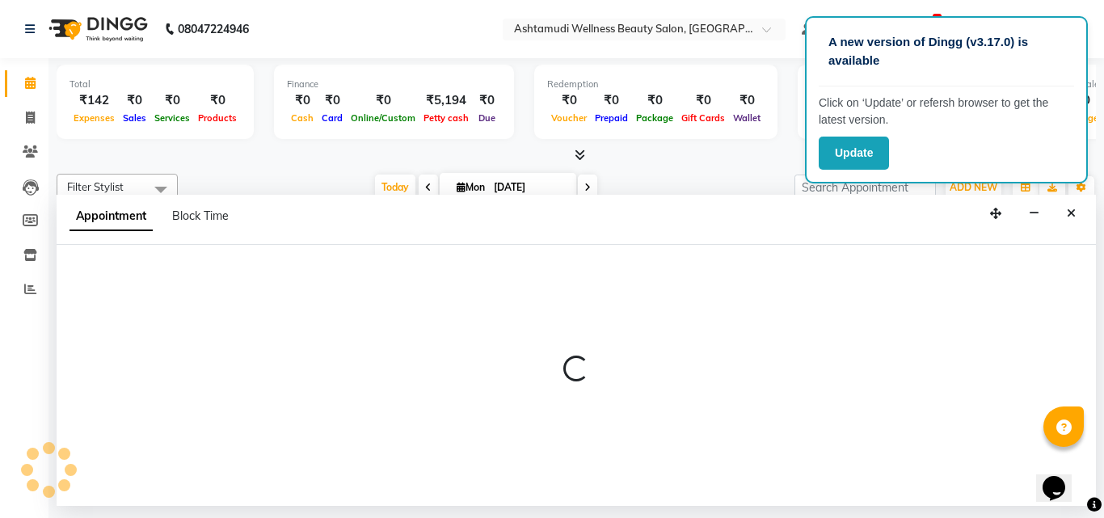
select select "34579"
select select "750"
select select "tentative"
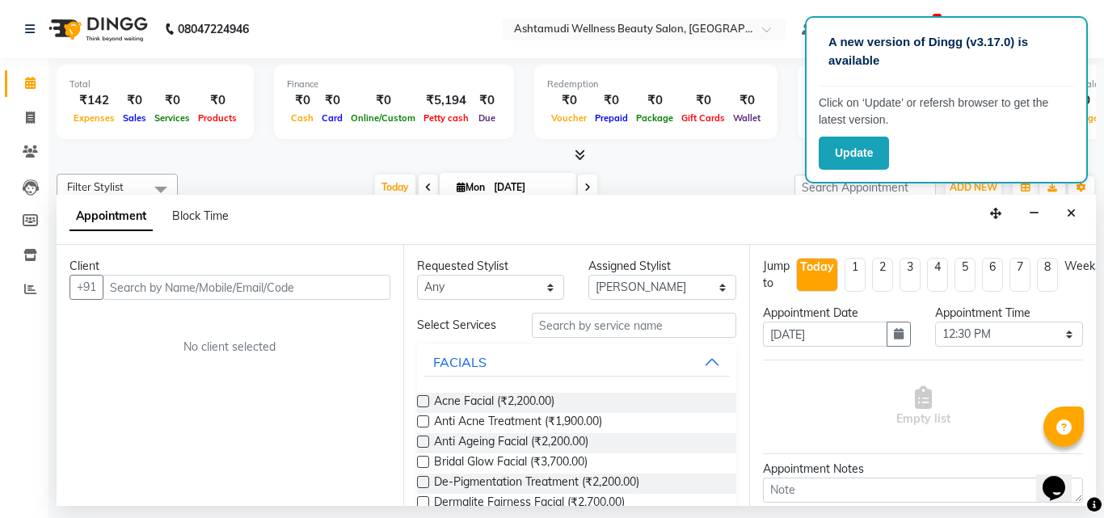
click at [170, 287] on input "text" at bounding box center [247, 287] width 288 height 25
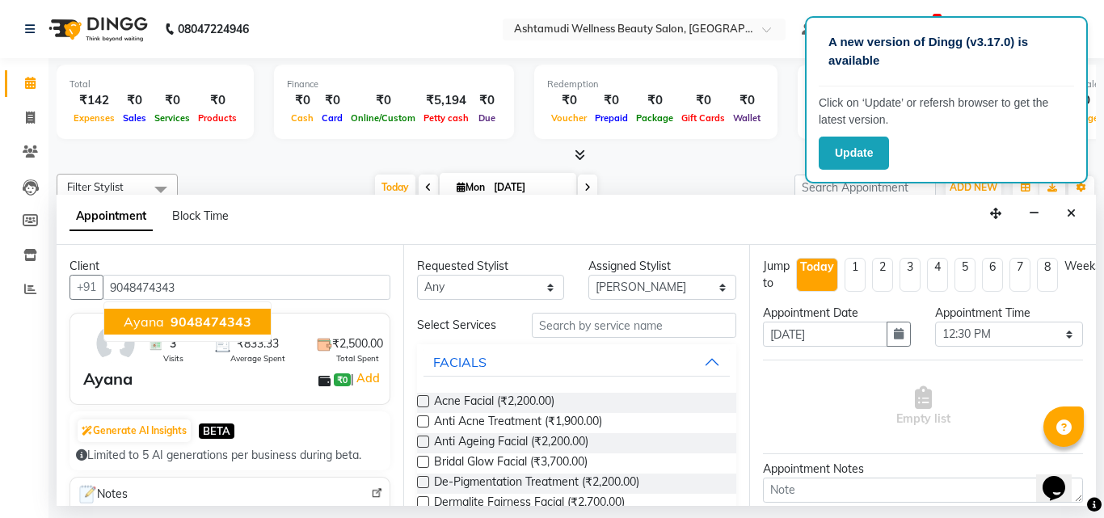
type input "9048474343"
click at [304, 308] on div "Client [PHONE_NUMBER] [PERSON_NAME] 9048474343 3 Visits ₹833.33 Average Spent ₹…" at bounding box center [230, 375] width 347 height 261
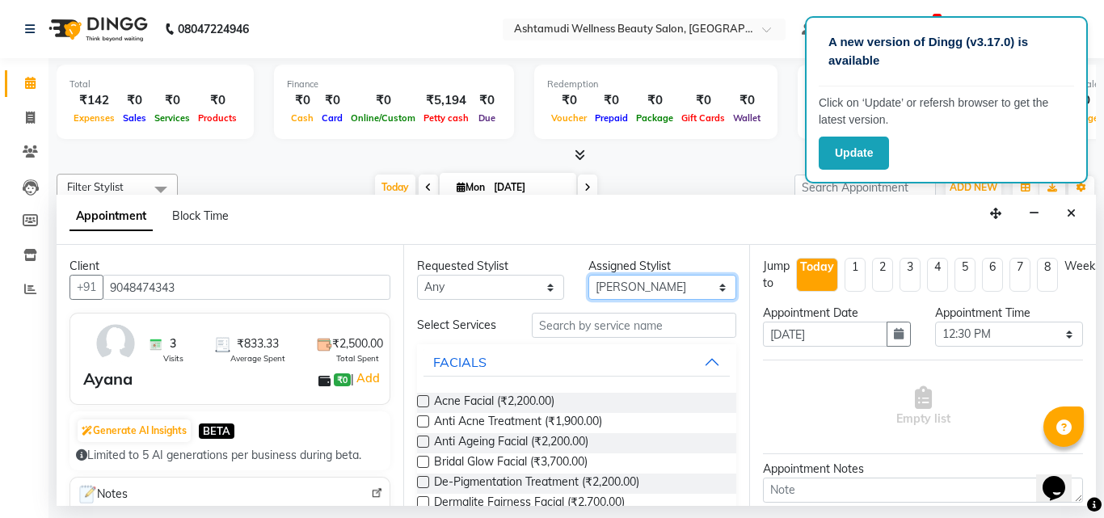
click at [617, 281] on select "Select [PERSON_NAME] C [PERSON_NAME] [PERSON_NAME] CALICUT ASHTAMUDI FRANKLY KR…" at bounding box center [662, 287] width 148 height 25
select select "85202"
click at [588, 275] on select "Select [PERSON_NAME] C [PERSON_NAME] [PERSON_NAME] CALICUT ASHTAMUDI FRANKLY KR…" at bounding box center [662, 287] width 148 height 25
click at [628, 329] on input "text" at bounding box center [634, 325] width 205 height 25
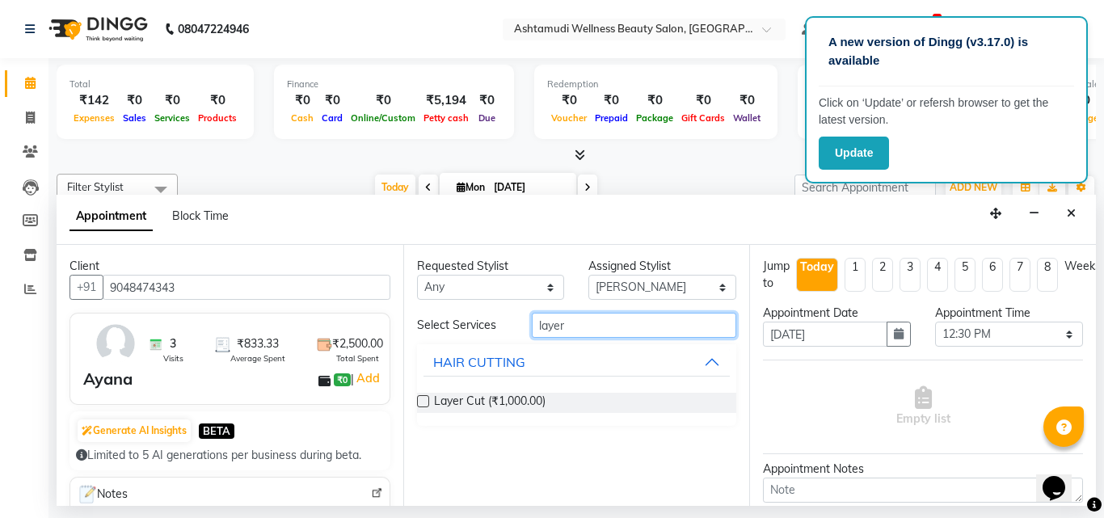
type input "layer"
click at [425, 403] on label at bounding box center [423, 401] width 12 height 12
click at [425, 403] on input "checkbox" at bounding box center [422, 403] width 11 height 11
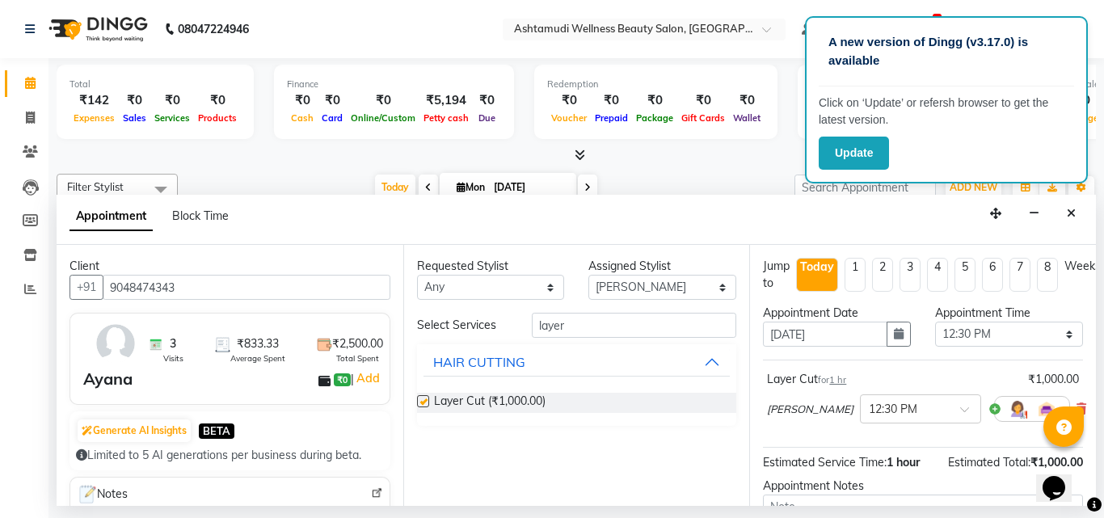
checkbox input "false"
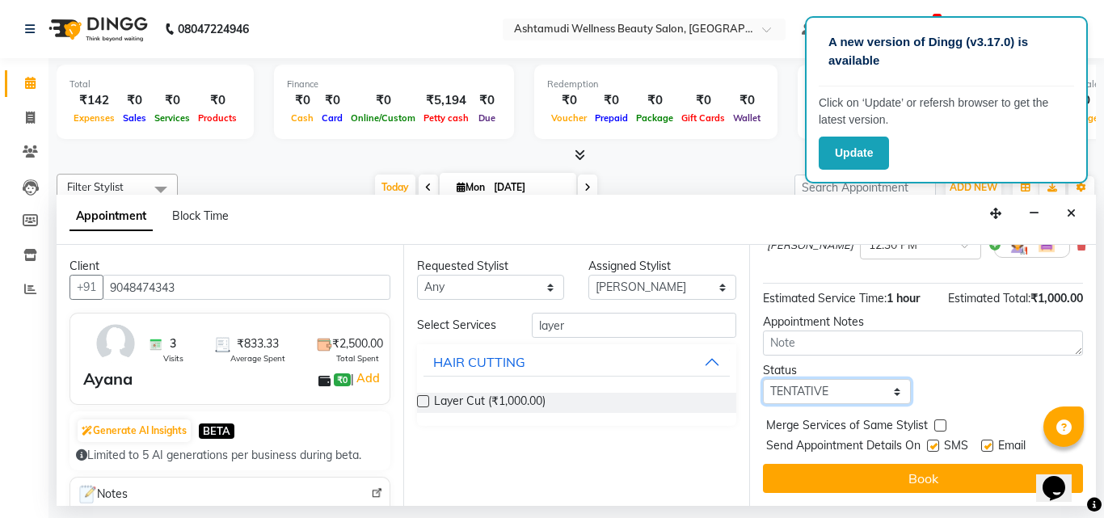
click at [830, 382] on select "Select TENTATIVE CONFIRM CHECK-IN UPCOMING" at bounding box center [837, 391] width 148 height 25
select select "check-in"
click at [763, 379] on select "Select TENTATIVE CONFIRM CHECK-IN UPCOMING" at bounding box center [837, 391] width 148 height 25
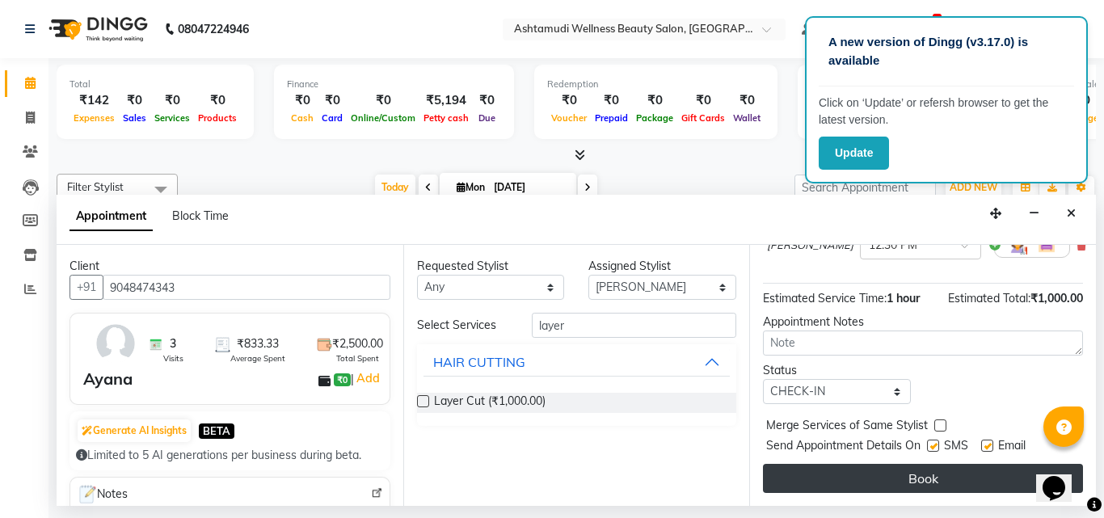
click at [831, 467] on button "Book" at bounding box center [923, 478] width 320 height 29
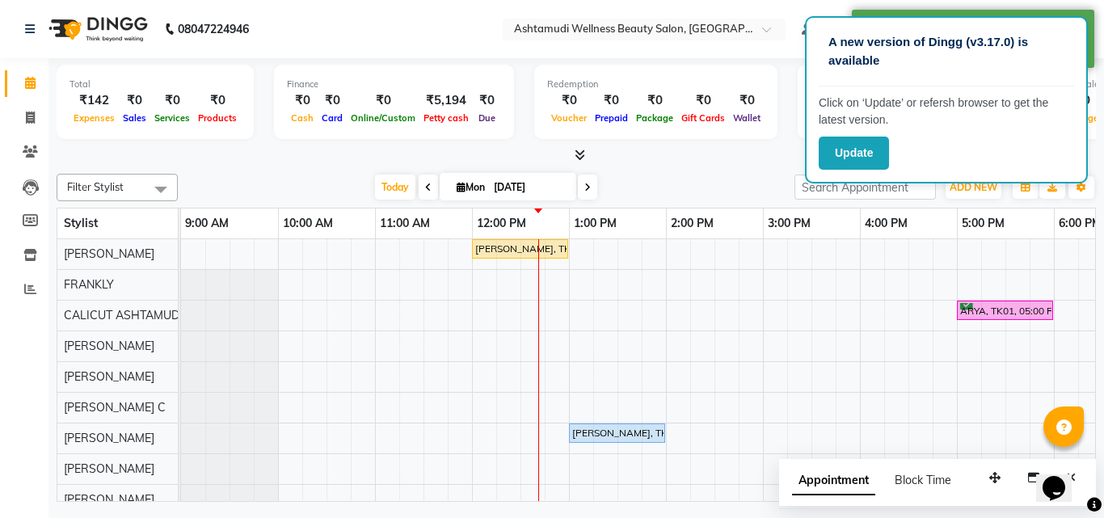
scroll to position [215, 0]
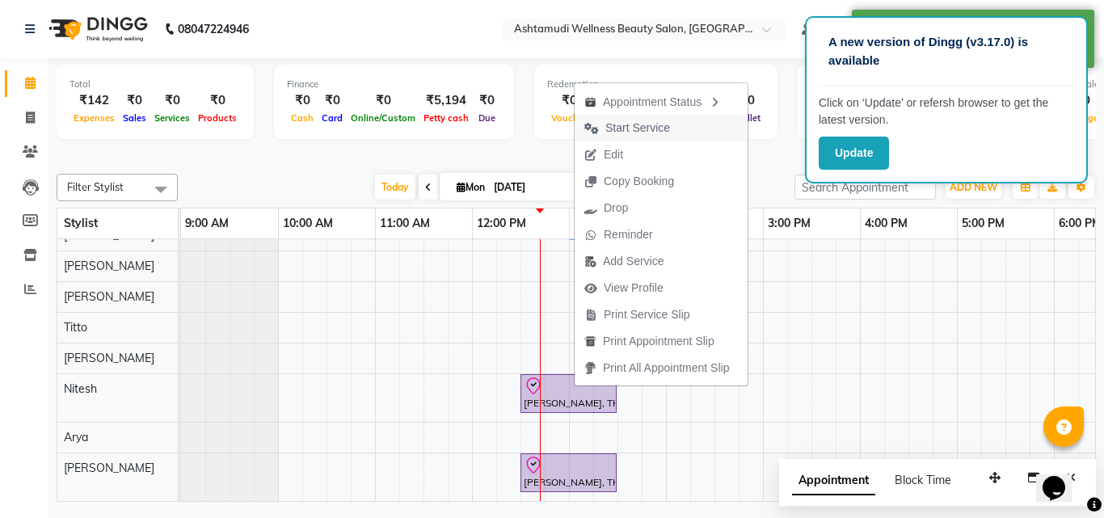
click at [647, 130] on span "Start Service" at bounding box center [637, 128] width 65 height 17
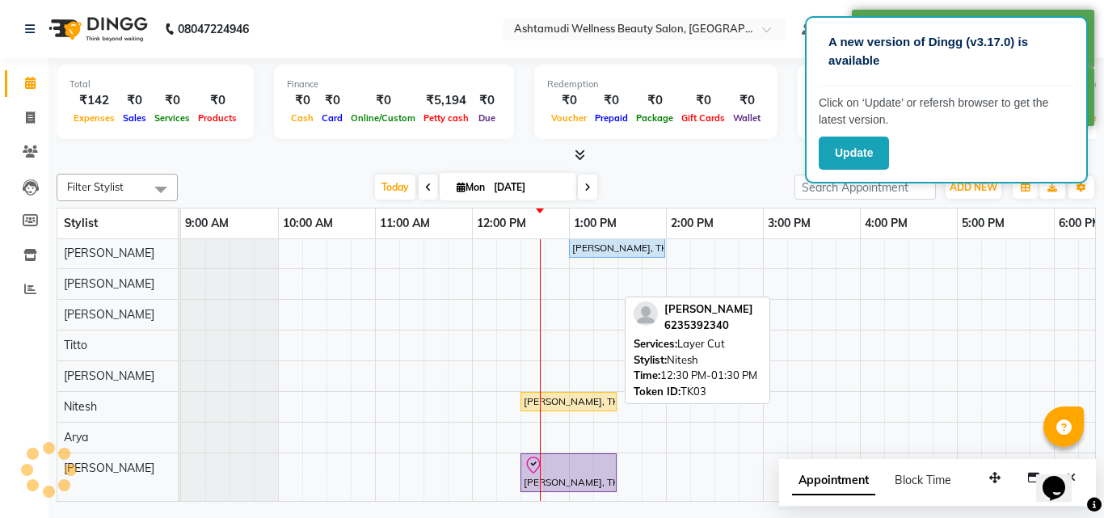
scroll to position [197, 0]
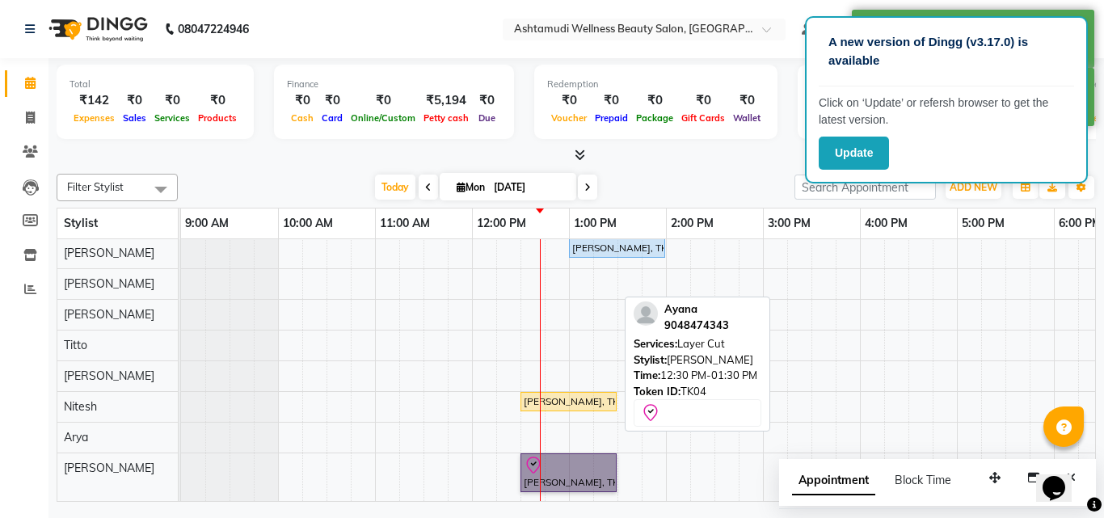
drag, startPoint x: 540, startPoint y: 462, endPoint x: 529, endPoint y: 478, distance: 19.3
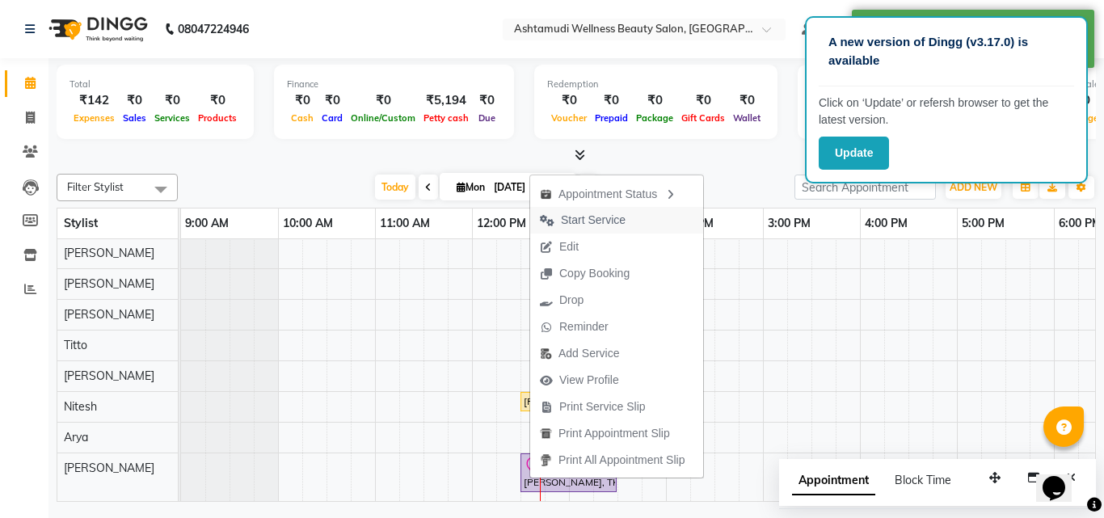
click at [602, 219] on span "Start Service" at bounding box center [593, 220] width 65 height 17
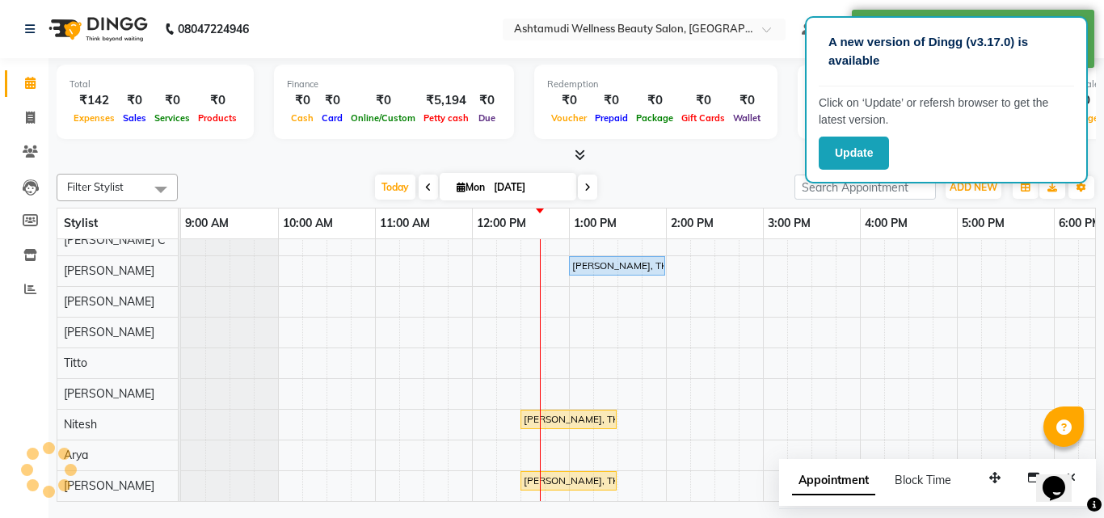
scroll to position [179, 0]
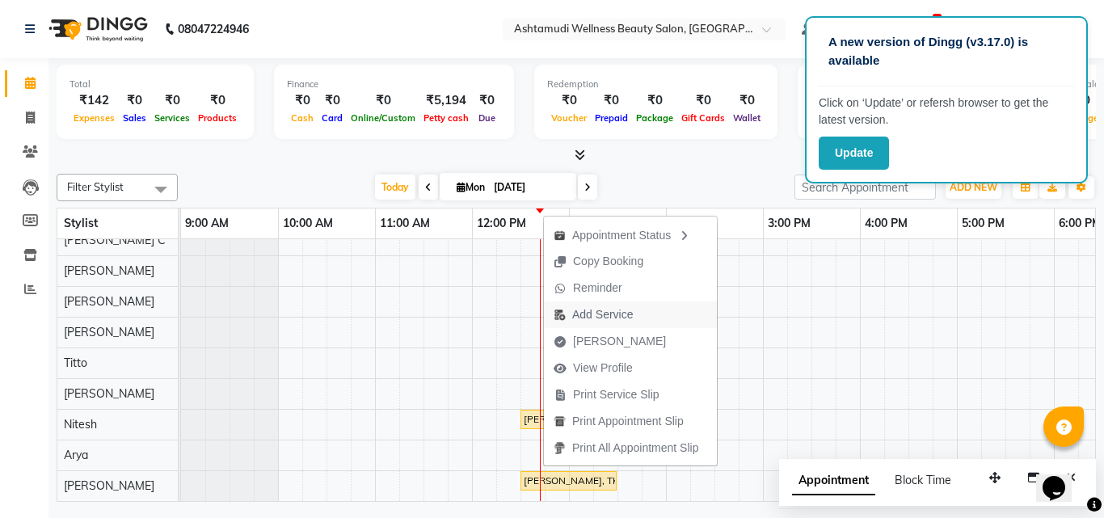
click at [591, 317] on span "Add Service" at bounding box center [602, 314] width 61 height 17
select select "85202"
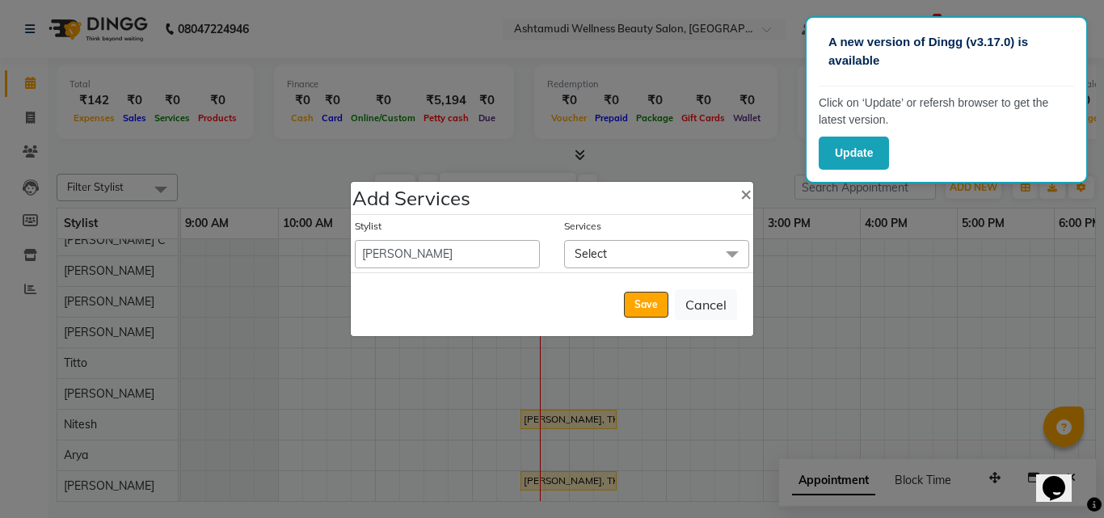
click at [591, 246] on span "Select" at bounding box center [591, 253] width 32 height 15
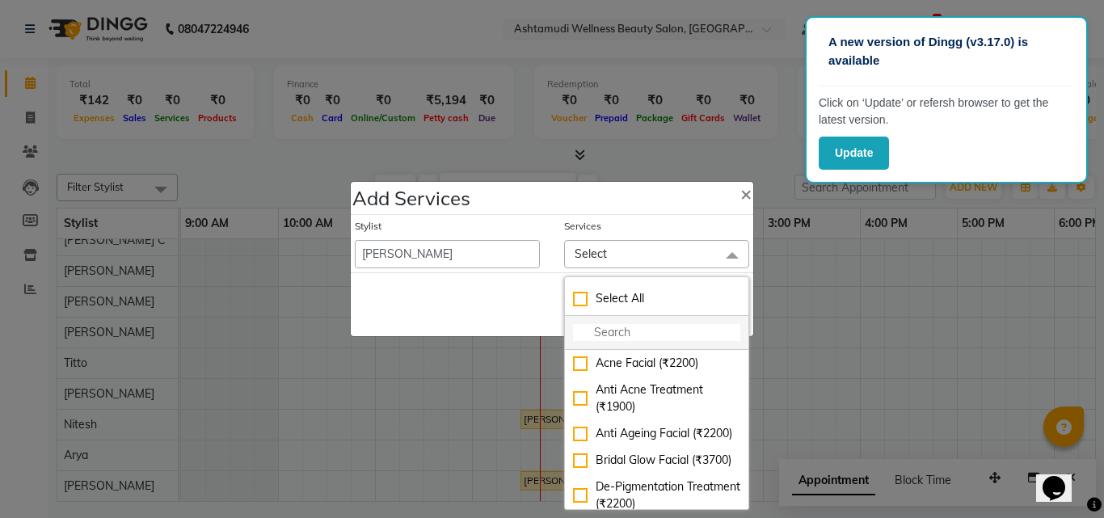
click at [606, 328] on input "multiselect-search" at bounding box center [656, 332] width 167 height 17
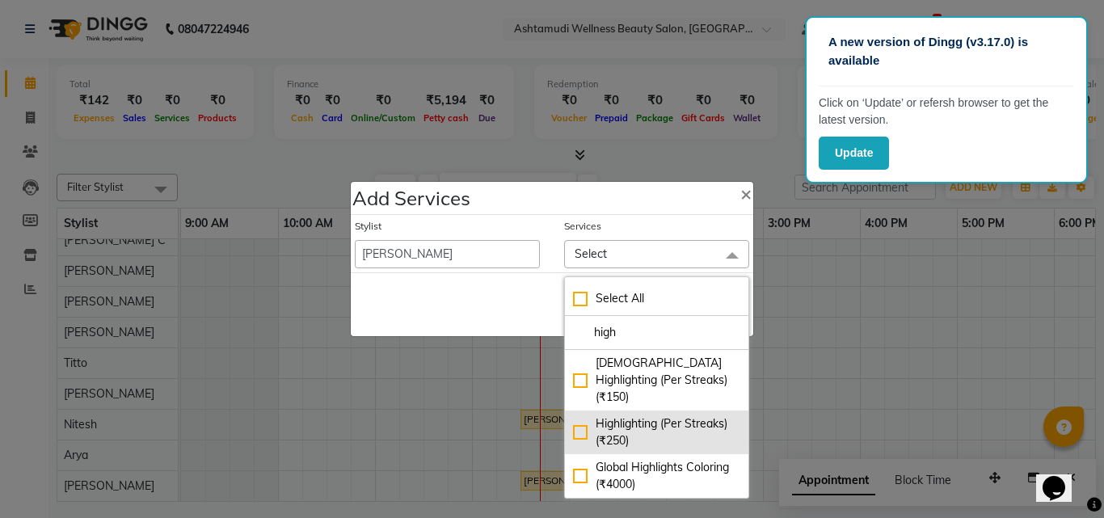
type input "high"
click at [581, 415] on div "Highlighting (Per Streaks) (₹250)" at bounding box center [656, 432] width 167 height 34
checkbox input "true"
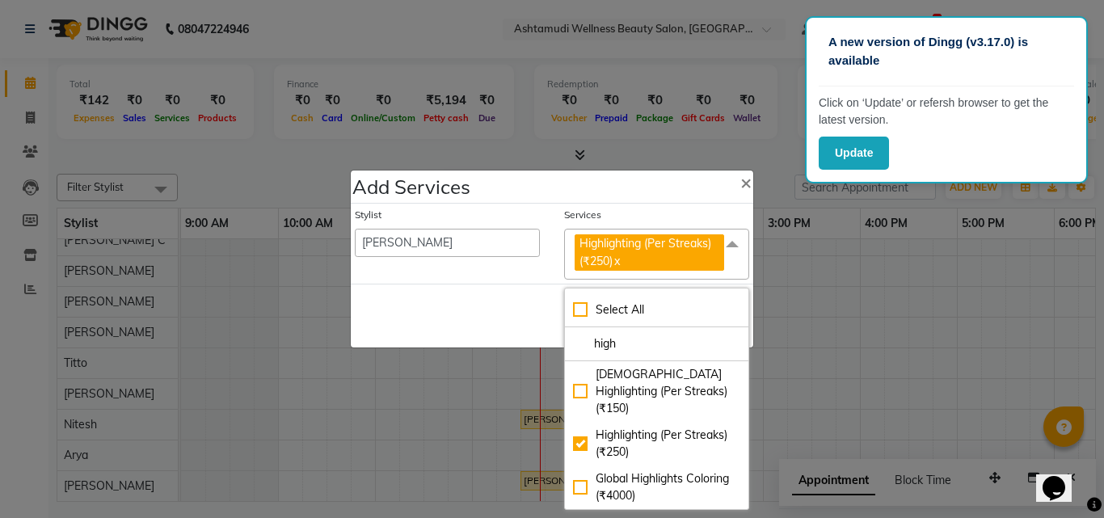
click at [461, 326] on div "Save Cancel" at bounding box center [552, 316] width 402 height 64
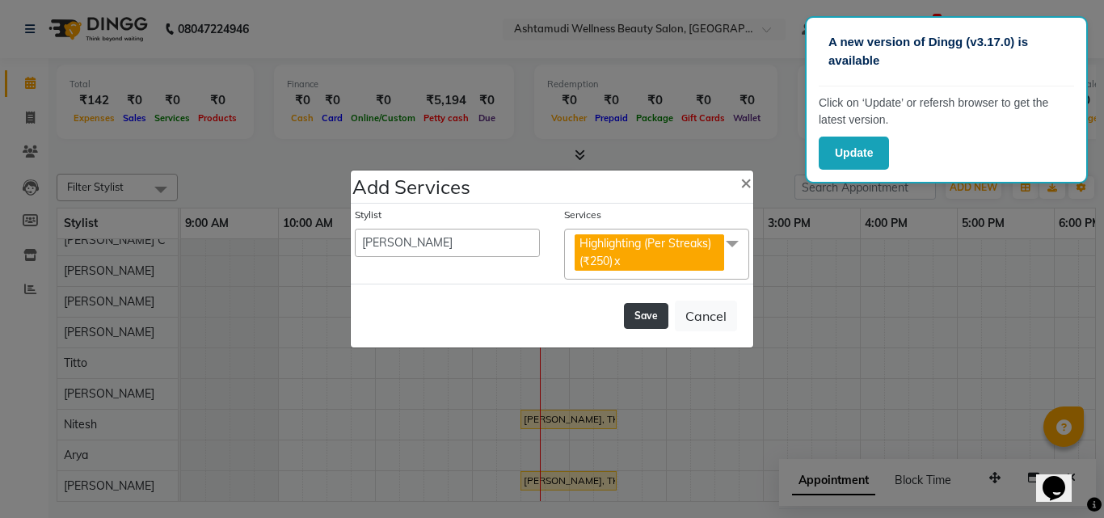
click at [641, 307] on button "Save" at bounding box center [646, 316] width 44 height 26
select select "54081"
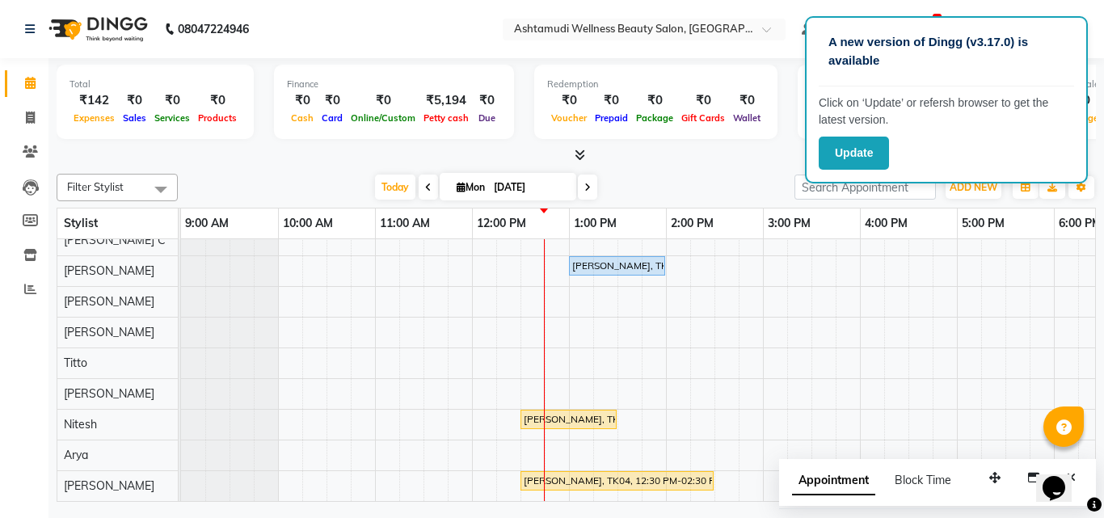
click at [539, 356] on div "[PERSON_NAME], TK02, 12:00 PM-01:00 PM, D-Tan Cleanup ARYA, TK01, 05:00 PM-06:0…" at bounding box center [908, 286] width 1454 height 429
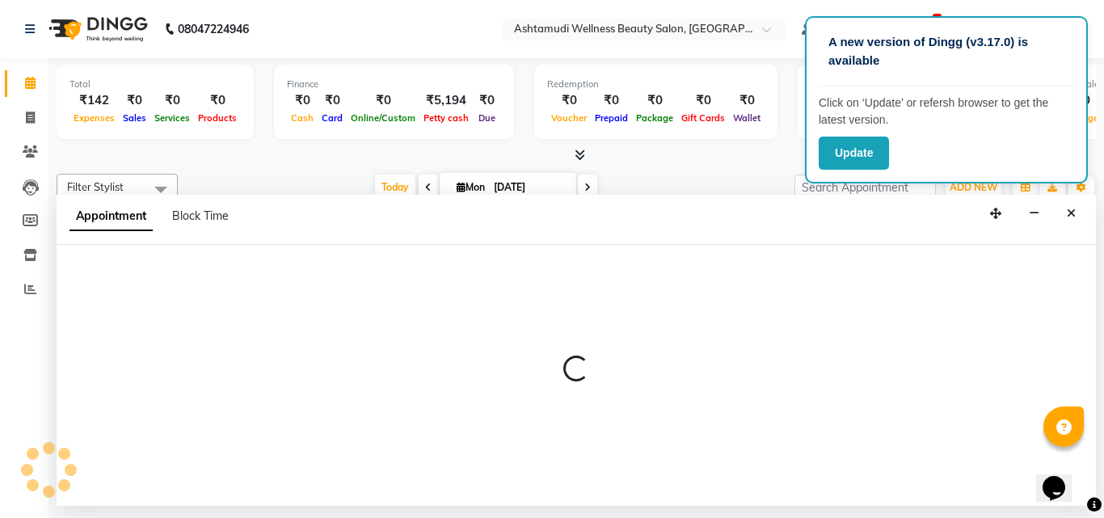
select select "72440"
select select "750"
select select "tentative"
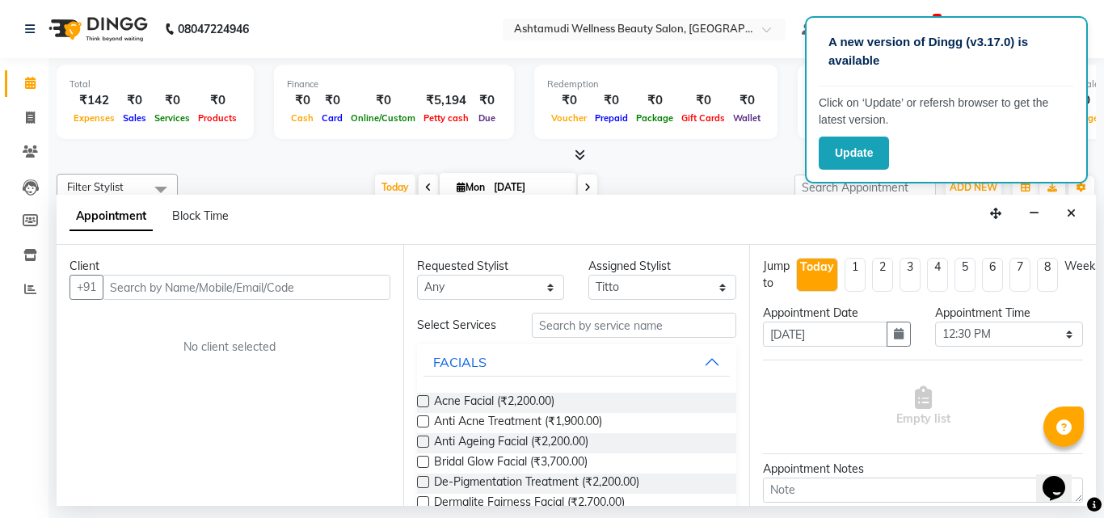
click at [189, 280] on input "text" at bounding box center [247, 287] width 288 height 25
type input "6238927710"
click at [347, 280] on span "Add Client" at bounding box center [357, 287] width 54 height 15
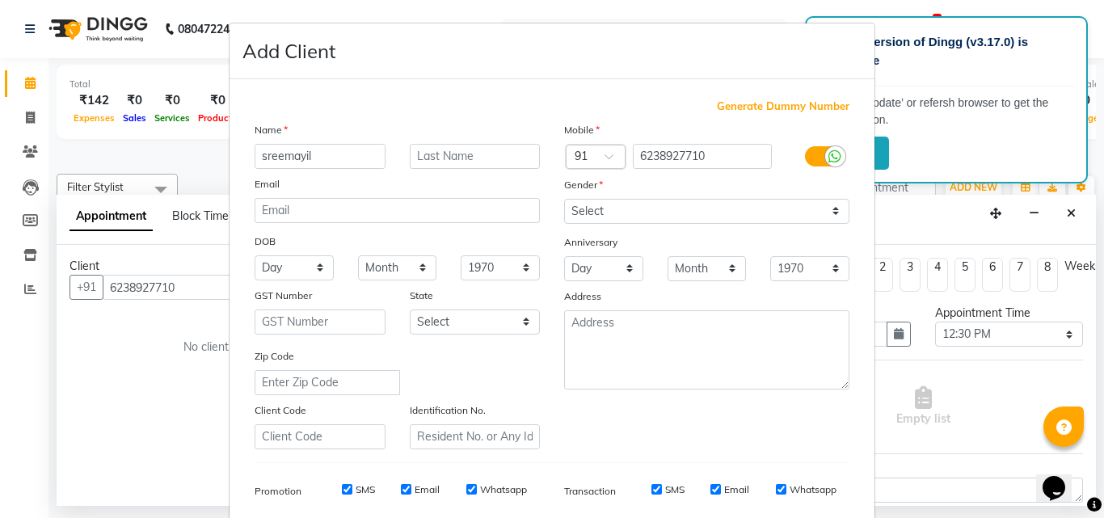
type input "sreemayil"
click at [617, 204] on select "Select [DEMOGRAPHIC_DATA] [DEMOGRAPHIC_DATA] Other Prefer Not To Say" at bounding box center [706, 211] width 285 height 25
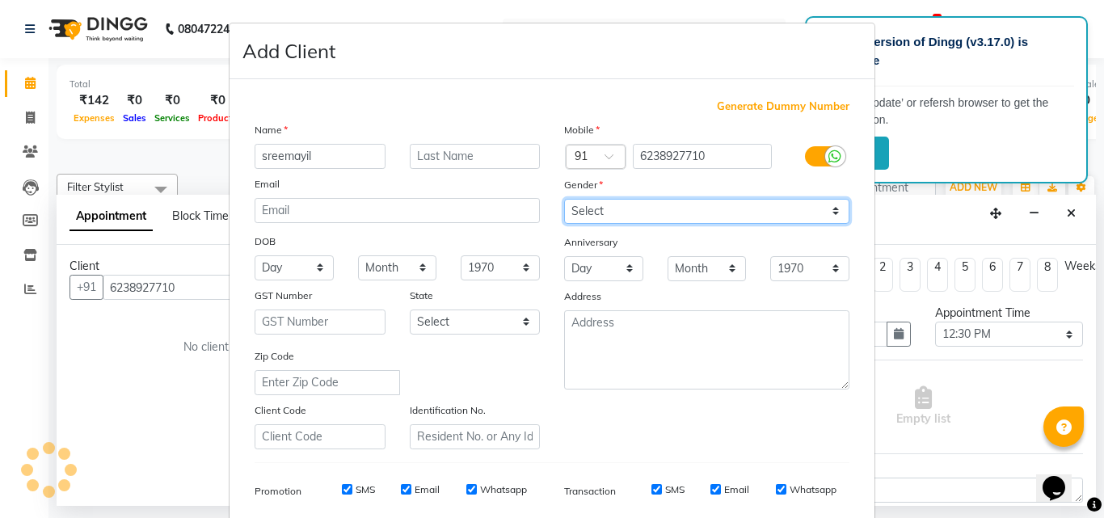
select select "[DEMOGRAPHIC_DATA]"
click at [564, 199] on select "Select [DEMOGRAPHIC_DATA] [DEMOGRAPHIC_DATA] Other Prefer Not To Say" at bounding box center [706, 211] width 285 height 25
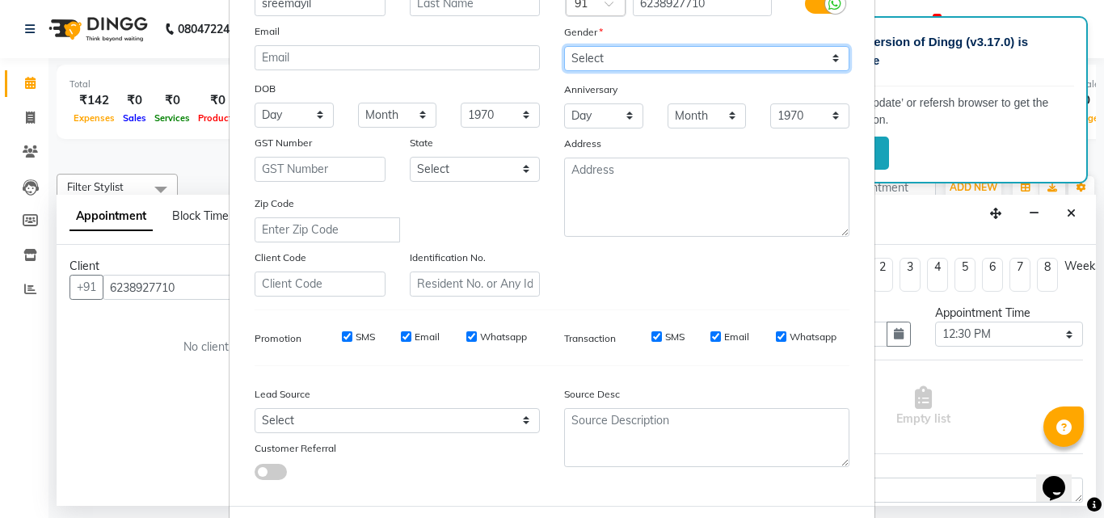
scroll to position [228, 0]
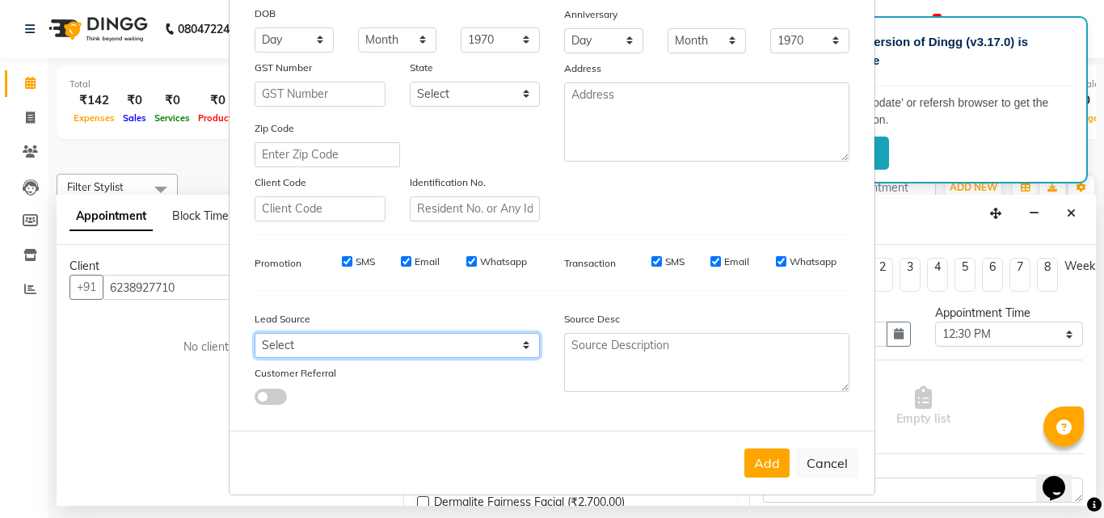
drag, startPoint x: 368, startPoint y: 345, endPoint x: 375, endPoint y: 334, distance: 13.0
click at [368, 345] on select "Select Walk-in Referral Internet Friend Word of Mouth Advertisement Facebook Ju…" at bounding box center [397, 345] width 285 height 25
select select "31336"
click at [255, 333] on select "Select Walk-in Referral Internet Friend Word of Mouth Advertisement Facebook Ju…" at bounding box center [397, 345] width 285 height 25
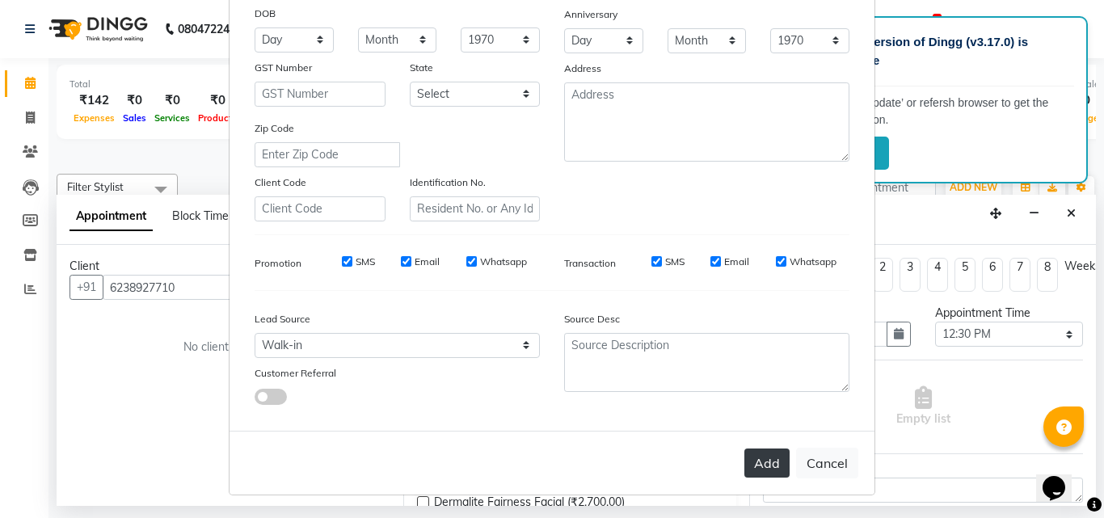
click at [769, 461] on button "Add" at bounding box center [766, 462] width 45 height 29
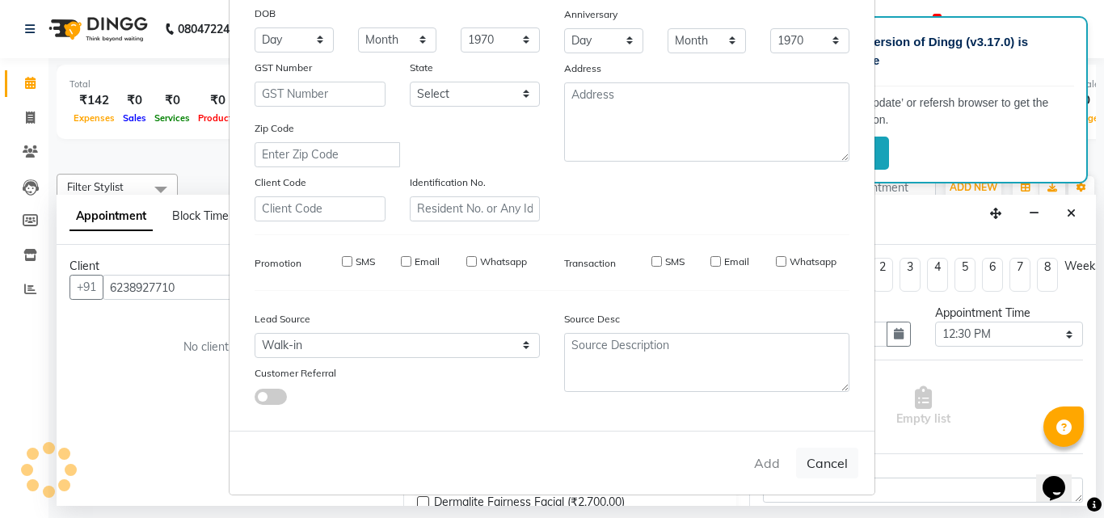
select select
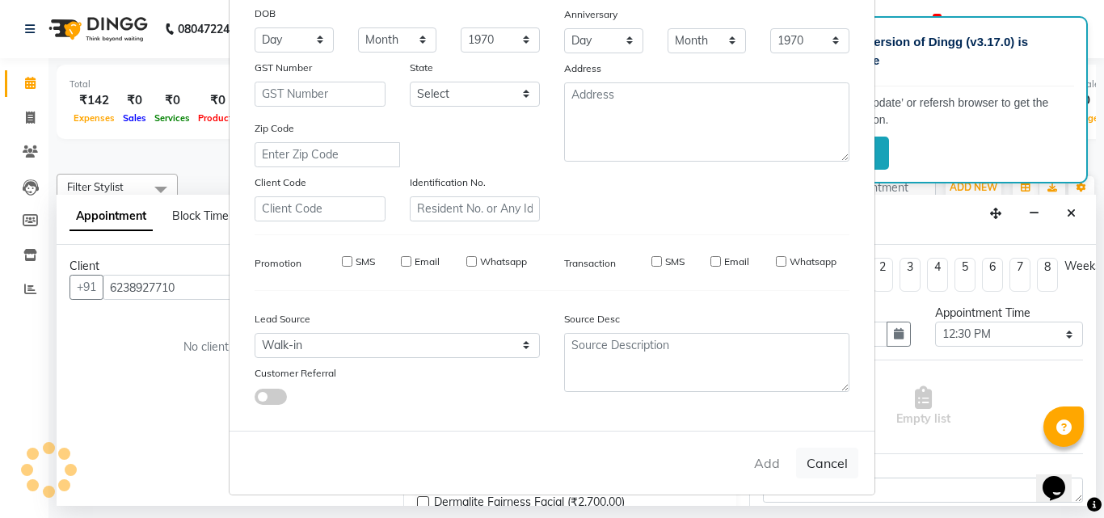
select select
checkbox input "false"
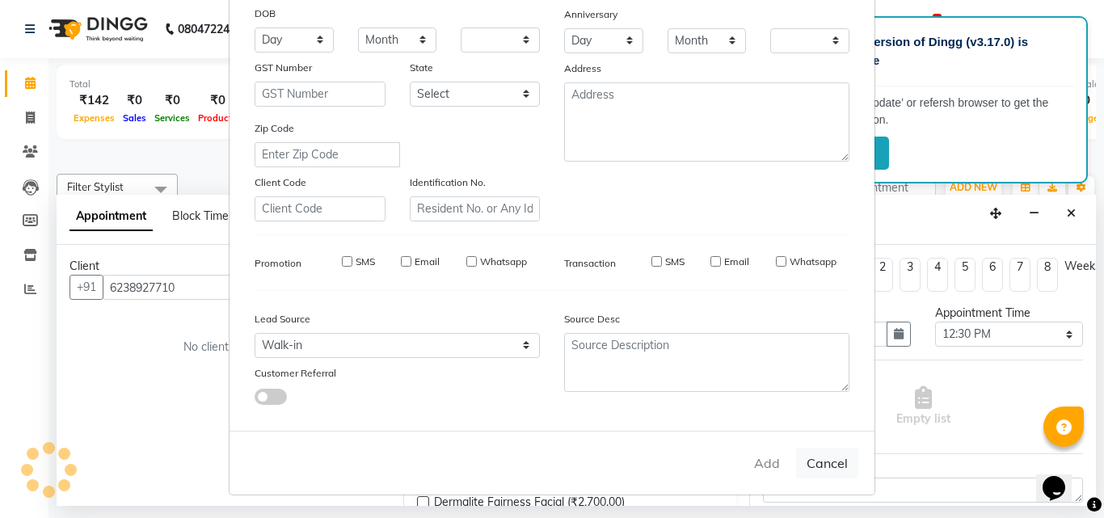
checkbox input "false"
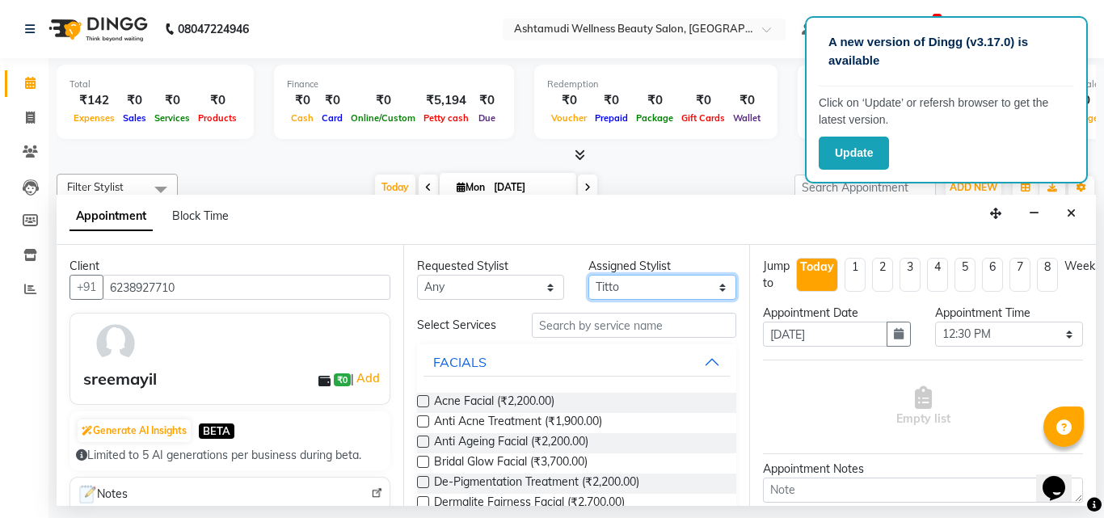
click at [629, 287] on select "Select [PERSON_NAME] C [PERSON_NAME] [PERSON_NAME] CALICUT ASHTAMUDI FRANKLY KR…" at bounding box center [662, 287] width 148 height 25
select select "85202"
click at [588, 275] on select "Select [PERSON_NAME] C [PERSON_NAME] [PERSON_NAME] CALICUT ASHTAMUDI FRANKLY KR…" at bounding box center [662, 287] width 148 height 25
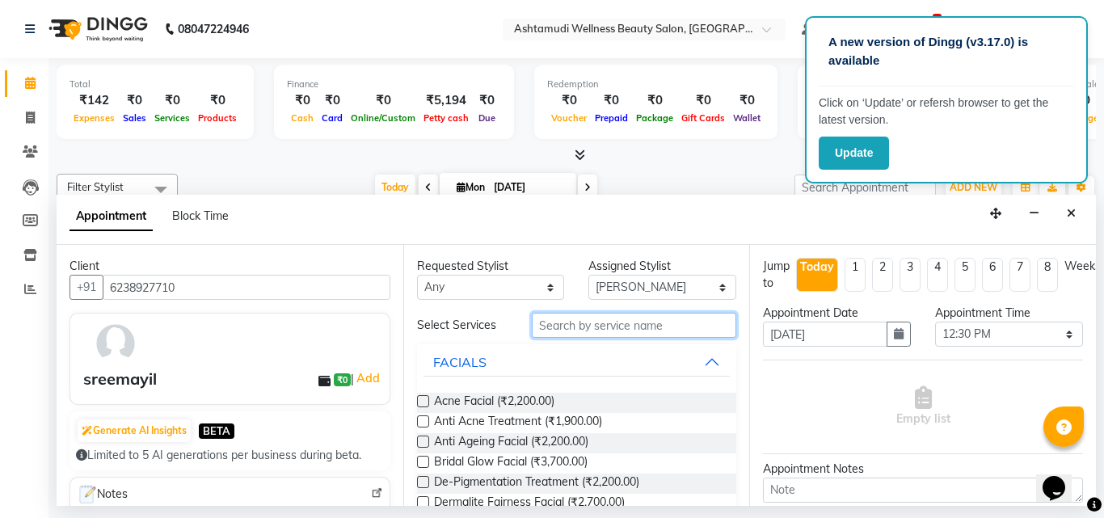
click at [599, 330] on input "text" at bounding box center [634, 325] width 205 height 25
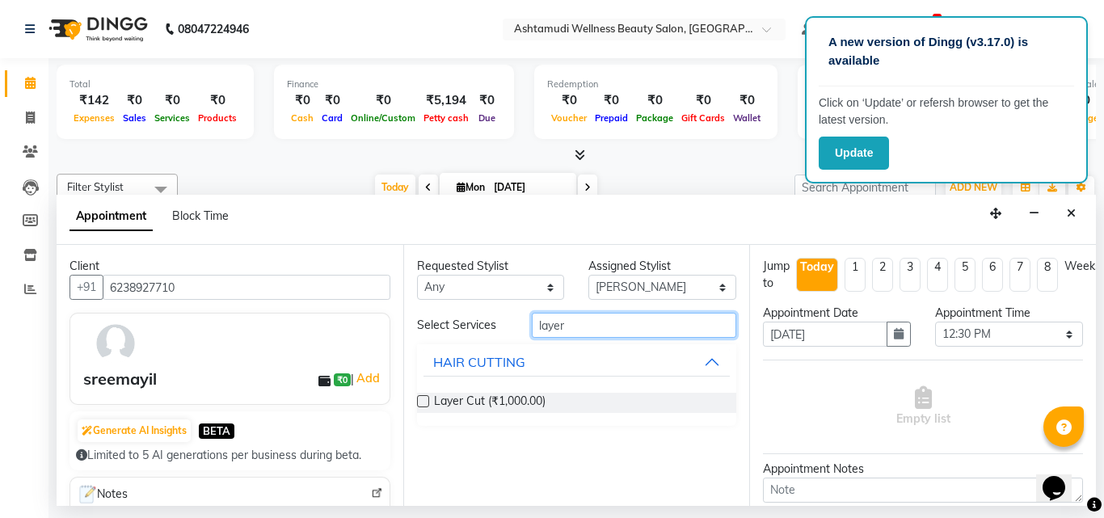
type input "layer"
click at [420, 406] on label at bounding box center [423, 401] width 12 height 12
click at [420, 406] on input "checkbox" at bounding box center [422, 403] width 11 height 11
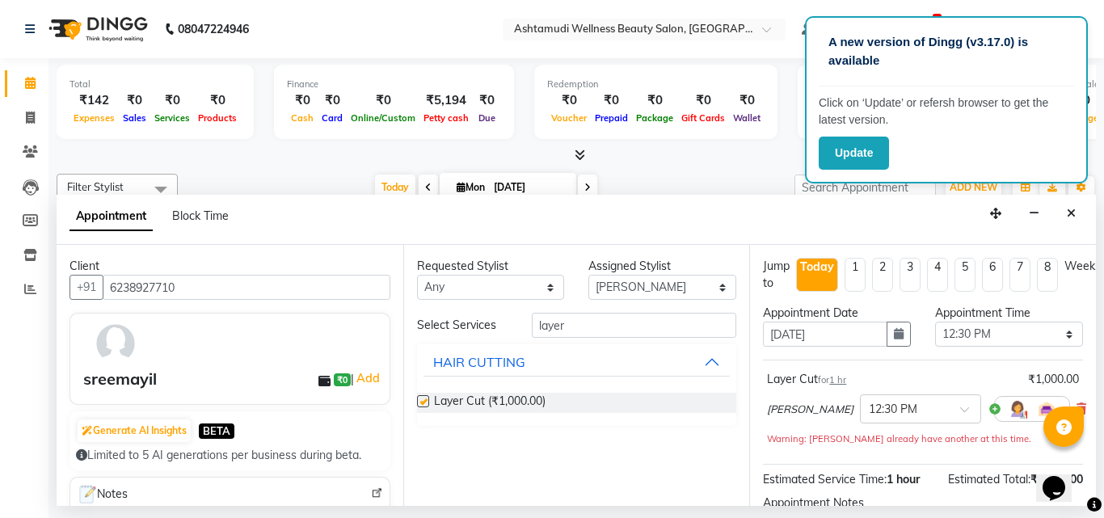
checkbox input "false"
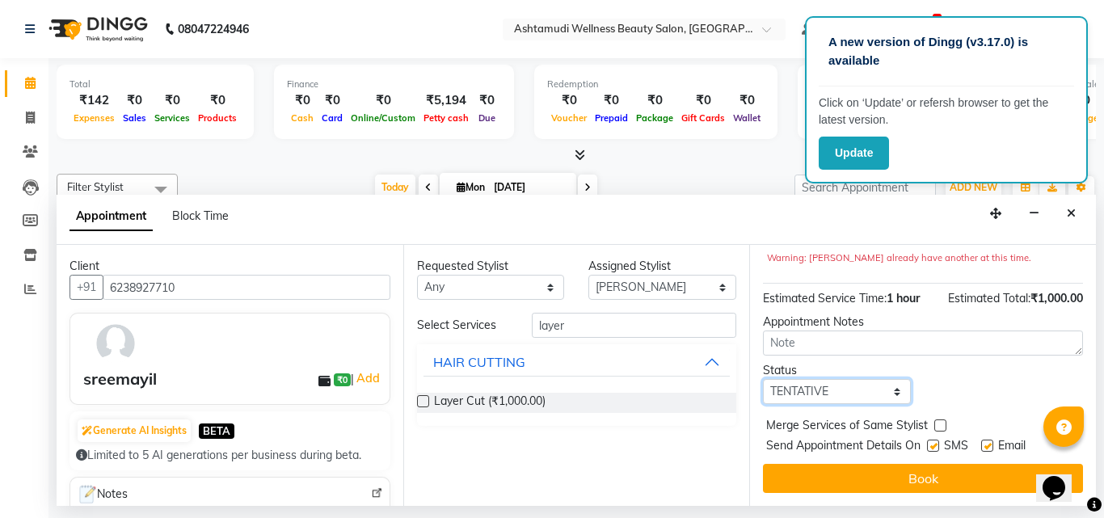
click at [822, 385] on select "Select TENTATIVE CONFIRM CHECK-IN UPCOMING" at bounding box center [837, 391] width 148 height 25
select select "check-in"
click at [763, 379] on select "Select TENTATIVE CONFIRM CHECK-IN UPCOMING" at bounding box center [837, 391] width 148 height 25
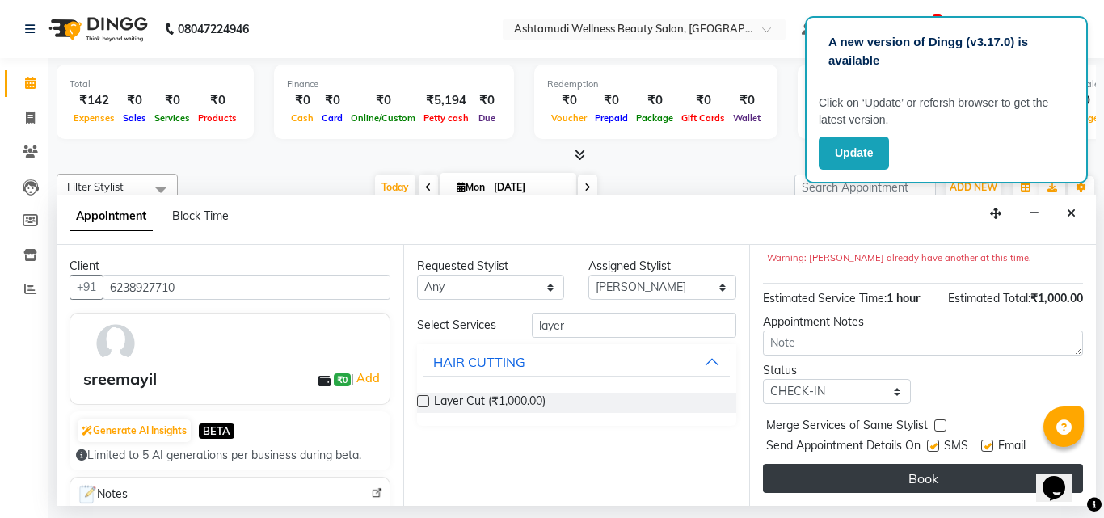
click at [831, 464] on button "Book" at bounding box center [923, 478] width 320 height 29
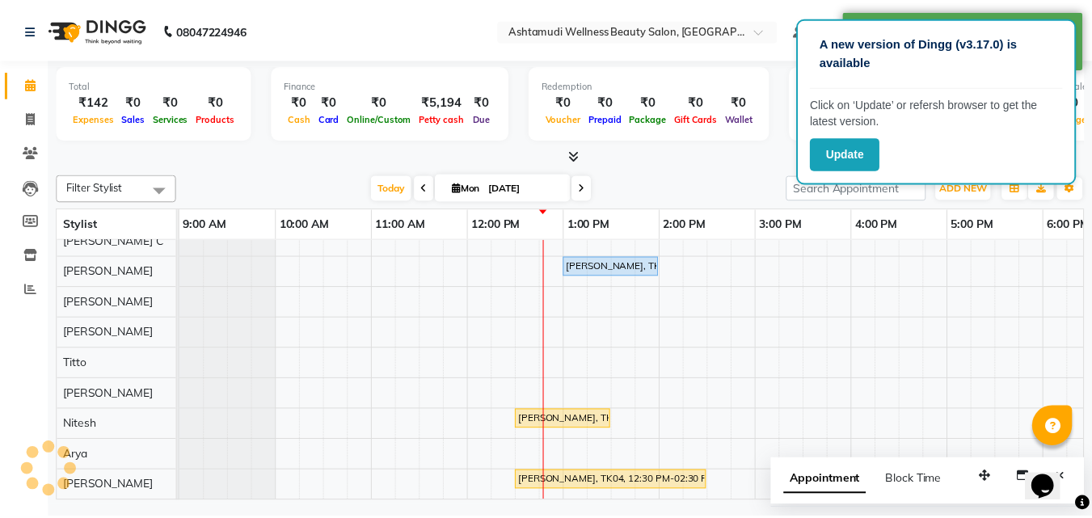
scroll to position [215, 0]
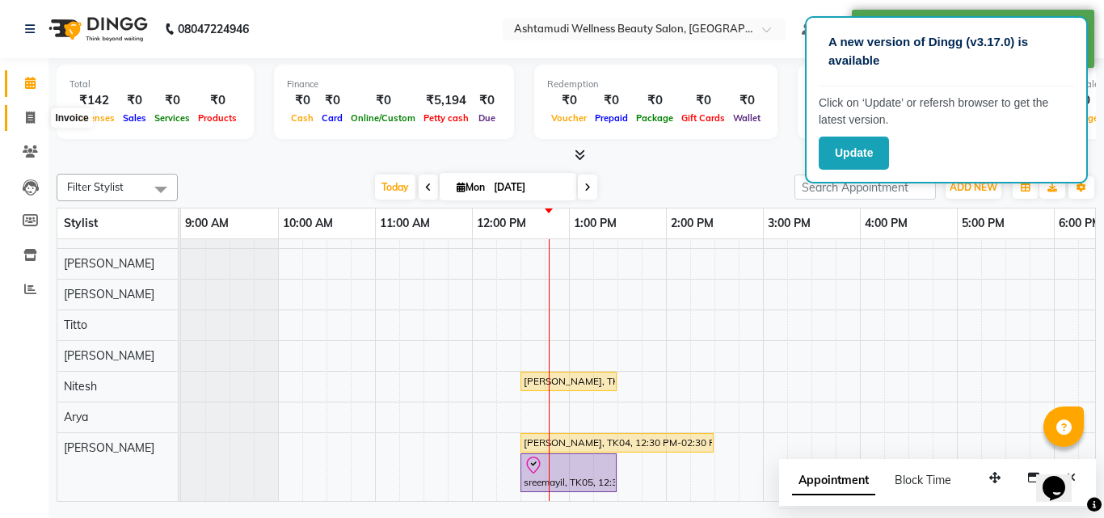
click at [30, 120] on icon at bounding box center [30, 118] width 9 height 12
select select "service"
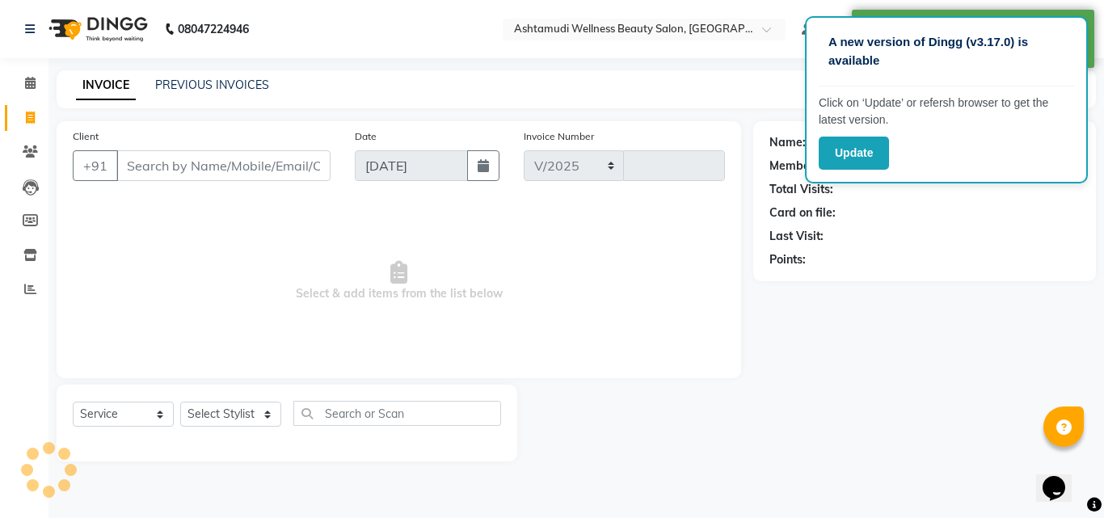
select select "4630"
type input "4144"
click at [217, 414] on select "Select Stylist" at bounding box center [230, 414] width 101 height 25
click at [224, 418] on select "Select Stylist [PERSON_NAME] C [PERSON_NAME] [PERSON_NAME] CALICUT ASHTAMUDI FR…" at bounding box center [230, 414] width 101 height 25
click at [214, 414] on select "Select Stylist [PERSON_NAME] C [PERSON_NAME] [PERSON_NAME] CALICUT ASHTAMUDI FR…" at bounding box center [230, 414] width 101 height 25
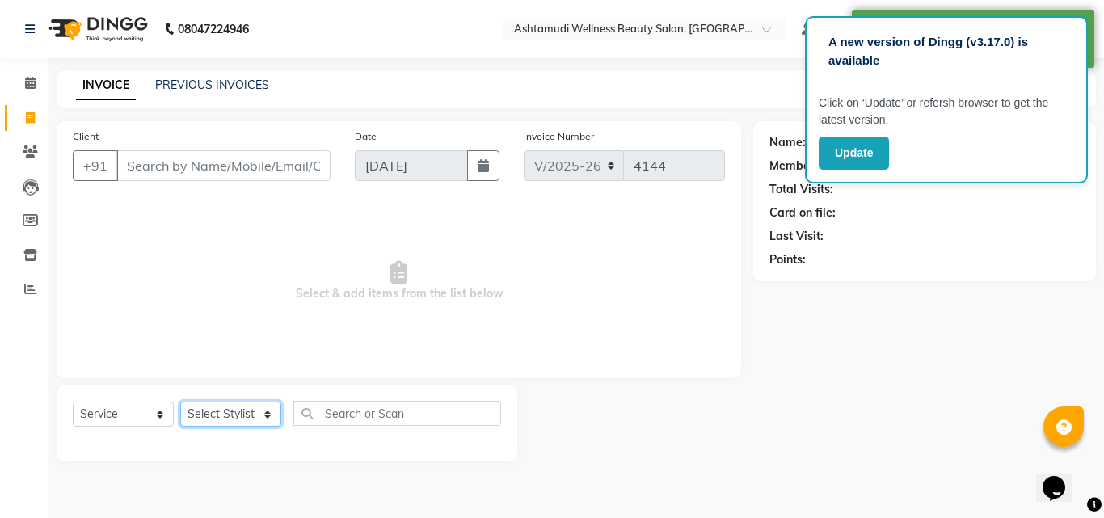
select select "26964"
click at [180, 402] on select "Select Stylist [PERSON_NAME] C [PERSON_NAME] [PERSON_NAME] CALICUT ASHTAMUDI FR…" at bounding box center [230, 414] width 101 height 25
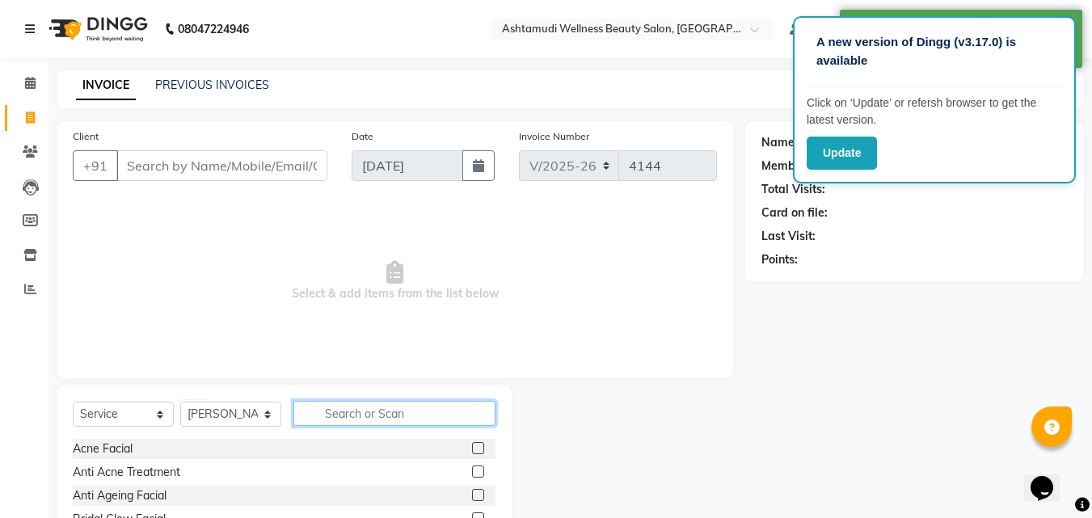
click at [381, 408] on input "text" at bounding box center [394, 413] width 202 height 25
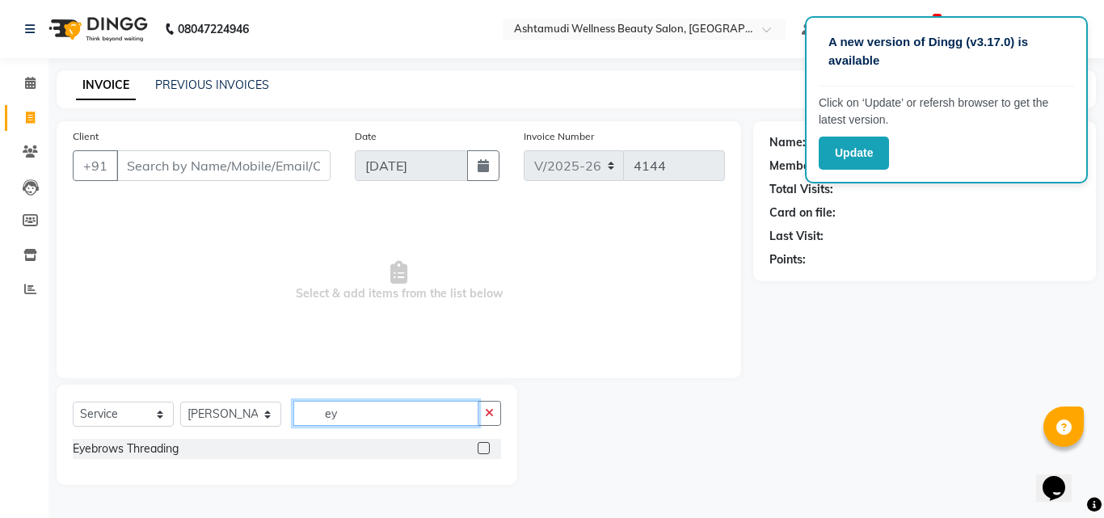
type input "ey"
click at [483, 444] on label at bounding box center [484, 448] width 12 height 12
click at [483, 444] on input "checkbox" at bounding box center [483, 449] width 11 height 11
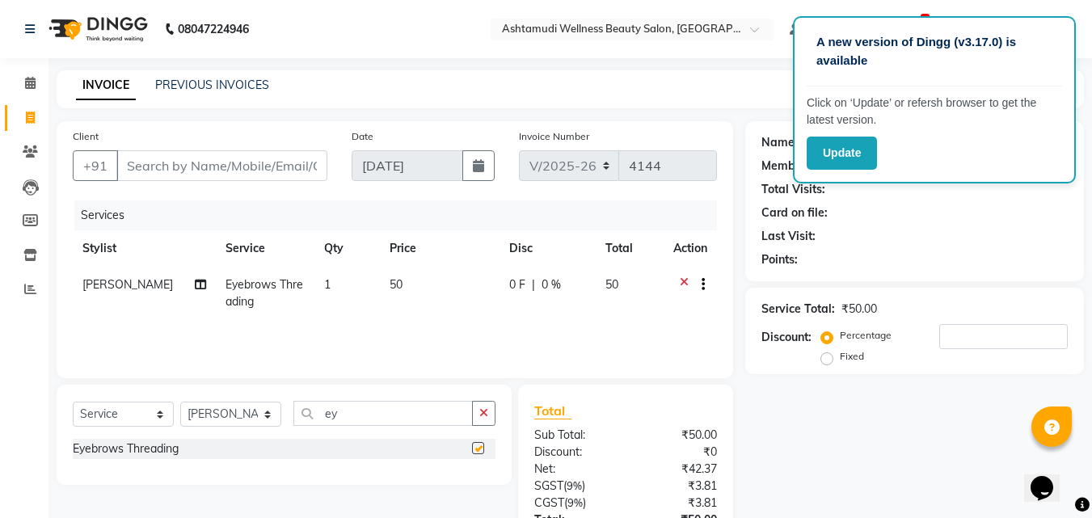
checkbox input "false"
click at [259, 166] on input "Client" at bounding box center [221, 165] width 211 height 31
type input "9"
type input "0"
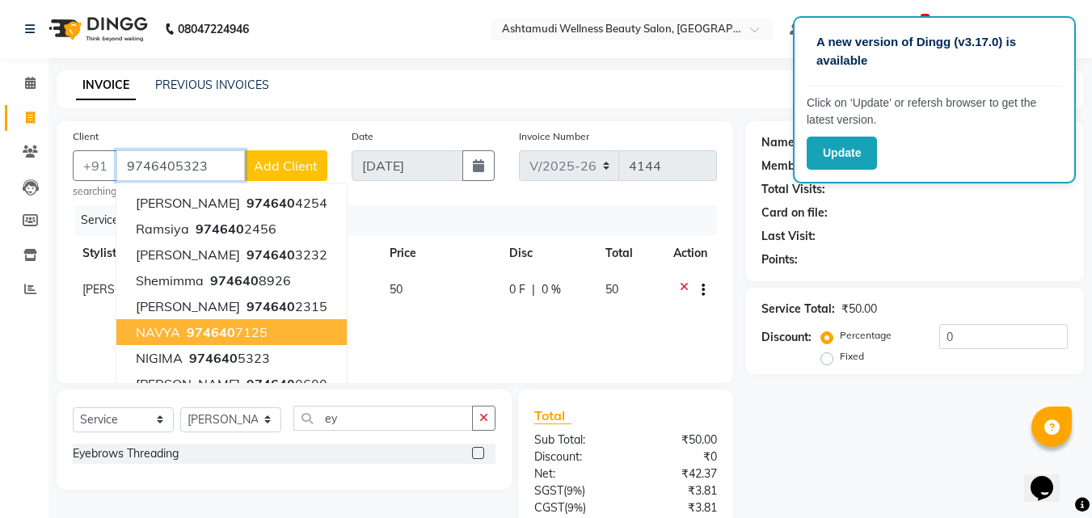
type input "9746405323"
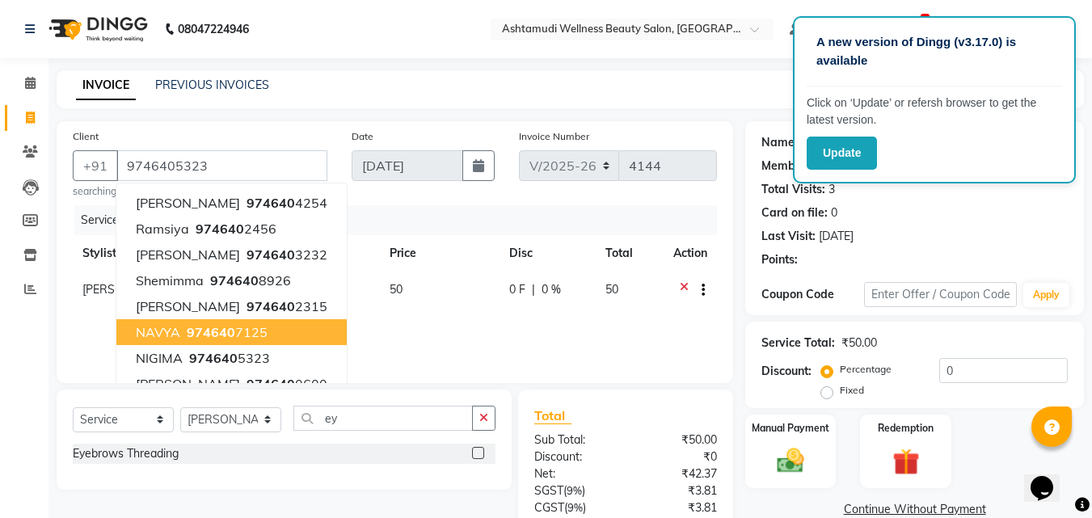
select select "1: Object"
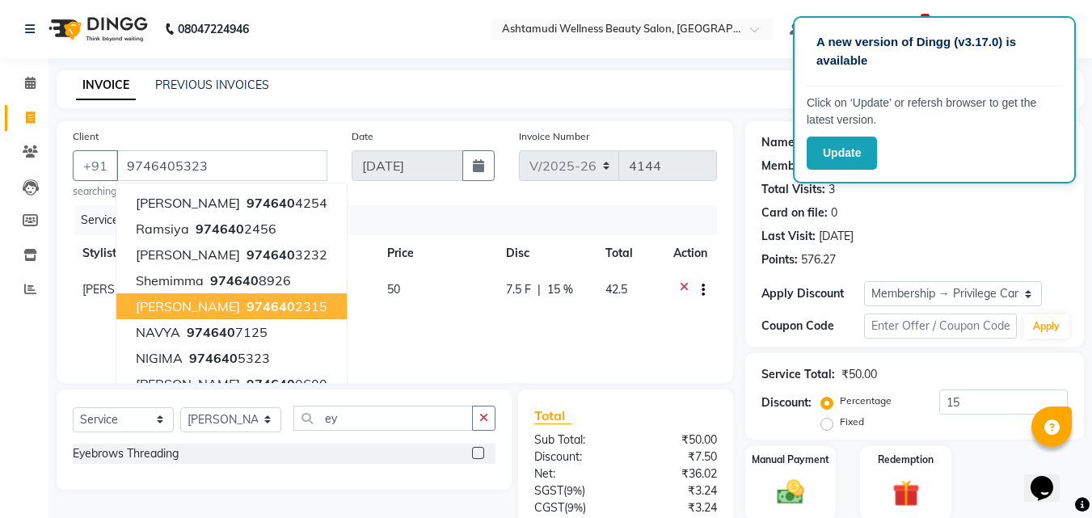
click at [373, 201] on div "Client [PHONE_NUMBER] [PERSON_NAME] 974640 4254 ramsiya 974640 2456 [PERSON_NAM…" at bounding box center [395, 252] width 676 height 262
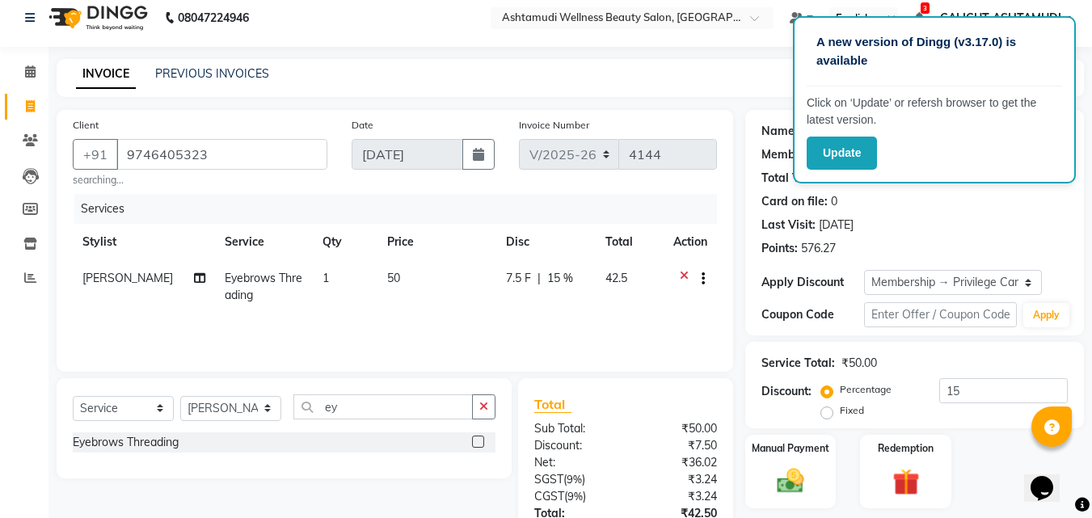
scroll to position [150, 0]
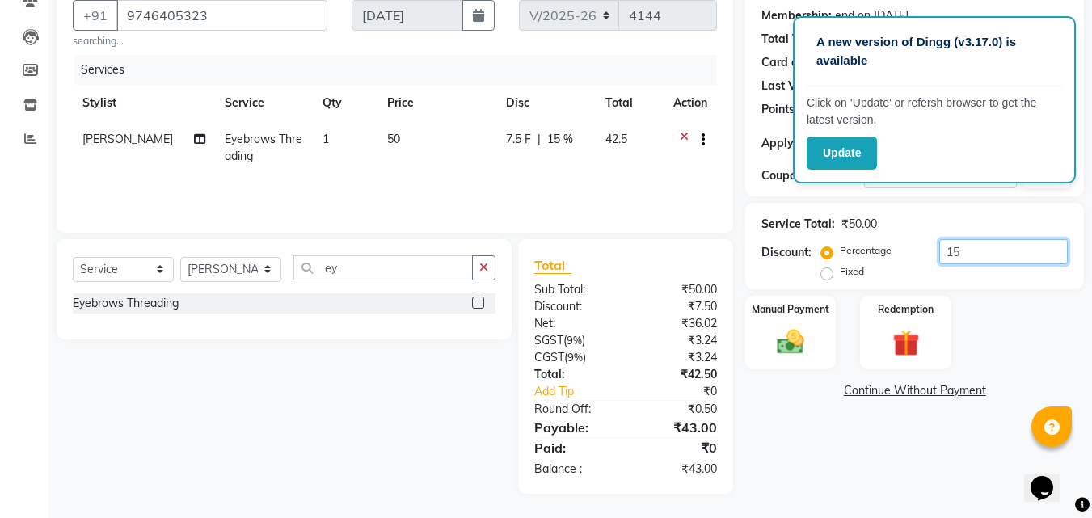
click at [1000, 261] on input "15" at bounding box center [1003, 251] width 128 height 25
type input "1"
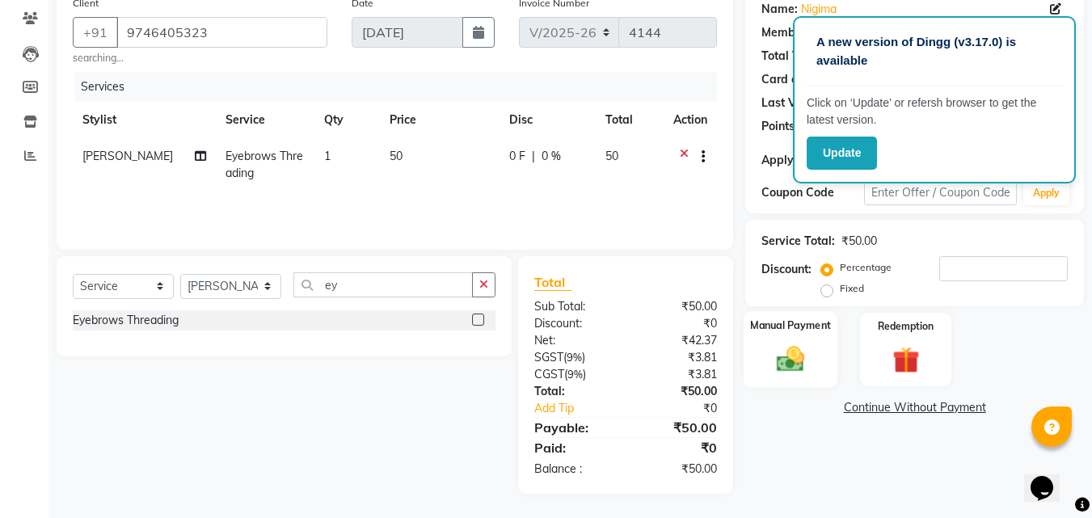
click at [781, 378] on div "Manual Payment" at bounding box center [790, 349] width 95 height 77
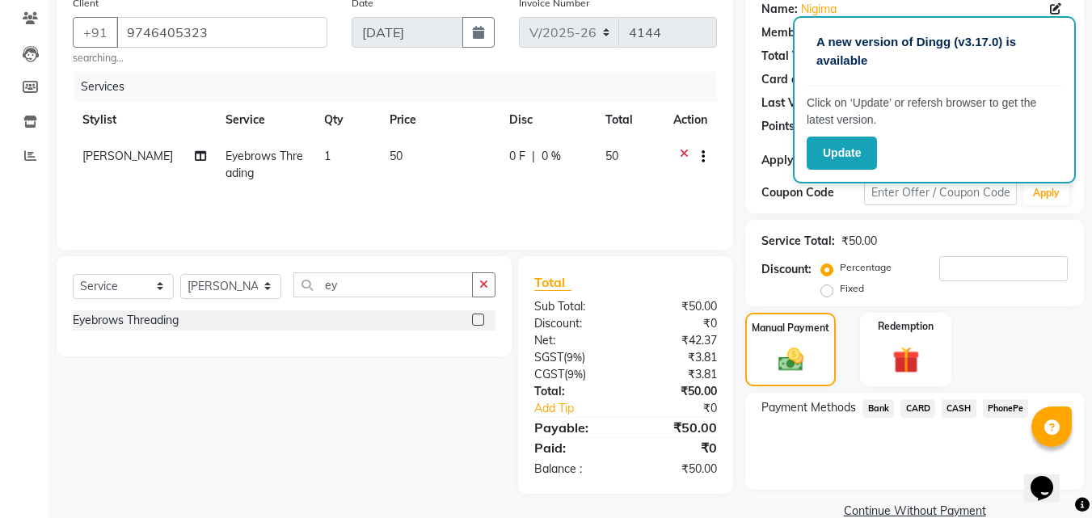
click at [960, 407] on span "CASH" at bounding box center [958, 408] width 35 height 19
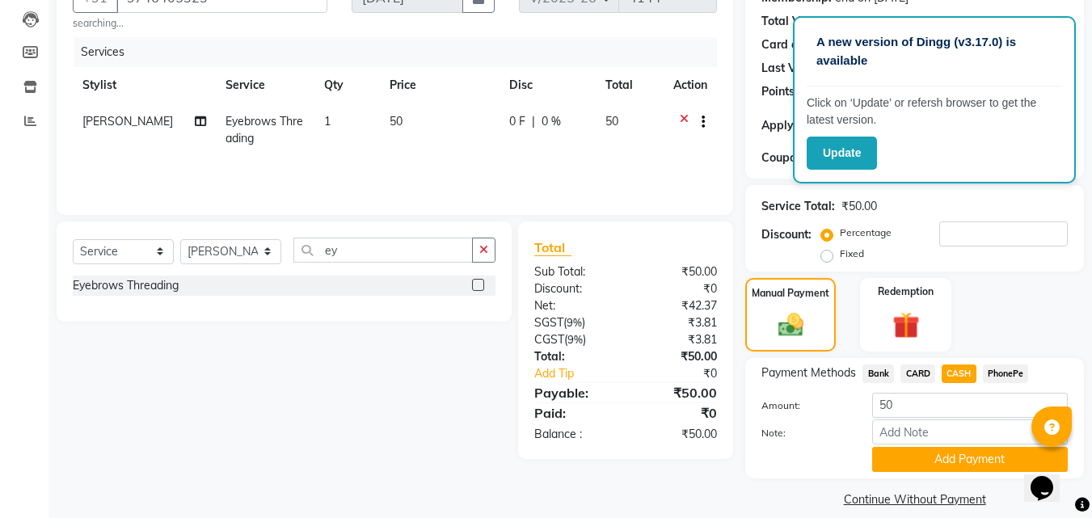
scroll to position [186, 0]
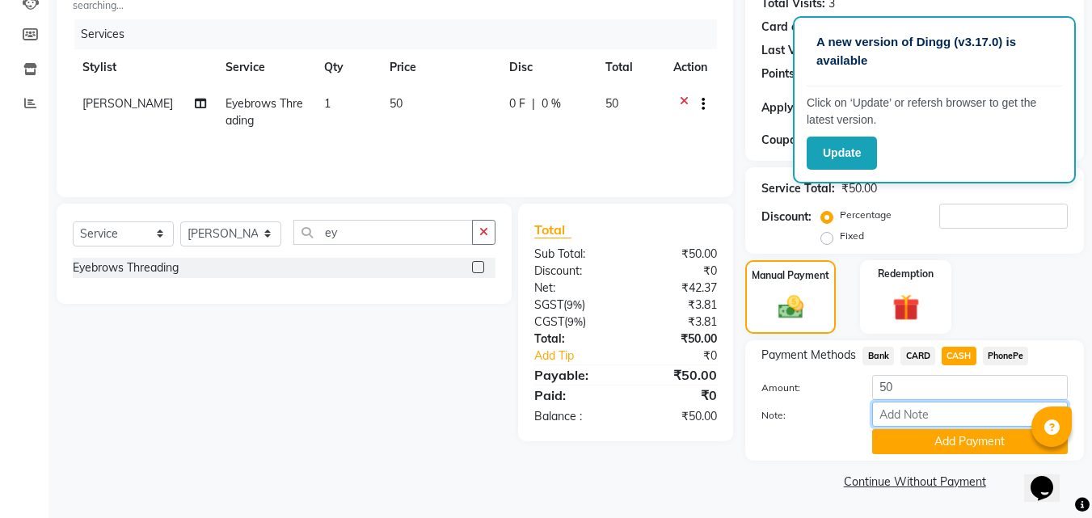
drag, startPoint x: 963, startPoint y: 409, endPoint x: 972, endPoint y: 401, distance: 12.0
click at [963, 409] on input "Note:" at bounding box center [970, 414] width 196 height 25
type input "suhana"
click at [950, 429] on button "Add Payment" at bounding box center [970, 441] width 196 height 25
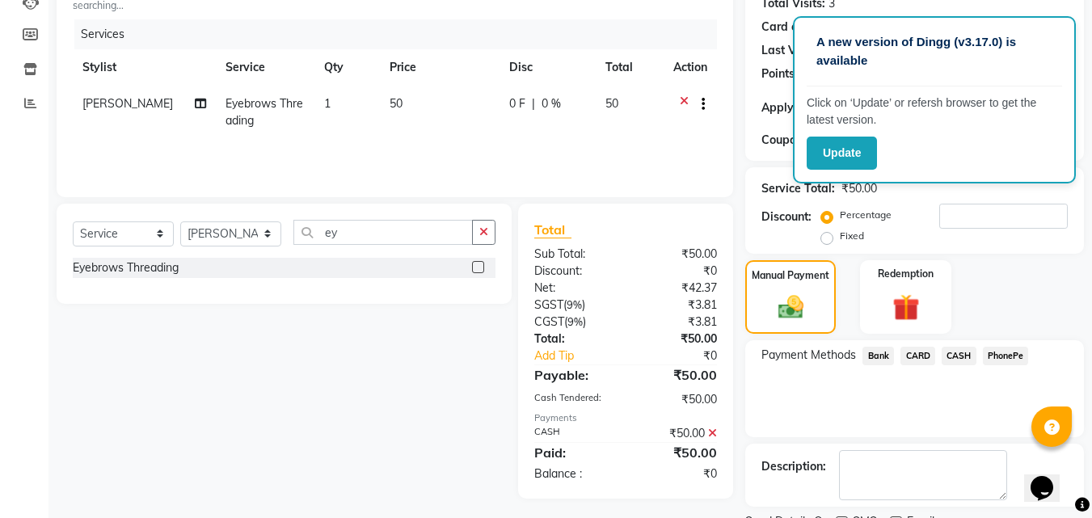
scroll to position [254, 0]
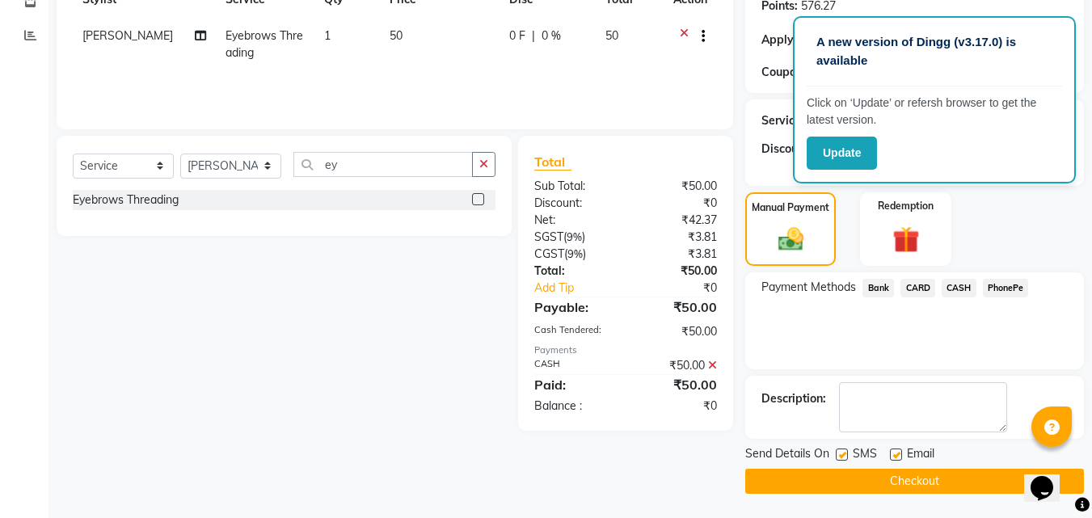
click at [943, 479] on button "Checkout" at bounding box center [914, 481] width 339 height 25
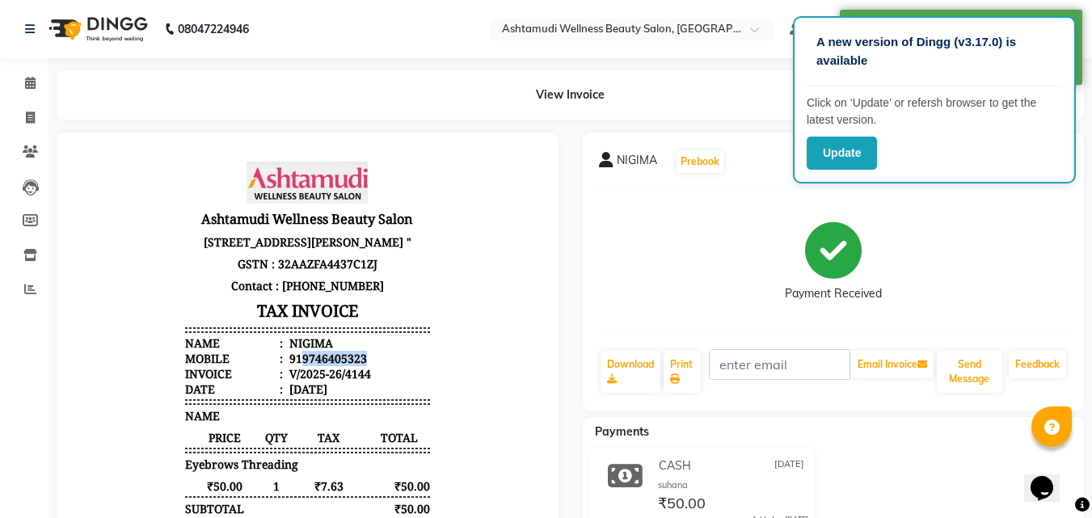
drag, startPoint x: 288, startPoint y: 380, endPoint x: 372, endPoint y: 373, distance: 84.3
click at [372, 366] on li "Mobile : 919746405323" at bounding box center [307, 358] width 244 height 15
copy div "9746405323"
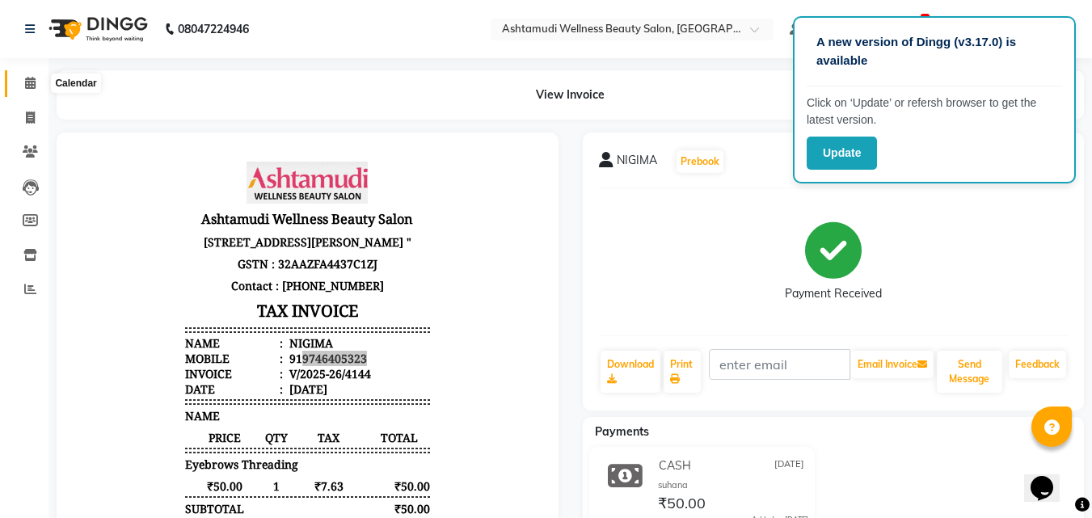
click at [28, 78] on icon at bounding box center [30, 83] width 11 height 12
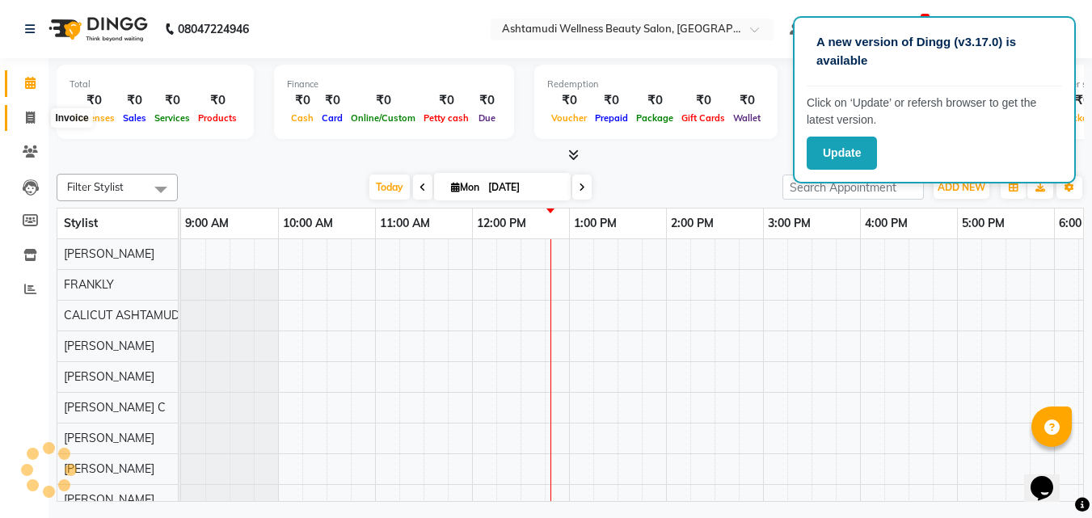
click at [22, 124] on span at bounding box center [30, 118] width 28 height 19
select select "service"
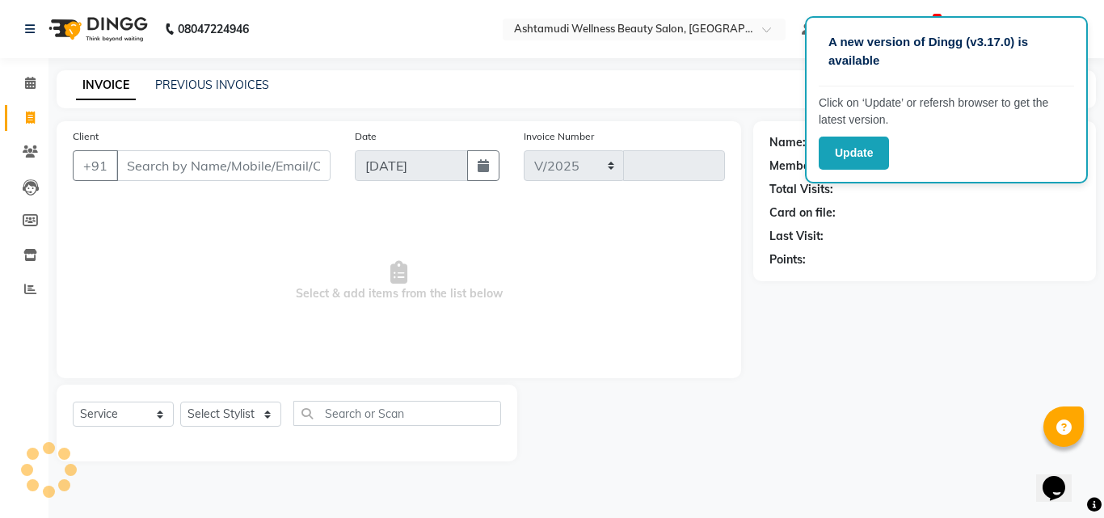
select select "4630"
type input "4145"
click at [33, 78] on icon at bounding box center [30, 83] width 11 height 12
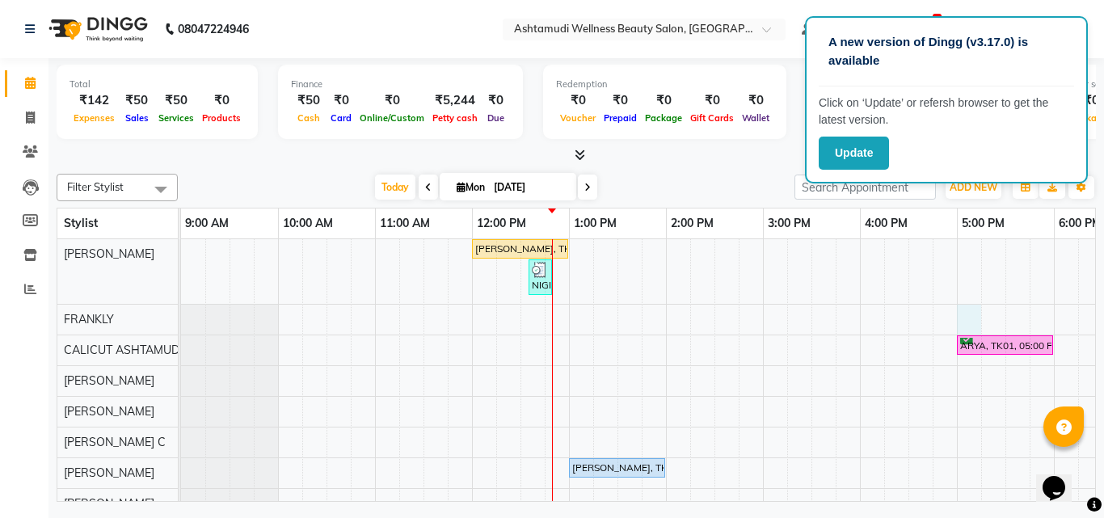
click at [961, 313] on div "[PERSON_NAME], TK02, 12:00 PM-01:00 PM, D-Tan Cleanup NIGIMA, TK06, 12:35 PM-12…" at bounding box center [908, 490] width 1454 height 502
select select "26969"
select select "tentative"
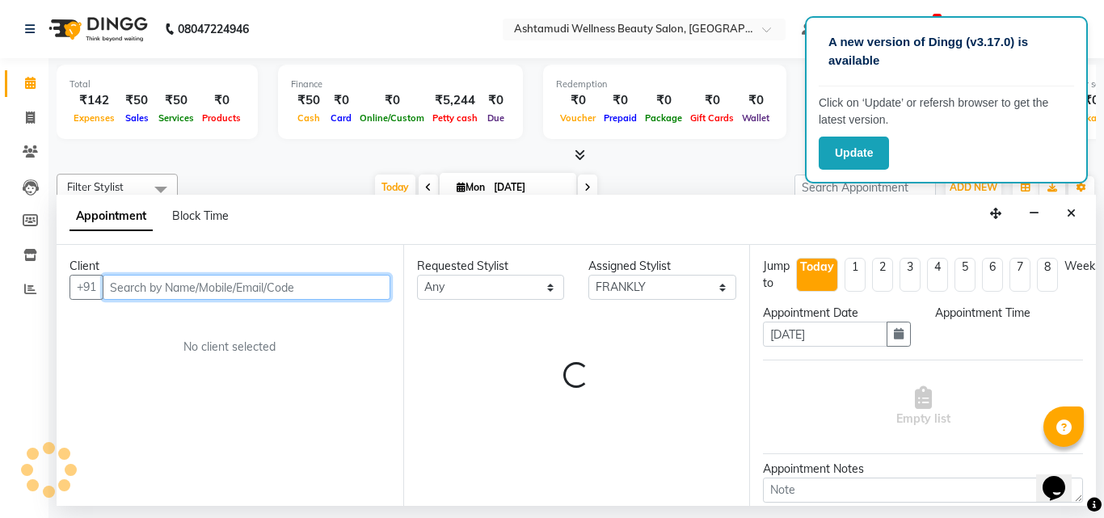
select select "1020"
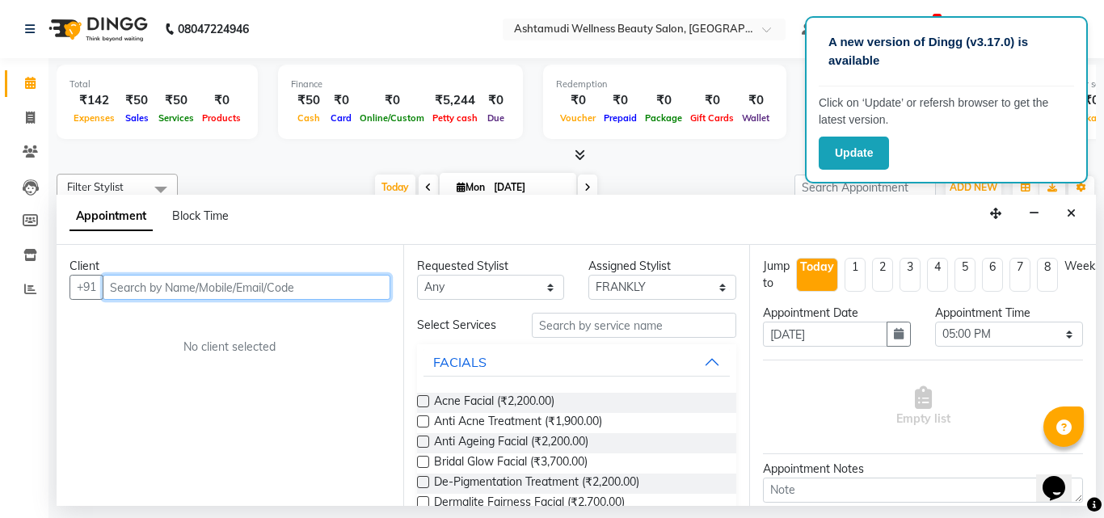
paste input "9746405323"
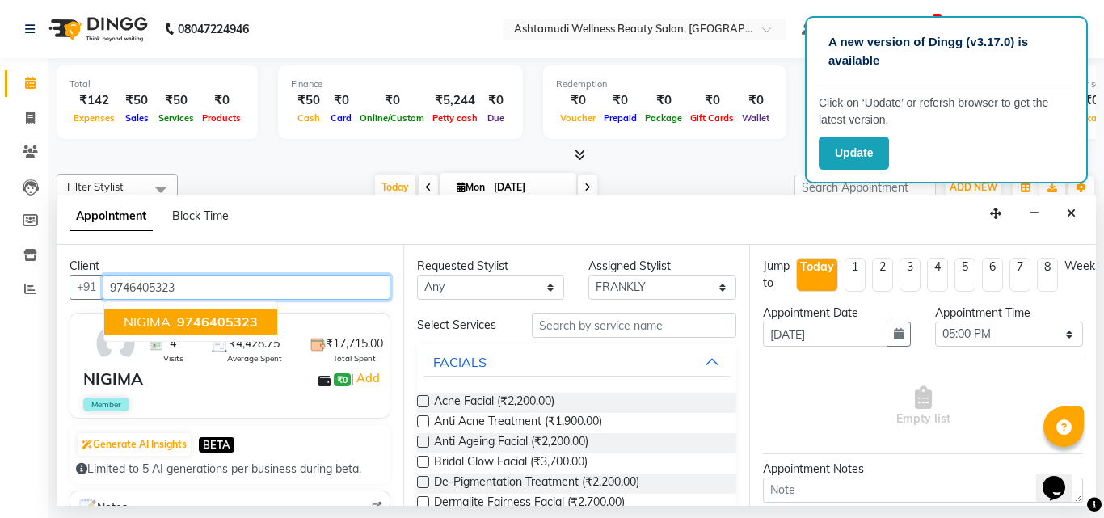
type input "9746405323"
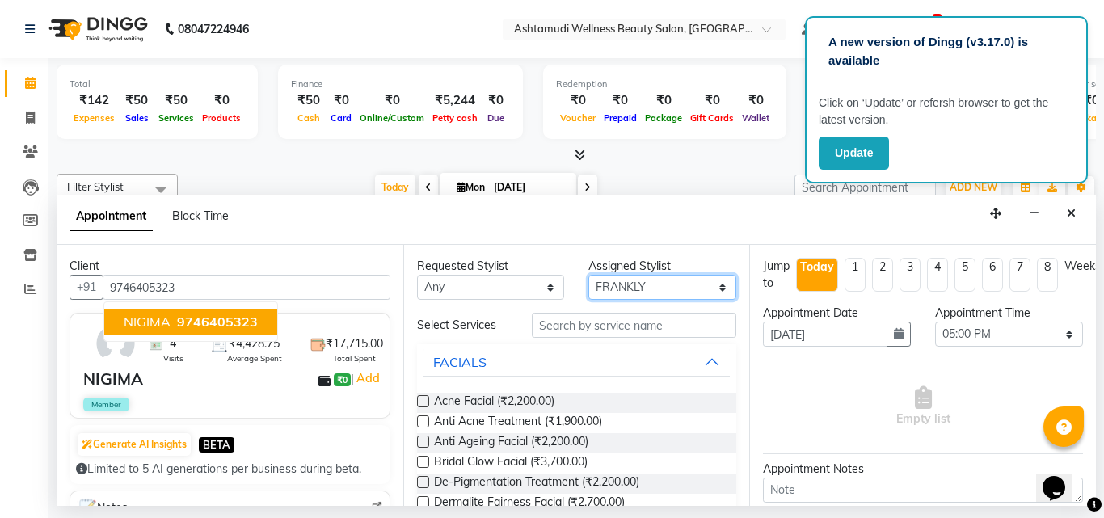
click at [612, 290] on select "Select [PERSON_NAME] C [PERSON_NAME] [PERSON_NAME] CALICUT ASHTAMUDI FRANKLY KR…" at bounding box center [662, 287] width 148 height 25
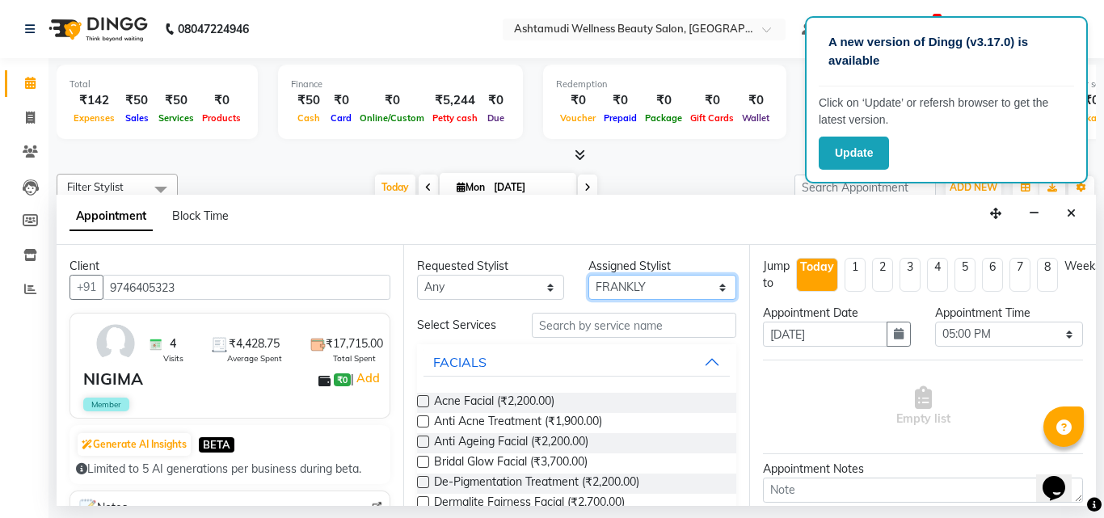
select select "26964"
click at [588, 275] on select "Select [PERSON_NAME] C [PERSON_NAME] [PERSON_NAME] CALICUT ASHTAMUDI FRANKLY KR…" at bounding box center [662, 287] width 148 height 25
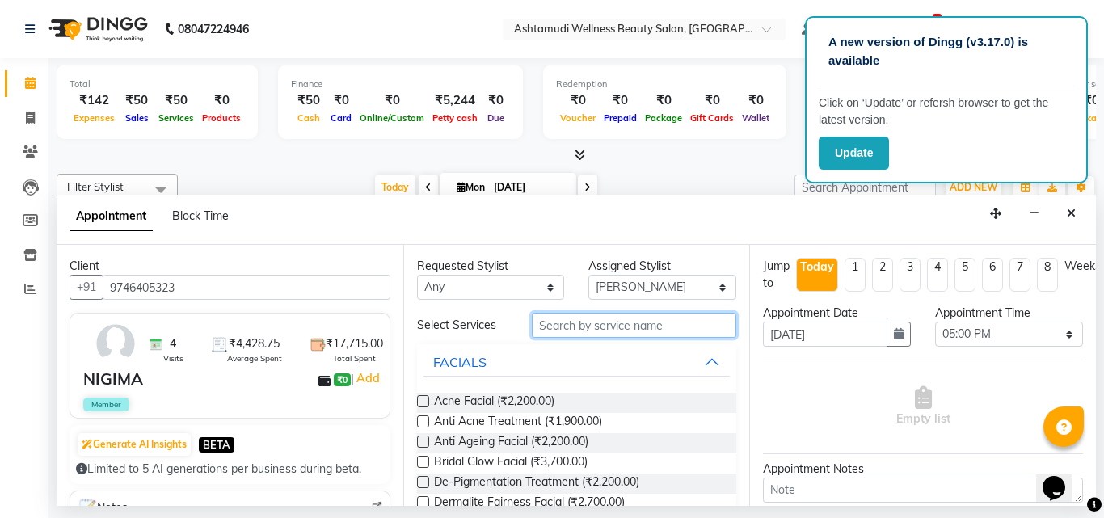
click at [610, 330] on input "text" at bounding box center [634, 325] width 205 height 25
click at [584, 320] on input "text" at bounding box center [634, 325] width 205 height 25
click at [569, 324] on input "text" at bounding box center [634, 325] width 205 height 25
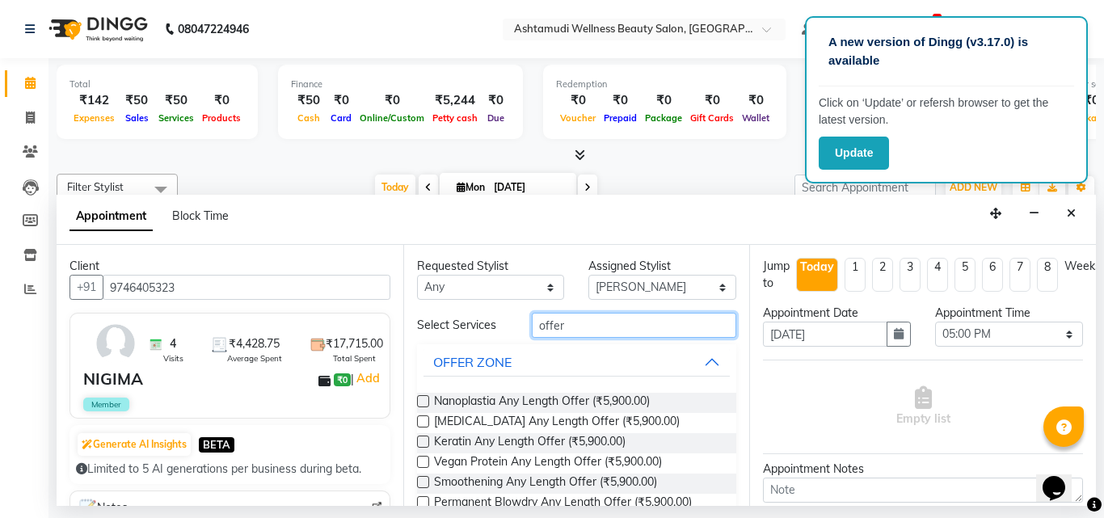
type input "offer"
click at [423, 401] on label at bounding box center [423, 401] width 12 height 12
click at [423, 401] on input "checkbox" at bounding box center [422, 403] width 11 height 11
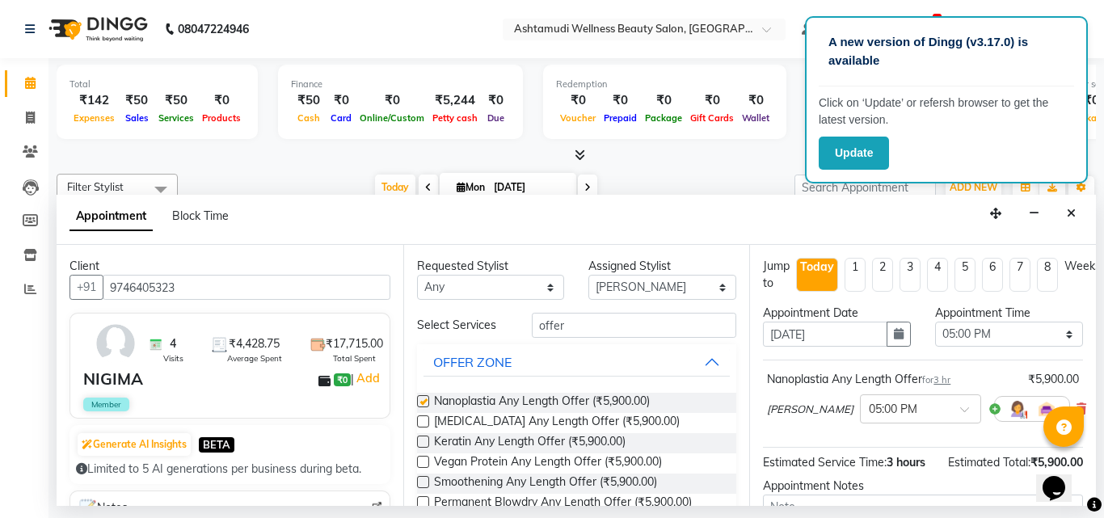
checkbox input "false"
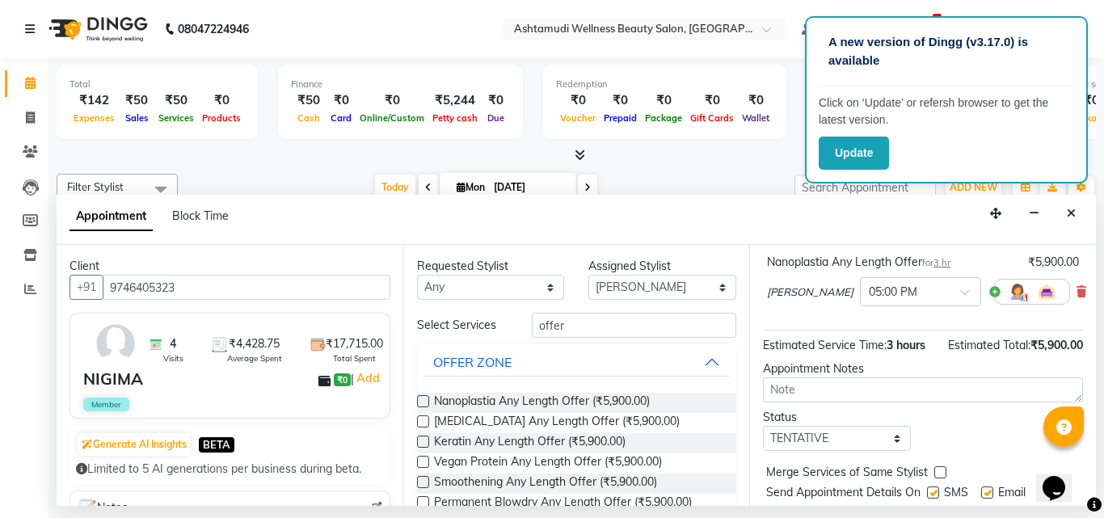
scroll to position [193, 0]
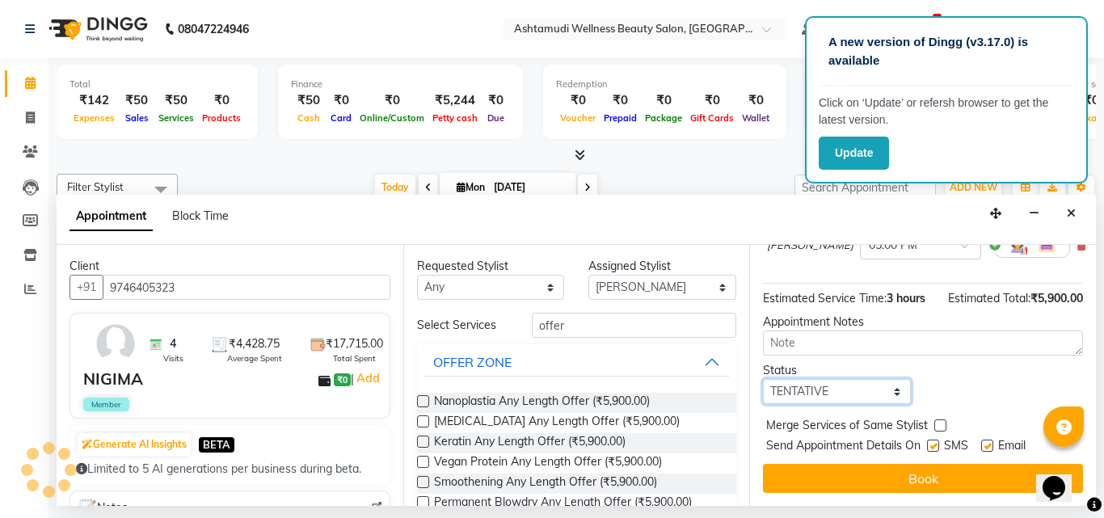
drag, startPoint x: 823, startPoint y: 377, endPoint x: 824, endPoint y: 388, distance: 10.6
click at [823, 379] on select "Select TENTATIVE CONFIRM CHECK-IN UPCOMING" at bounding box center [837, 391] width 148 height 25
select select "check-in"
click at [763, 379] on select "Select TENTATIVE CONFIRM CHECK-IN UPCOMING" at bounding box center [837, 391] width 148 height 25
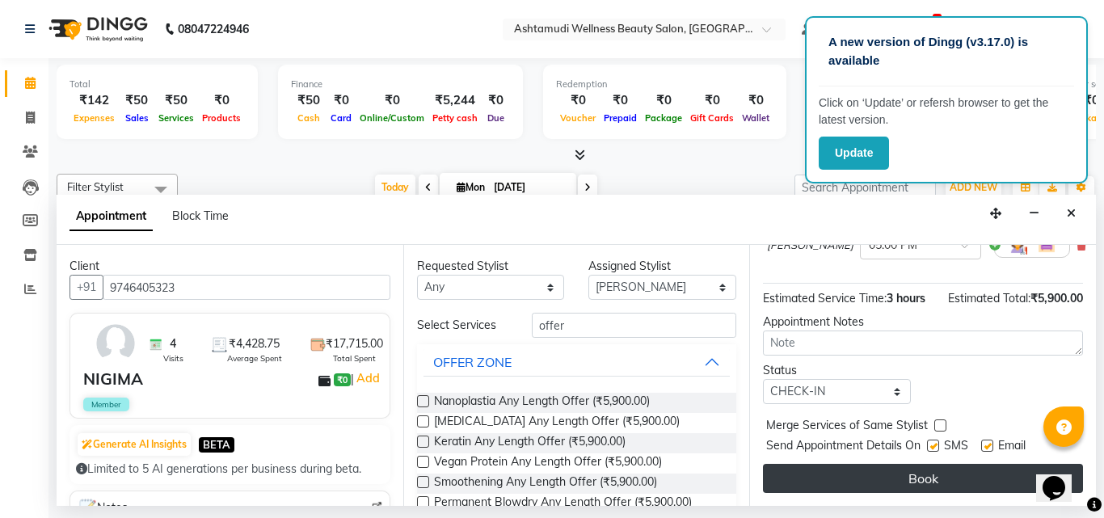
click at [810, 464] on button "Book" at bounding box center [923, 478] width 320 height 29
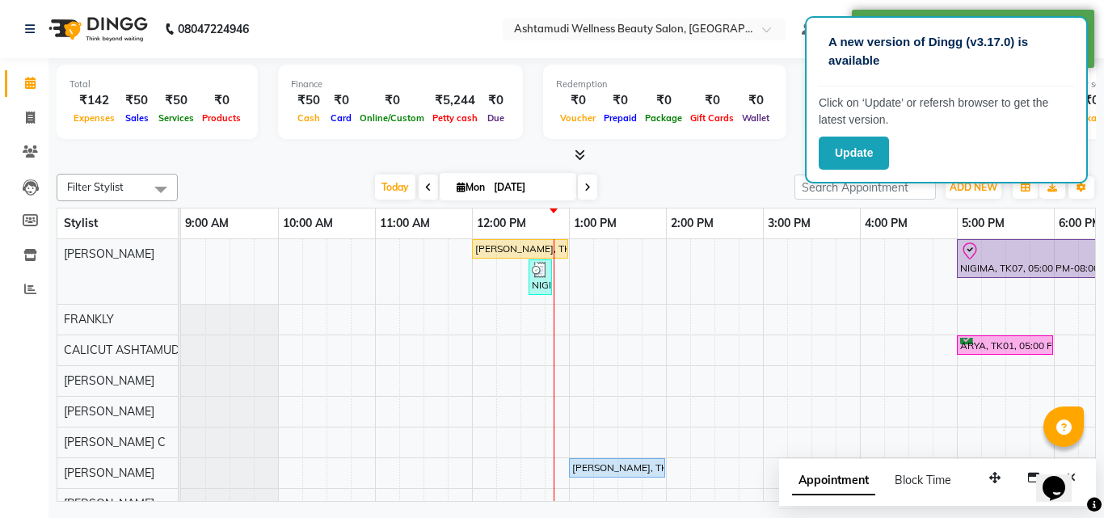
scroll to position [252, 0]
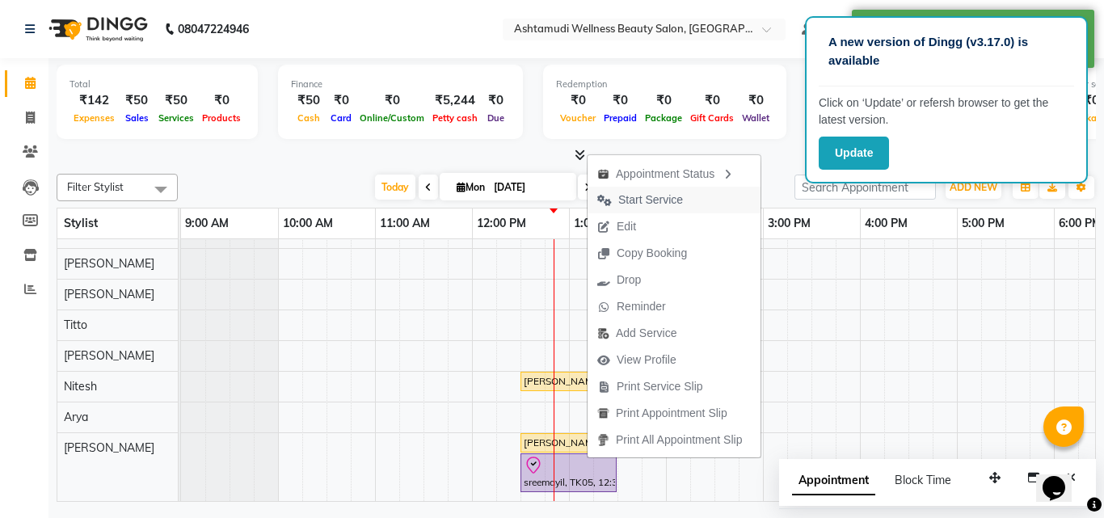
click at [655, 201] on span "Start Service" at bounding box center [650, 200] width 65 height 17
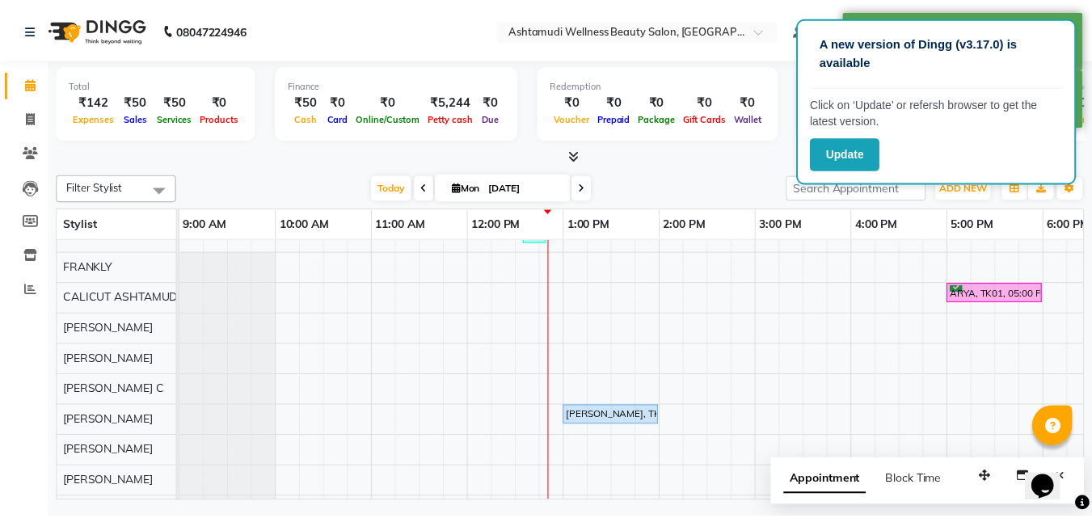
scroll to position [0, 0]
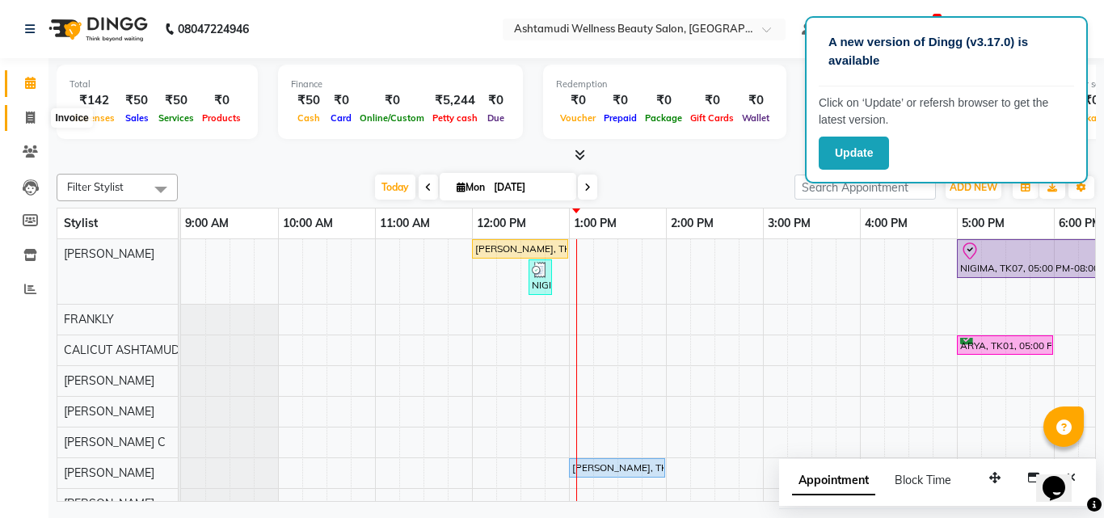
click at [26, 124] on span at bounding box center [30, 118] width 28 height 19
select select "service"
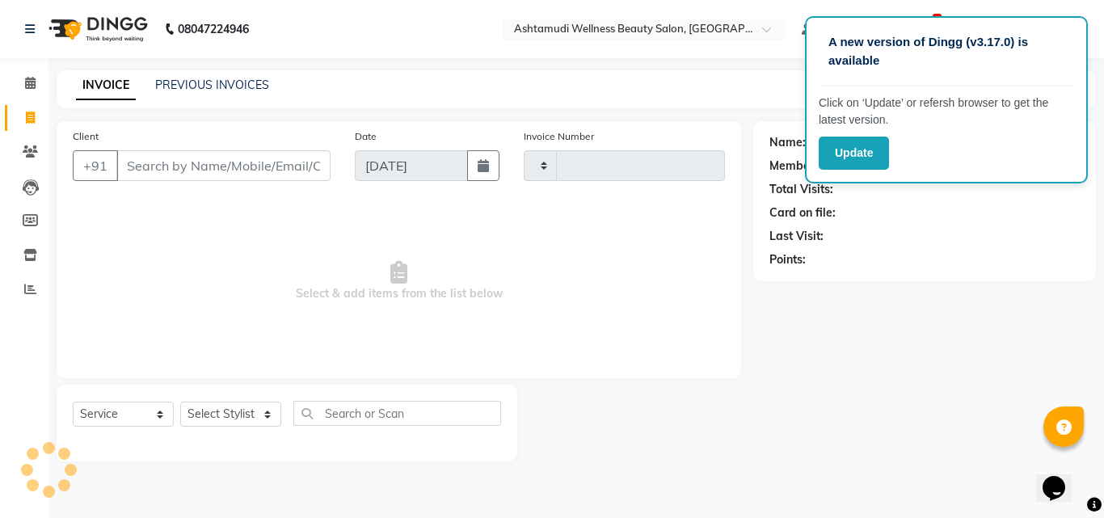
type input "4145"
select select "4630"
click at [255, 421] on select "Select Stylist" at bounding box center [230, 414] width 101 height 25
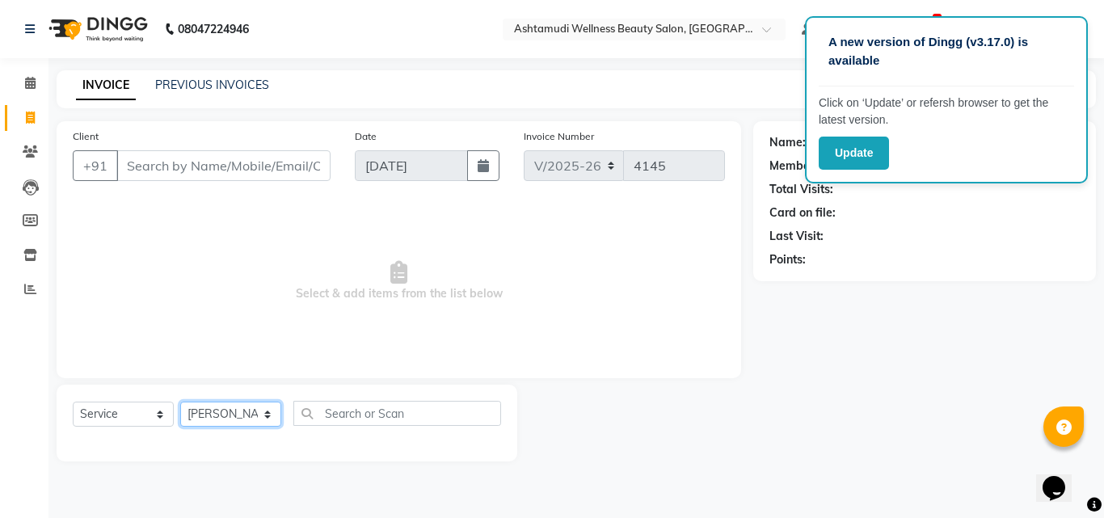
click at [180, 402] on select "Select Stylist [PERSON_NAME] C [PERSON_NAME] [PERSON_NAME] CALICUT ASHTAMUDI FR…" at bounding box center [230, 414] width 101 height 25
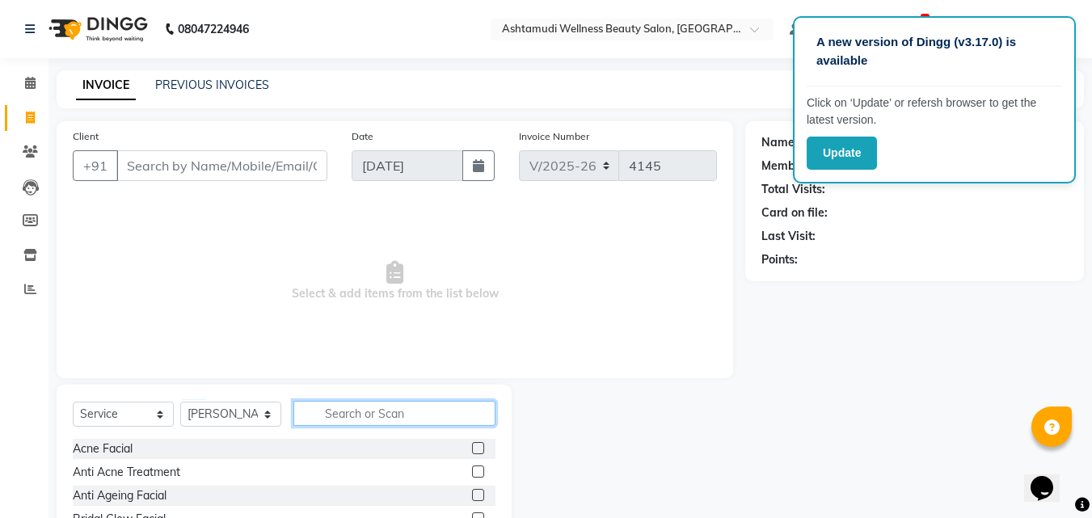
click at [351, 417] on input "text" at bounding box center [394, 413] width 202 height 25
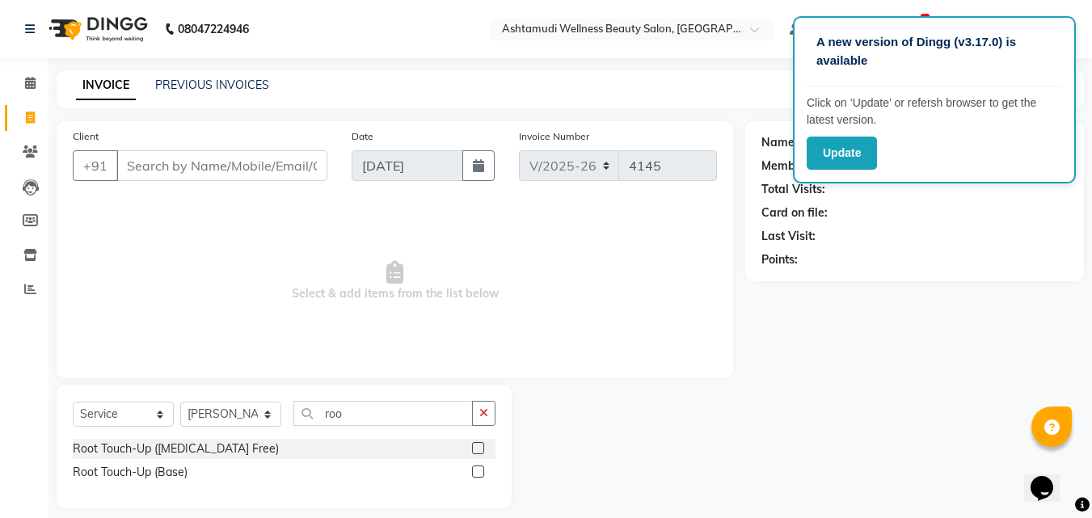
click at [474, 452] on label at bounding box center [478, 448] width 12 height 12
click at [474, 452] on input "checkbox" at bounding box center [477, 449] width 11 height 11
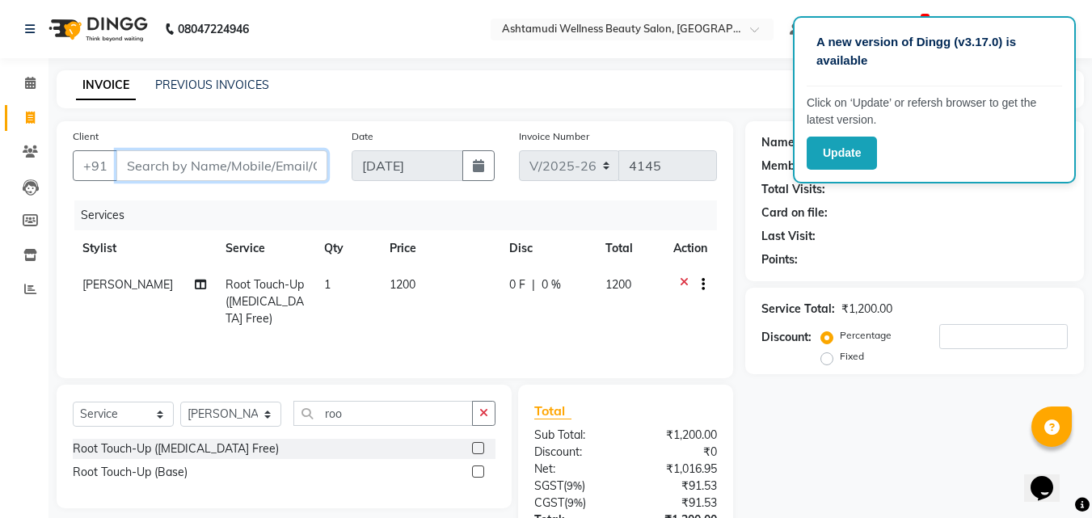
click at [196, 164] on input "Client" at bounding box center [221, 165] width 211 height 31
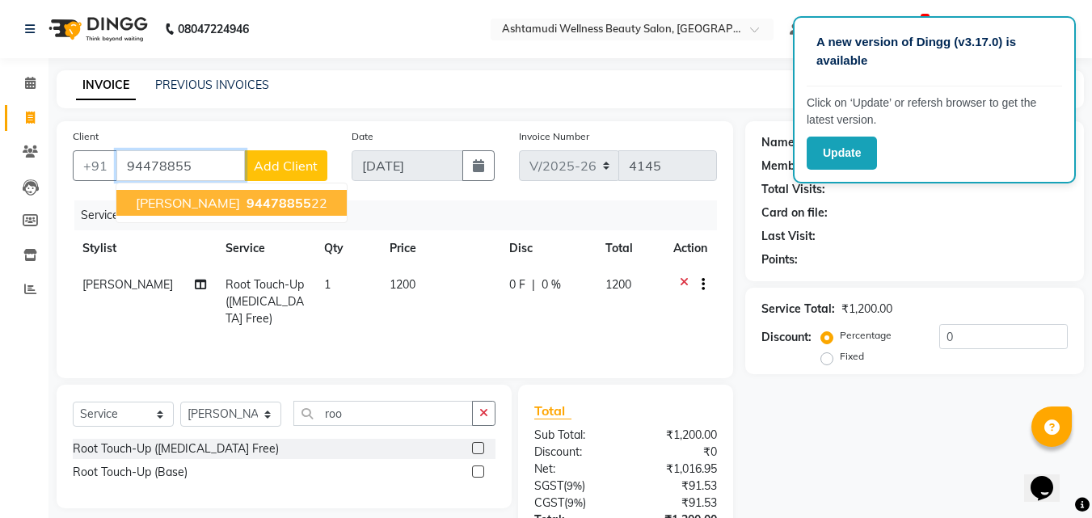
click at [192, 204] on span "[PERSON_NAME]" at bounding box center [188, 203] width 104 height 16
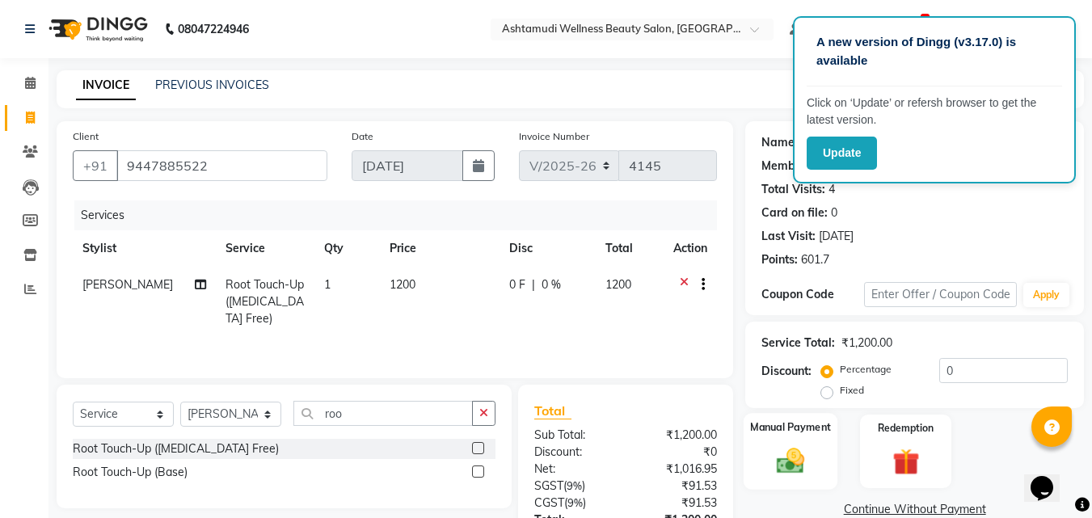
click at [786, 469] on img at bounding box center [790, 460] width 45 height 32
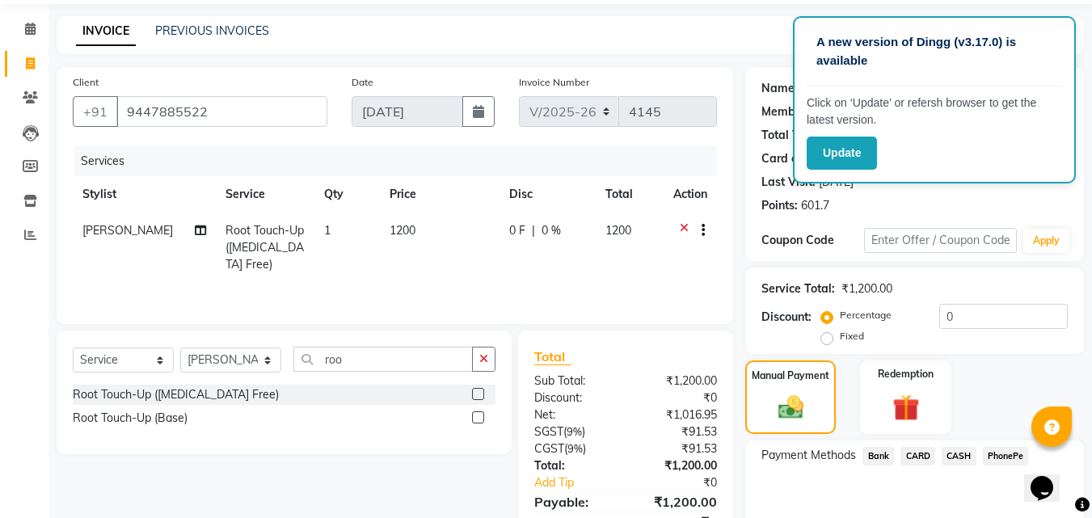
scroll to position [131, 0]
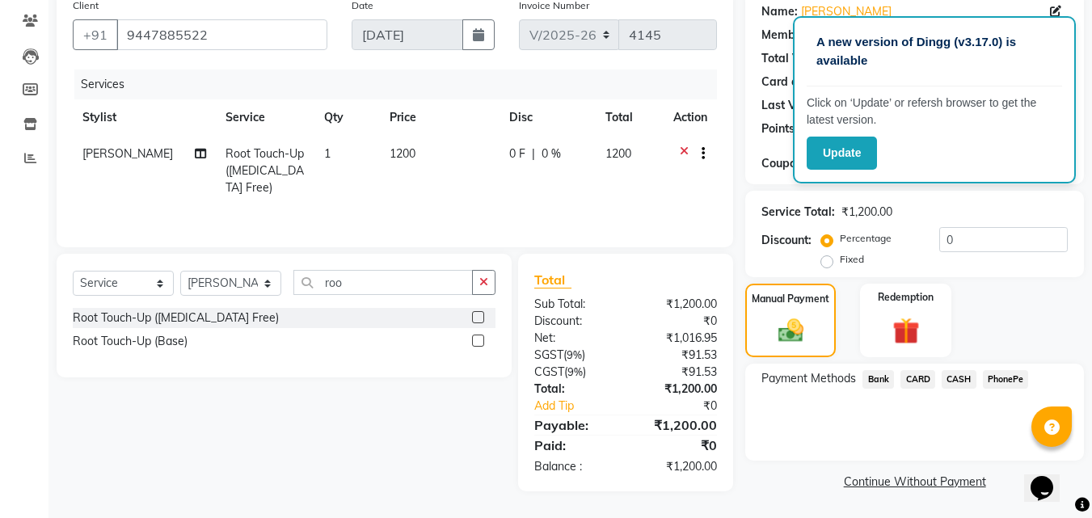
click at [1001, 381] on span "PhonePe" at bounding box center [1006, 379] width 46 height 19
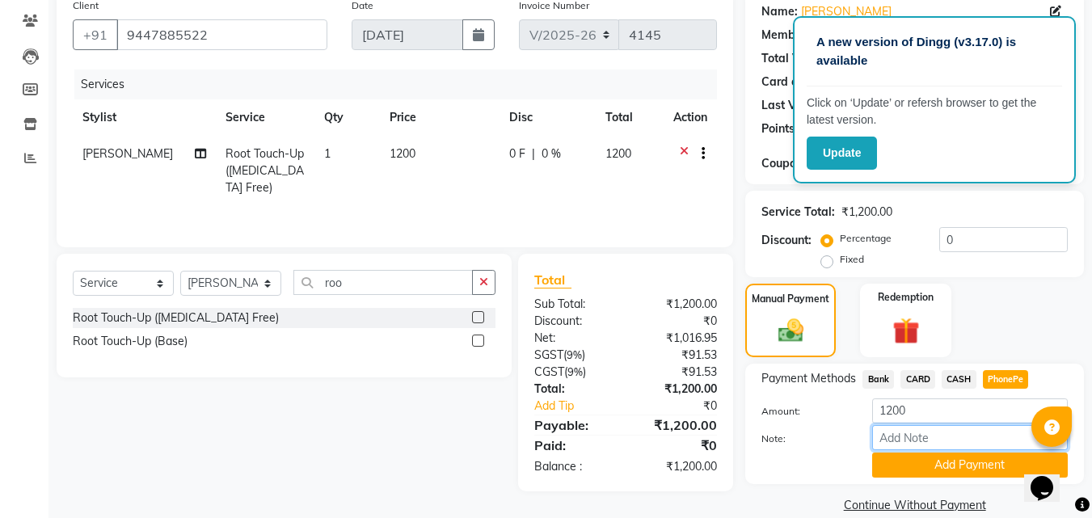
click at [949, 435] on input "Note:" at bounding box center [970, 437] width 196 height 25
click at [995, 367] on div "Payment Methods Bank CARD CASH PhonePe Amount: 1200 Note: frankly Add Payment" at bounding box center [914, 424] width 339 height 120
click at [956, 471] on button "Add Payment" at bounding box center [970, 464] width 196 height 25
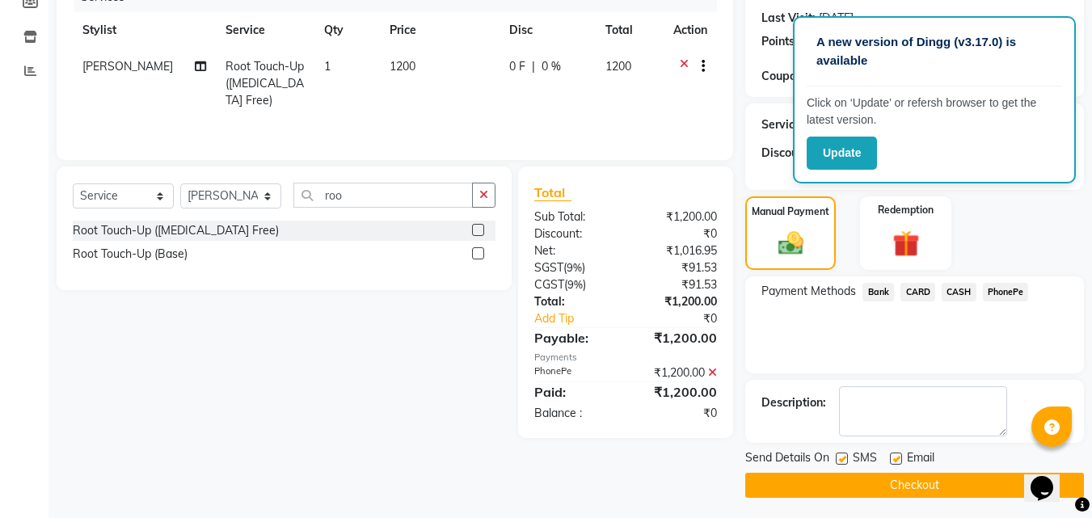
scroll to position [222, 0]
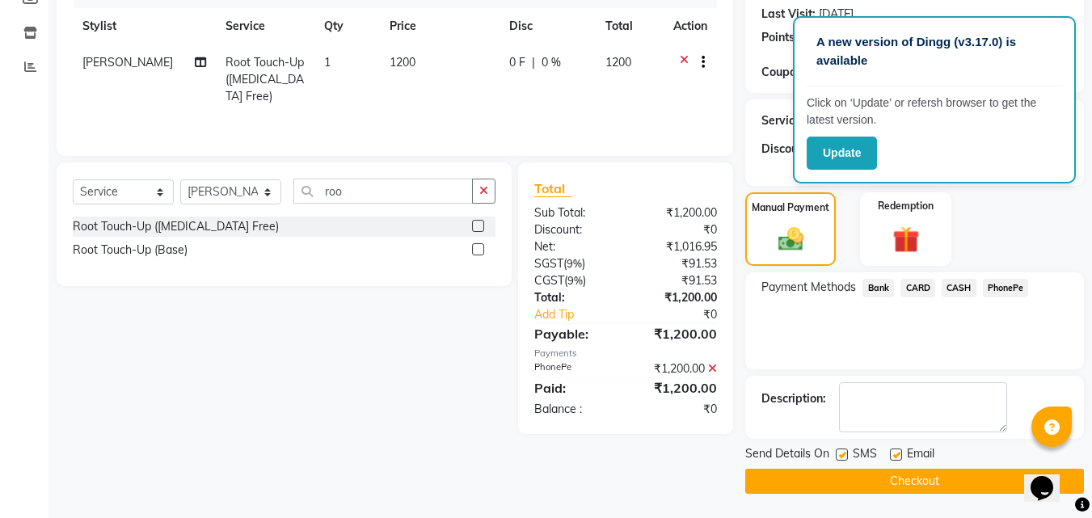
click at [894, 483] on button "Checkout" at bounding box center [914, 481] width 339 height 25
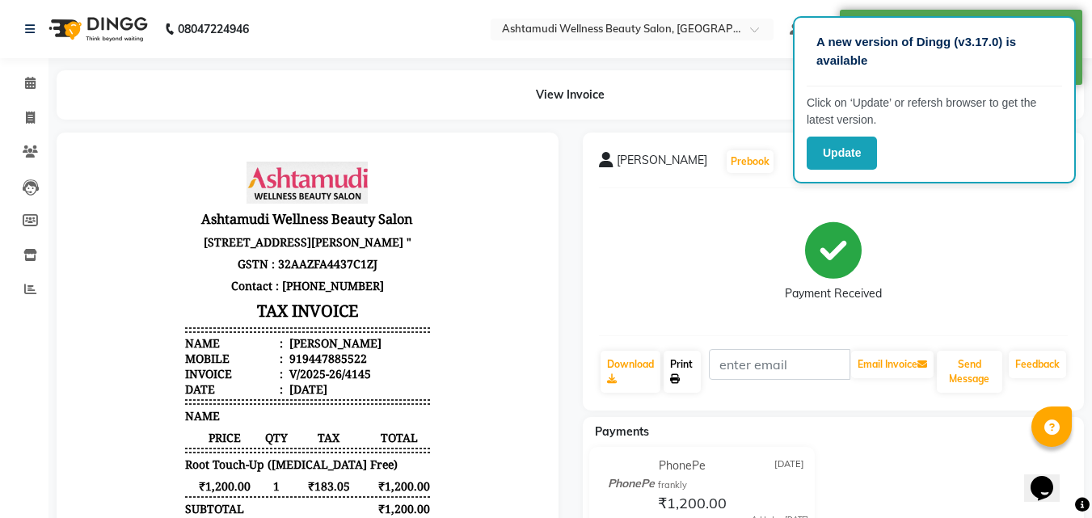
click at [676, 374] on icon at bounding box center [675, 379] width 10 height 10
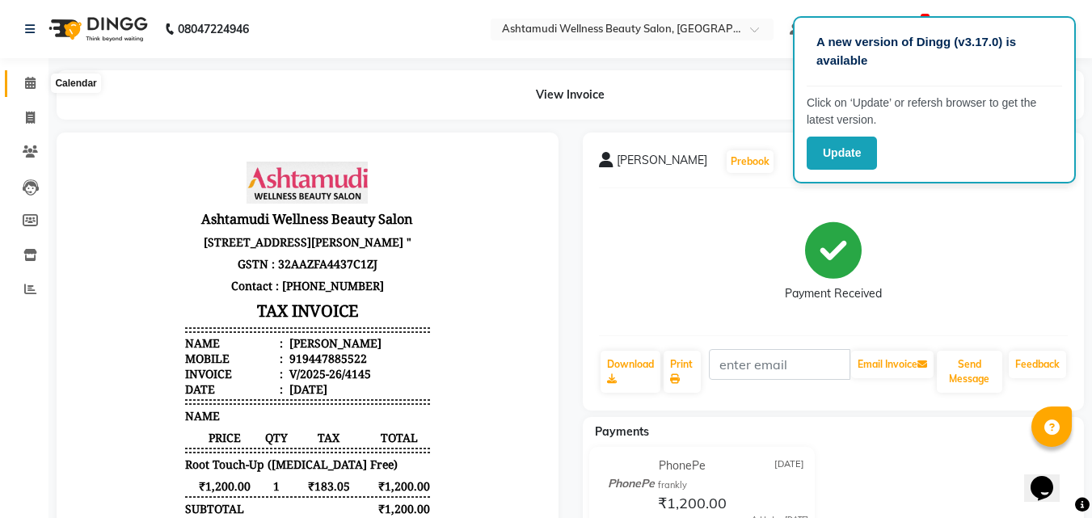
click at [34, 86] on icon at bounding box center [30, 83] width 11 height 12
click at [35, 86] on icon at bounding box center [30, 83] width 11 height 12
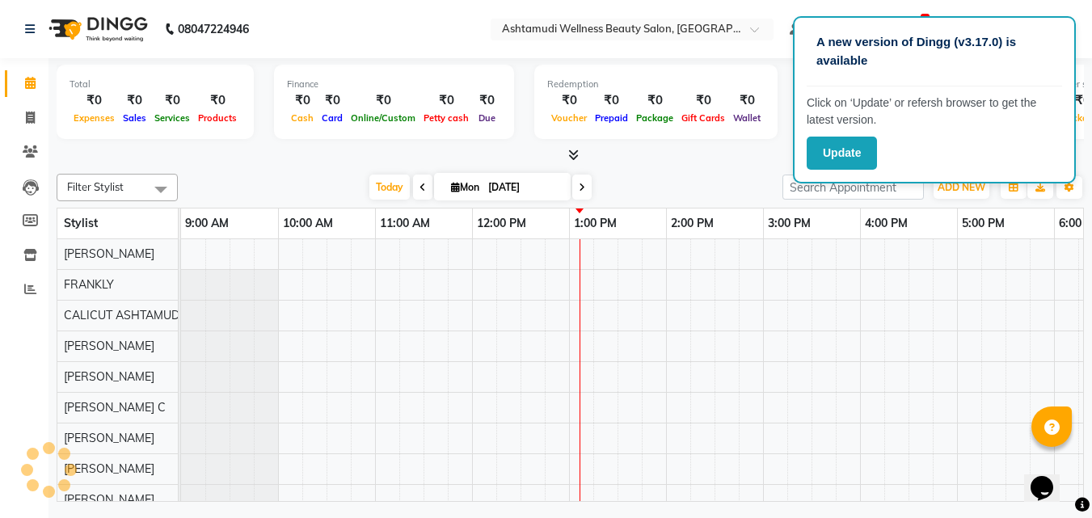
click at [35, 86] on icon at bounding box center [30, 83] width 11 height 12
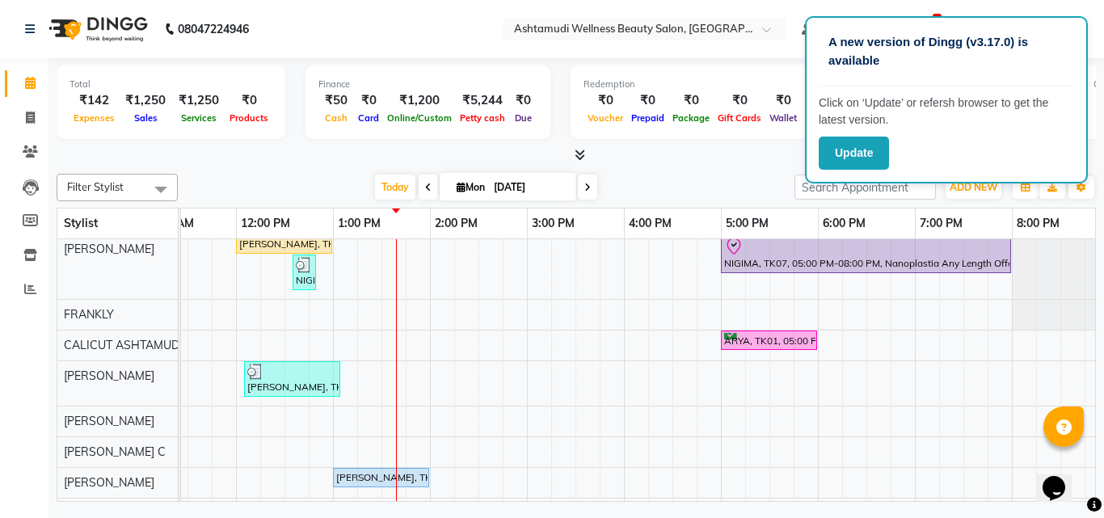
click at [401, 338] on div "[PERSON_NAME], TK02, 12:00 PM-01:00 PM, D-Tan Cleanup NIGIMA, TK07, 05:00 PM-08…" at bounding box center [672, 482] width 1454 height 497
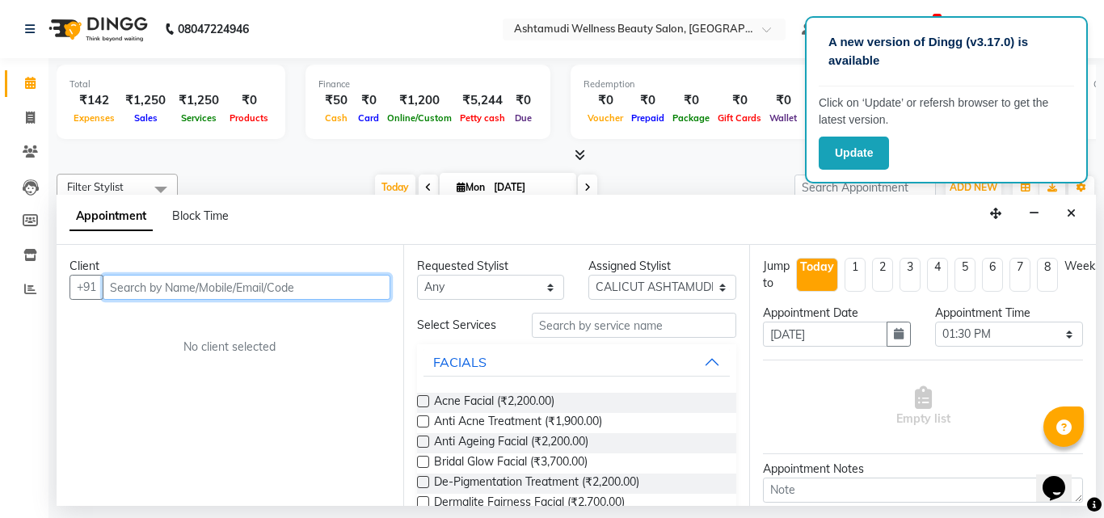
click at [154, 286] on input "text" at bounding box center [247, 287] width 288 height 25
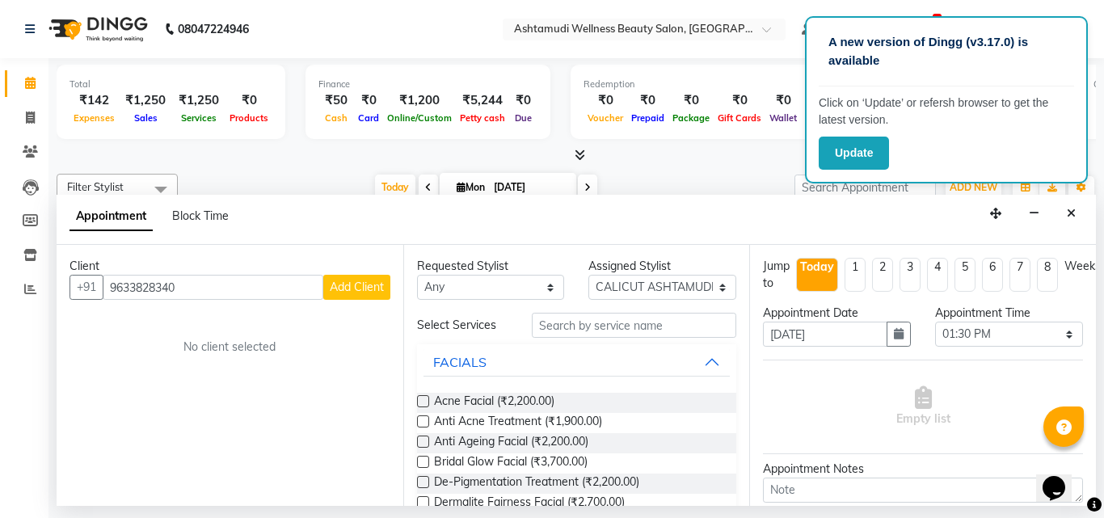
click at [359, 288] on span "Add Client" at bounding box center [357, 287] width 54 height 15
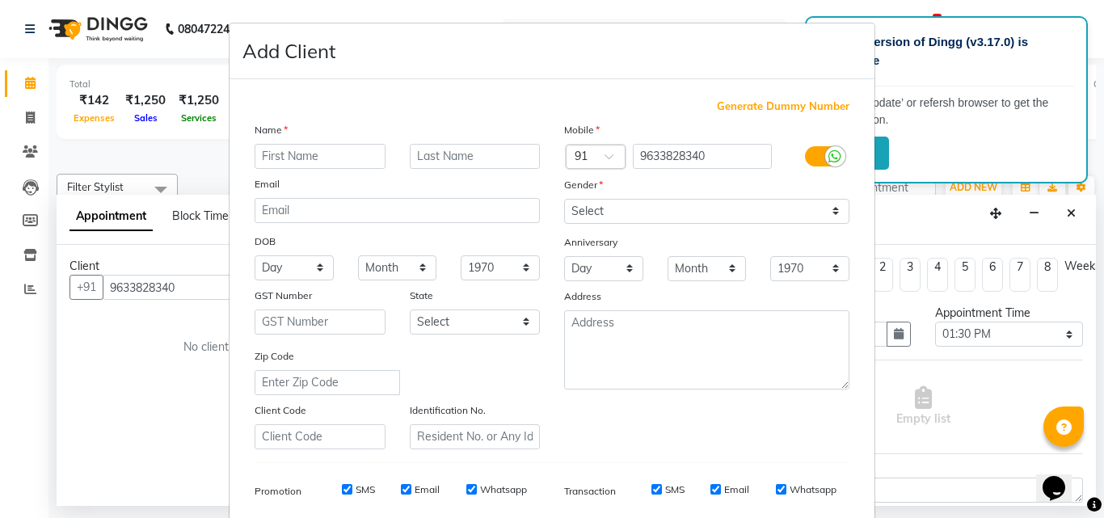
click at [283, 161] on input "text" at bounding box center [320, 156] width 131 height 25
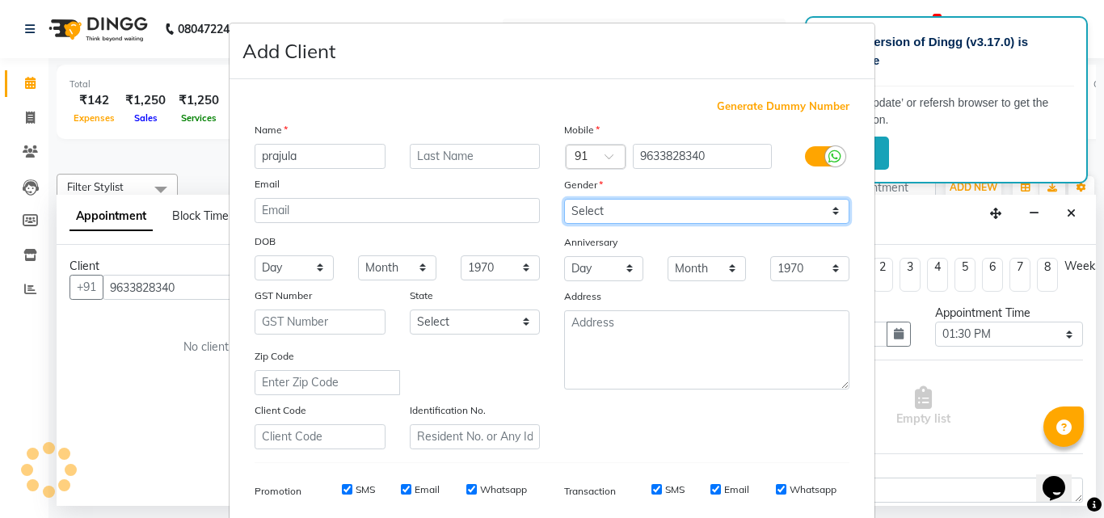
drag, startPoint x: 685, startPoint y: 207, endPoint x: 676, endPoint y: 222, distance: 17.7
click at [685, 207] on select "Select [DEMOGRAPHIC_DATA] [DEMOGRAPHIC_DATA] Other Prefer Not To Say" at bounding box center [706, 211] width 285 height 25
click at [564, 199] on select "Select [DEMOGRAPHIC_DATA] [DEMOGRAPHIC_DATA] Other Prefer Not To Say" at bounding box center [706, 211] width 285 height 25
drag, startPoint x: 614, startPoint y: 204, endPoint x: 607, endPoint y: 217, distance: 14.1
click at [614, 204] on select "Select [DEMOGRAPHIC_DATA] [DEMOGRAPHIC_DATA] Other Prefer Not To Say" at bounding box center [706, 211] width 285 height 25
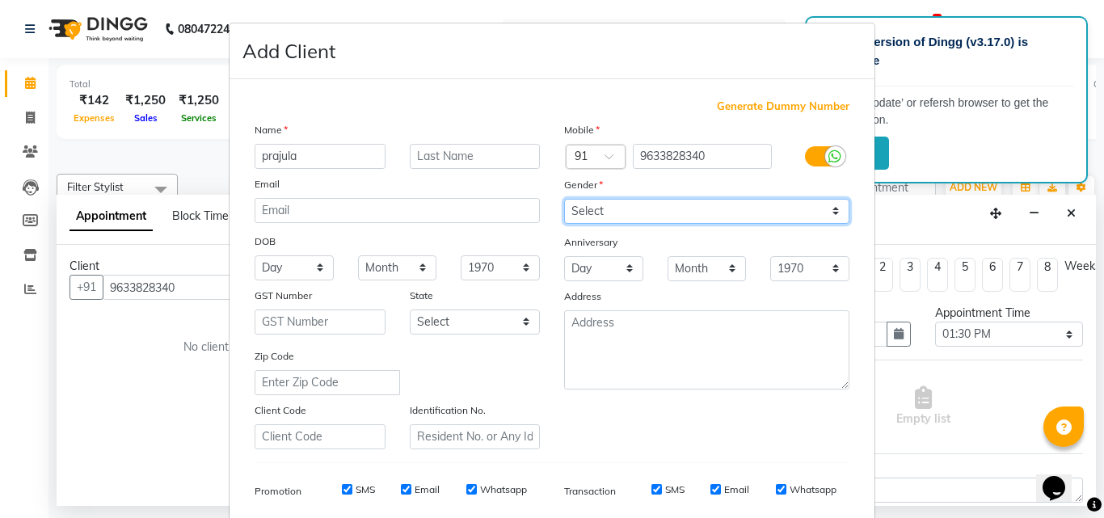
click at [564, 199] on select "Select [DEMOGRAPHIC_DATA] [DEMOGRAPHIC_DATA] Other Prefer Not To Say" at bounding box center [706, 211] width 285 height 25
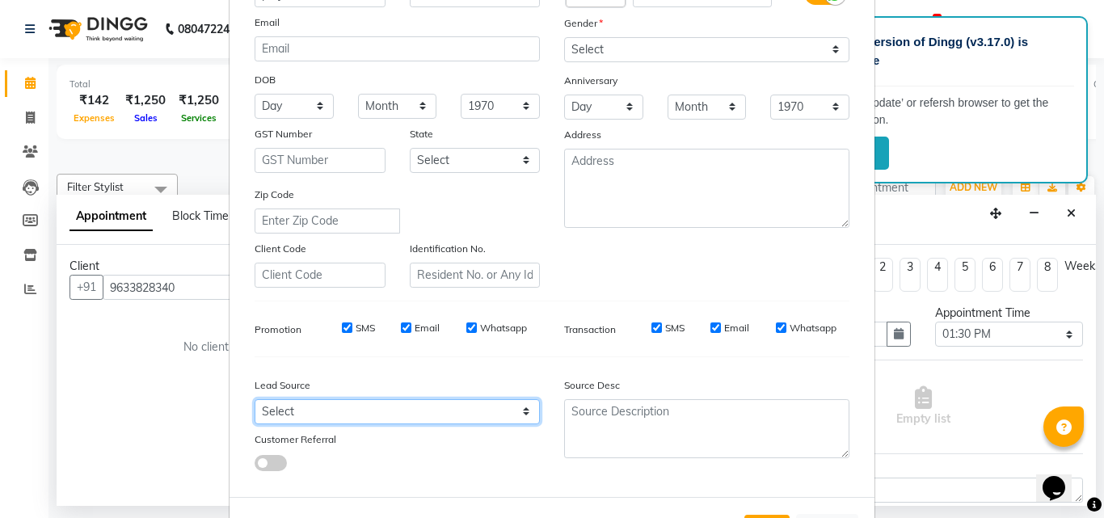
drag, startPoint x: 361, startPoint y: 416, endPoint x: 356, endPoint y: 410, distance: 8.6
click at [361, 416] on select "Select Walk-in Referral Internet Friend Word of Mouth Advertisement Facebook Ju…" at bounding box center [397, 411] width 285 height 25
click at [255, 399] on select "Select Walk-in Referral Internet Friend Word of Mouth Advertisement Facebook Ju…" at bounding box center [397, 411] width 285 height 25
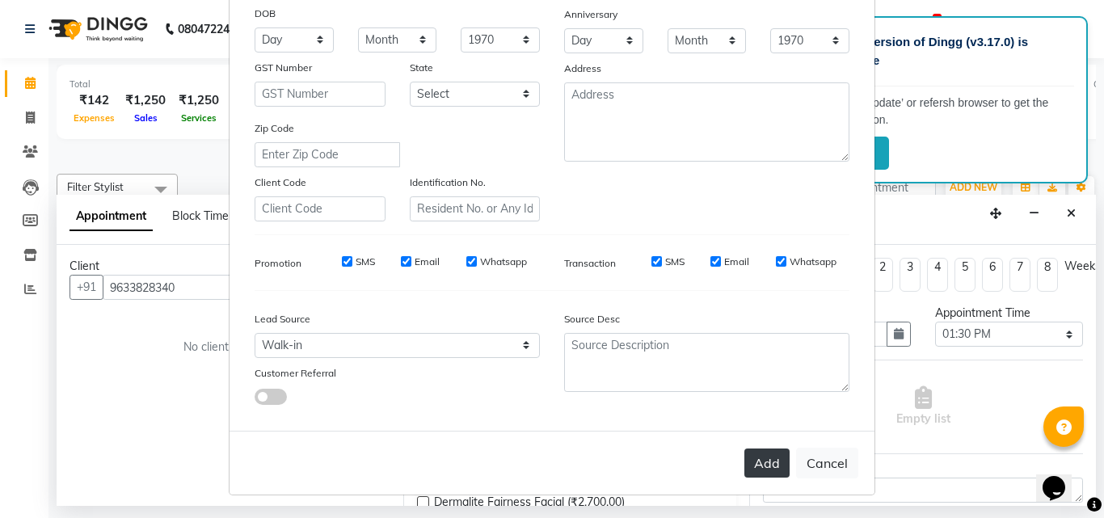
click at [751, 468] on button "Add" at bounding box center [766, 462] width 45 height 29
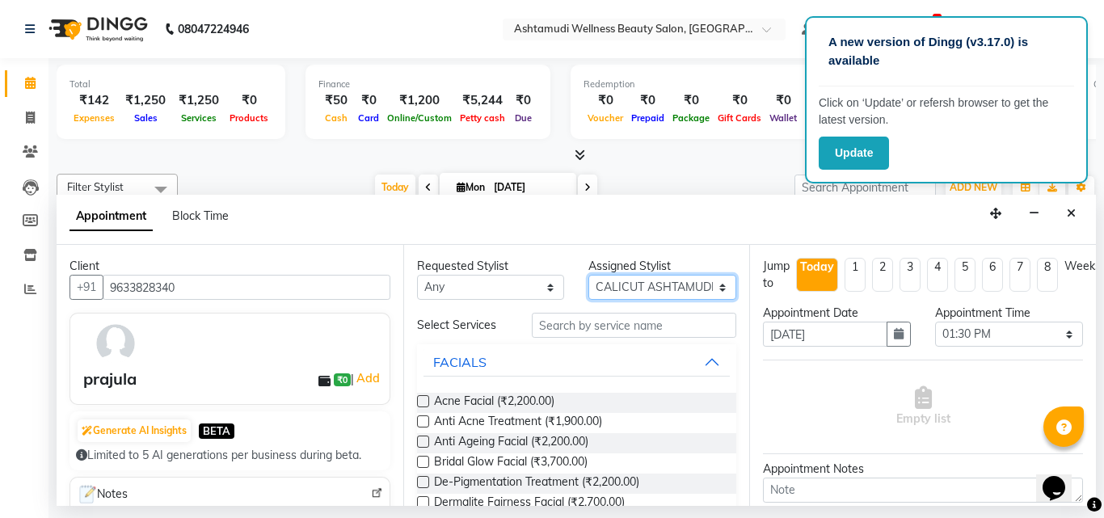
click at [681, 294] on select "Select [PERSON_NAME] C [PERSON_NAME] [PERSON_NAME] CALICUT ASHTAMUDI FRANKLY KR…" at bounding box center [662, 287] width 148 height 25
click at [588, 275] on select "Select [PERSON_NAME] C [PERSON_NAME] [PERSON_NAME] CALICUT ASHTAMUDI FRANKLY KR…" at bounding box center [662, 287] width 148 height 25
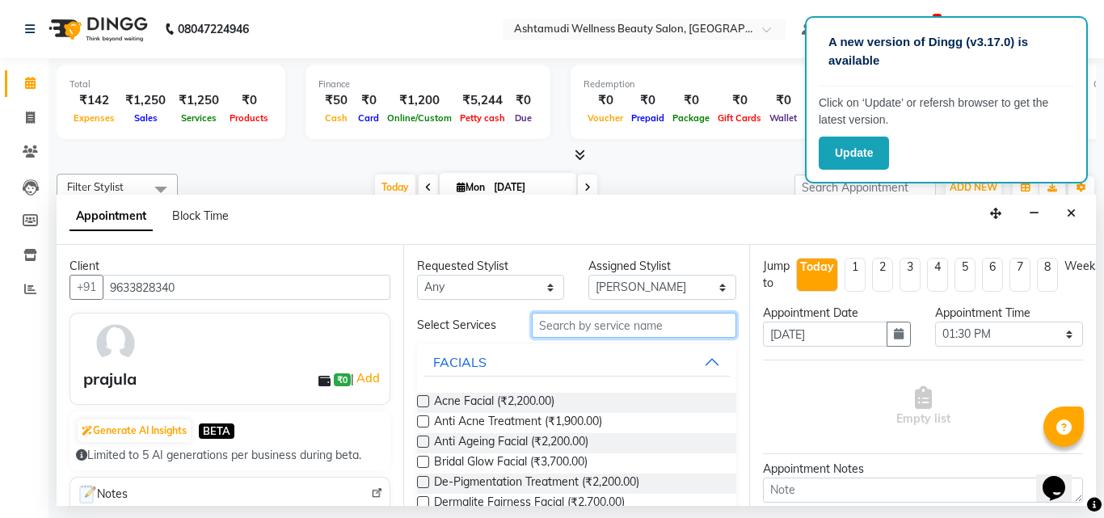
click at [635, 333] on input "text" at bounding box center [634, 325] width 205 height 25
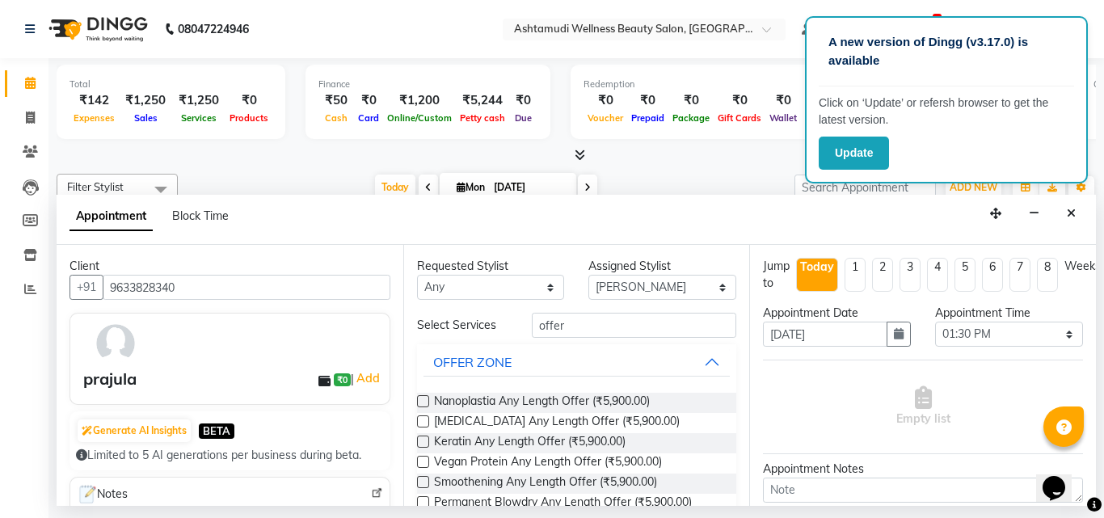
click at [421, 398] on label at bounding box center [423, 401] width 12 height 12
click at [421, 398] on input "checkbox" at bounding box center [422, 403] width 11 height 11
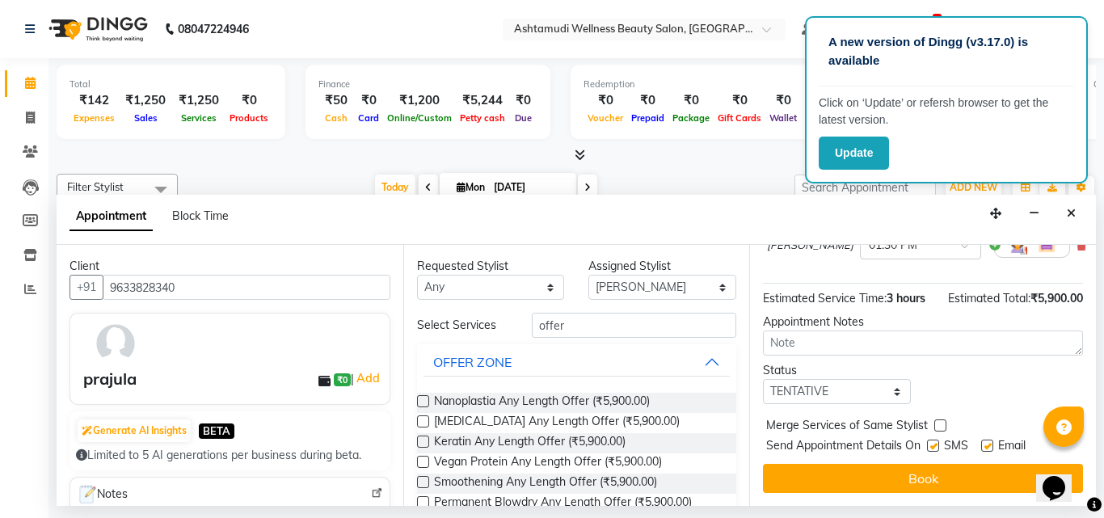
scroll to position [193, 0]
click at [847, 385] on select "Select TENTATIVE CONFIRM CHECK-IN UPCOMING" at bounding box center [837, 391] width 148 height 25
click at [763, 379] on select "Select TENTATIVE CONFIRM CHECK-IN UPCOMING" at bounding box center [837, 391] width 148 height 25
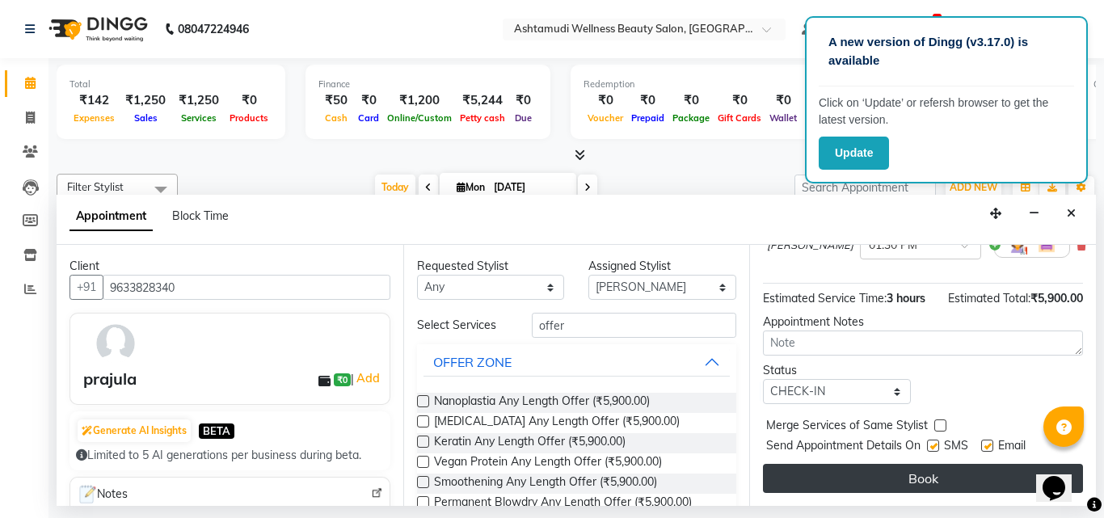
click at [861, 465] on button "Book" at bounding box center [923, 478] width 320 height 29
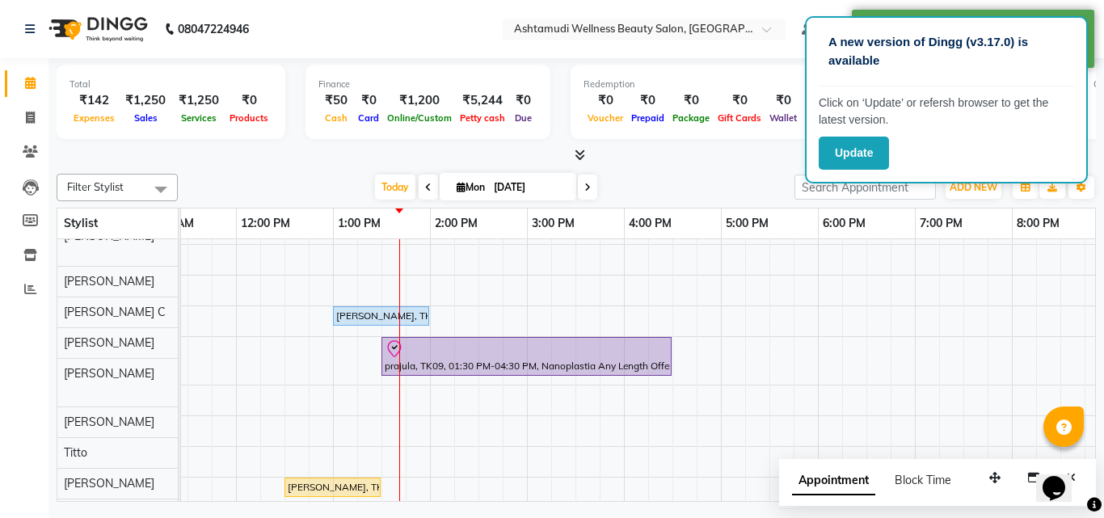
scroll to position [166, 0]
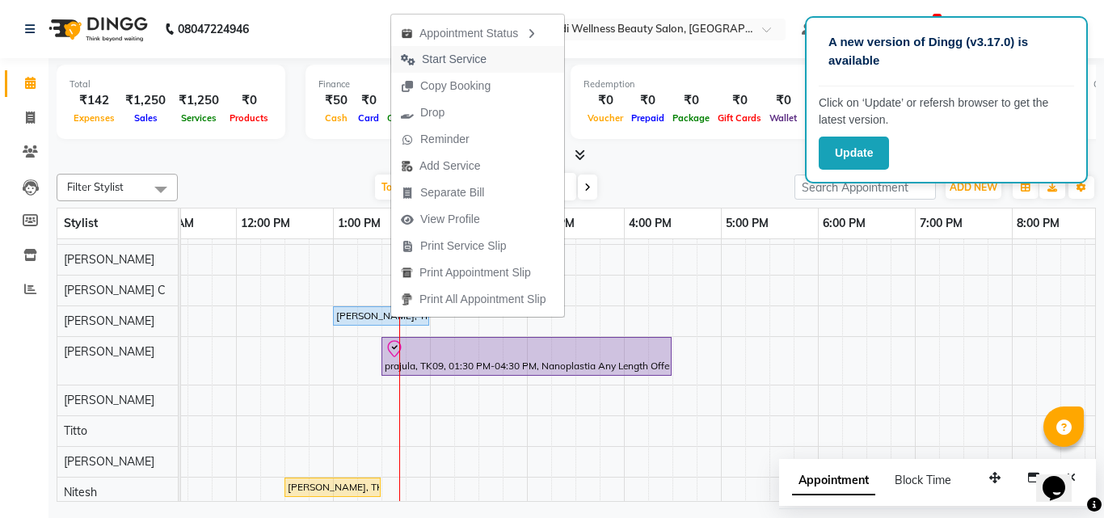
click at [484, 69] on span "Start Service" at bounding box center [443, 59] width 105 height 27
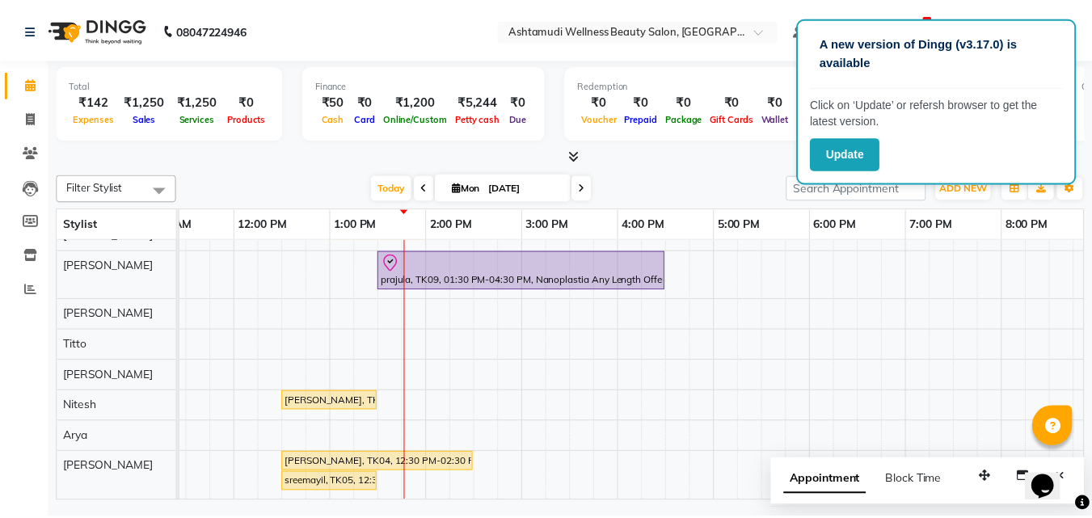
scroll to position [265, 0]
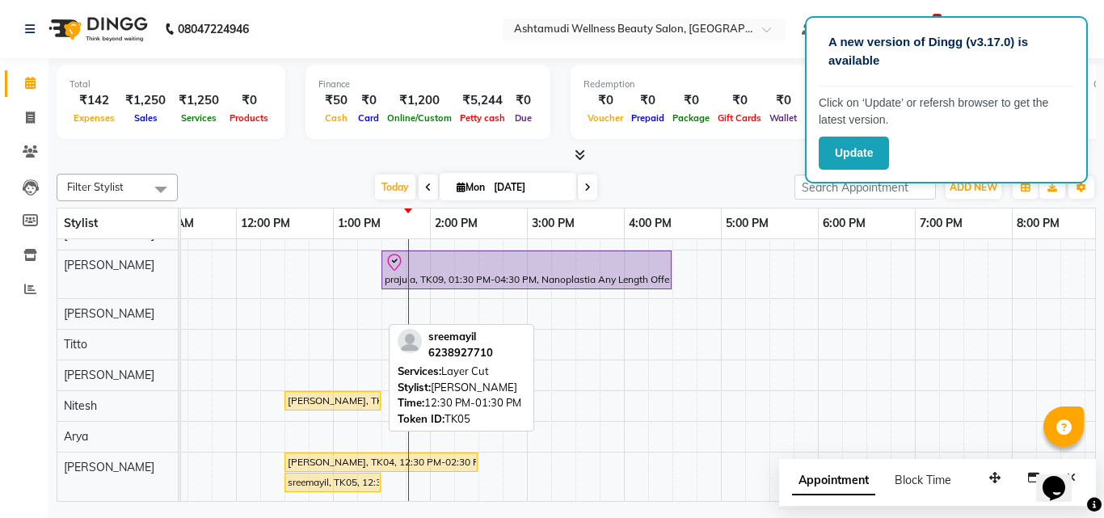
click at [339, 475] on div "sreemayil, TK05, 12:30 PM-01:30 PM, Layer Cut" at bounding box center [332, 482] width 93 height 15
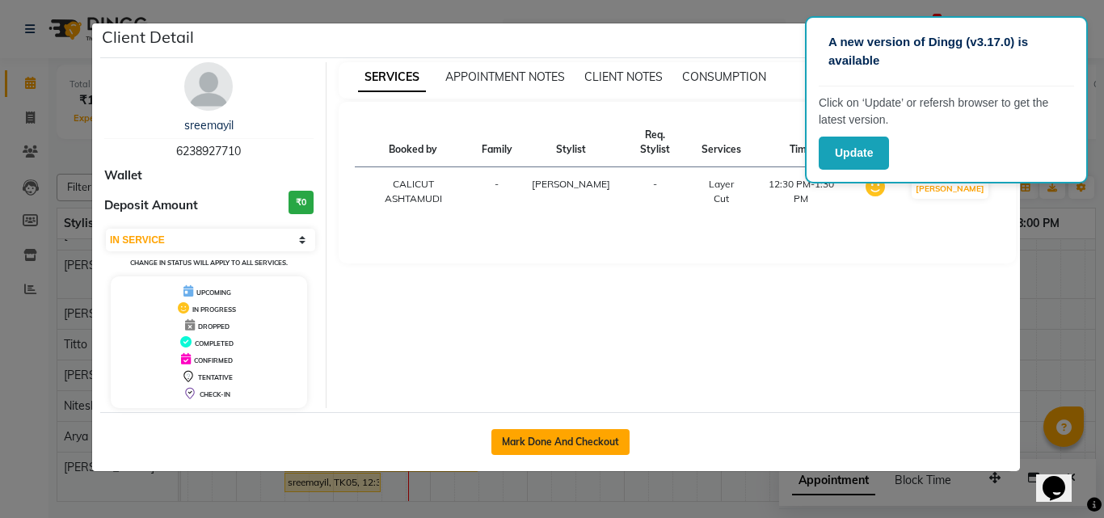
click at [585, 440] on button "Mark Done And Checkout" at bounding box center [560, 442] width 138 height 26
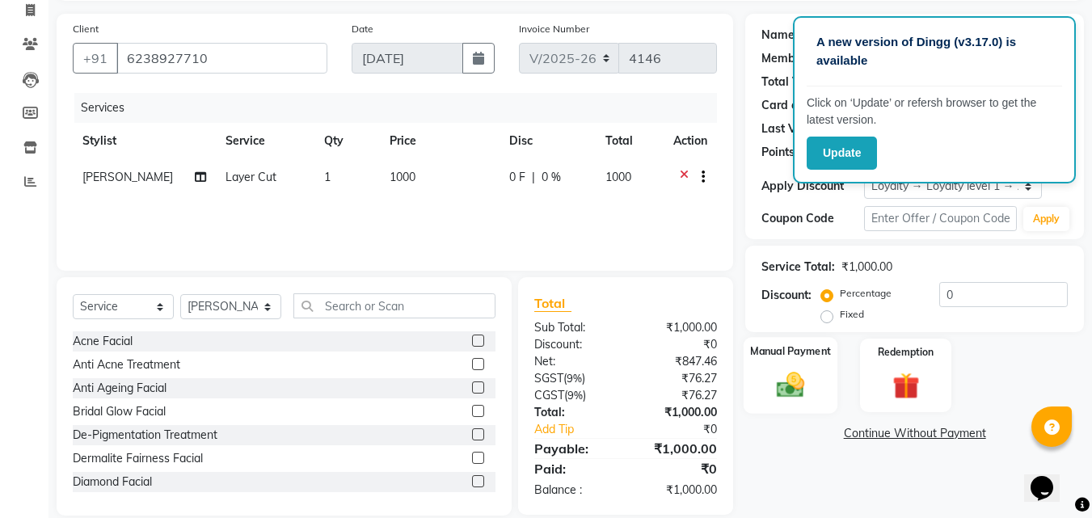
scroll to position [129, 0]
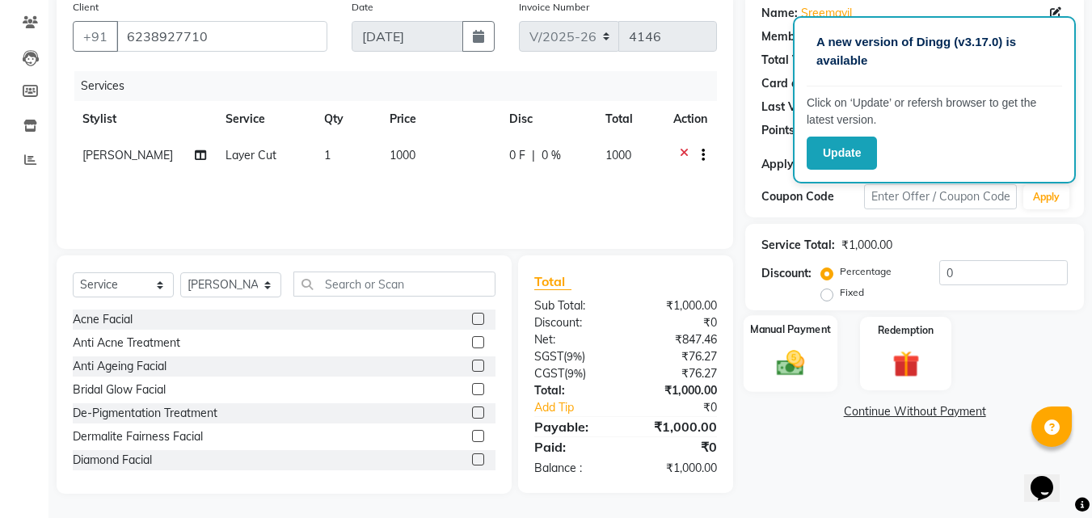
click at [809, 373] on img at bounding box center [790, 363] width 45 height 32
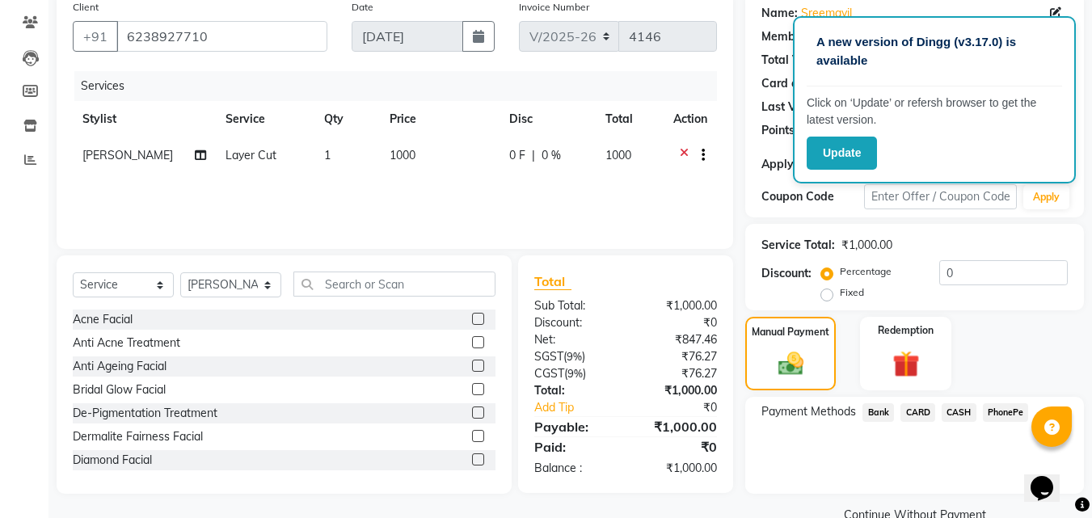
click at [1016, 415] on span "PhonePe" at bounding box center [1006, 412] width 46 height 19
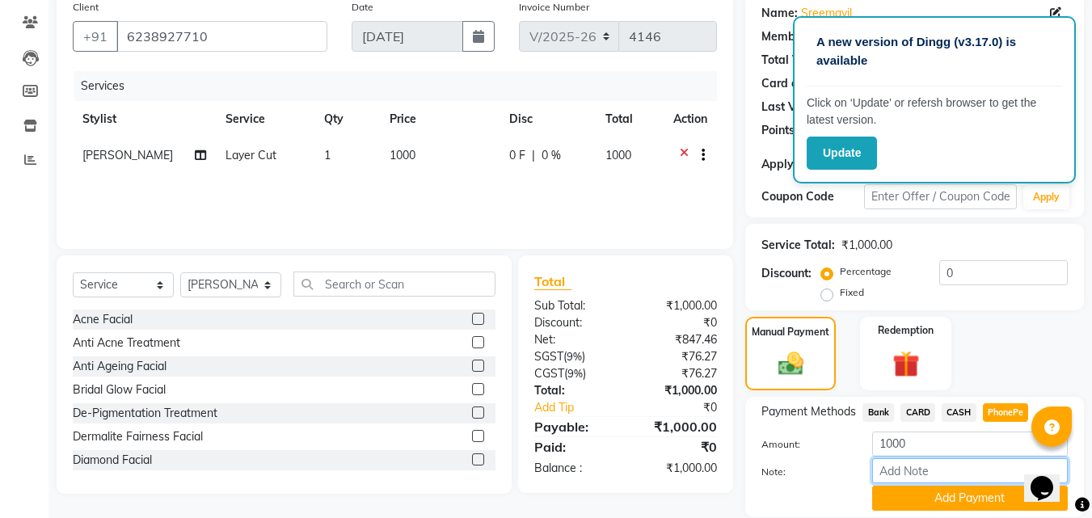
click at [942, 468] on input "Note:" at bounding box center [970, 470] width 196 height 25
click at [990, 503] on button "Add Payment" at bounding box center [970, 498] width 196 height 25
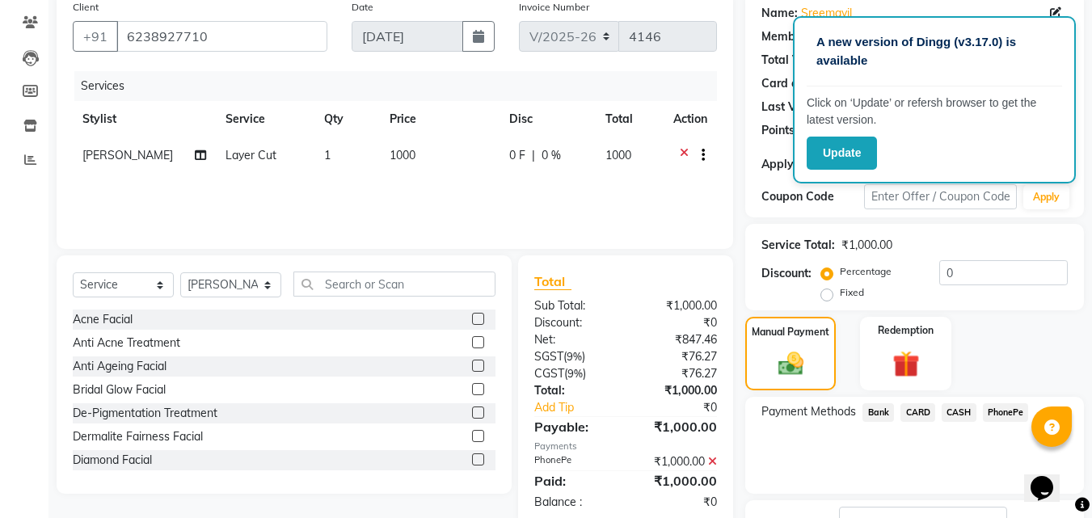
scroll to position [259, 0]
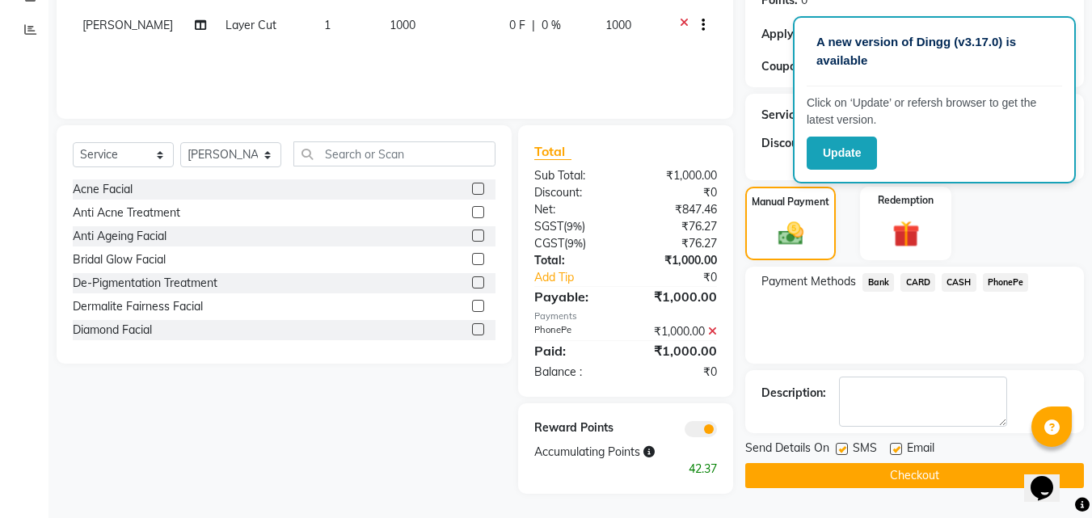
click at [943, 481] on button "Checkout" at bounding box center [914, 475] width 339 height 25
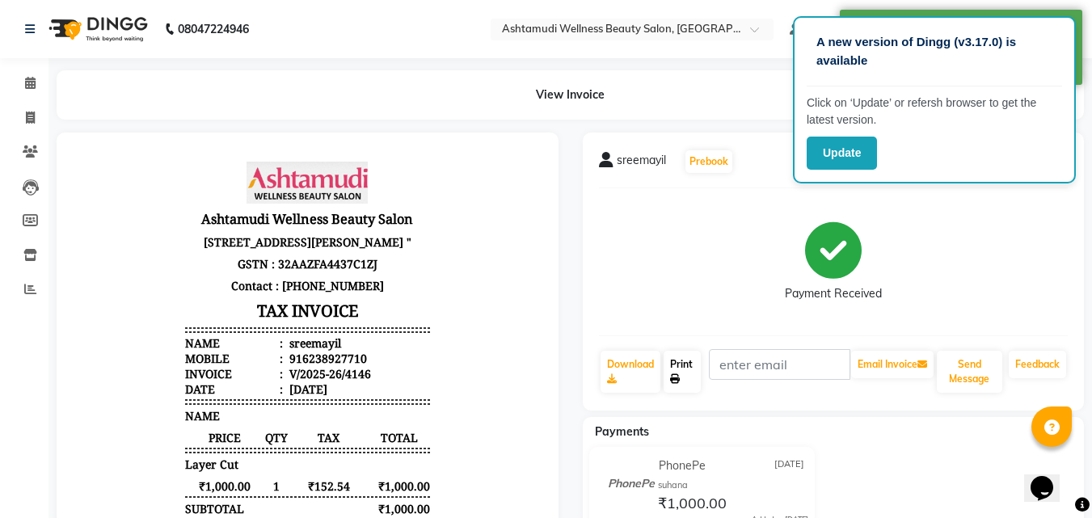
click at [688, 359] on link "Print" at bounding box center [681, 372] width 37 height 42
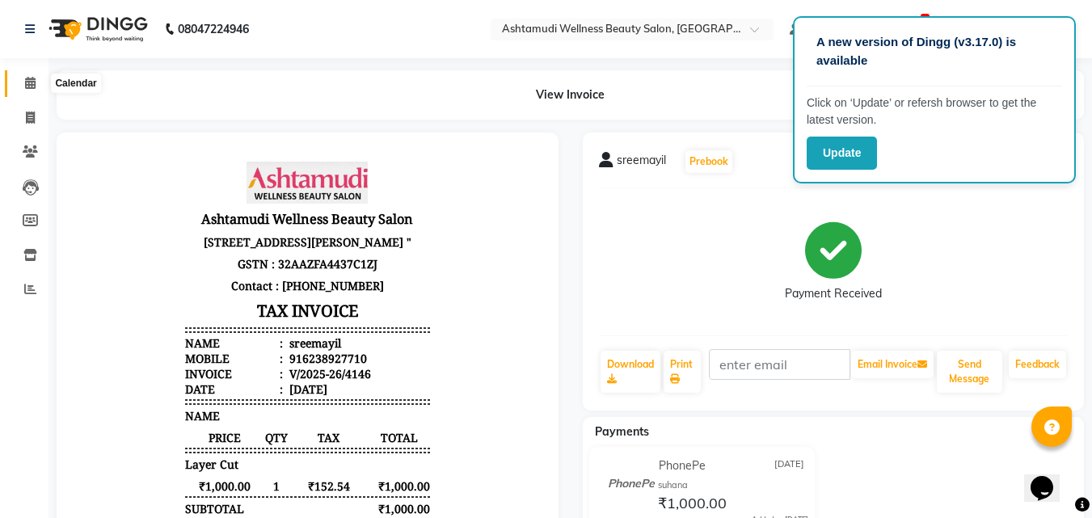
click at [23, 80] on span at bounding box center [30, 83] width 28 height 19
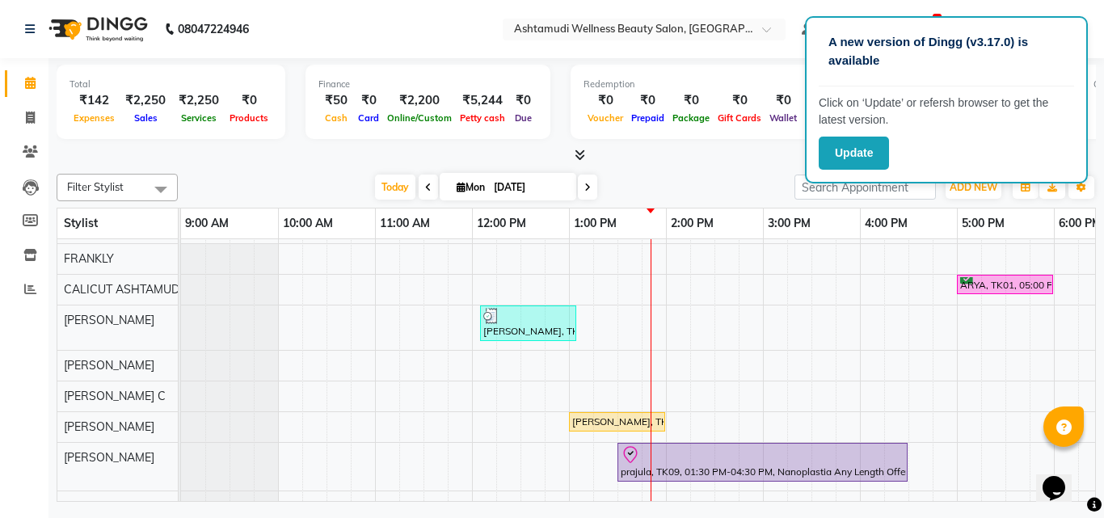
scroll to position [81, 0]
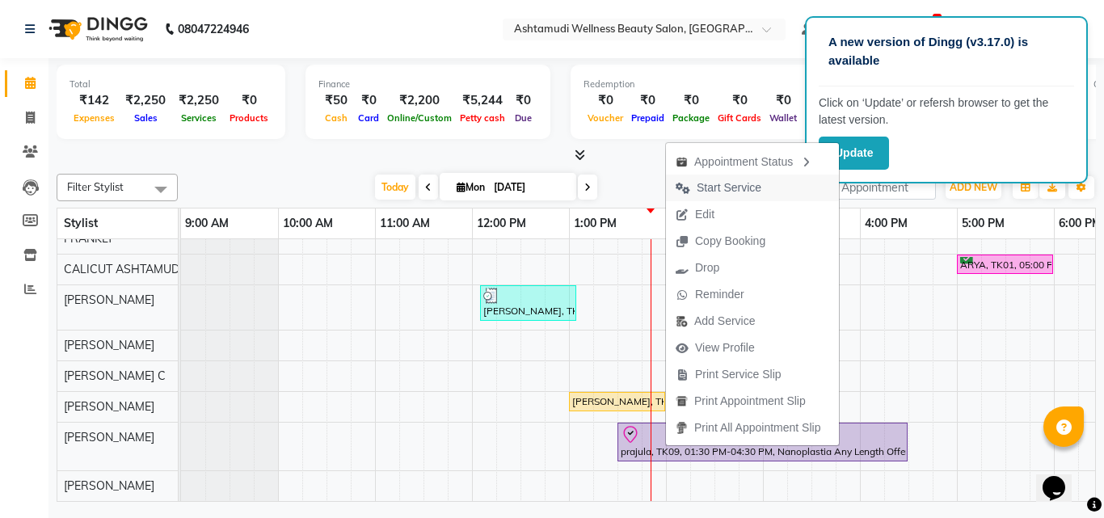
click at [743, 183] on span "Start Service" at bounding box center [729, 187] width 65 height 17
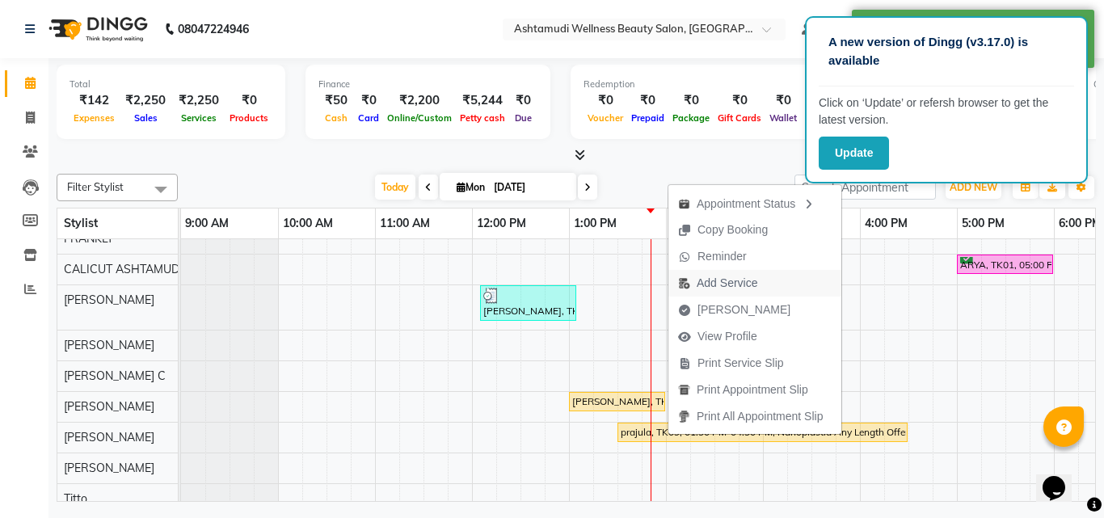
click at [726, 287] on span "Add Service" at bounding box center [727, 283] width 61 height 17
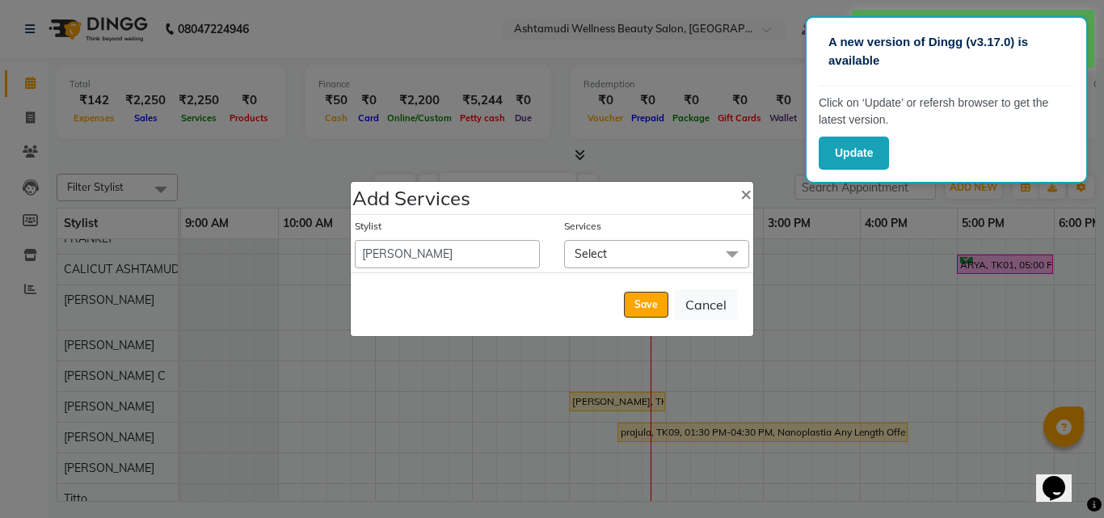
click at [598, 250] on span "Select" at bounding box center [591, 253] width 32 height 15
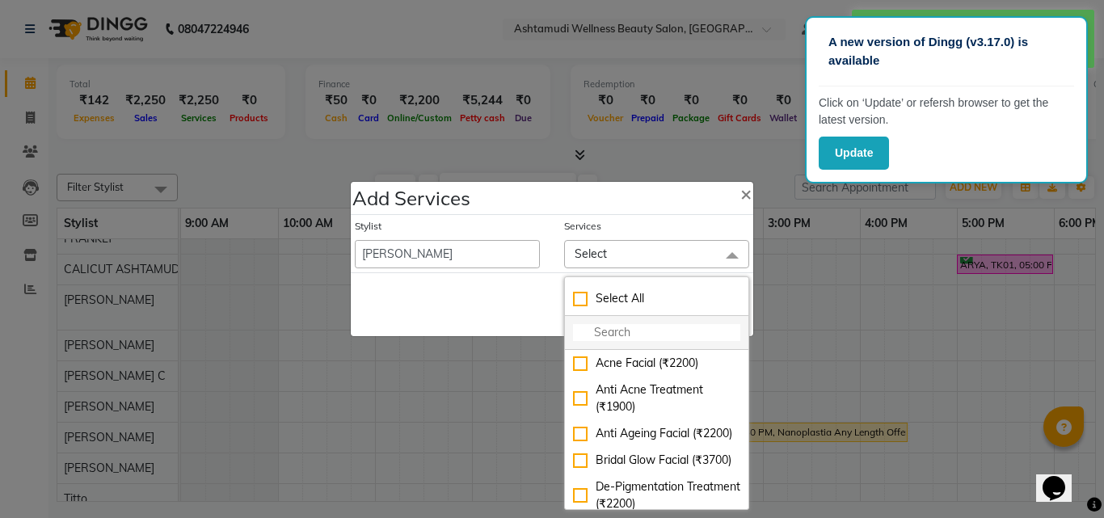
click at [604, 339] on input "multiselect-search" at bounding box center [656, 332] width 167 height 17
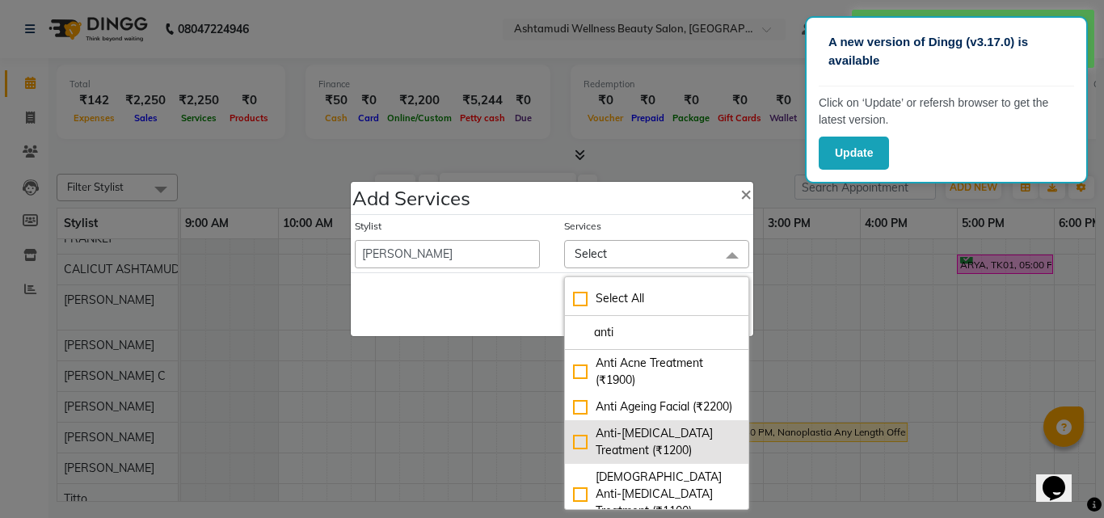
click at [578, 459] on div "Anti-[MEDICAL_DATA] Treatment (₹1200)" at bounding box center [656, 442] width 167 height 34
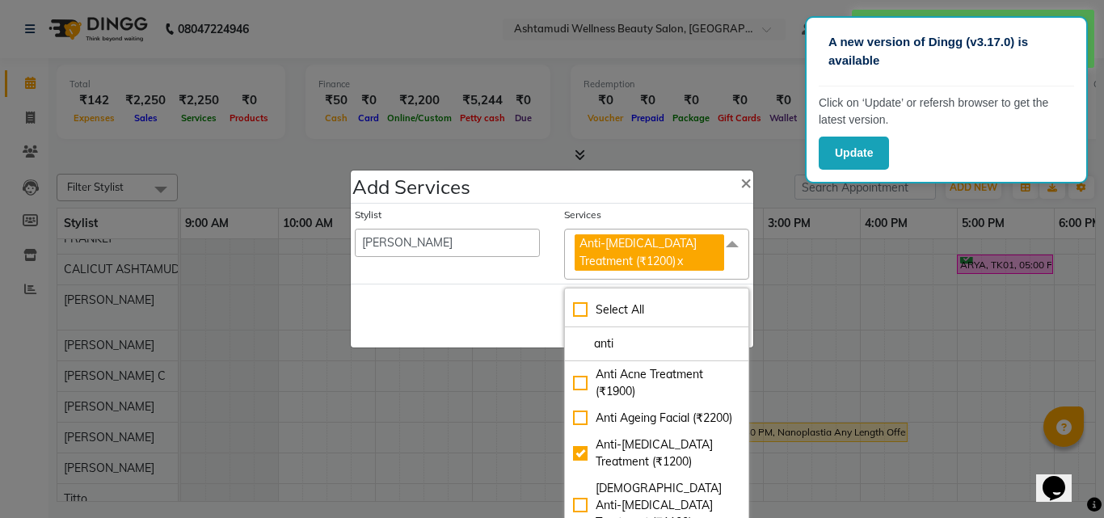
click at [513, 275] on div "Stylist [PERSON_NAME] C [PERSON_NAME] [PERSON_NAME] CALICUT ASHTAMUDI FRANKLY […" at bounding box center [447, 244] width 209 height 72
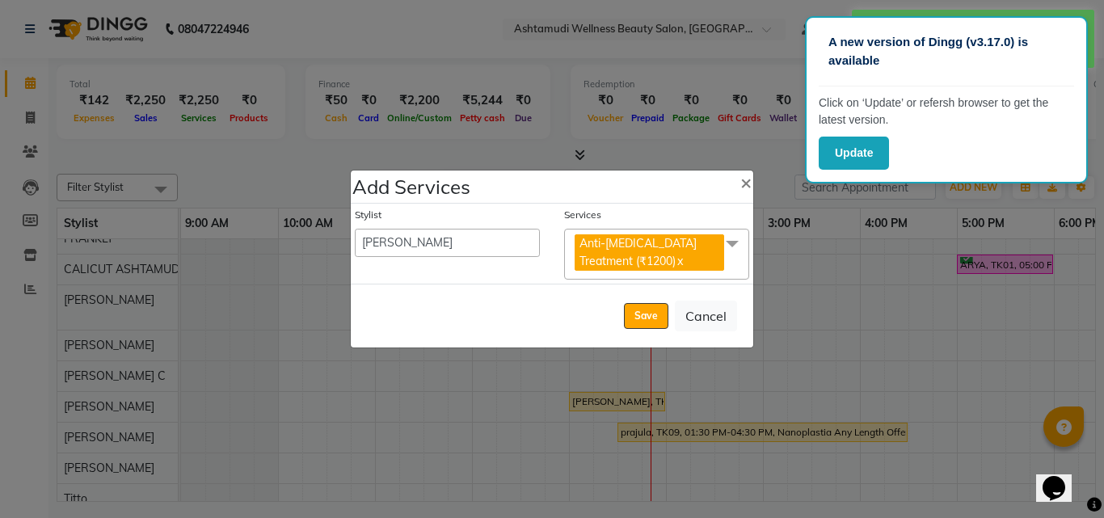
click at [731, 276] on span "Anti-[MEDICAL_DATA] Treatment (₹1200) x" at bounding box center [656, 254] width 185 height 51
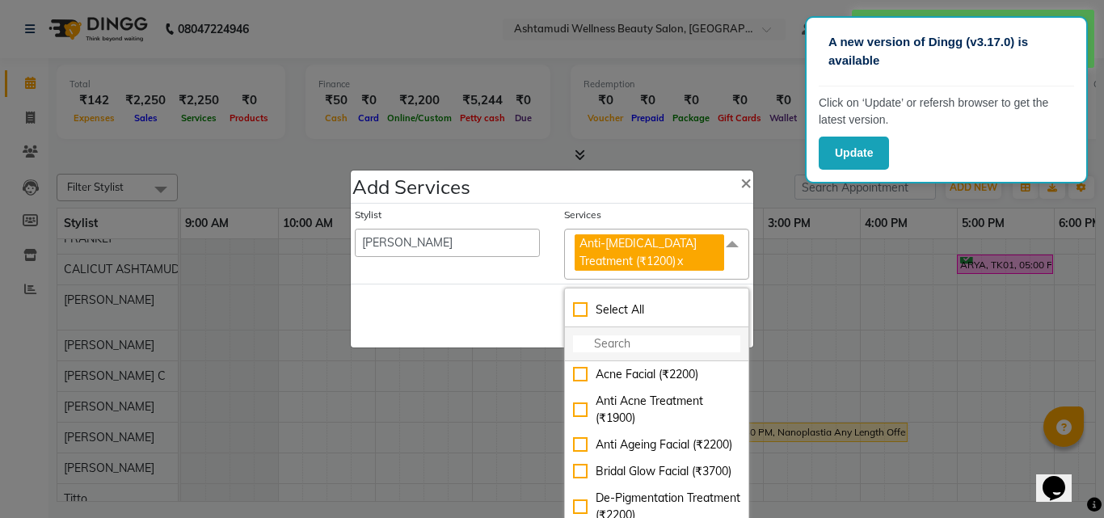
click at [646, 351] on input "multiselect-search" at bounding box center [656, 343] width 167 height 17
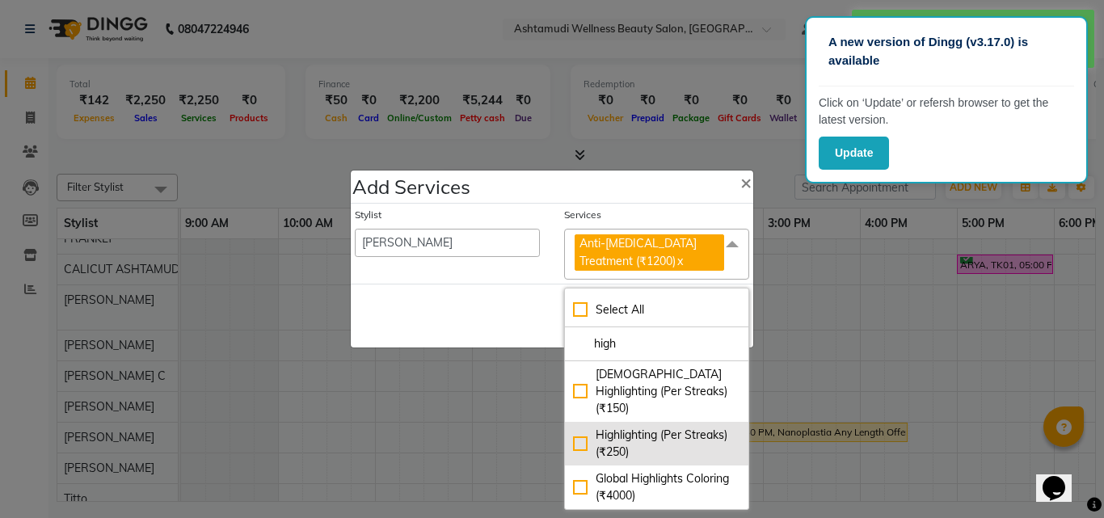
click at [573, 430] on div "Highlighting (Per Streaks) (₹250)" at bounding box center [656, 444] width 167 height 34
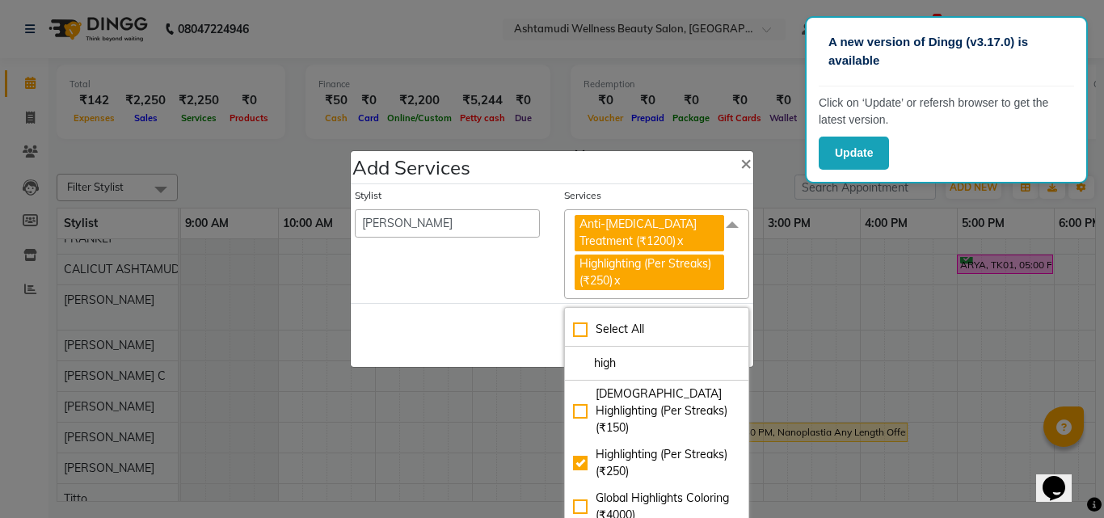
click at [537, 316] on div "Save Cancel" at bounding box center [552, 335] width 402 height 64
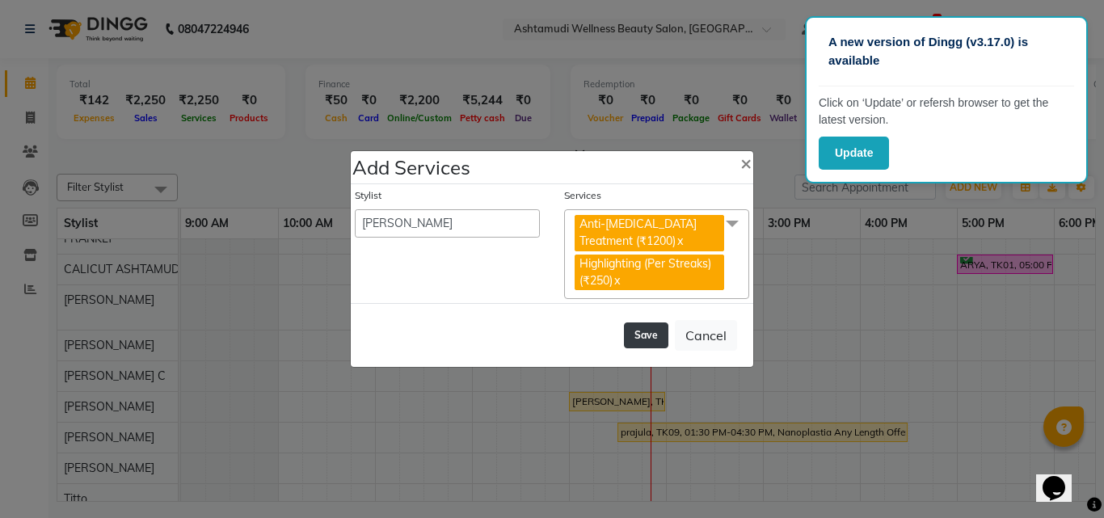
click at [646, 340] on button "Save" at bounding box center [646, 335] width 44 height 26
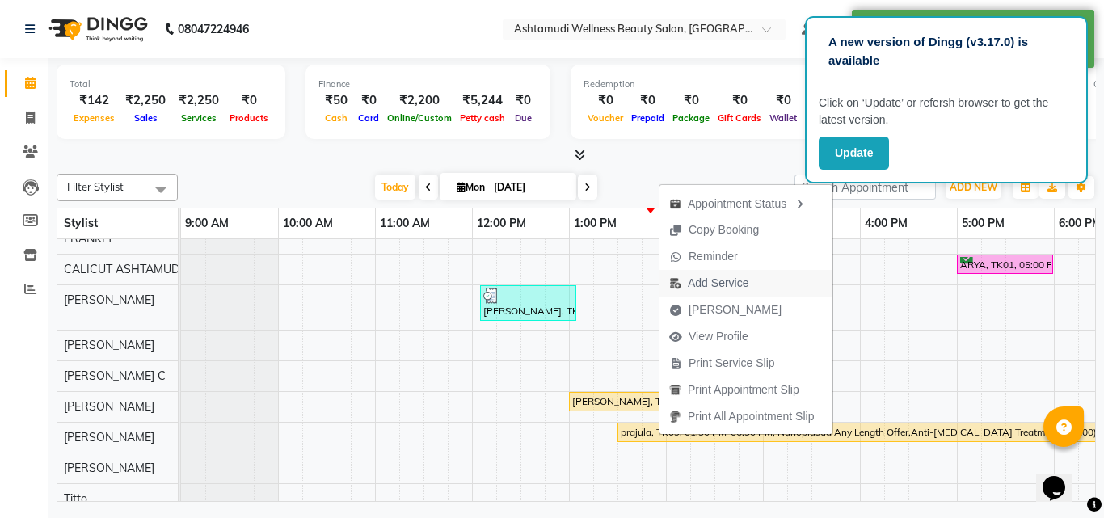
click at [714, 277] on span "Add Service" at bounding box center [718, 283] width 61 height 17
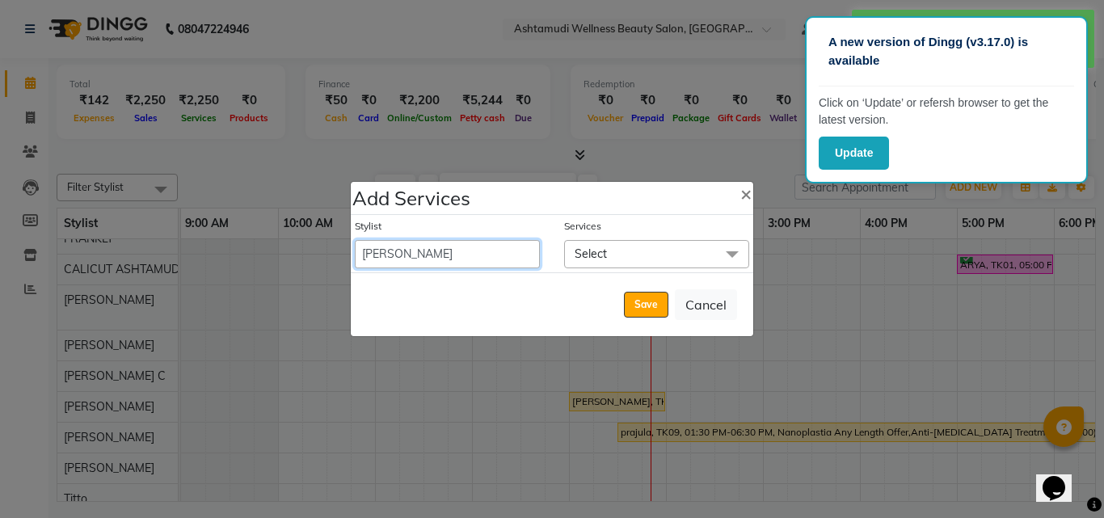
drag, startPoint x: 480, startPoint y: 258, endPoint x: 473, endPoint y: 262, distance: 8.3
click at [480, 258] on select "[PERSON_NAME] C [PERSON_NAME] [PERSON_NAME] CALICUT ASHTAMUDI FRANKLY [PERSON_N…" at bounding box center [447, 254] width 185 height 28
click at [355, 240] on select "[PERSON_NAME] C [PERSON_NAME] [PERSON_NAME] CALICUT ASHTAMUDI FRANKLY [PERSON_N…" at bounding box center [447, 254] width 185 height 28
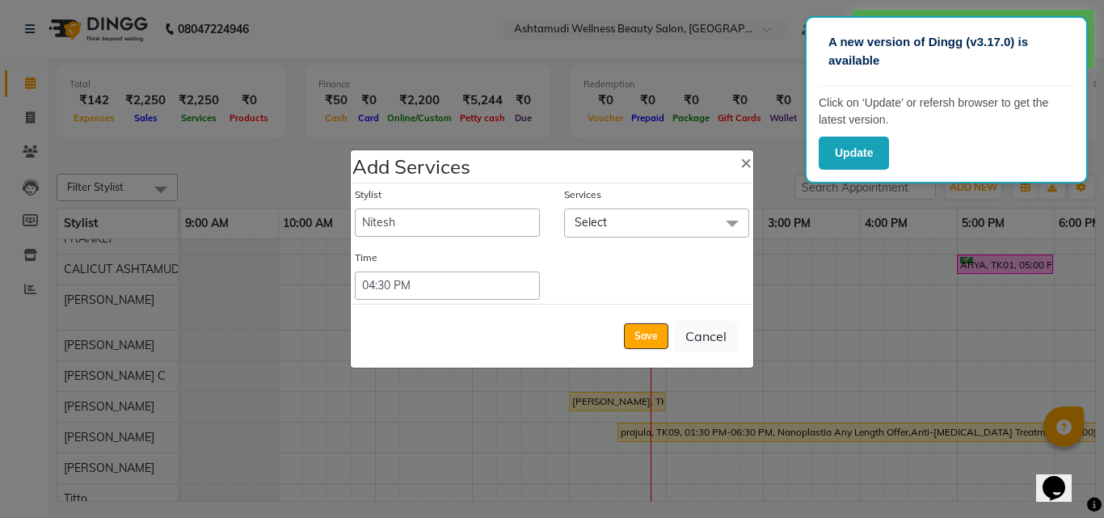
click at [626, 222] on span "Select" at bounding box center [656, 222] width 185 height 28
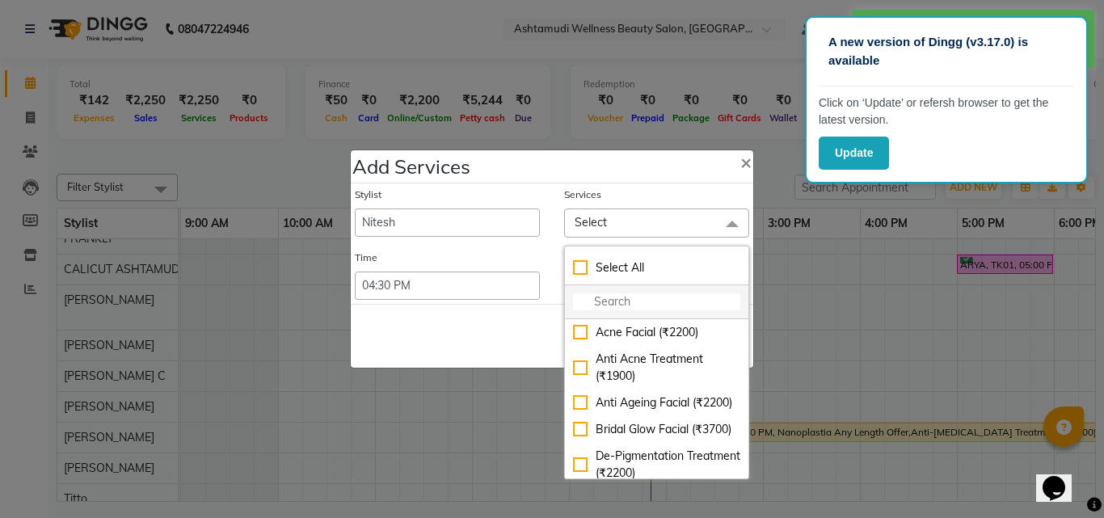
click at [615, 299] on input "multiselect-search" at bounding box center [656, 301] width 167 height 17
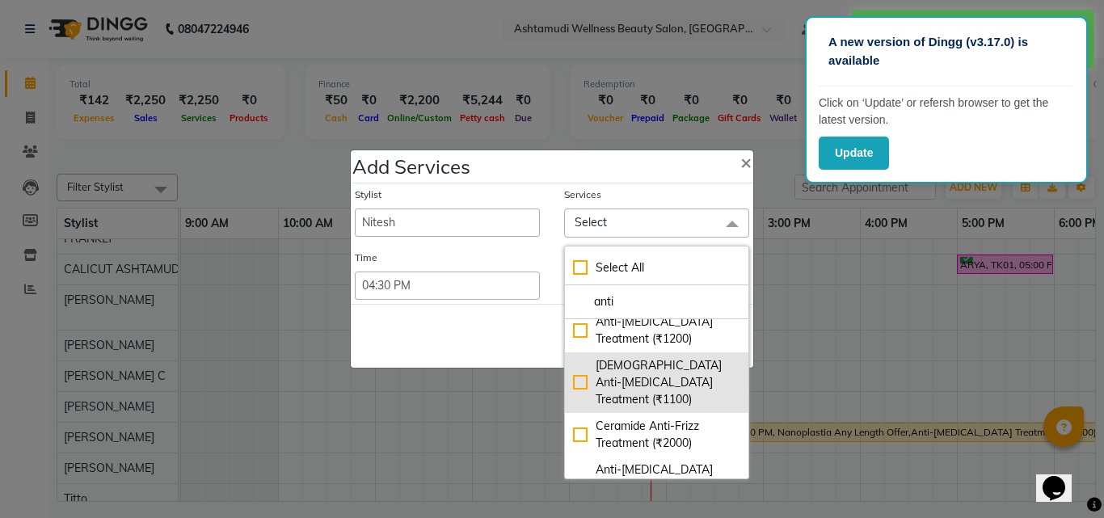
click at [580, 390] on div "[DEMOGRAPHIC_DATA] Anti-[MEDICAL_DATA] Treatment (₹1100)" at bounding box center [656, 382] width 167 height 51
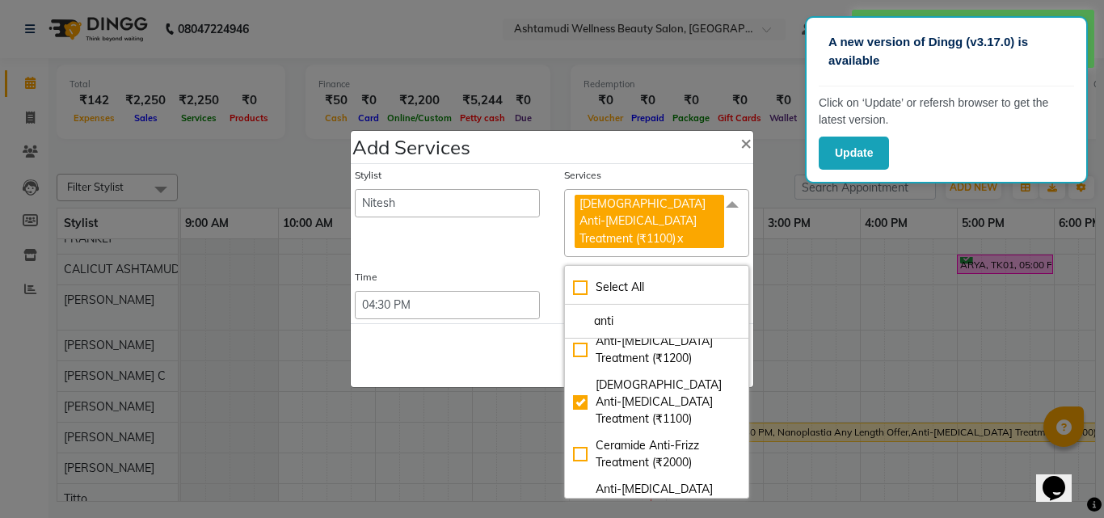
click at [511, 366] on div "Save Cancel" at bounding box center [552, 355] width 402 height 64
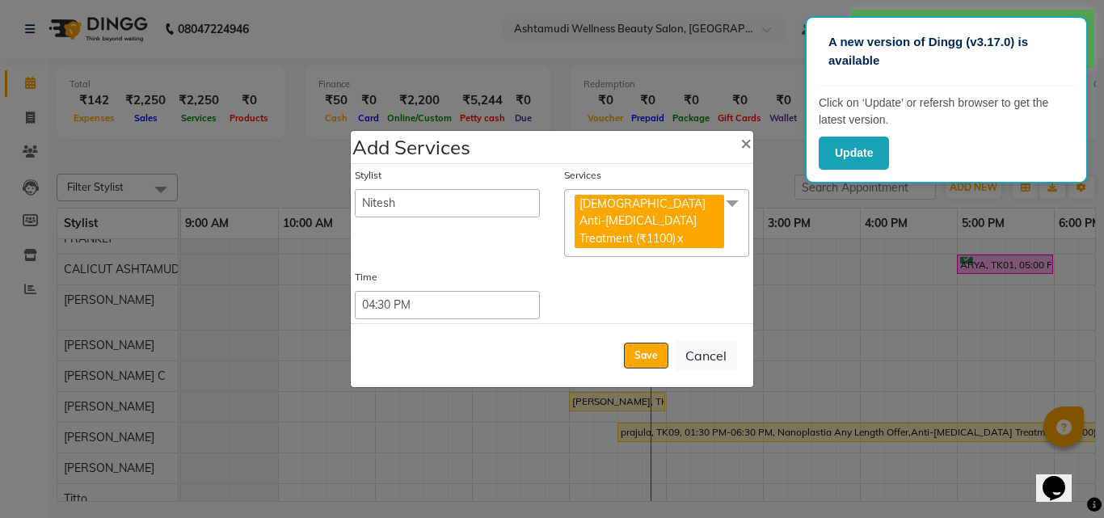
click at [730, 235] on span "[DEMOGRAPHIC_DATA] Anti-[MEDICAL_DATA] Treatment (₹1100) x" at bounding box center [656, 223] width 185 height 68
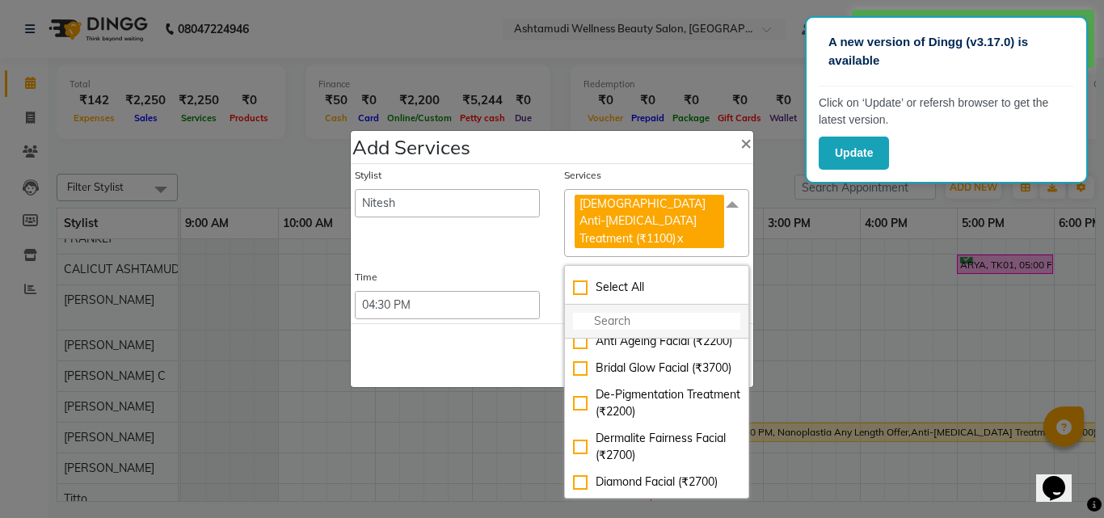
click at [640, 318] on input "multiselect-search" at bounding box center [656, 321] width 167 height 17
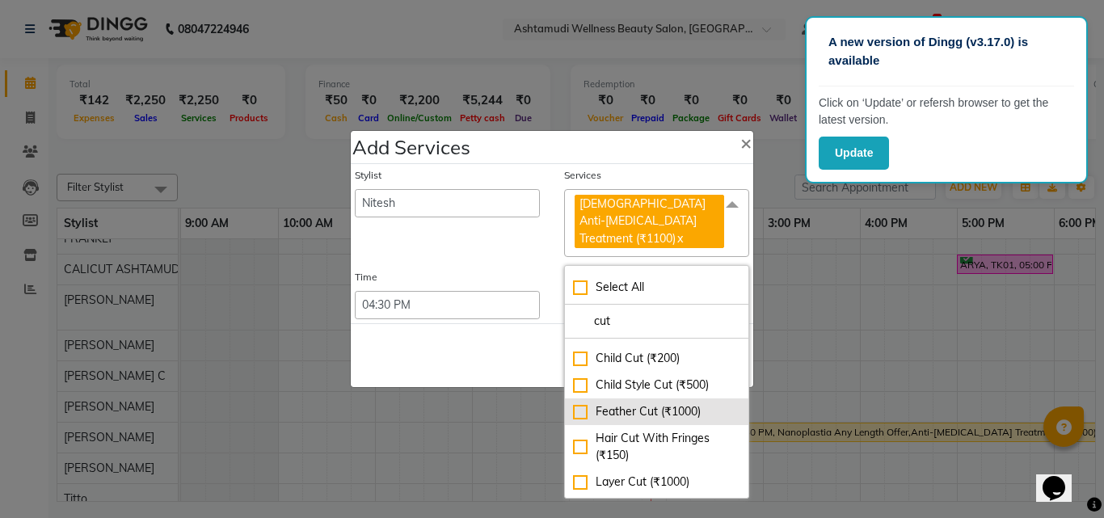
scroll to position [0, 0]
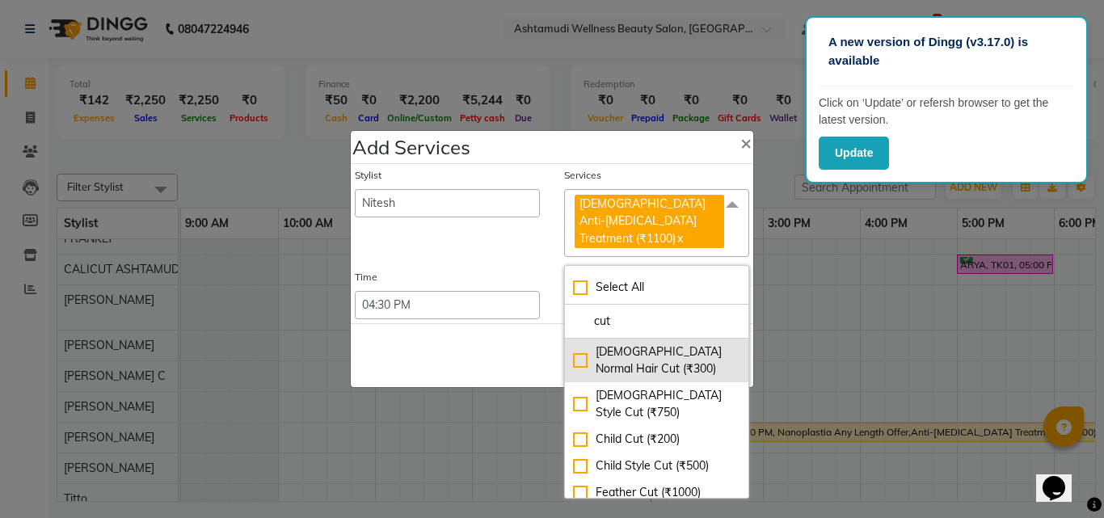
click at [577, 354] on div "[DEMOGRAPHIC_DATA] Normal Hair Cut (₹300)" at bounding box center [656, 360] width 167 height 34
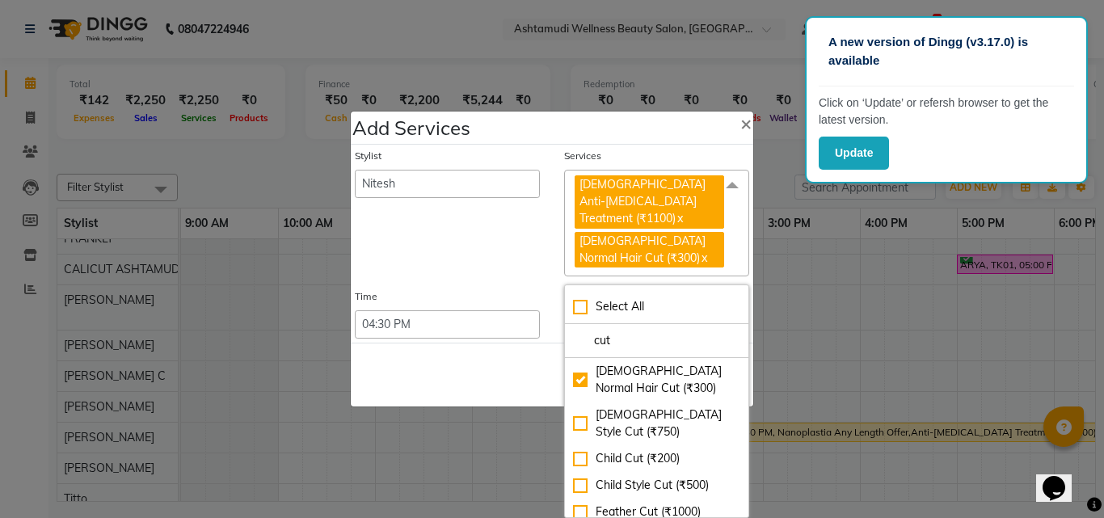
click at [724, 258] on span "[DEMOGRAPHIC_DATA] Anti-[MEDICAL_DATA] Treatment (₹1100) x [DEMOGRAPHIC_DATA] N…" at bounding box center [656, 223] width 185 height 107
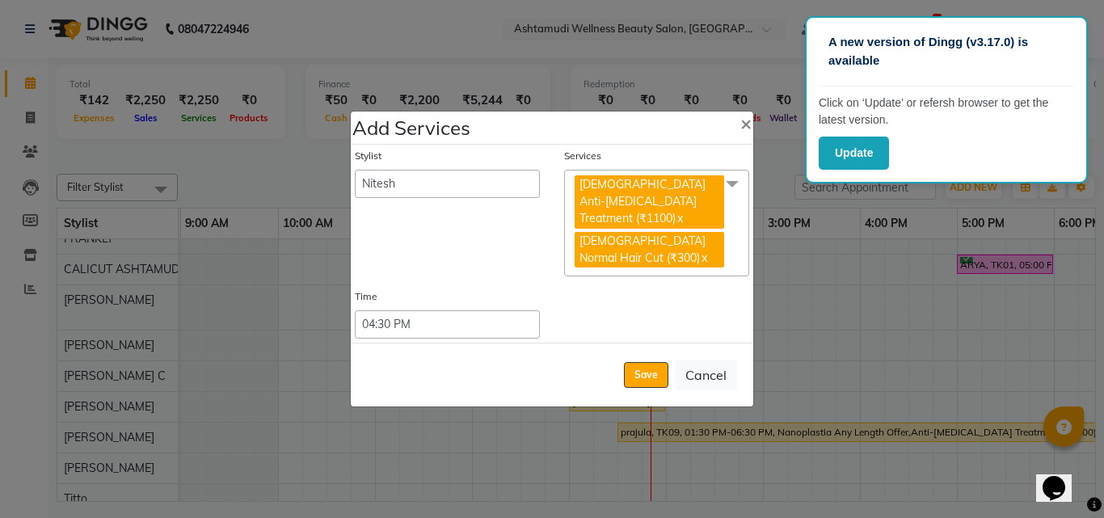
click at [734, 257] on span "[DEMOGRAPHIC_DATA] Anti-[MEDICAL_DATA] Treatment (₹1100) x [DEMOGRAPHIC_DATA] N…" at bounding box center [656, 223] width 185 height 107
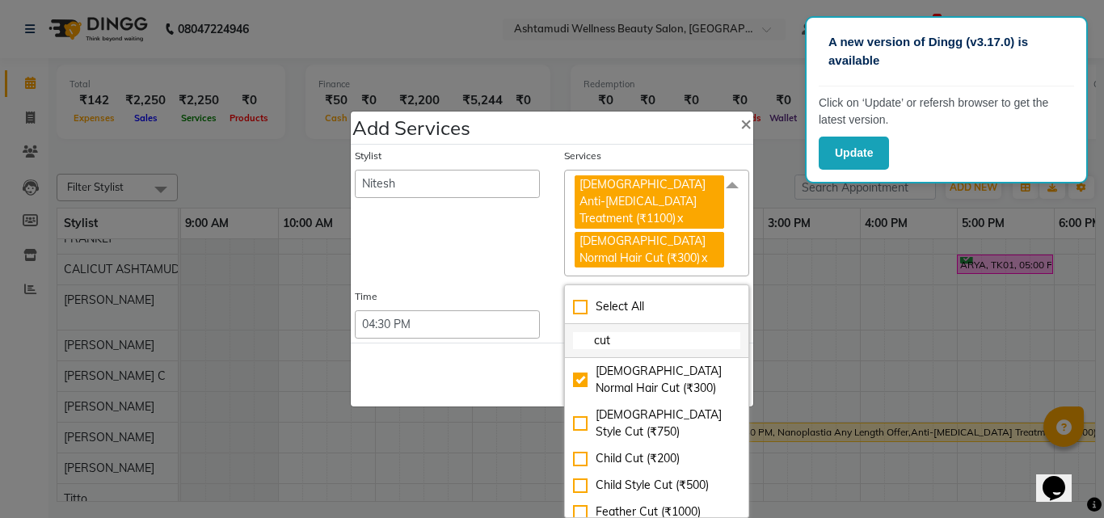
click at [635, 335] on input "cut" at bounding box center [656, 340] width 167 height 17
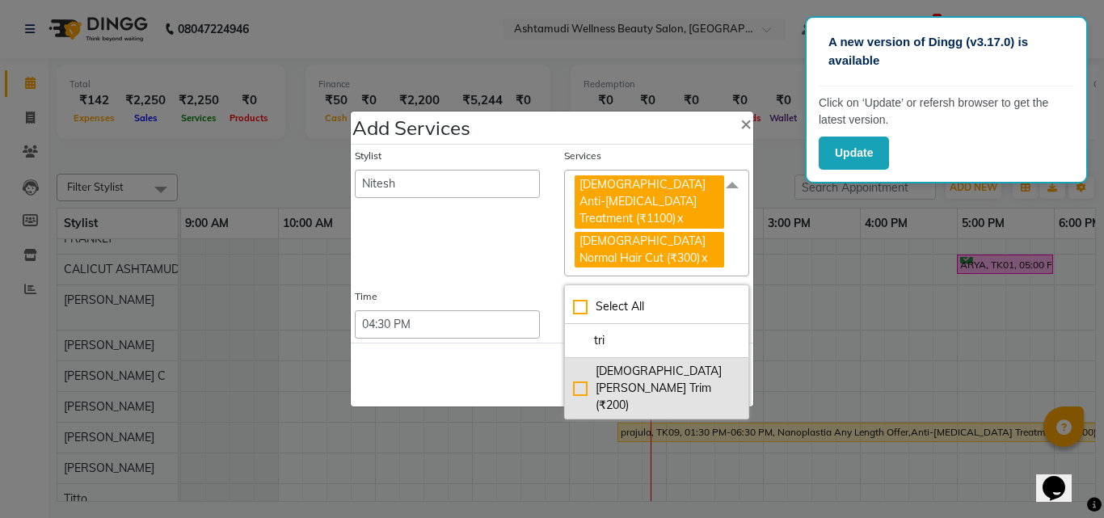
click at [584, 364] on div "[DEMOGRAPHIC_DATA] [PERSON_NAME] Trim (₹200)" at bounding box center [656, 388] width 167 height 51
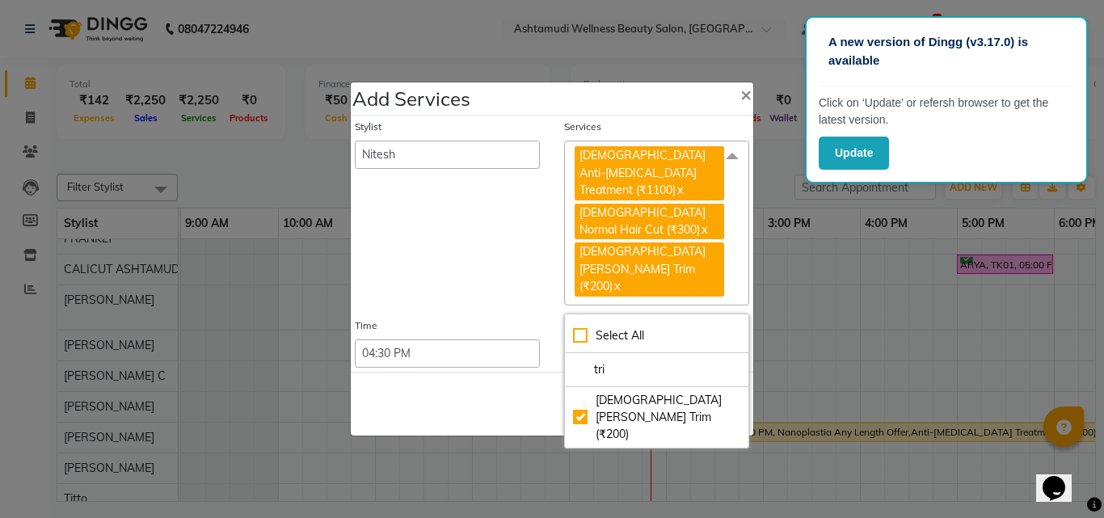
click at [526, 372] on div "Save Cancel" at bounding box center [552, 404] width 402 height 64
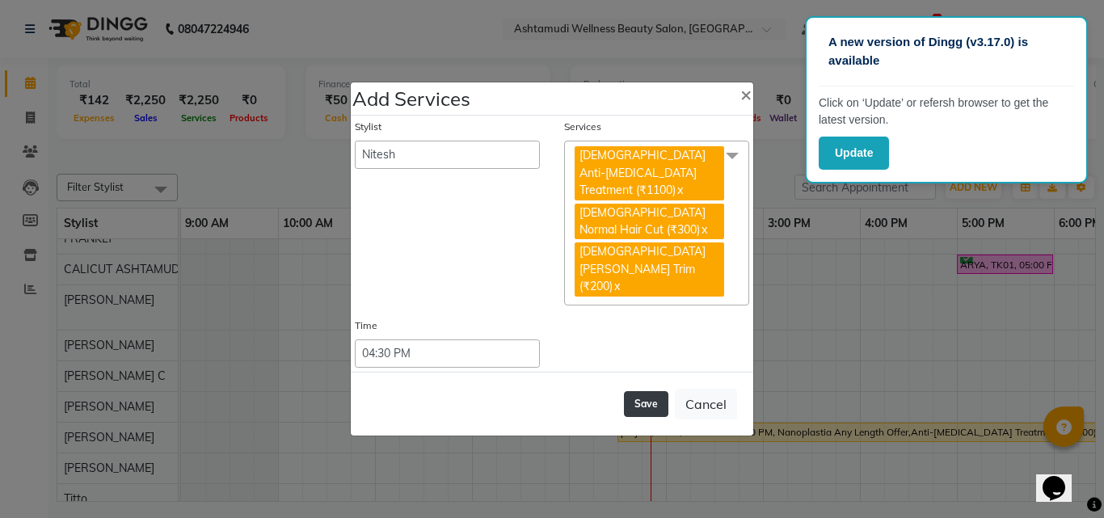
click at [641, 391] on button "Save" at bounding box center [646, 404] width 44 height 26
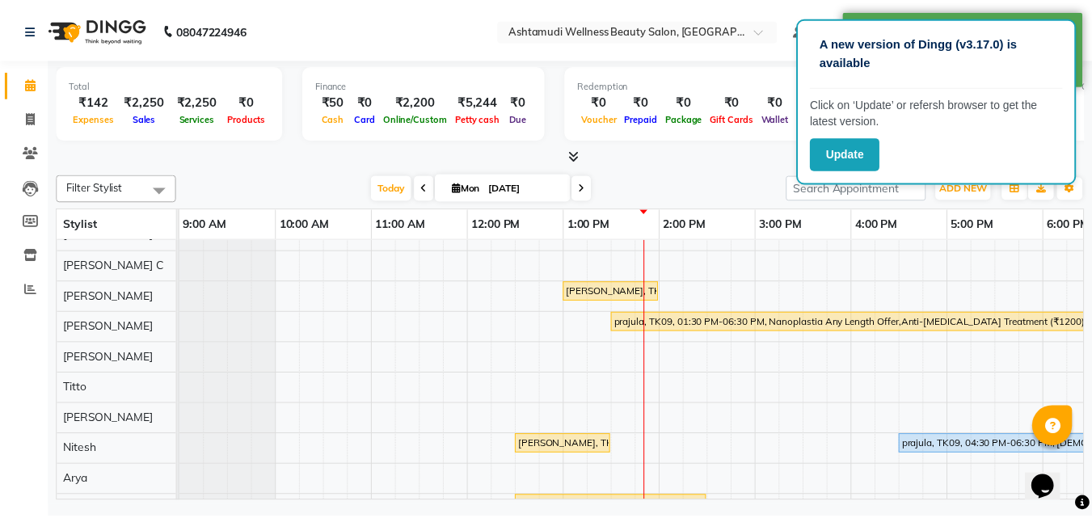
scroll to position [263, 0]
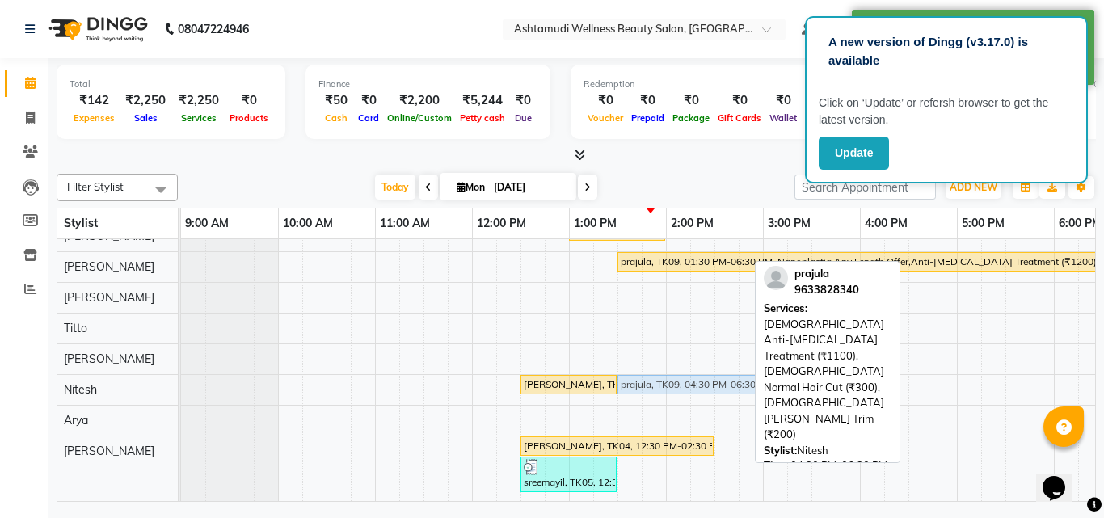
drag, startPoint x: 959, startPoint y: 374, endPoint x: 675, endPoint y: 374, distance: 284.4
click at [181, 375] on div "[PERSON_NAME], TK03, 12:30 PM-01:30 PM, Layer Cut prajula, TK09, 04:30 PM-06:30…" at bounding box center [181, 389] width 0 height 28
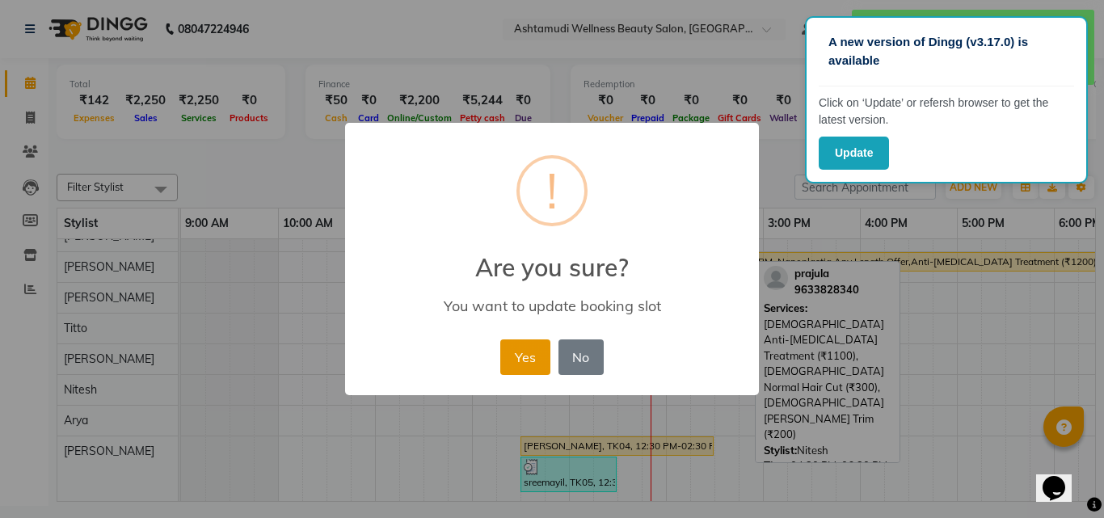
click at [523, 360] on button "Yes" at bounding box center [524, 357] width 49 height 36
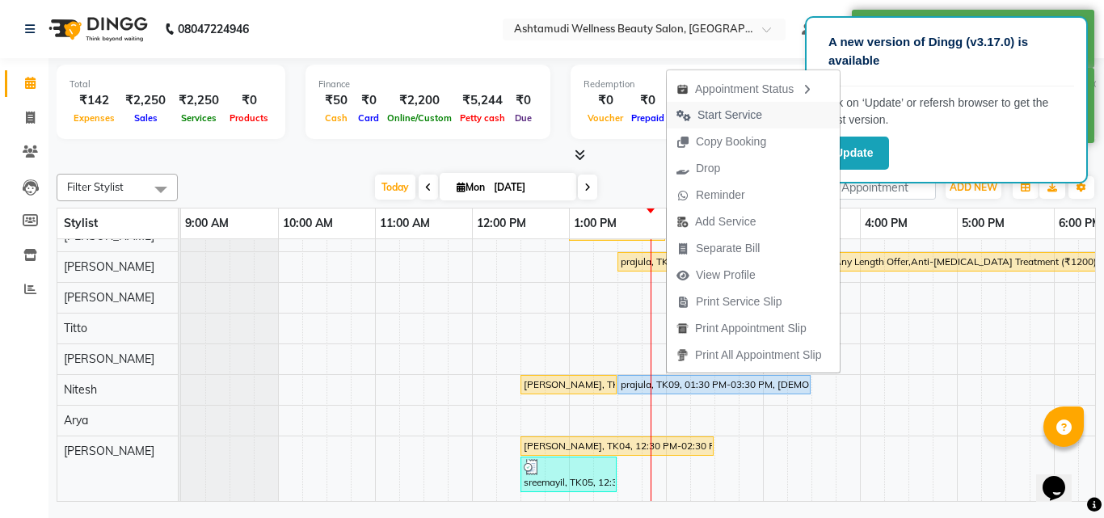
click at [749, 115] on span "Start Service" at bounding box center [729, 115] width 65 height 17
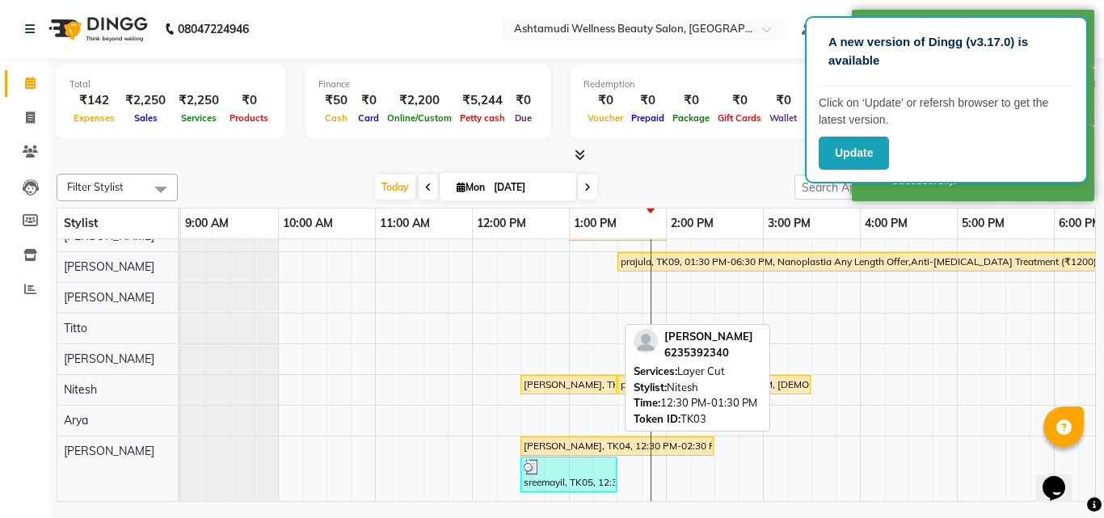
click at [586, 377] on div "[PERSON_NAME], TK03, 12:30 PM-01:30 PM, Layer Cut" at bounding box center [568, 384] width 93 height 15
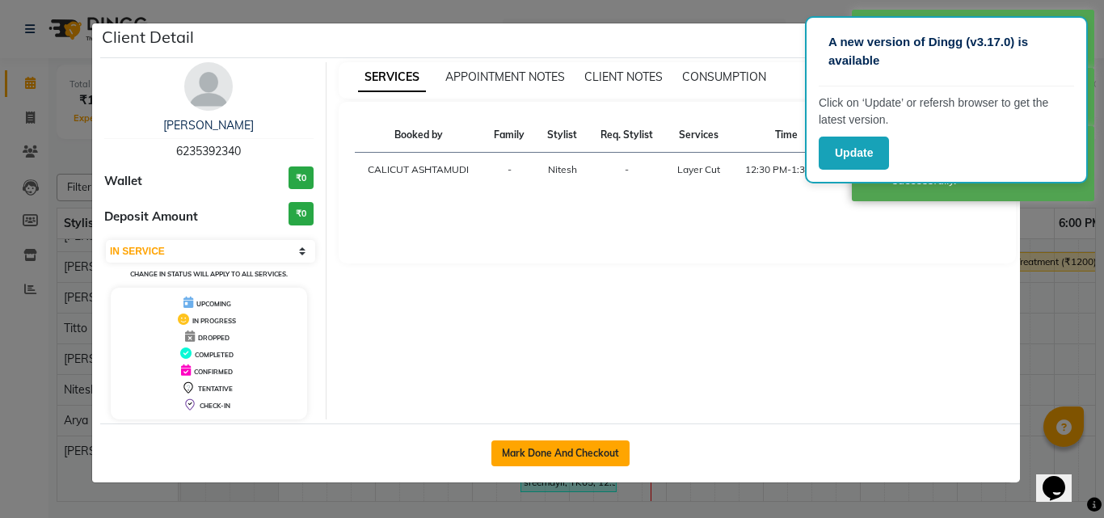
click at [571, 447] on button "Mark Done And Checkout" at bounding box center [560, 453] width 138 height 26
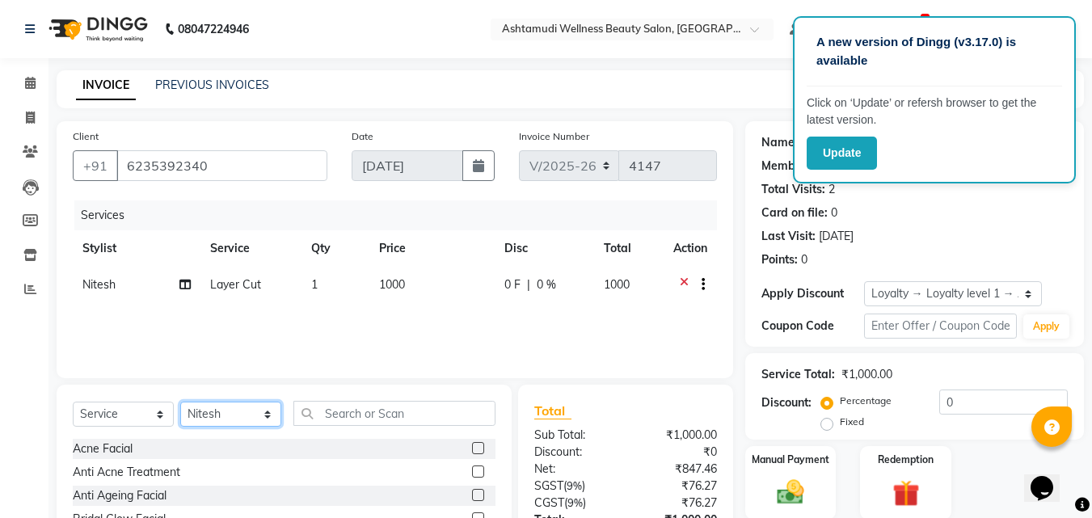
click at [236, 406] on select "Select Stylist [PERSON_NAME] C [PERSON_NAME] [PERSON_NAME] CALICUT ASHTAMUDI FR…" at bounding box center [230, 414] width 101 height 25
click at [180, 402] on select "Select Stylist [PERSON_NAME] C [PERSON_NAME] [PERSON_NAME] CALICUT ASHTAMUDI FR…" at bounding box center [230, 414] width 101 height 25
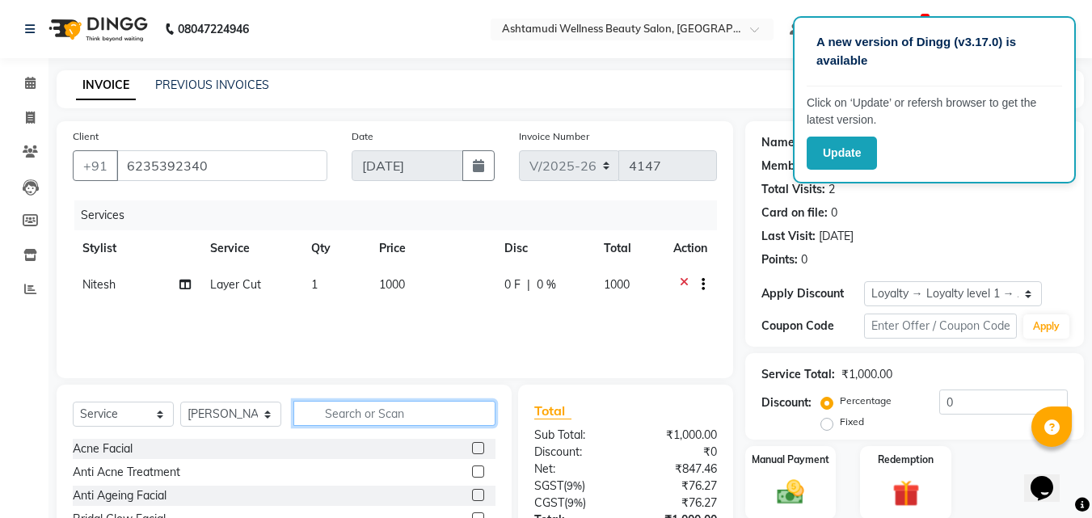
click at [396, 408] on input "text" at bounding box center [394, 413] width 202 height 25
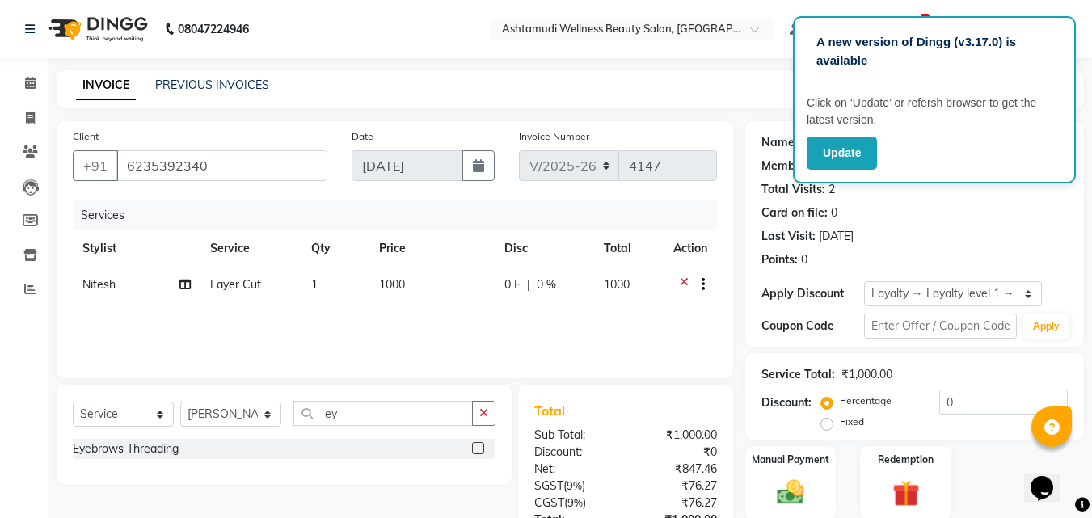
click at [473, 447] on label at bounding box center [478, 448] width 12 height 12
click at [473, 447] on input "checkbox" at bounding box center [477, 449] width 11 height 11
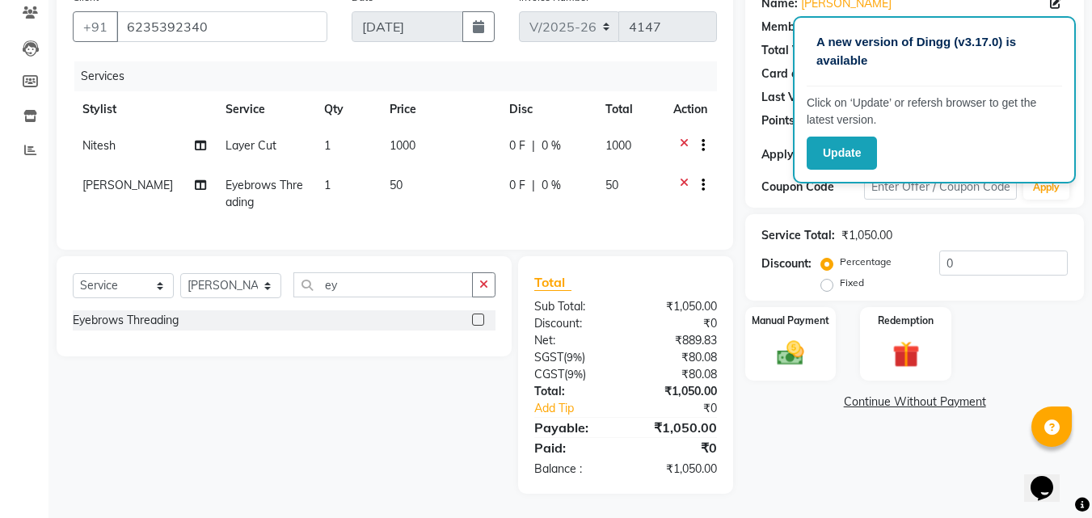
scroll to position [151, 0]
click at [827, 162] on button "Update" at bounding box center [841, 153] width 70 height 33
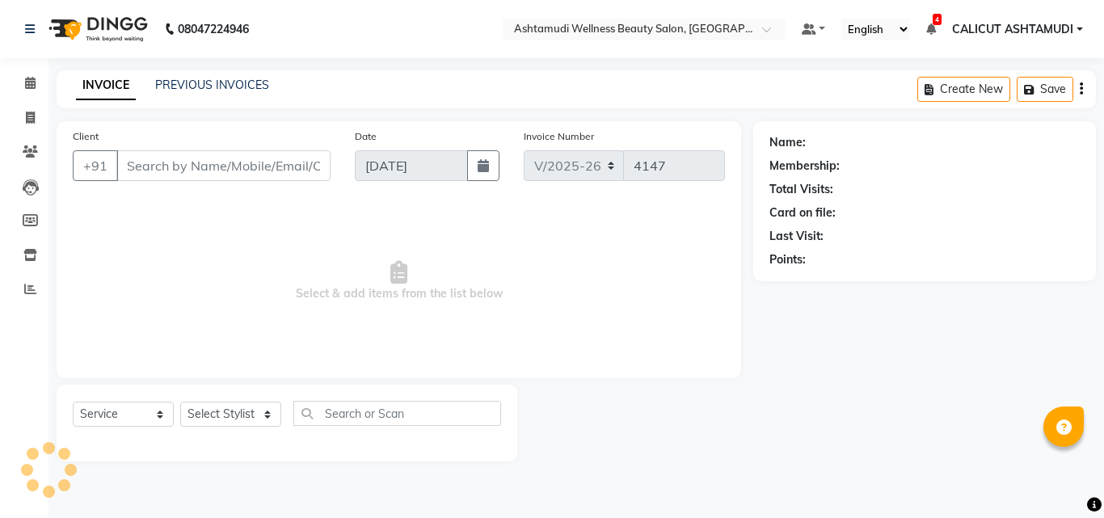
select select "4630"
select select "service"
type input "6235392340"
select select "85193"
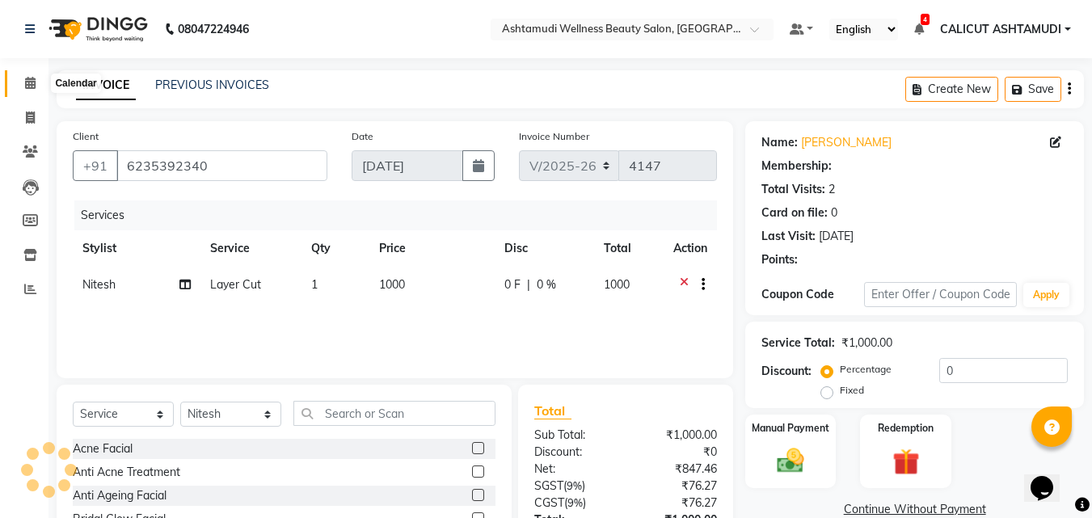
select select "1: Object"
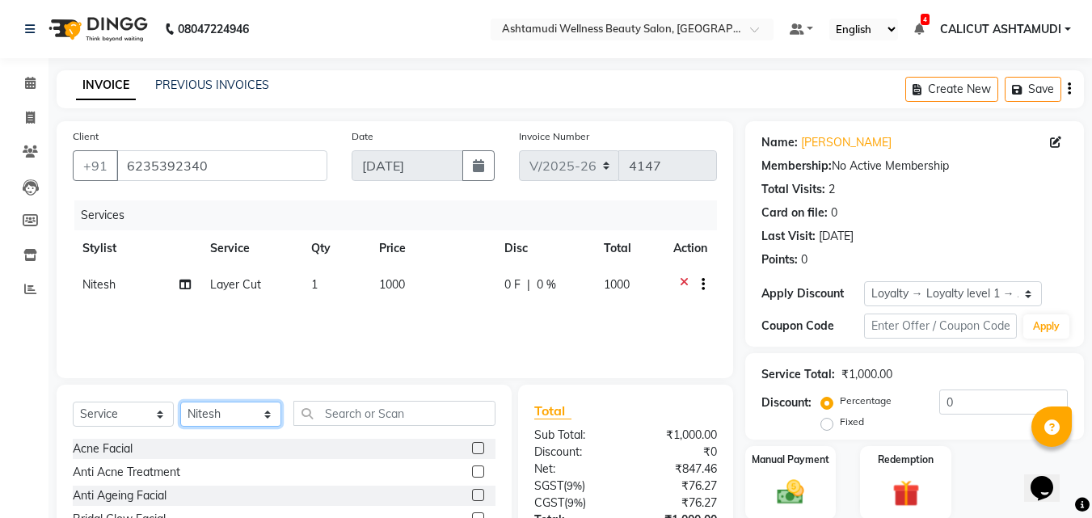
click at [237, 402] on select "Select Stylist [PERSON_NAME] C [PERSON_NAME] [PERSON_NAME] CALICUT ASHTAMUDI FR…" at bounding box center [230, 414] width 101 height 25
select select "54081"
click at [180, 402] on select "Select Stylist [PERSON_NAME] C [PERSON_NAME] [PERSON_NAME] CALICUT ASHTAMUDI FR…" at bounding box center [230, 414] width 101 height 25
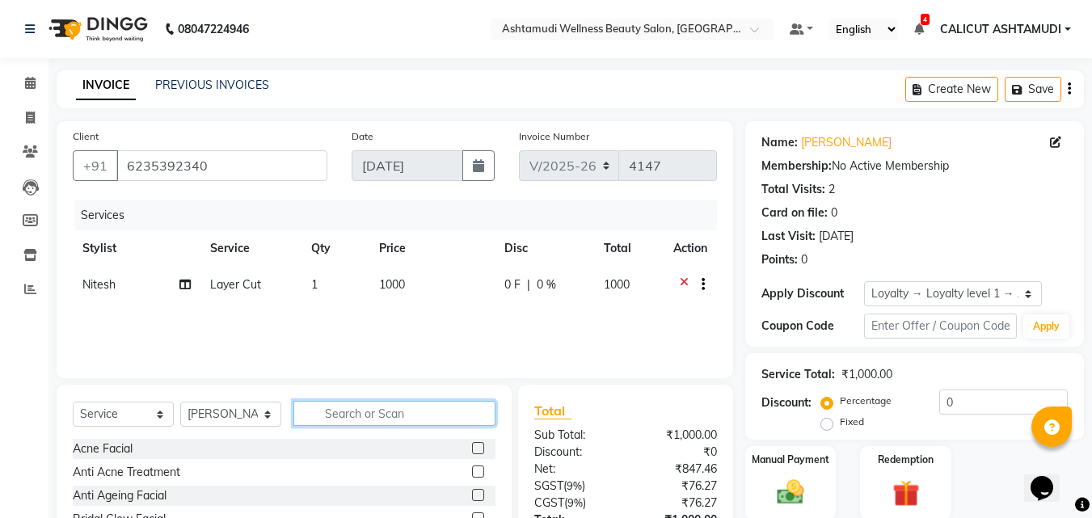
click at [367, 415] on input "text" at bounding box center [394, 413] width 202 height 25
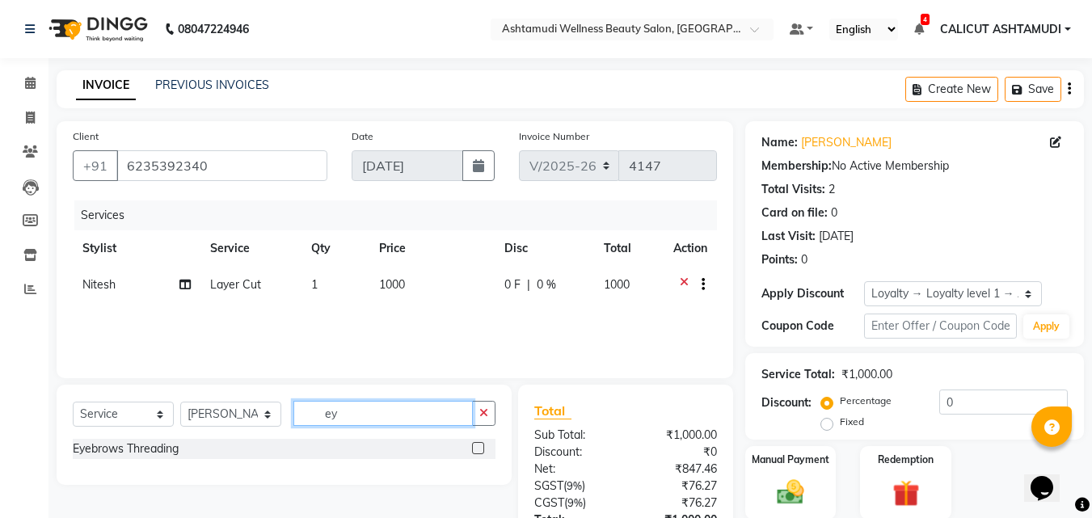
type input "ey"
click at [480, 455] on div at bounding box center [477, 450] width 11 height 17
click at [478, 451] on label at bounding box center [478, 448] width 12 height 12
click at [478, 451] on input "checkbox" at bounding box center [477, 449] width 11 height 11
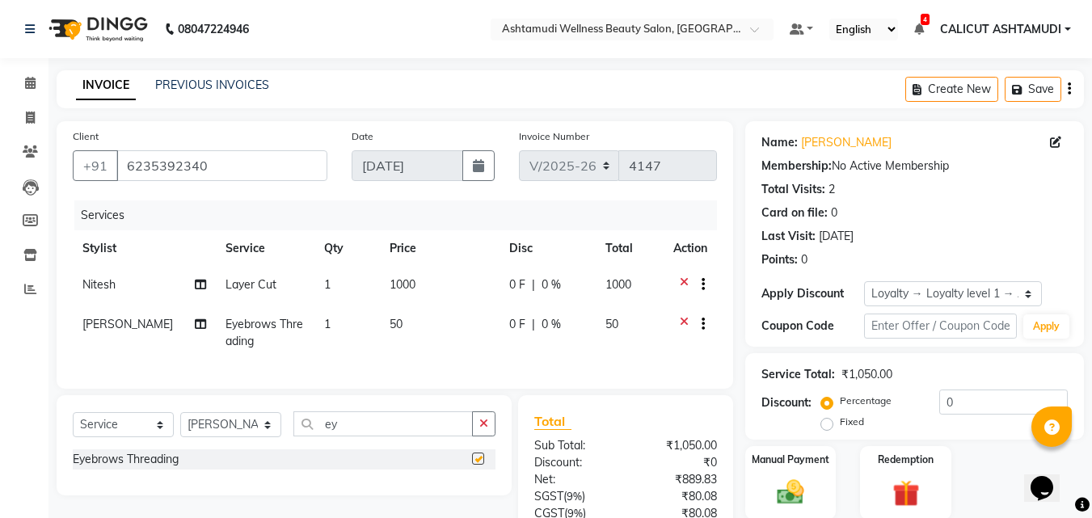
checkbox input "false"
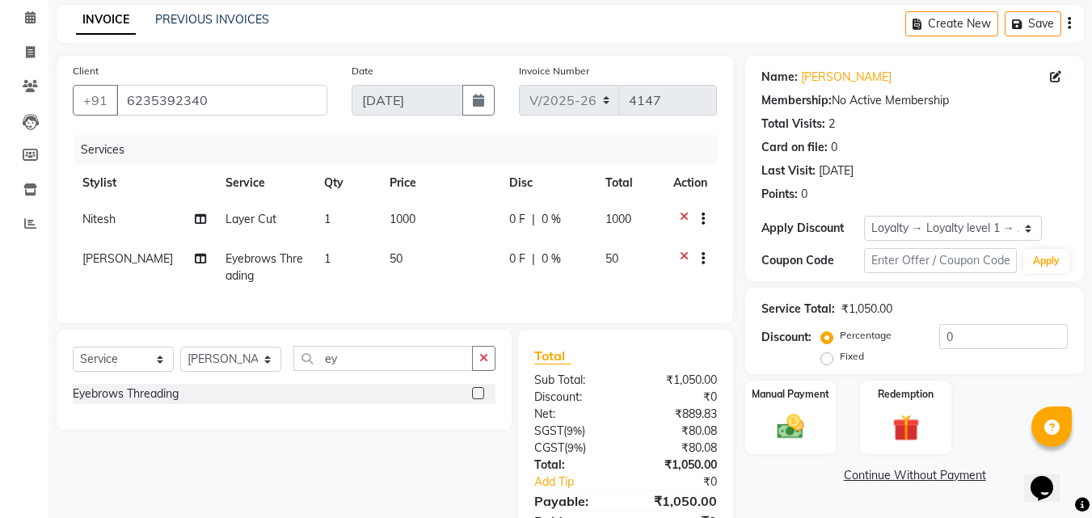
scroll to position [151, 0]
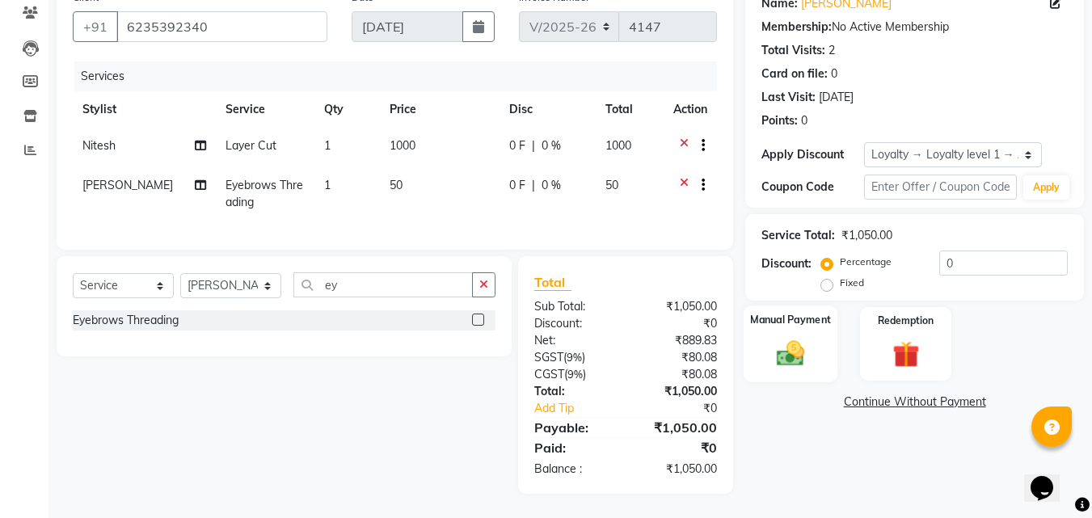
click at [786, 314] on label "Manual Payment" at bounding box center [790, 319] width 81 height 15
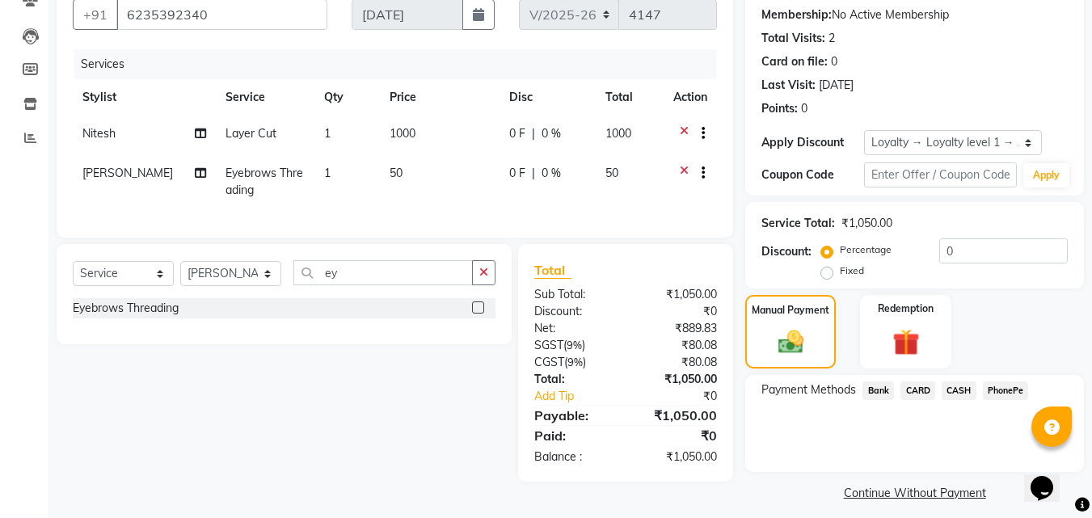
click at [960, 385] on span "CASH" at bounding box center [958, 390] width 35 height 19
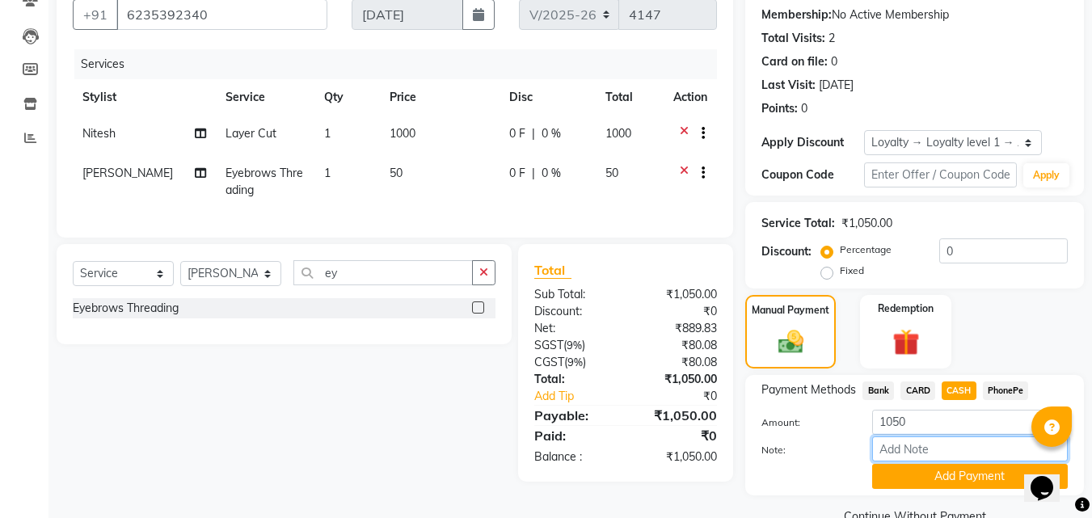
drag, startPoint x: 943, startPoint y: 452, endPoint x: 954, endPoint y: 436, distance: 20.4
click at [943, 452] on input "Note:" at bounding box center [970, 448] width 196 height 25
type input "frankly"
click at [929, 480] on button "Add Payment" at bounding box center [970, 476] width 196 height 25
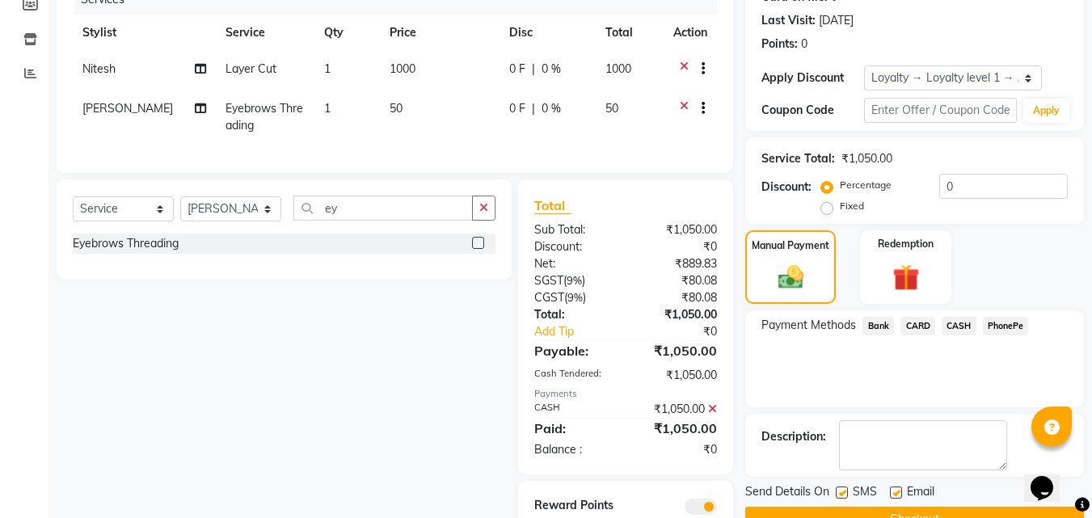
scroll to position [305, 0]
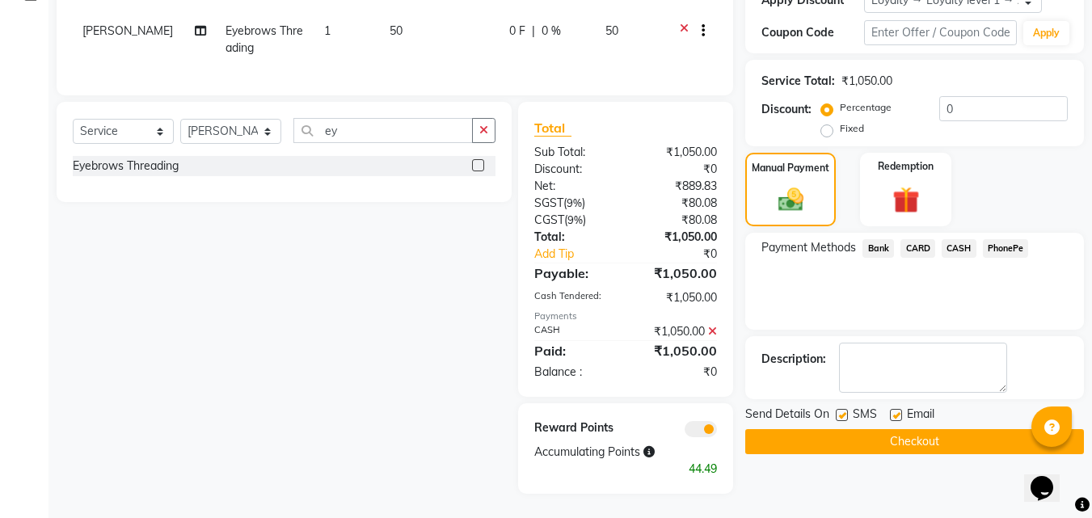
click at [839, 436] on button "Checkout" at bounding box center [914, 441] width 339 height 25
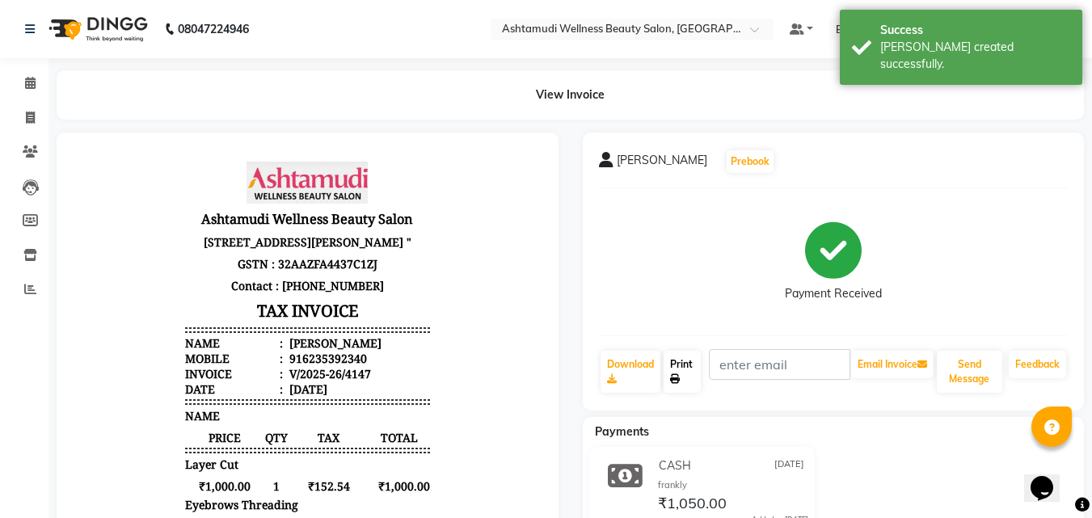
click at [689, 380] on link "Print" at bounding box center [681, 372] width 37 height 42
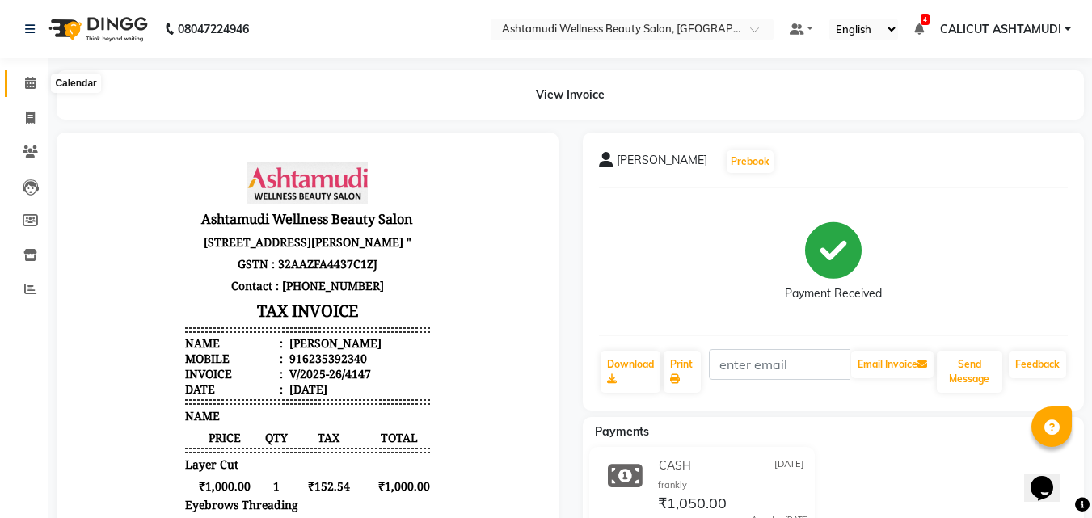
click at [35, 85] on icon at bounding box center [30, 83] width 11 height 12
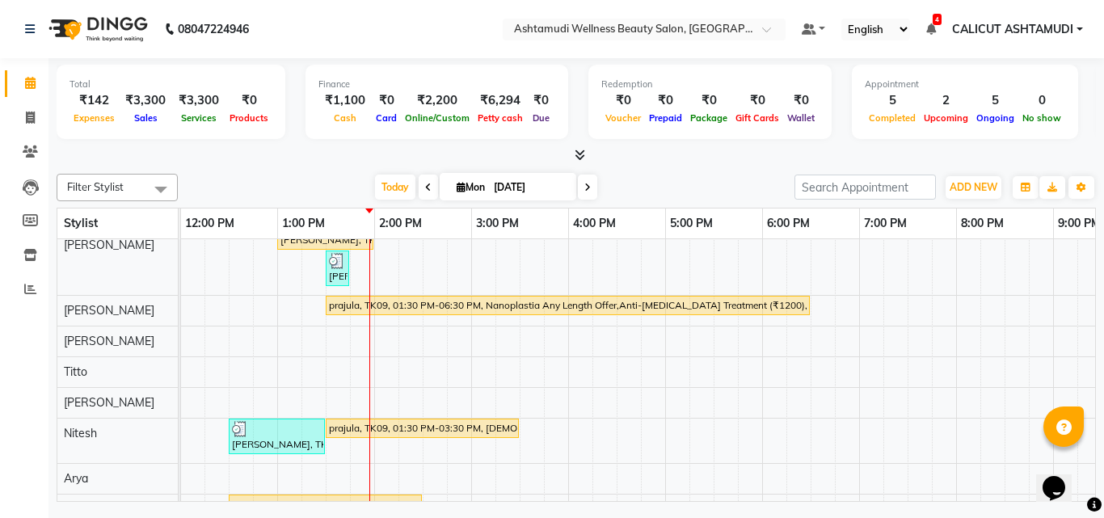
scroll to position [0, 244]
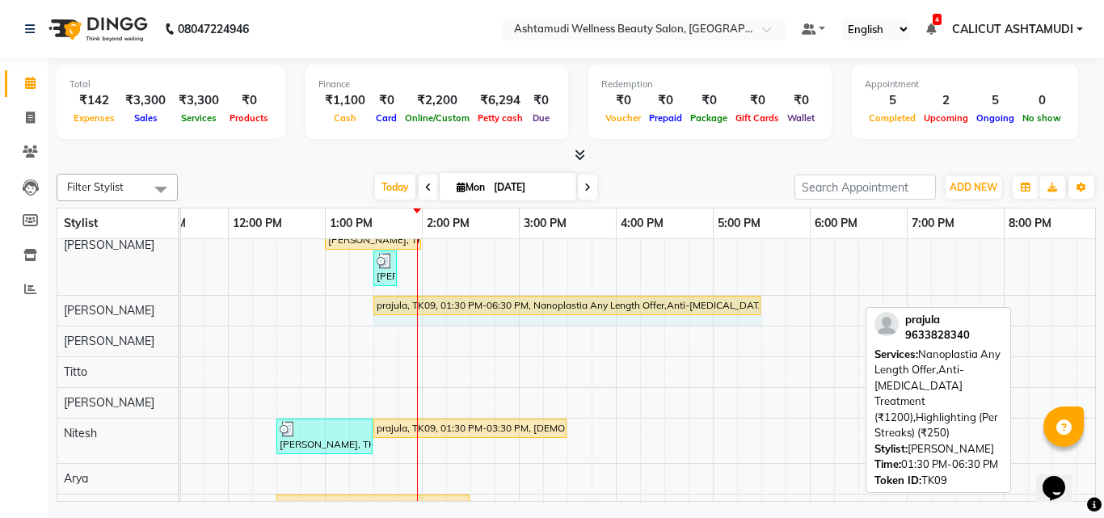
drag, startPoint x: 854, startPoint y: 311, endPoint x: 737, endPoint y: 302, distance: 117.5
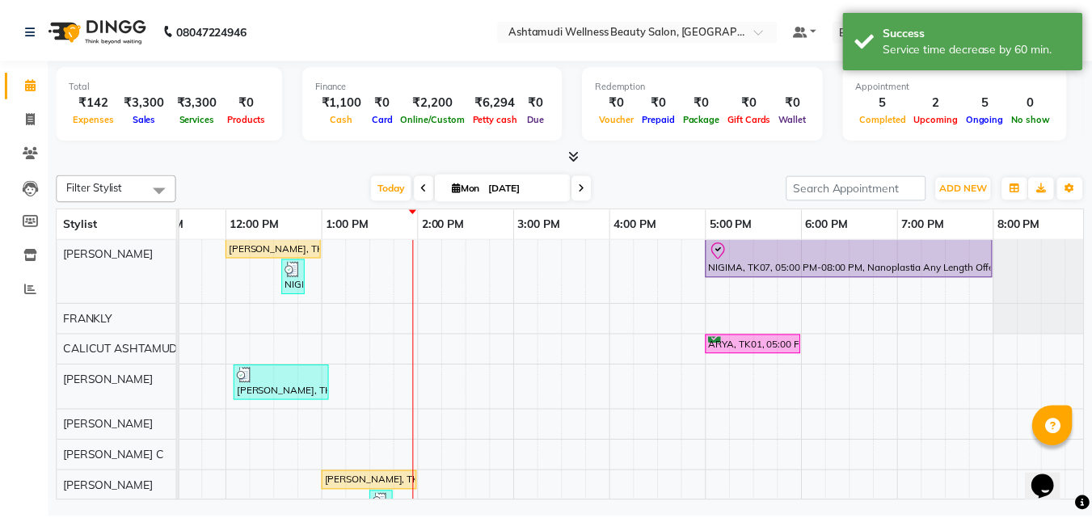
scroll to position [0, 0]
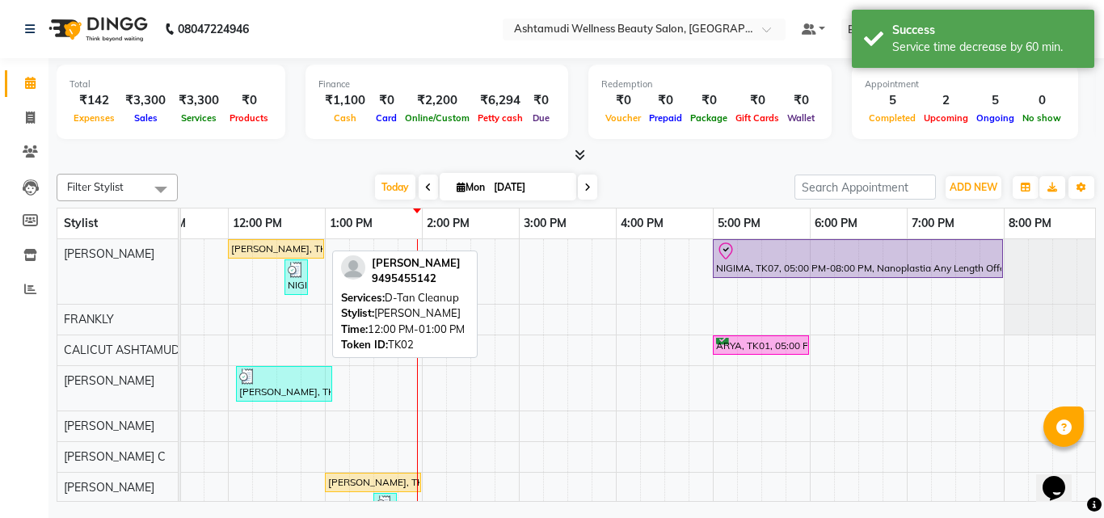
click at [307, 247] on div "[PERSON_NAME], TK02, 12:00 PM-01:00 PM, D-Tan Cleanup" at bounding box center [275, 249] width 93 height 15
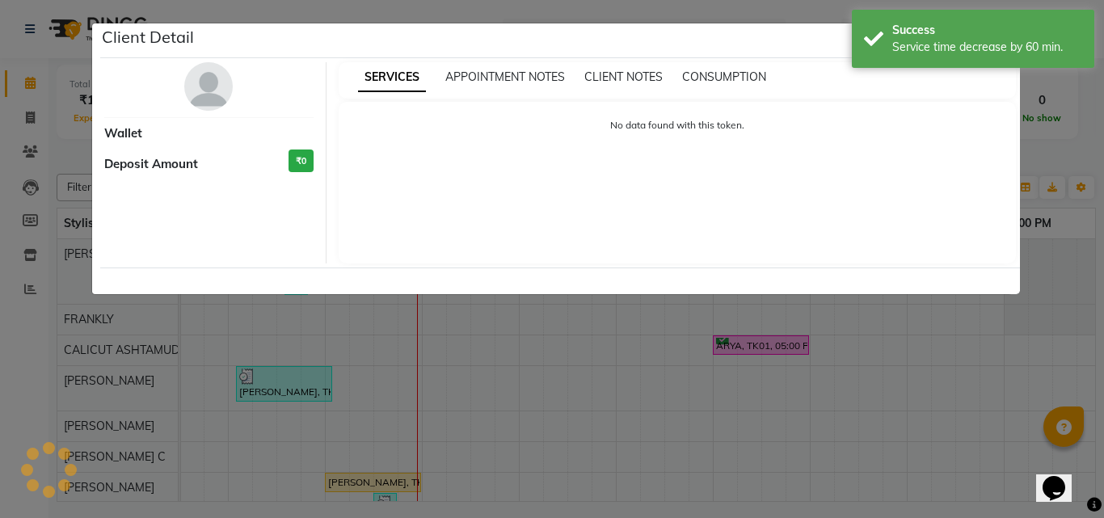
select select "1"
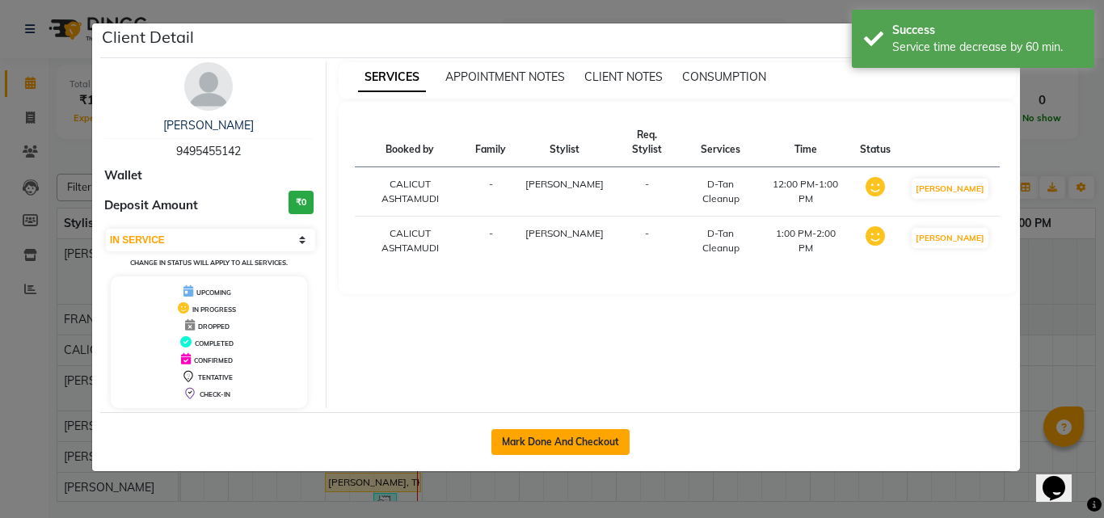
click at [549, 440] on button "Mark Done And Checkout" at bounding box center [560, 442] width 138 height 26
select select "service"
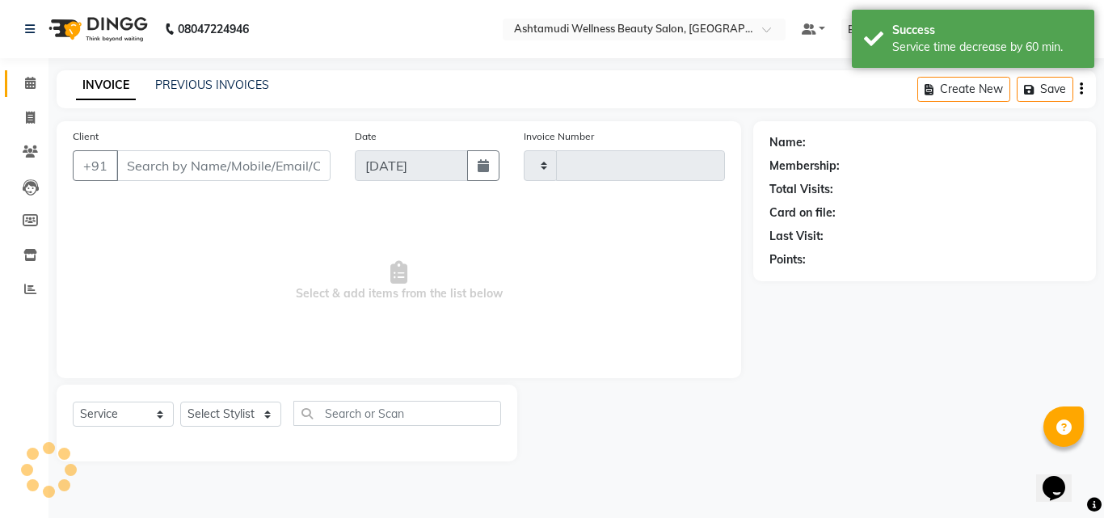
type input "4148"
select select "4630"
type input "9495455142"
select select "54081"
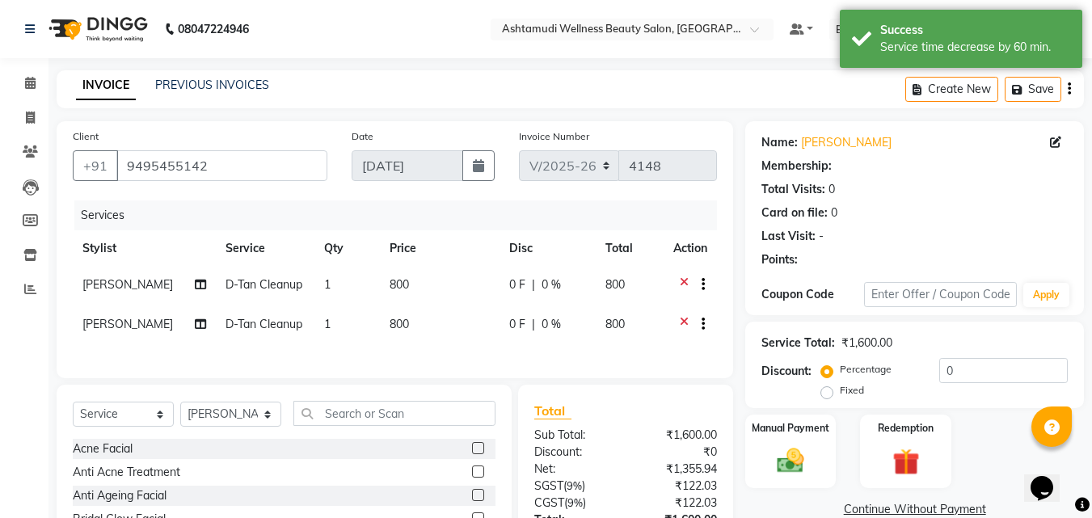
click at [225, 277] on span "D-Tan Cleanup" at bounding box center [263, 284] width 77 height 15
select select "26964"
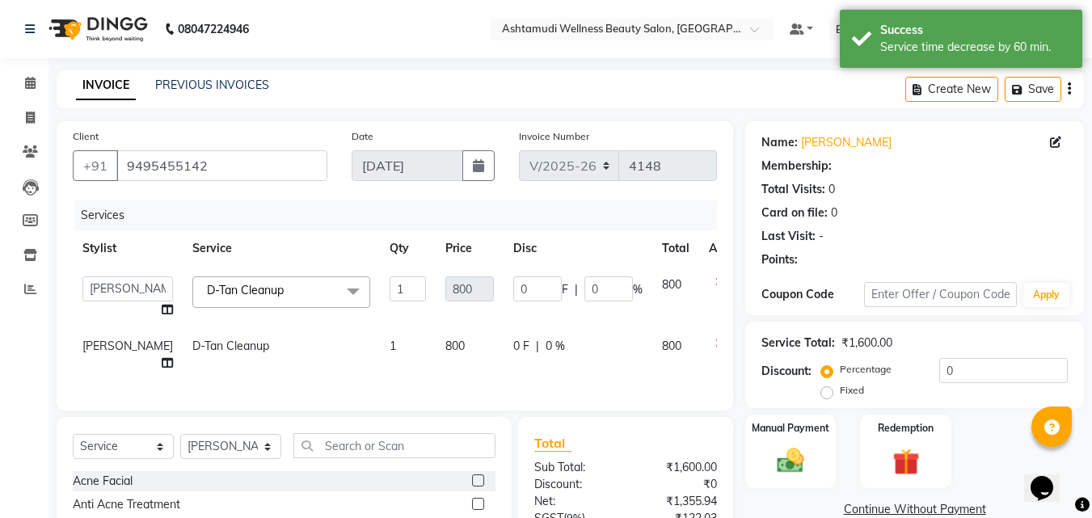
click at [229, 288] on span "D-Tan Cleanup" at bounding box center [245, 290] width 77 height 15
select select "1: Object"
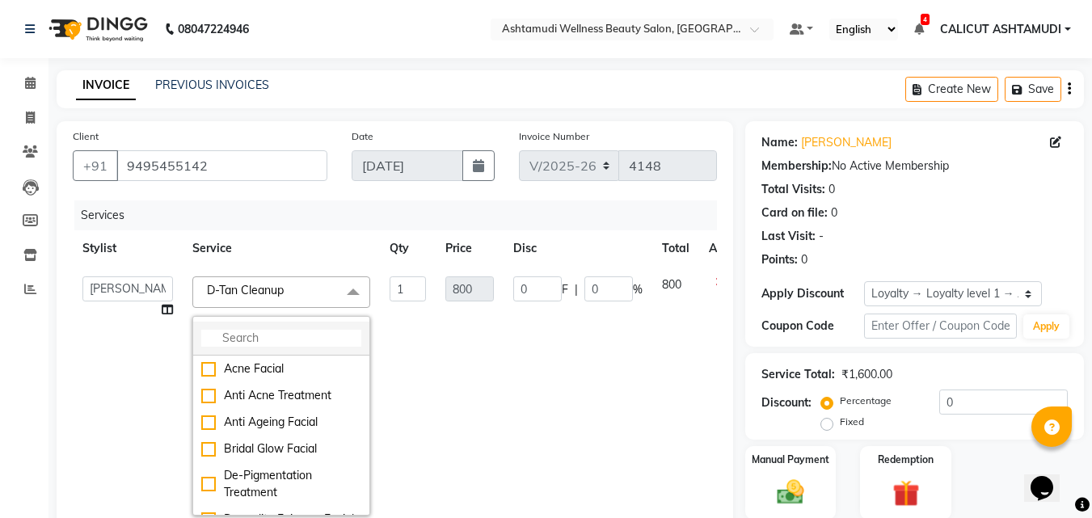
click at [217, 336] on input "multiselect-search" at bounding box center [281, 338] width 160 height 17
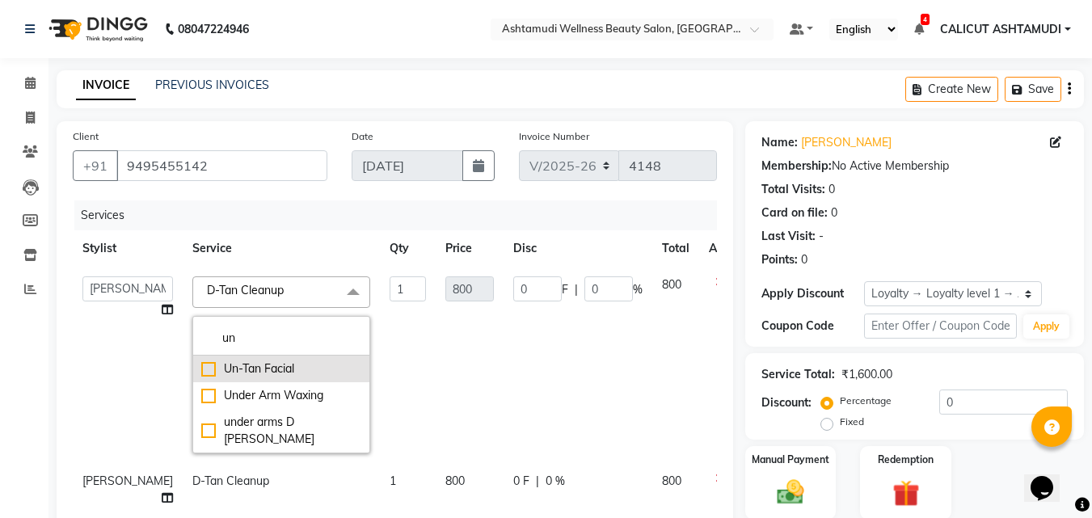
type input "un"
click at [193, 364] on li "Un-Tan Facial" at bounding box center [281, 369] width 176 height 27
checkbox input "true"
type input "3000"
click at [380, 363] on td "1" at bounding box center [408, 365] width 56 height 196
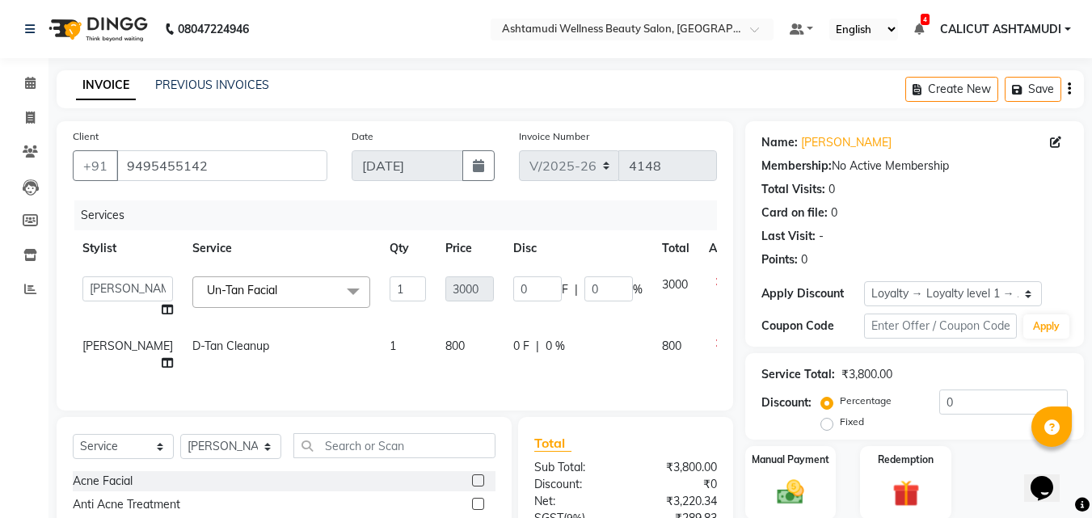
click at [192, 345] on span "D-Tan Cleanup" at bounding box center [230, 346] width 77 height 15
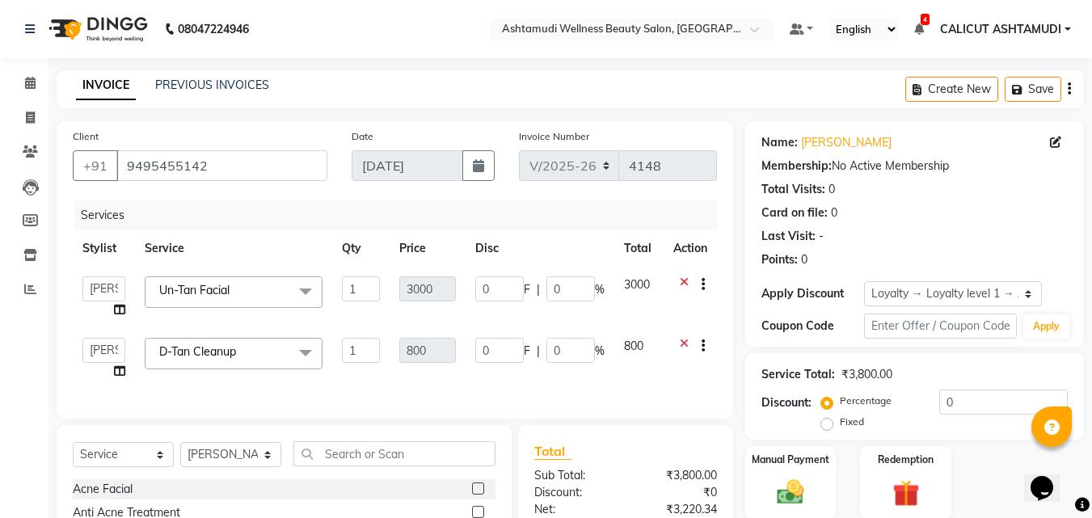
click at [187, 357] on span "D-Tan Cleanup" at bounding box center [197, 351] width 77 height 15
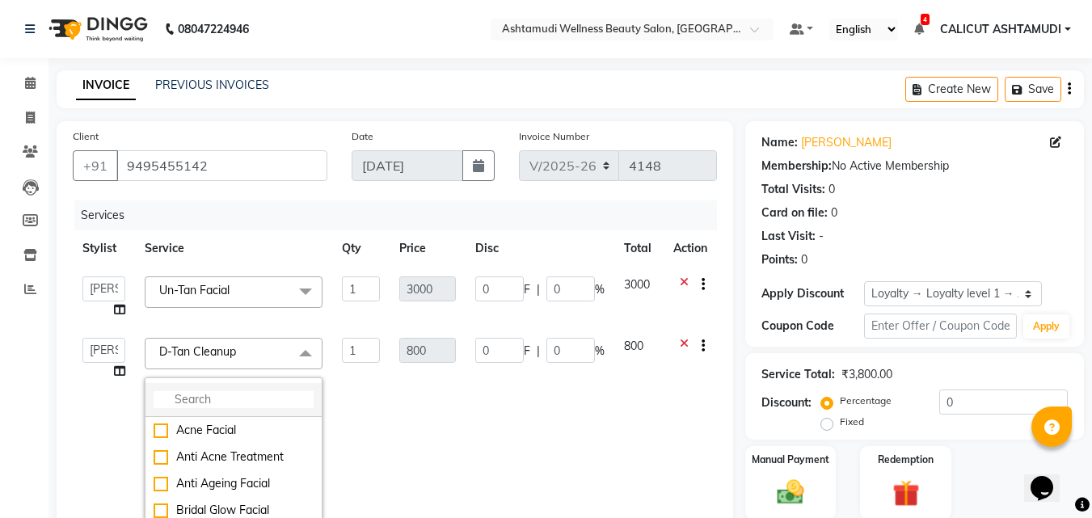
click at [211, 398] on input "multiselect-search" at bounding box center [234, 399] width 160 height 17
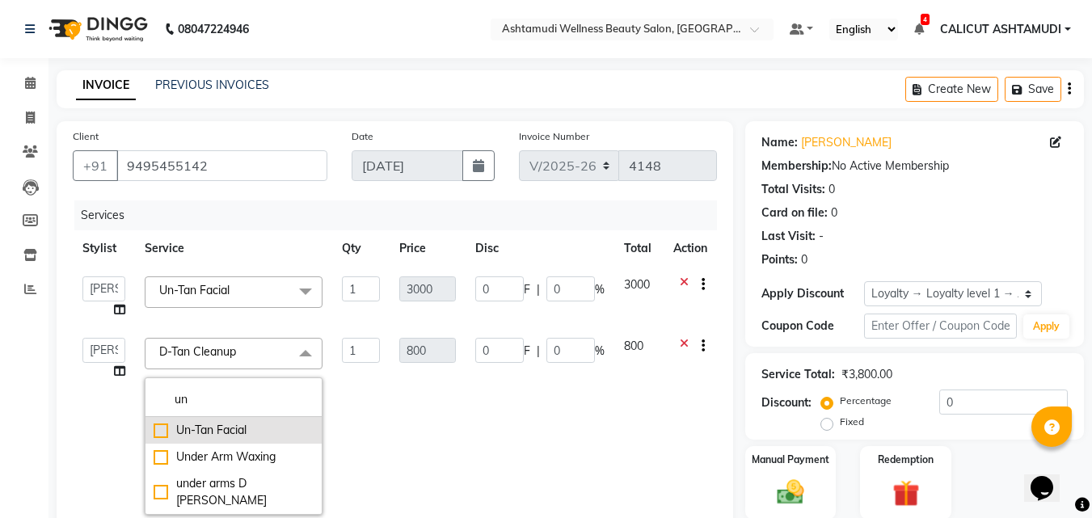
type input "un"
click at [157, 429] on div "Un-Tan Facial" at bounding box center [234, 430] width 160 height 17
checkbox input "true"
type input "3000"
click at [421, 386] on td "3000" at bounding box center [426, 426] width 75 height 196
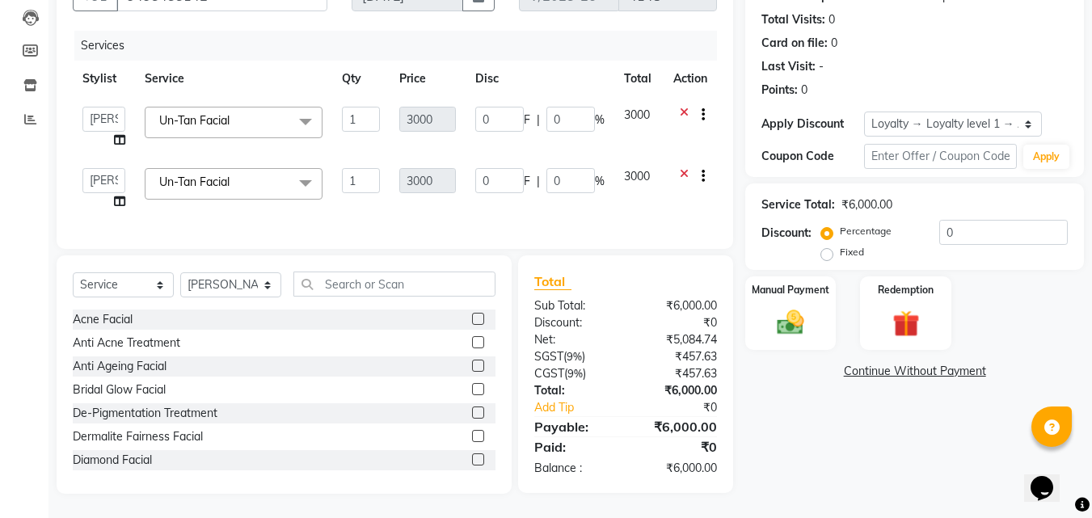
scroll to position [182, 0]
click at [736, 276] on div "Manual Payment Redemption" at bounding box center [914, 313] width 363 height 74
click at [798, 326] on img at bounding box center [790, 322] width 45 height 32
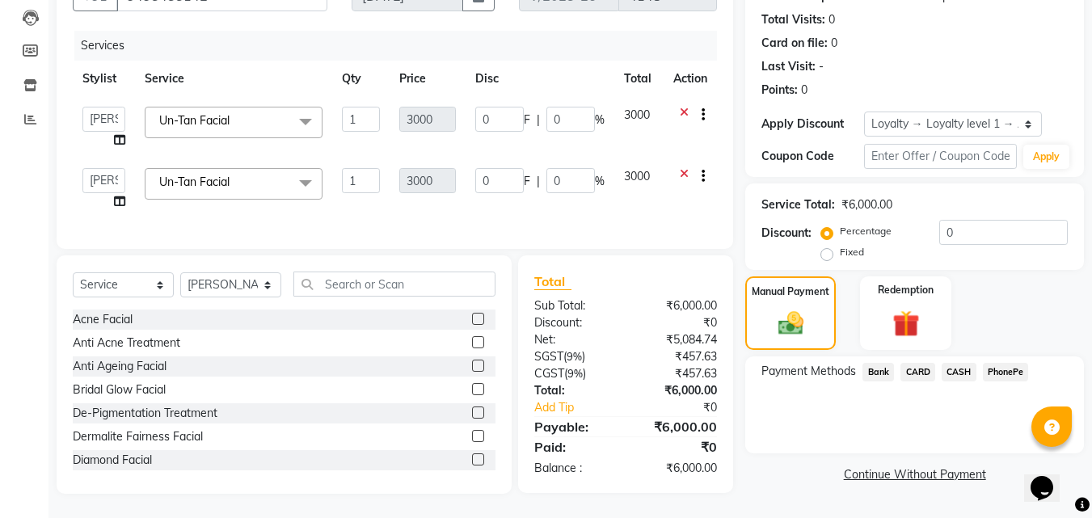
click at [1007, 363] on span "PhonePe" at bounding box center [1006, 372] width 46 height 19
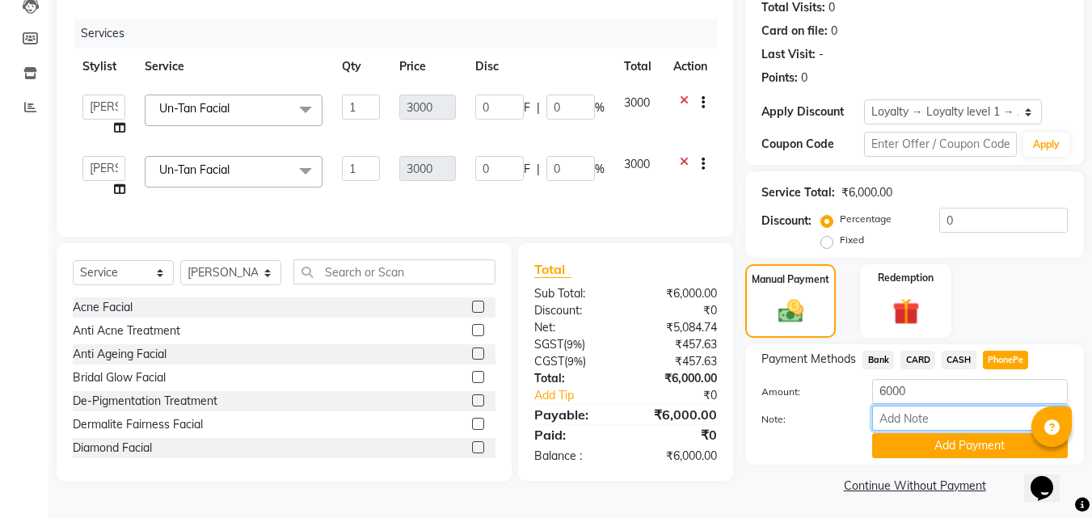
click at [941, 411] on input "Note:" at bounding box center [970, 418] width 196 height 25
type input "frankly"
click at [924, 450] on button "Add Payment" at bounding box center [970, 445] width 196 height 25
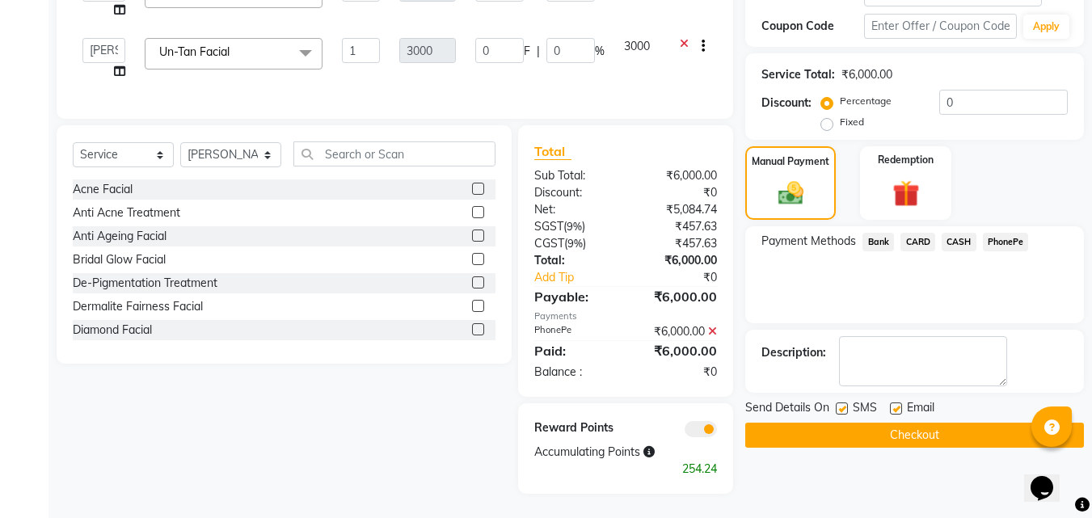
scroll to position [312, 0]
click at [814, 424] on button "Checkout" at bounding box center [914, 435] width 339 height 25
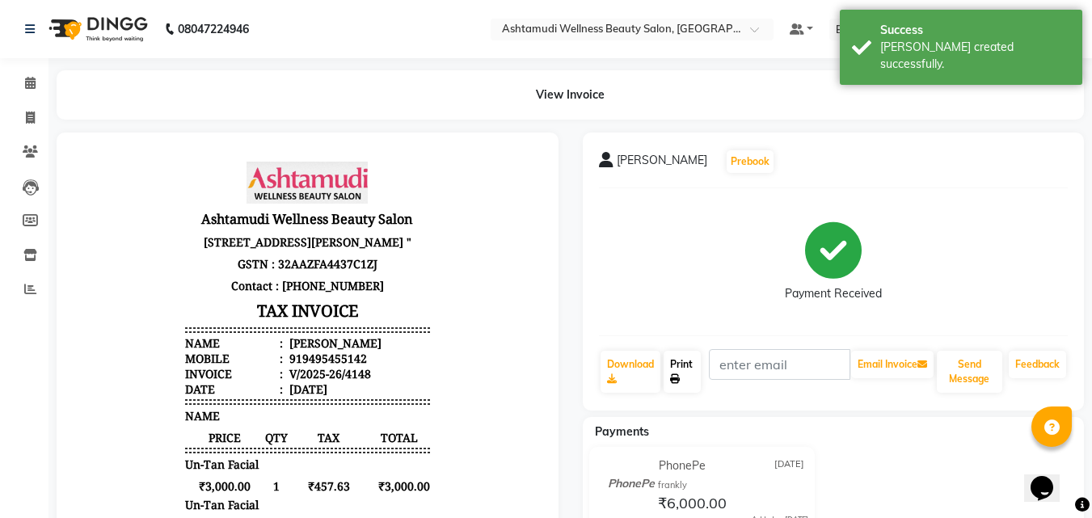
click at [690, 372] on link "Print" at bounding box center [681, 372] width 37 height 42
click at [35, 85] on icon at bounding box center [30, 83] width 11 height 12
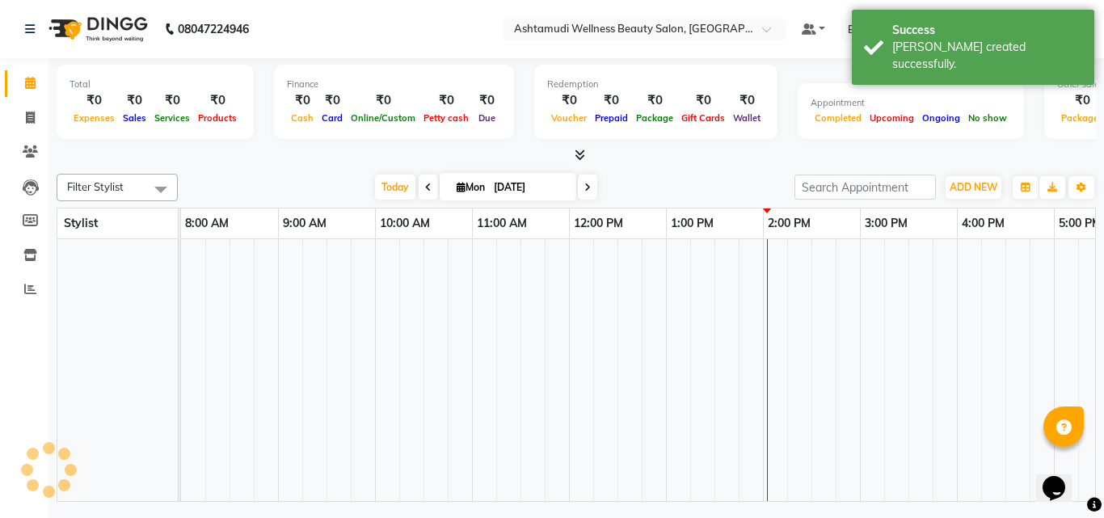
click at [35, 85] on icon at bounding box center [30, 83] width 11 height 12
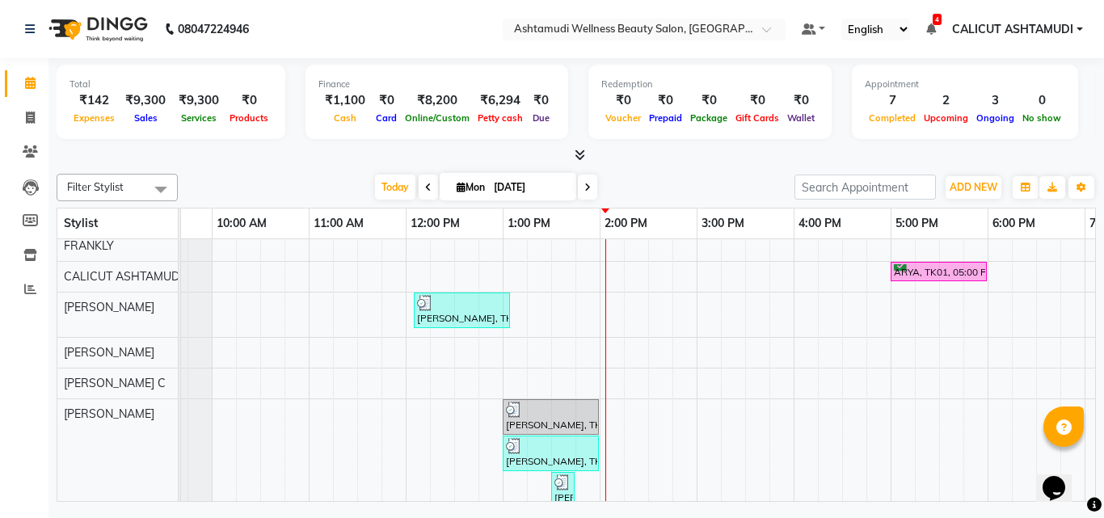
scroll to position [162, 0]
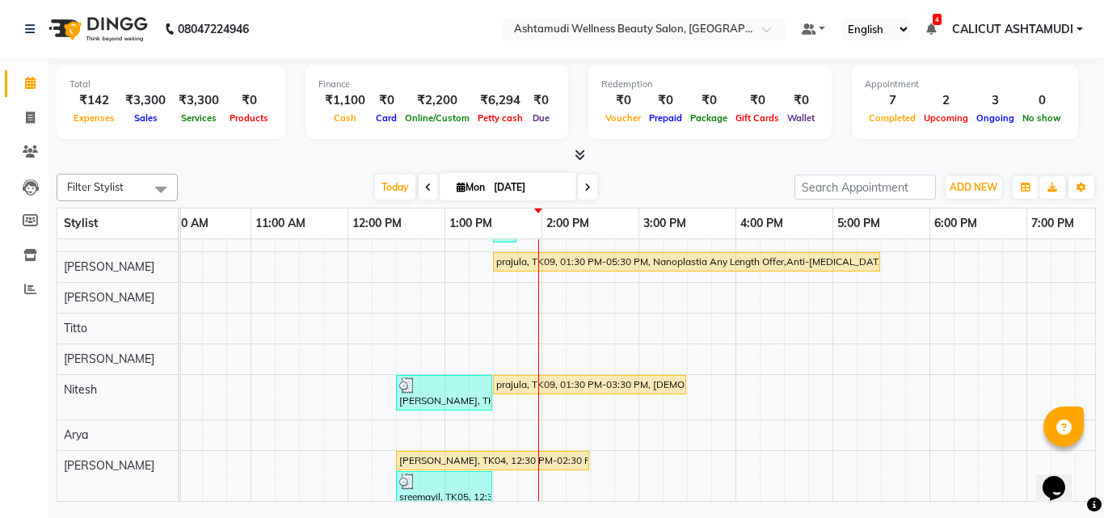
scroll to position [345, 0]
